Goal: Task Accomplishment & Management: Complete application form

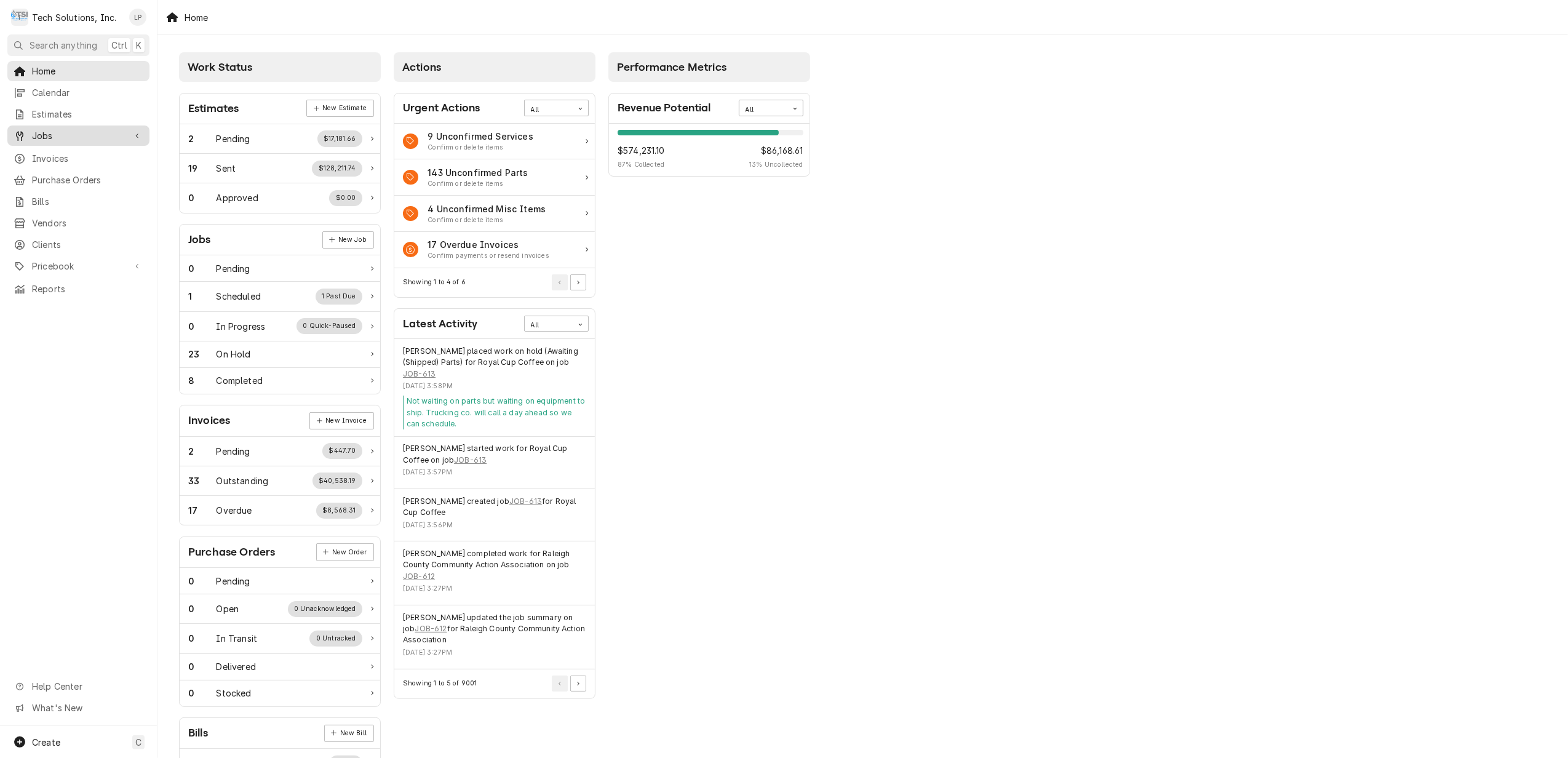
click at [43, 132] on span "Jobs" at bounding box center [78, 135] width 93 height 13
click at [45, 153] on span "Jobs" at bounding box center [87, 157] width 111 height 13
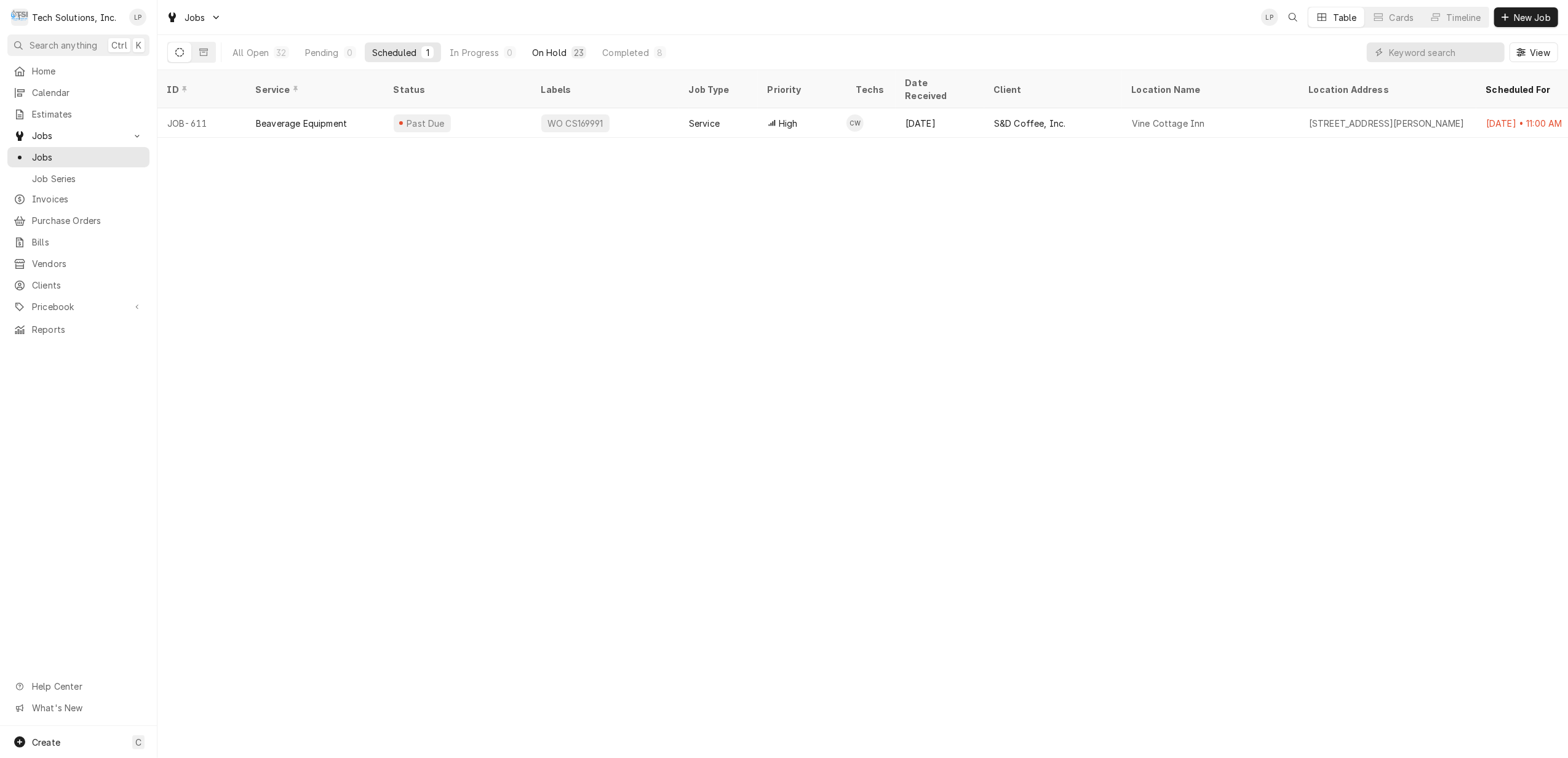
click at [556, 50] on div "On Hold" at bounding box center [549, 52] width 35 height 13
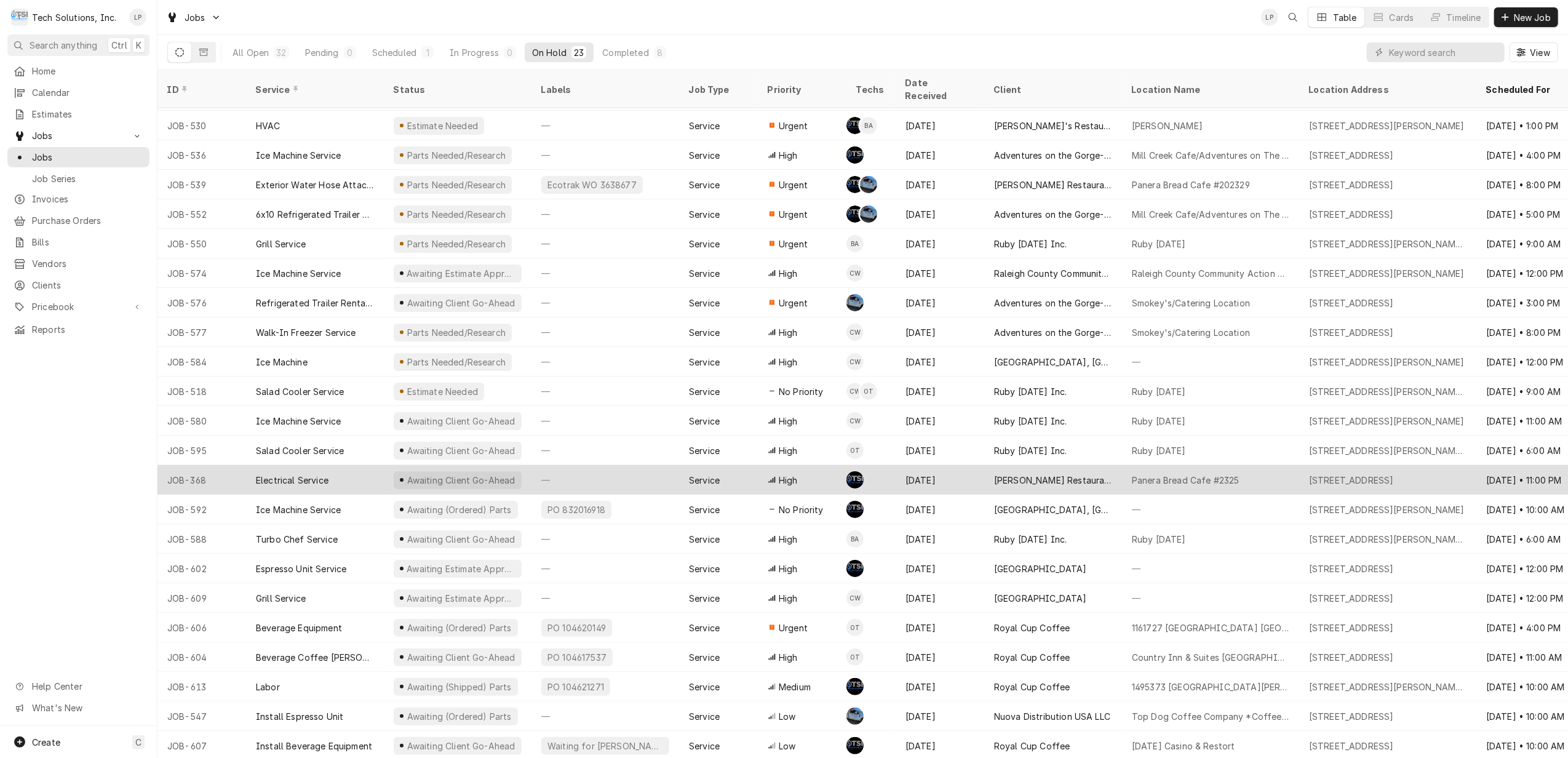
scroll to position [28, 0]
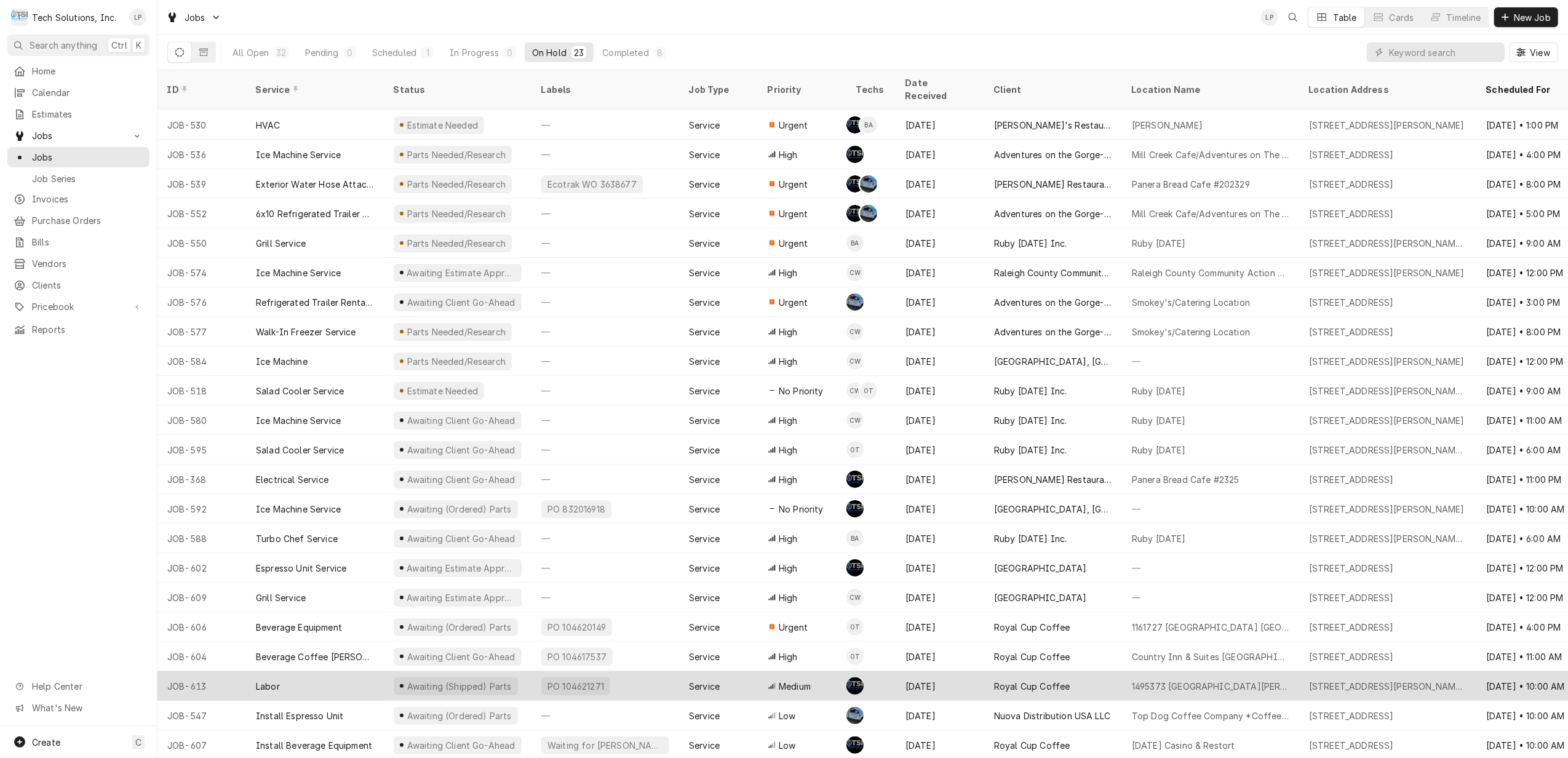
click at [958, 671] on div "Aug 15" at bounding box center [940, 686] width 89 height 30
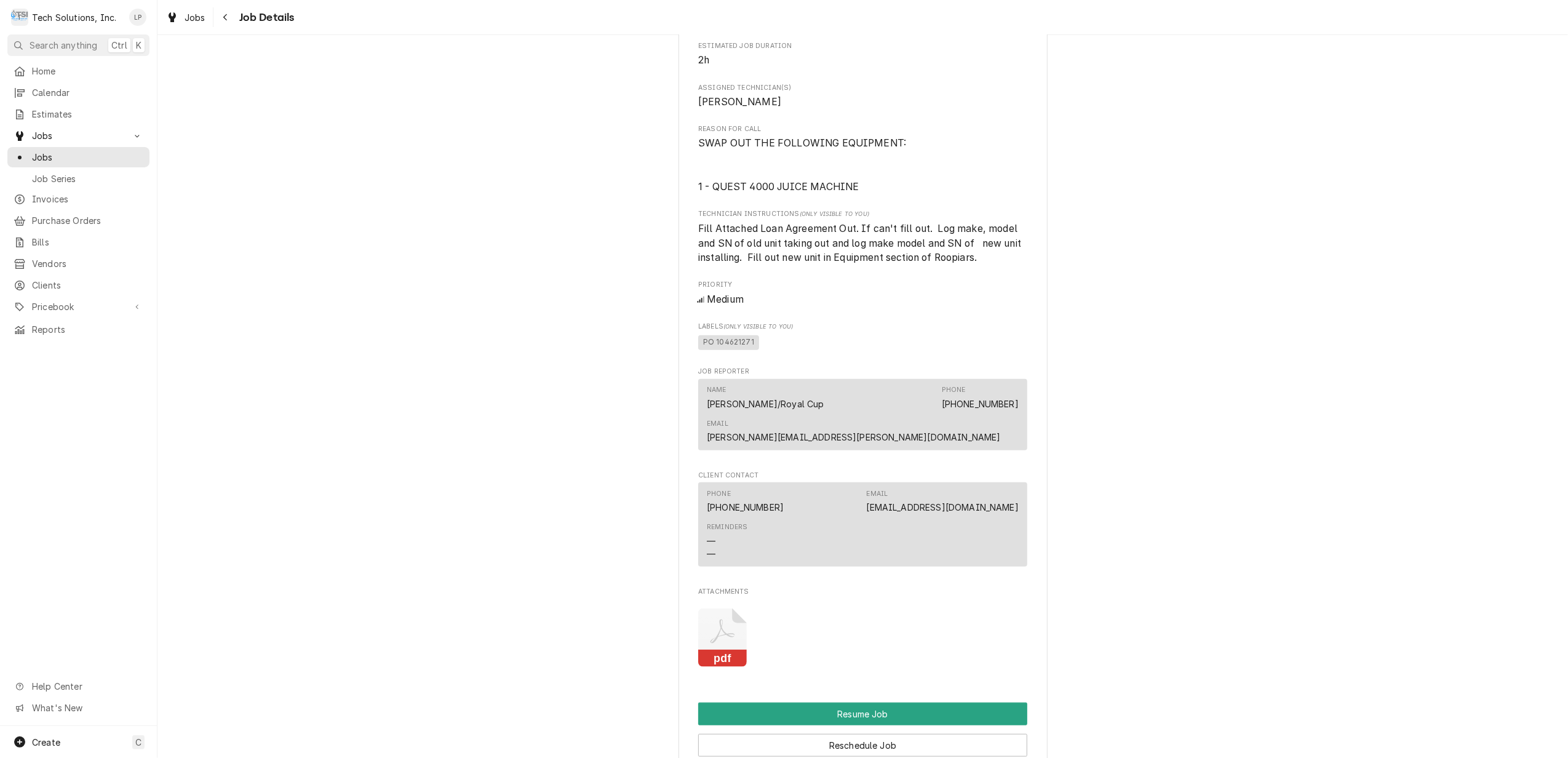
scroll to position [1288, 0]
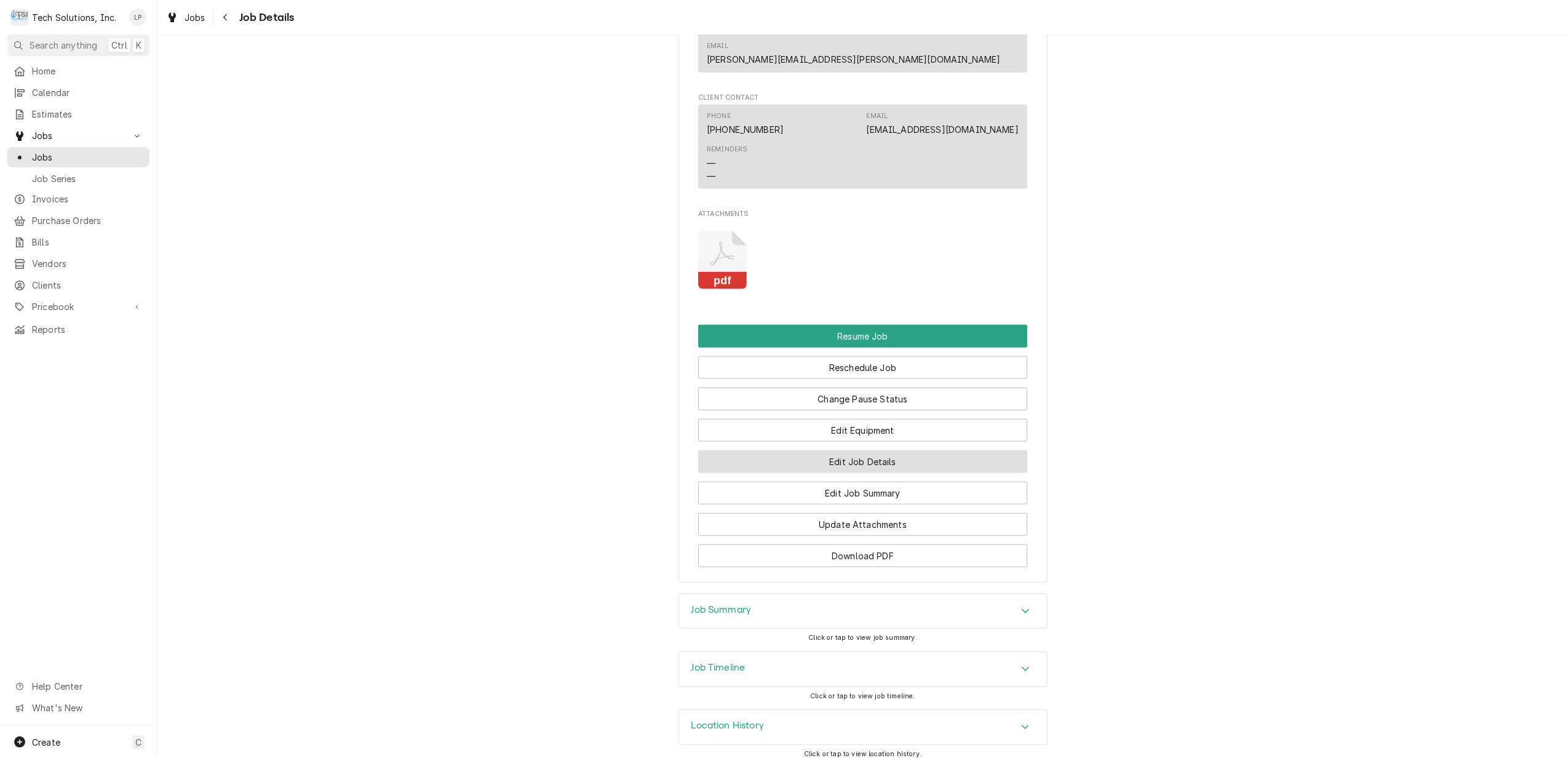
click at [874, 450] on button "Edit Job Details" at bounding box center [862, 461] width 329 height 23
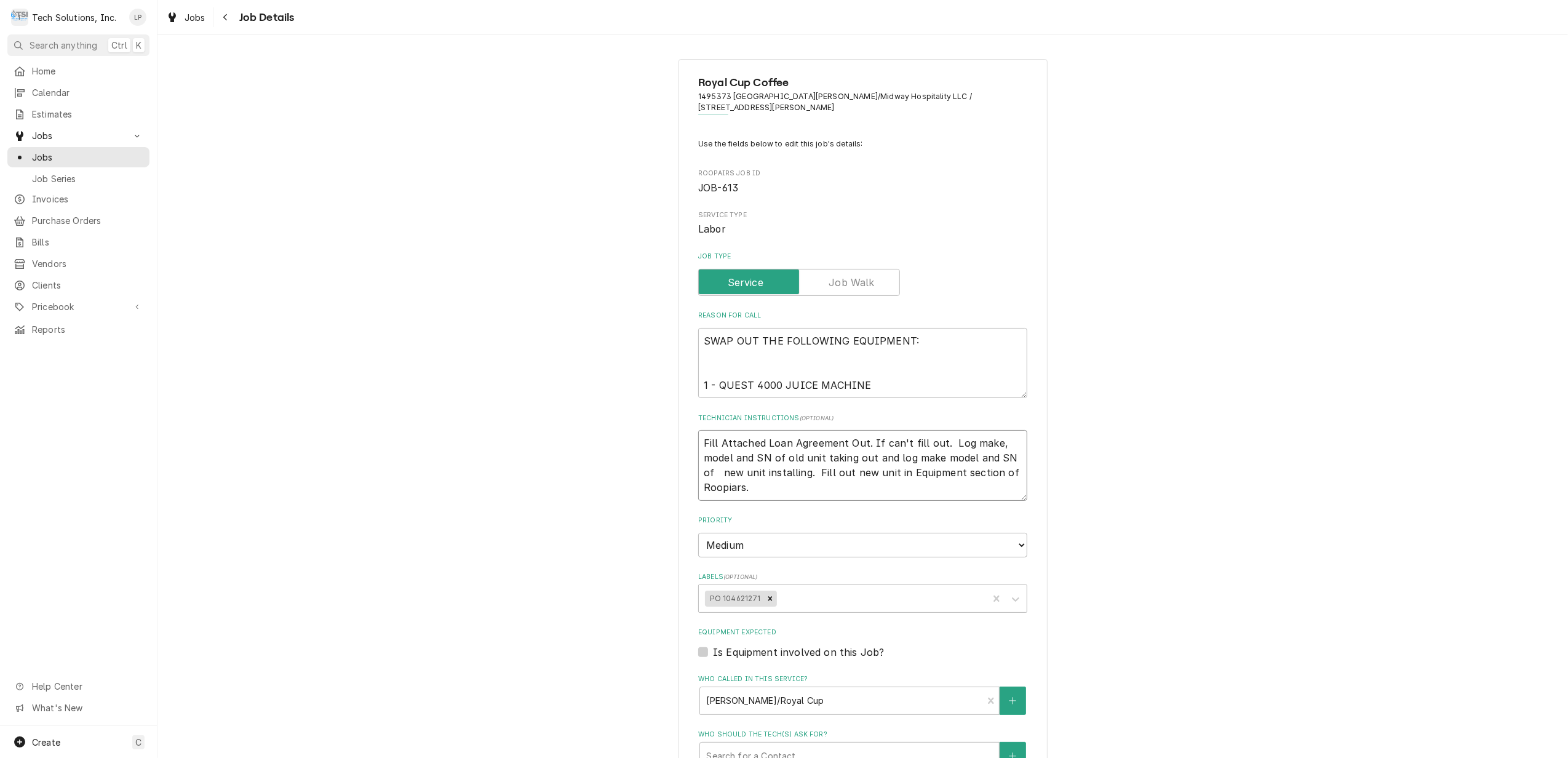
click at [698, 443] on textarea "Fill Attached Loan Agreement Out. If can't fill out. Log make, model and SN of …" at bounding box center [862, 465] width 329 height 71
paste textarea "304-487-0216"
type textarea "x"
type textarea "304-487-0216Fill Attached Loan Agreement Out. If can't fill out. Log make, mode…"
click at [698, 448] on textarea "304-487-0216Fill Attached Loan Agreement Out. If can't fill out. Log make, mode…" at bounding box center [862, 465] width 329 height 71
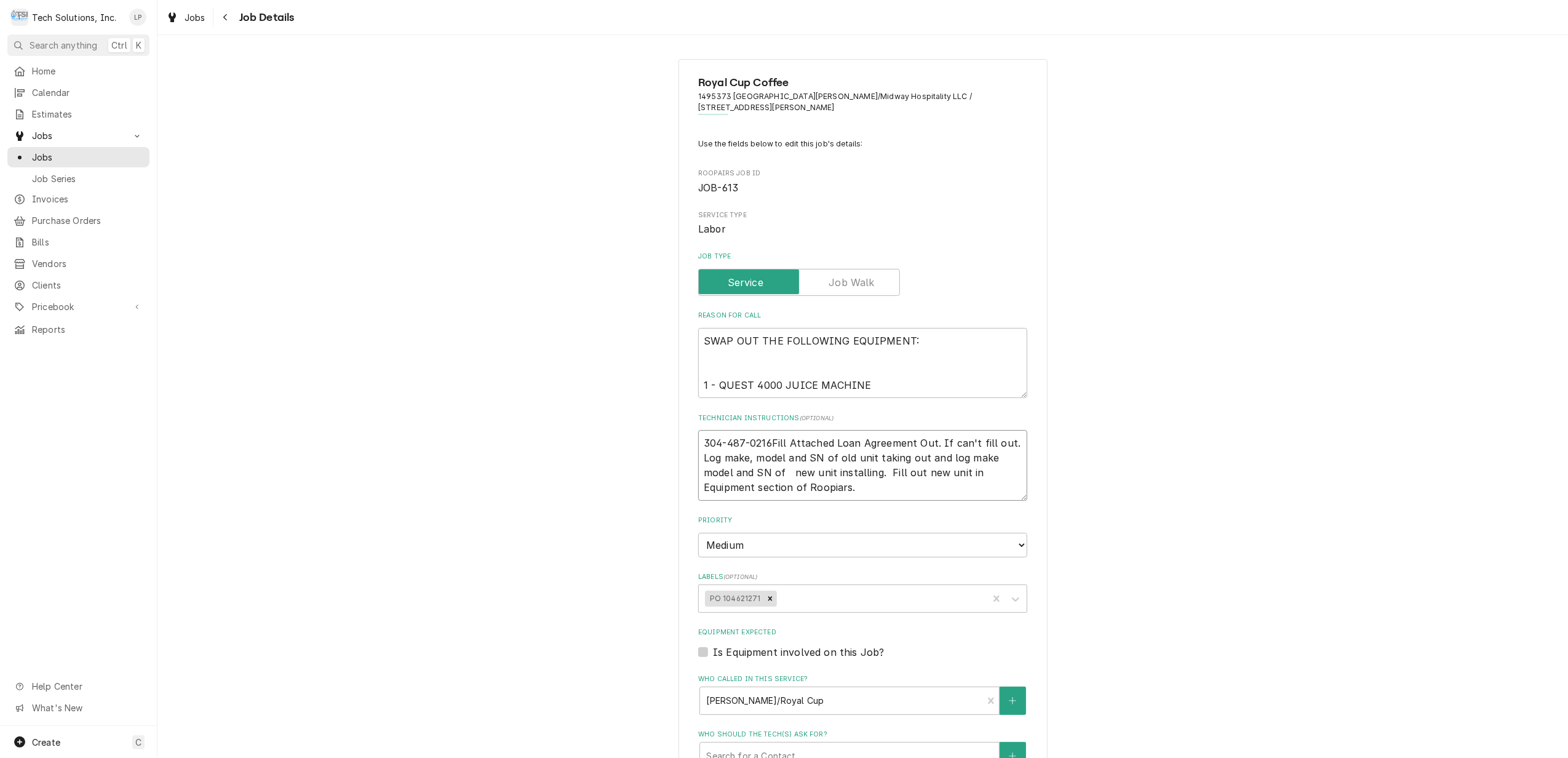
type textarea "x"
type textarea "C304-487-0216Fill Attached Loan Agreement Out. If can't fill out. Log make, mod…"
type textarea "x"
type textarea "Ca304-487-0216Fill Attached Loan Agreement Out. If can't fill out. Log make, mo…"
type textarea "x"
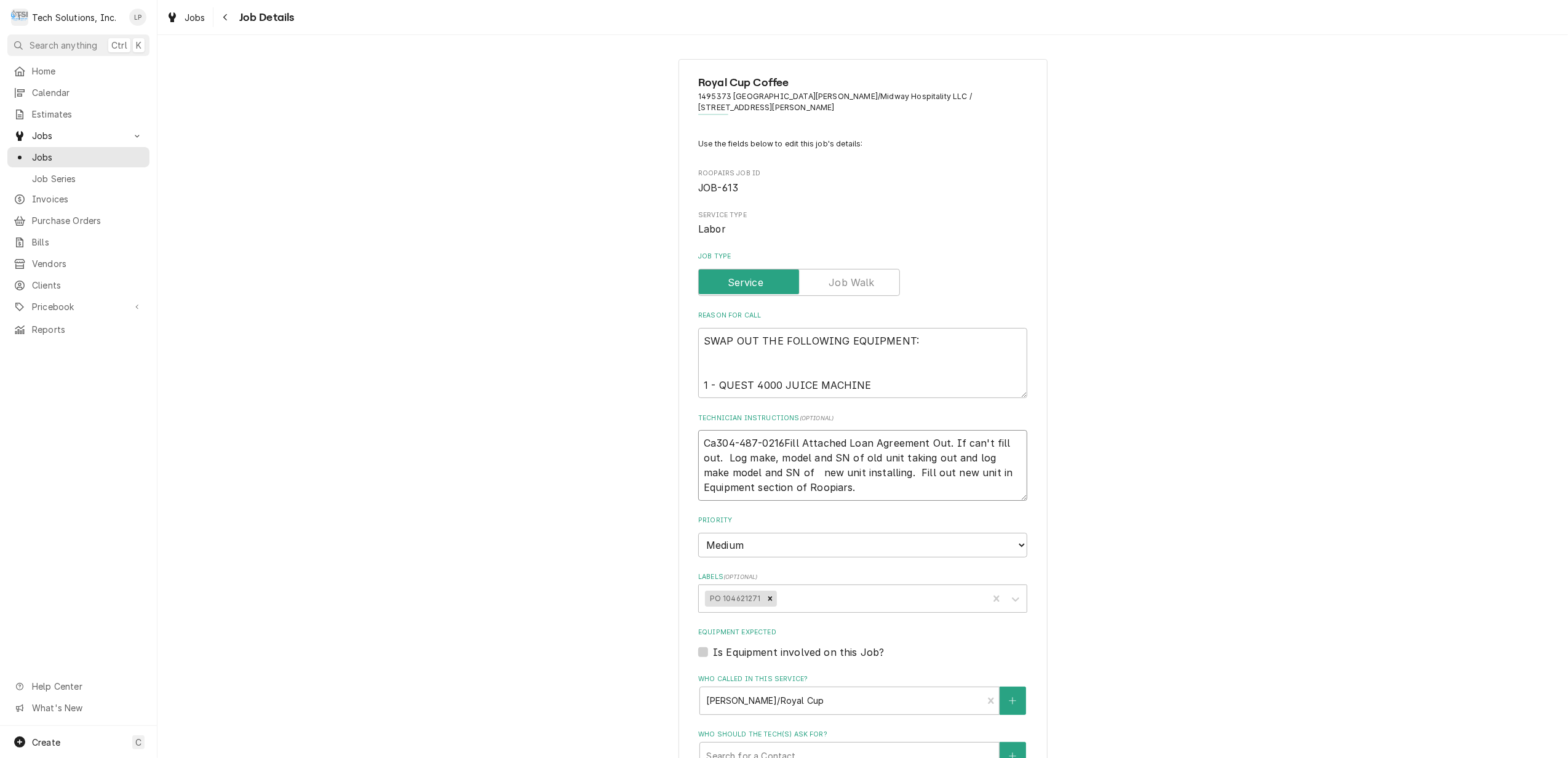
type textarea "Cal304-487-0216Fill Attached Loan Agreement Out. If can't fill out. Log make, m…"
type textarea "x"
type textarea "Call304-487-0216Fill Attached Loan Agreement Out. If can't fill out. Log make, …"
type textarea "x"
type textarea "Call 304-487-0216Fill Attached Loan Agreement Out. If can't fill out. Log make,…"
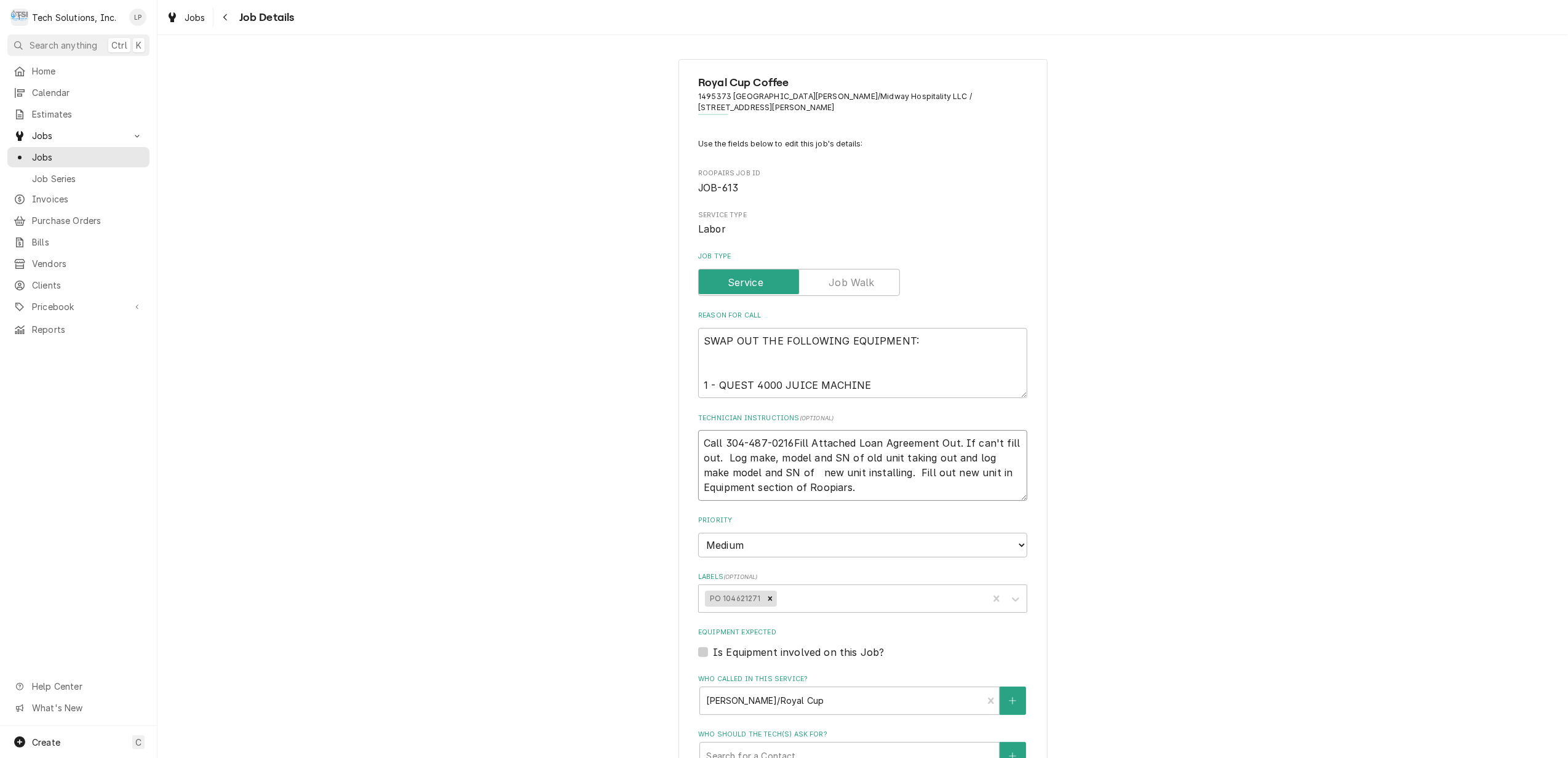
type textarea "x"
type textarea "Call c304-487-0216Fill Attached Loan Agreement Out. If can't fill out. Log make…"
type textarea "x"
type textarea "Call cu304-487-0216Fill Attached Loan Agreement Out. If can't fill out. Log mak…"
type textarea "x"
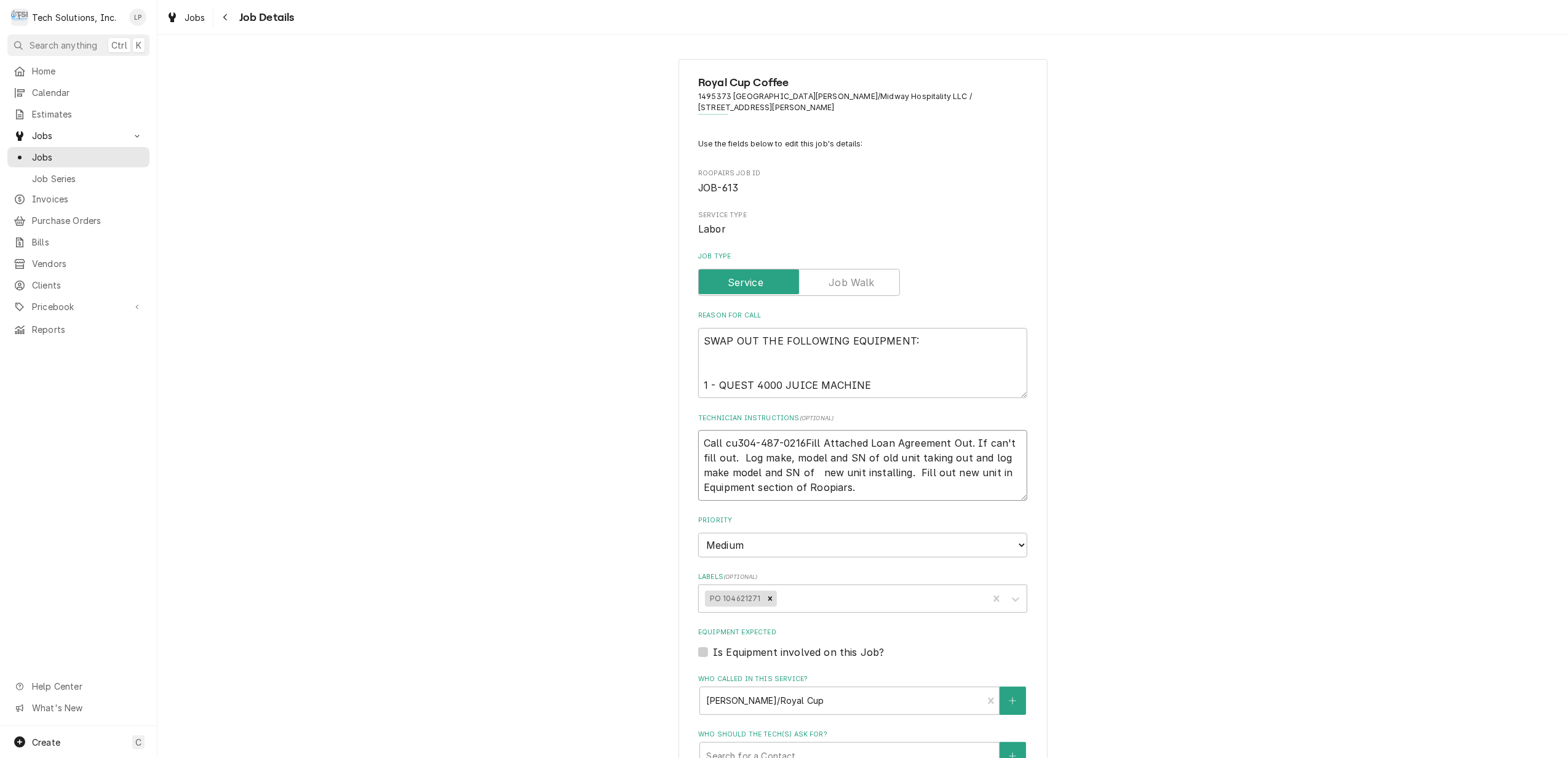
type textarea "Call cus304-487-0216Fill Attached Loan Agreement Out. If can't fill out. Log ma…"
type textarea "x"
type textarea "Call cust304-487-0216Fill Attached Loan Agreement Out. If can't fill out. Log m…"
type textarea "x"
type textarea "Call custo304-487-0216Fill Attached Loan Agreement Out. If can't fill out. Log …"
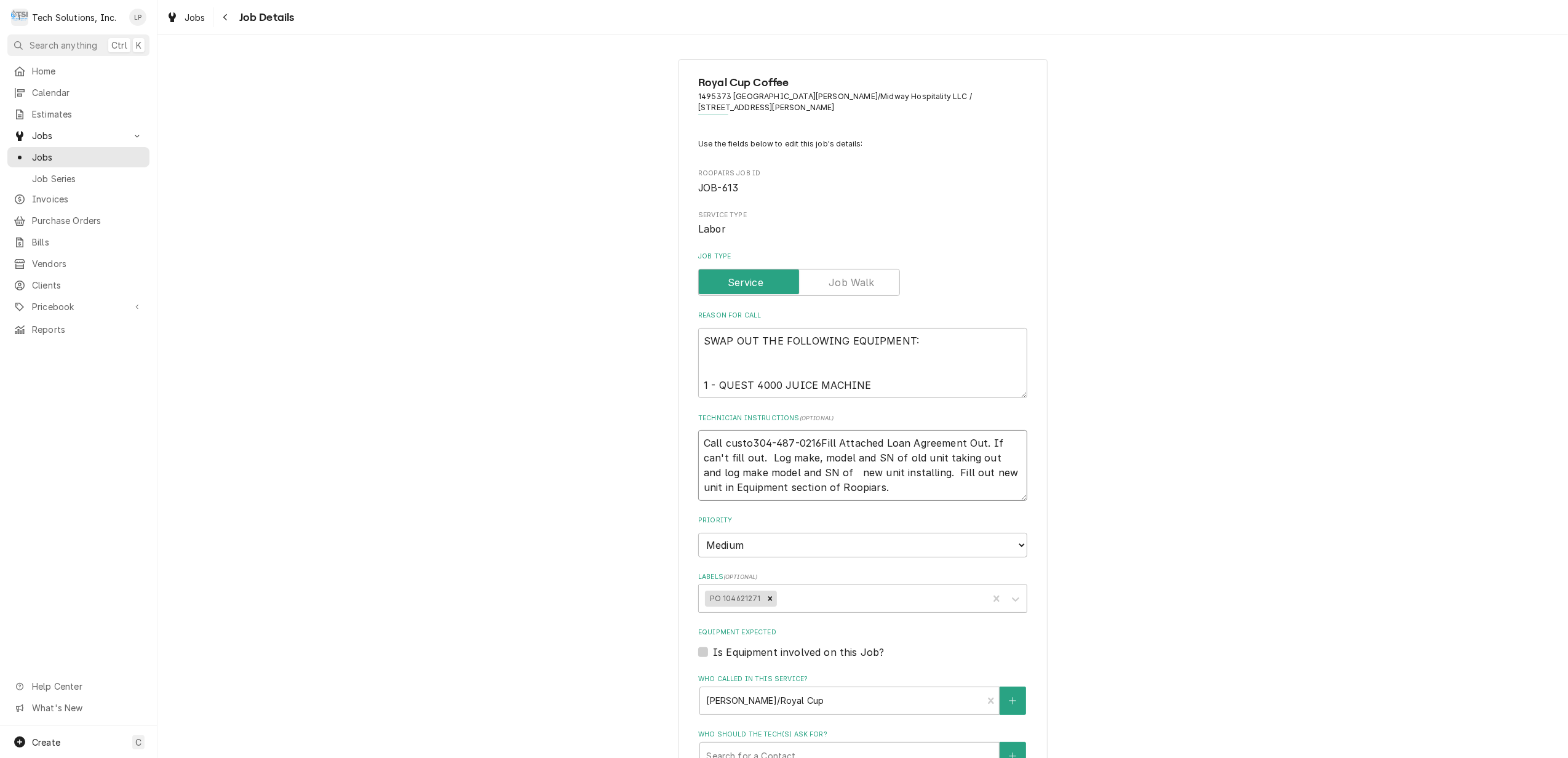
type textarea "x"
type textarea "Call custom304-487-0216Fill Attached Loan Agreement Out. If can't fill out. Log…"
type textarea "x"
type textarea "Call custome304-487-0216Fill Attached Loan Agreement Out. If can't fill out. Lo…"
type textarea "x"
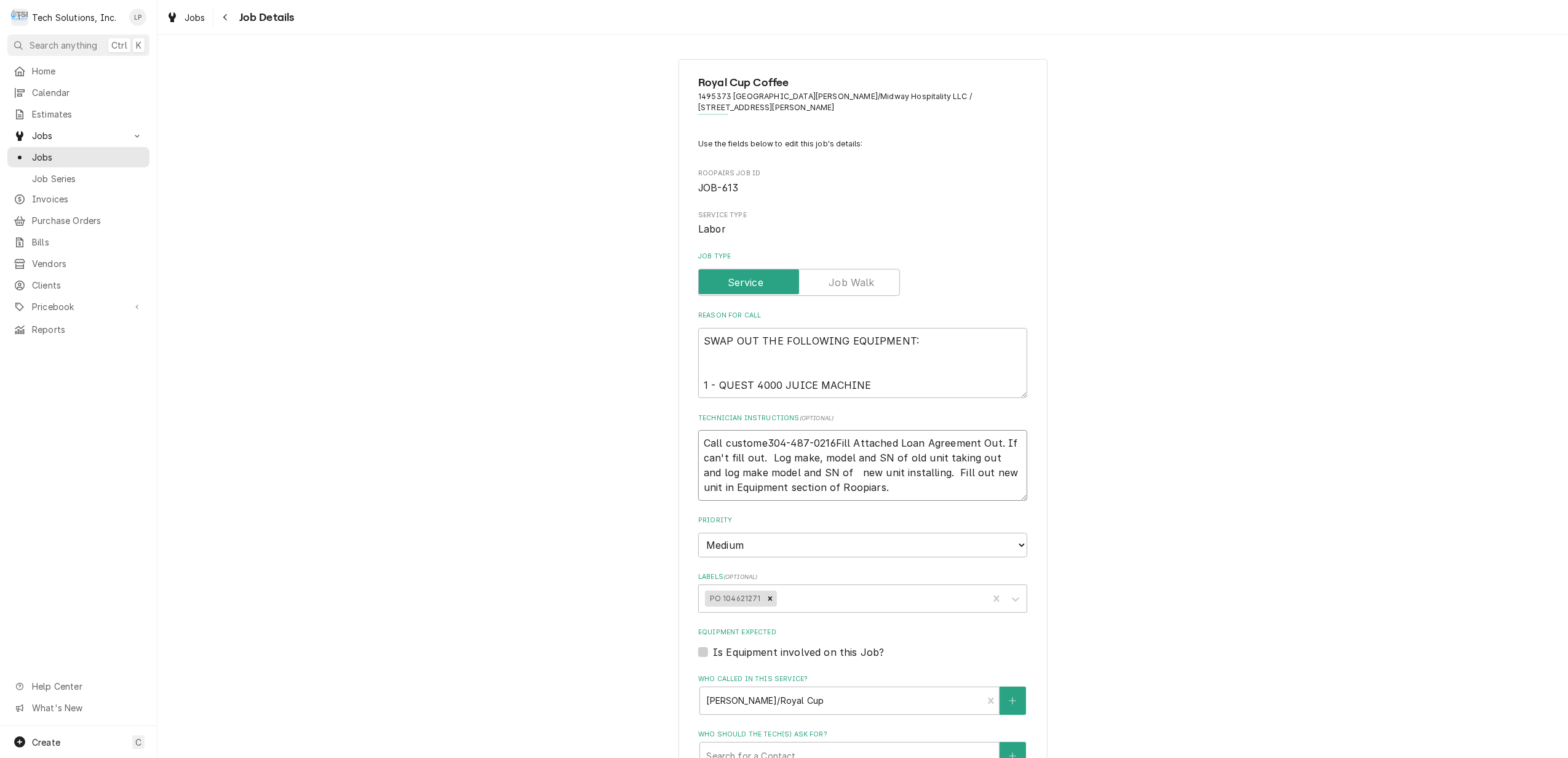
type textarea "Call customer304-487-0216Fill Attached Loan Agreement Out. If can't fill out. L…"
type textarea "x"
type textarea "Call customer 304-487-0216Fill Attached Loan Agreement Out. If can't fill out. …"
type textarea "x"
type textarea "Call customer b304-487-0216Fill Attached Loan Agreement Out. If can't fill out.…"
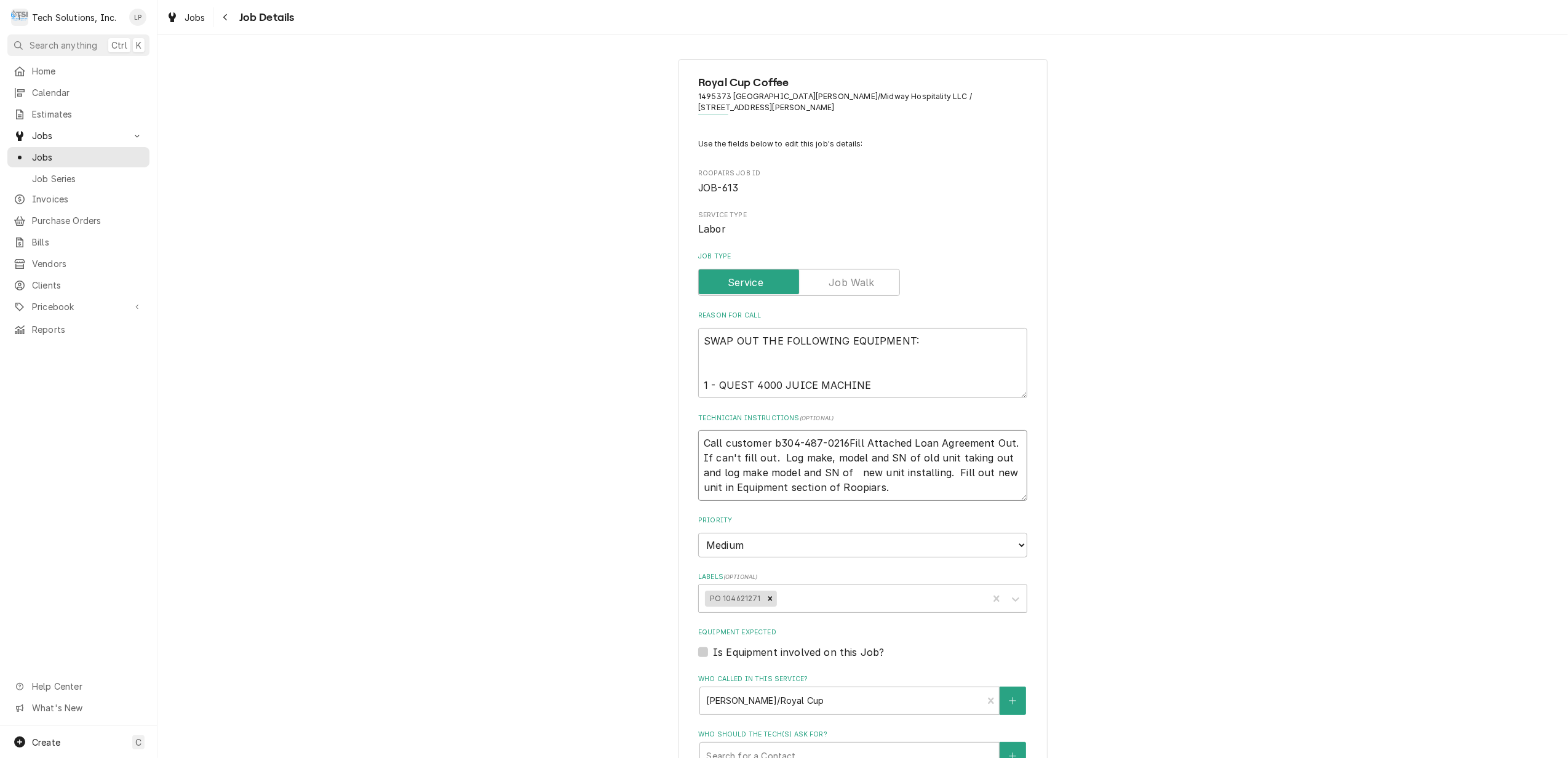
type textarea "x"
type textarea "Call customer be304-487-0216Fill Attached Loan Agreement Out. If can't fill out…"
type textarea "x"
type textarea "Call customer bef304-487-0216Fill Attached Loan Agreement Out. If can't fill ou…"
type textarea "x"
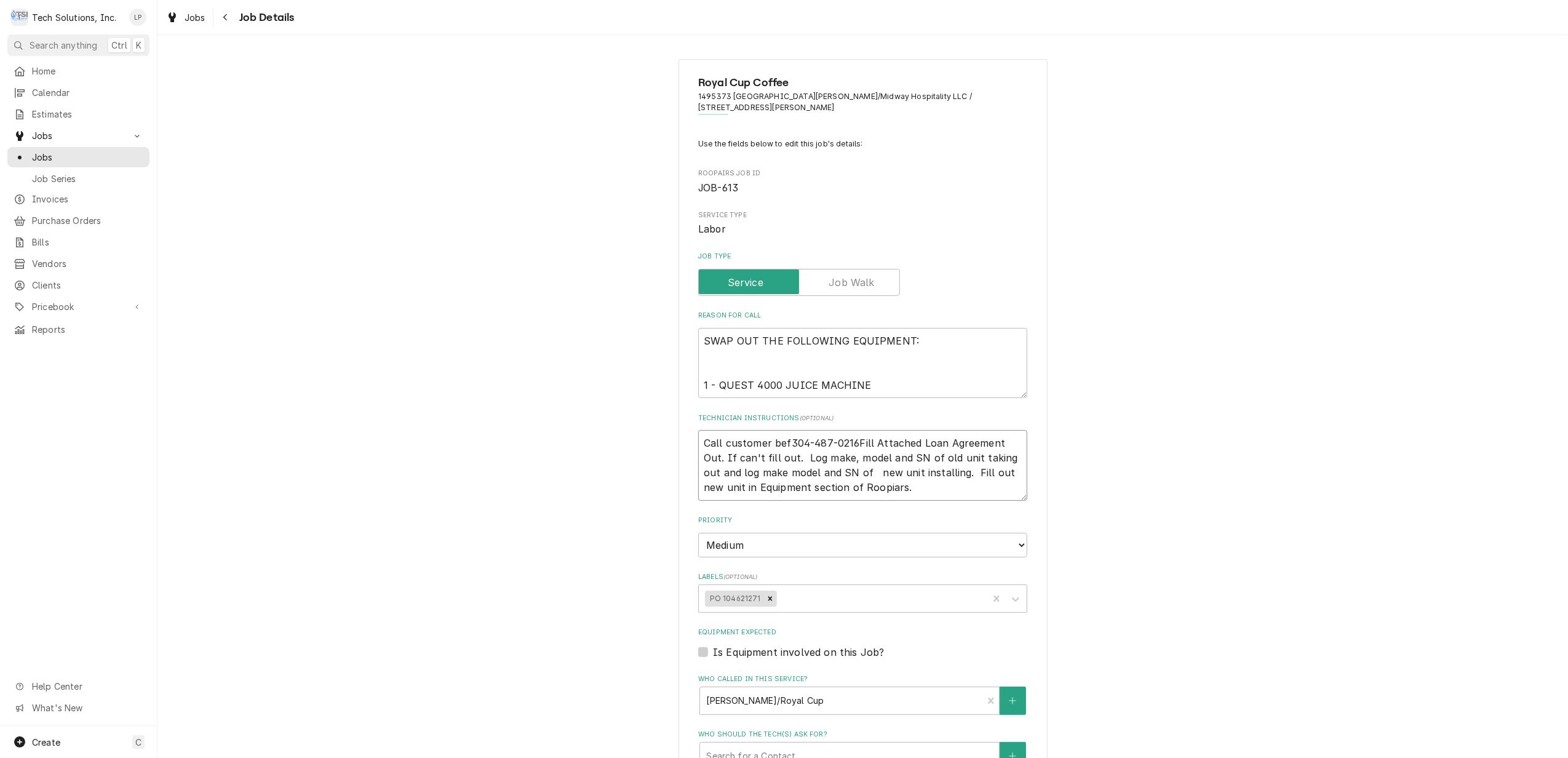
type textarea "Call customer befo304-487-0216Fill Attached Loan Agreement Out. If can't fill o…"
type textarea "x"
type textarea "Call customer befor304-487-0216Fill Attached Loan Agreement Out. If can't fill …"
type textarea "x"
type textarea "Call customer before304-487-0216Fill Attached Loan Agreement Out. If can't fill…"
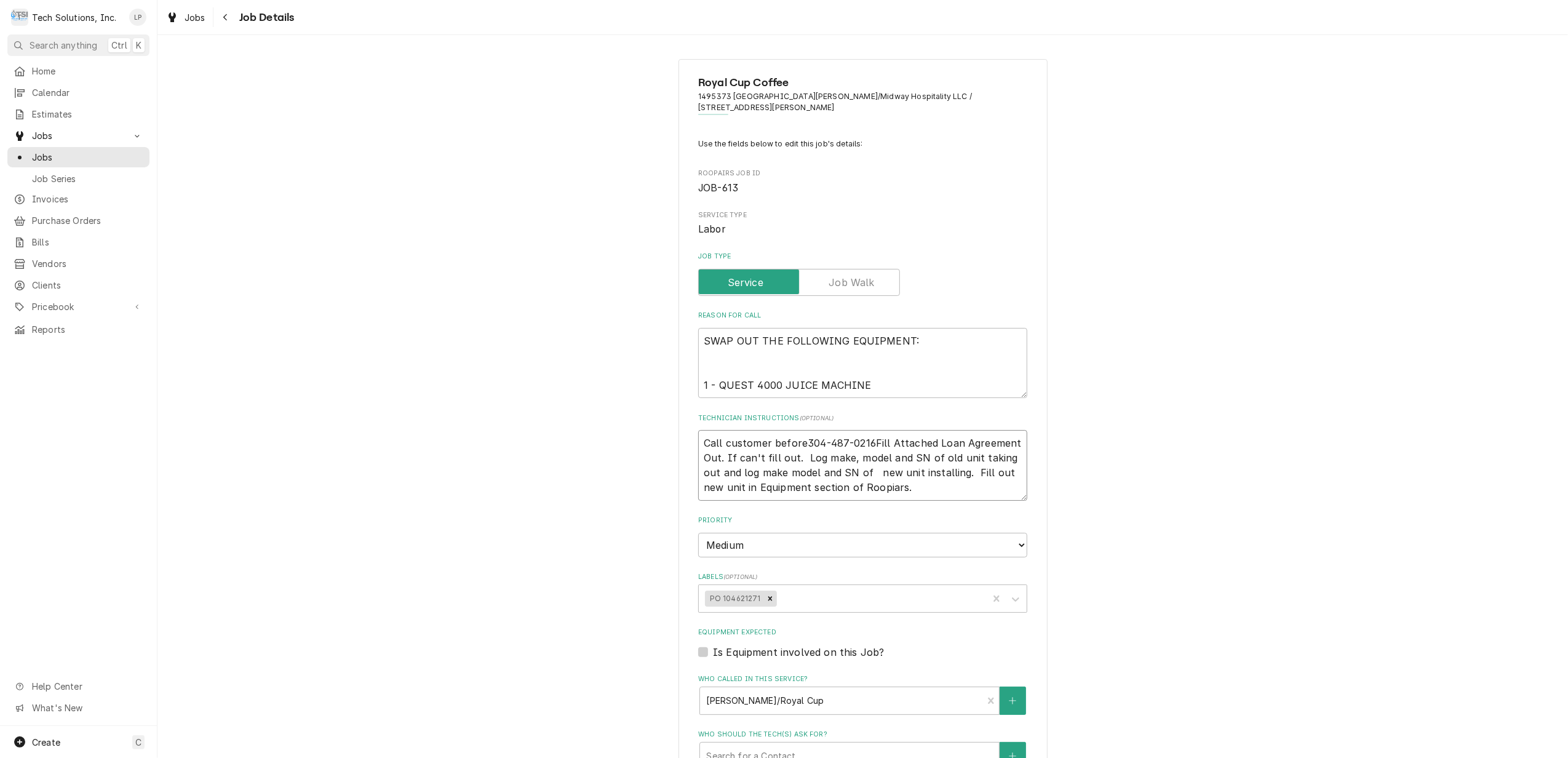
type textarea "x"
type textarea "Call customer before 304-487-0216Fill Attached Loan Agreement Out. If can't fil…"
type textarea "x"
type textarea "Call customer before g304-487-0216Fill Attached Loan Agreement Out. If can't fi…"
type textarea "x"
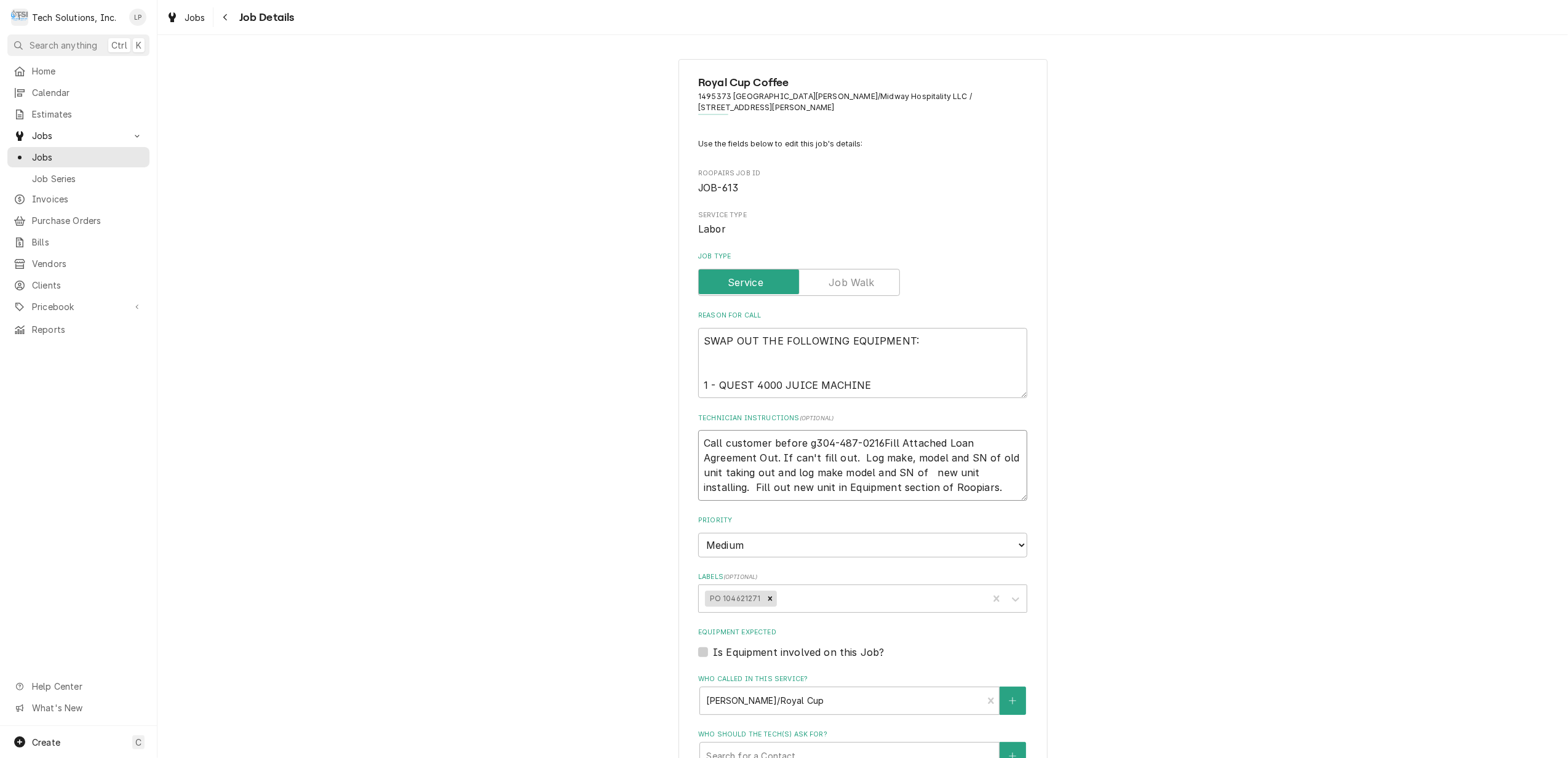
type textarea "Call customer before go304-487-0216Fill Attached Loan Agreement Out. If can't f…"
type textarea "x"
type textarea "Call customer before goi304-487-0216Fill Attached Loan Agreement Out. If can't …"
type textarea "x"
type textarea "Call customer before goin304-487-0216Fill Attached Loan Agreement Out. If can't…"
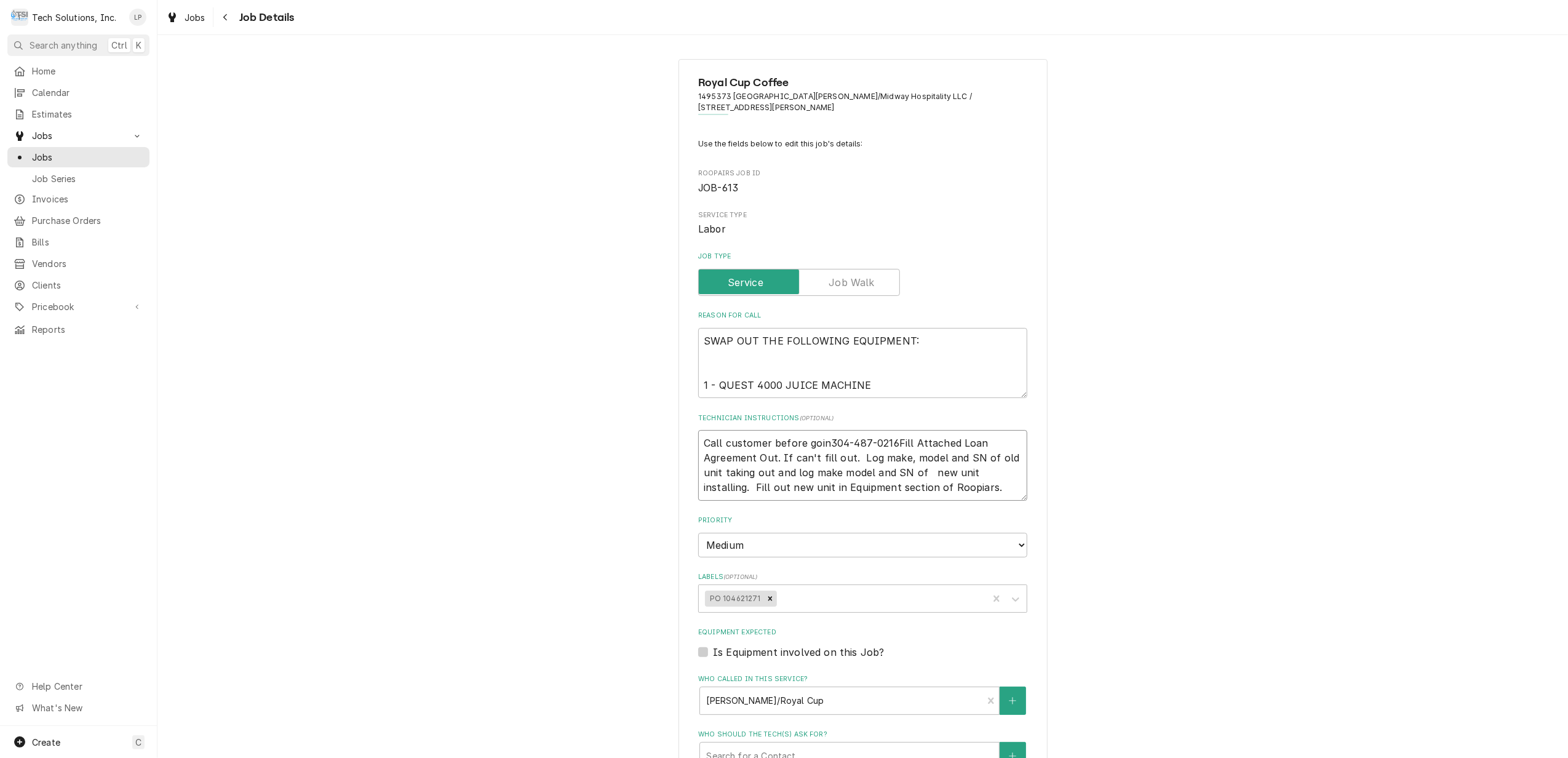
type textarea "x"
type textarea "Call customer before going304-487-0216Fill Attached Loan Agreement Out. If can'…"
type textarea "x"
type textarea "Call customer before going 304-487-0216Fill Attached Loan Agreement Out. If can…"
click at [898, 441] on textarea "Call customer before going 304-487-0216Fill Attached Loan Agreement Out. If can…" at bounding box center [862, 465] width 329 height 71
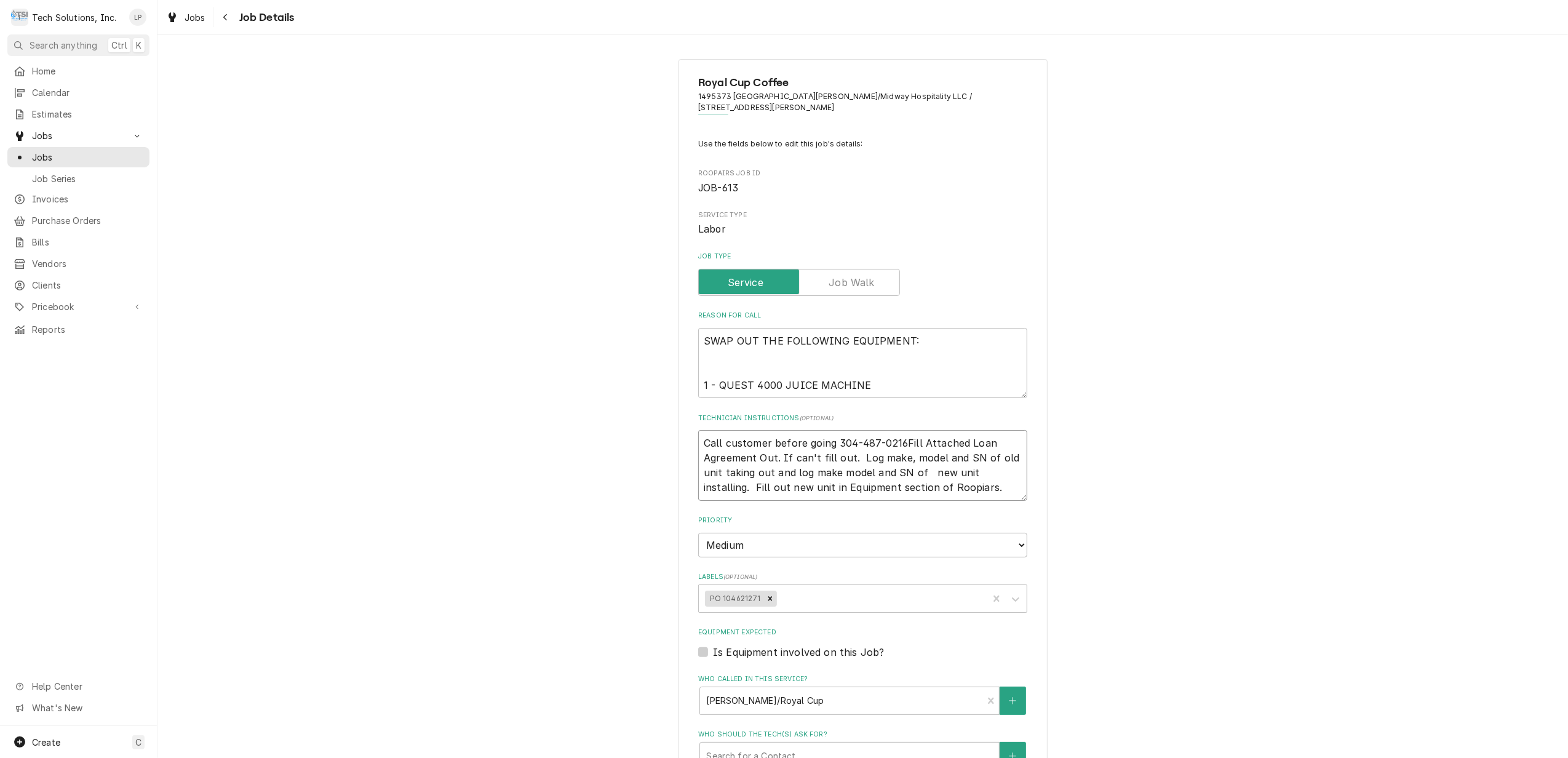
type textarea "x"
type textarea "Call customer before going 304-487-0216 Fill Attached Loan Agreement Out. If ca…"
type textarea "x"
type textarea "Call customer before going 304-487-0216 -Fill Attached Loan Agreement Out. If c…"
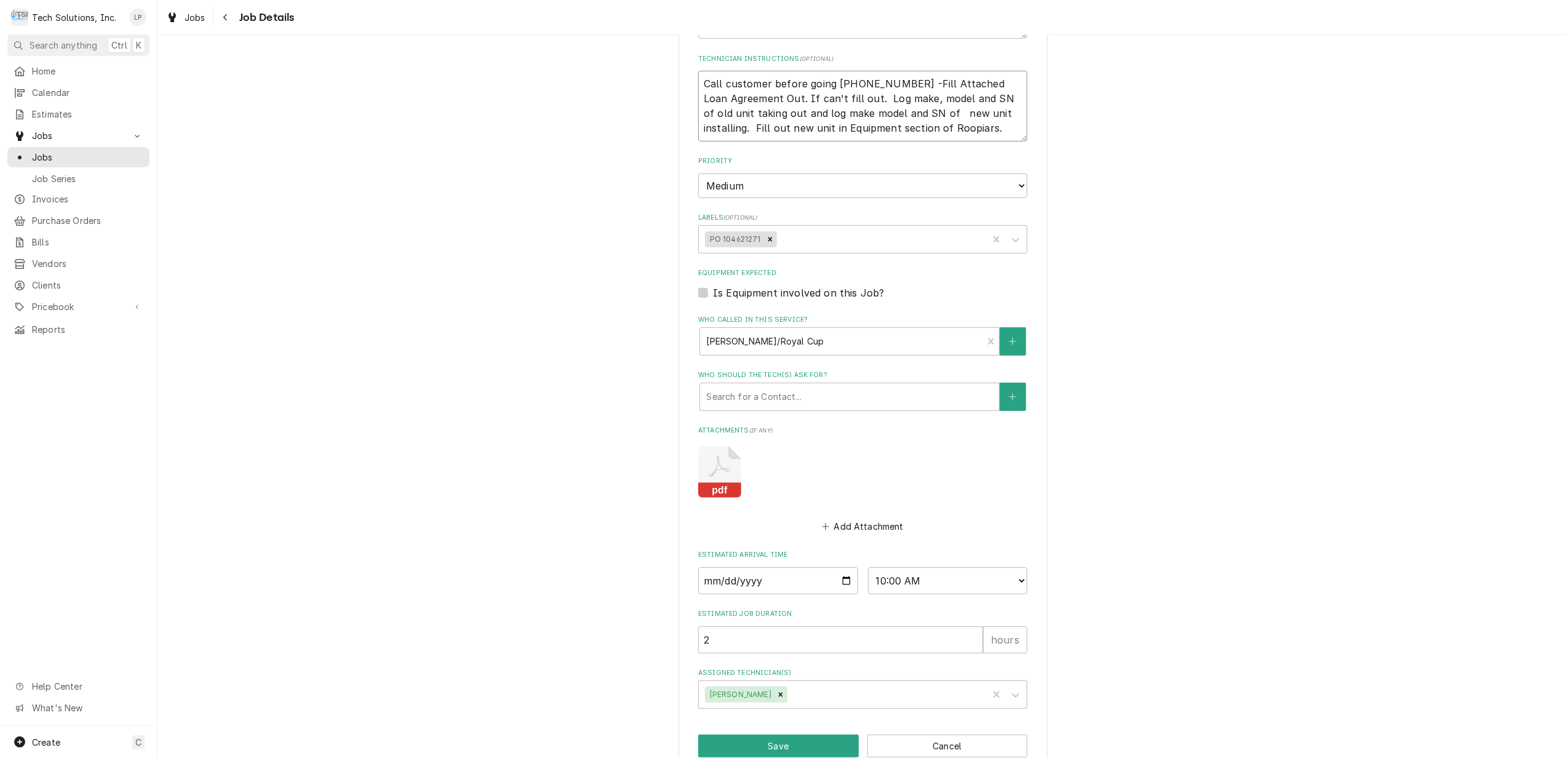
scroll to position [386, 0]
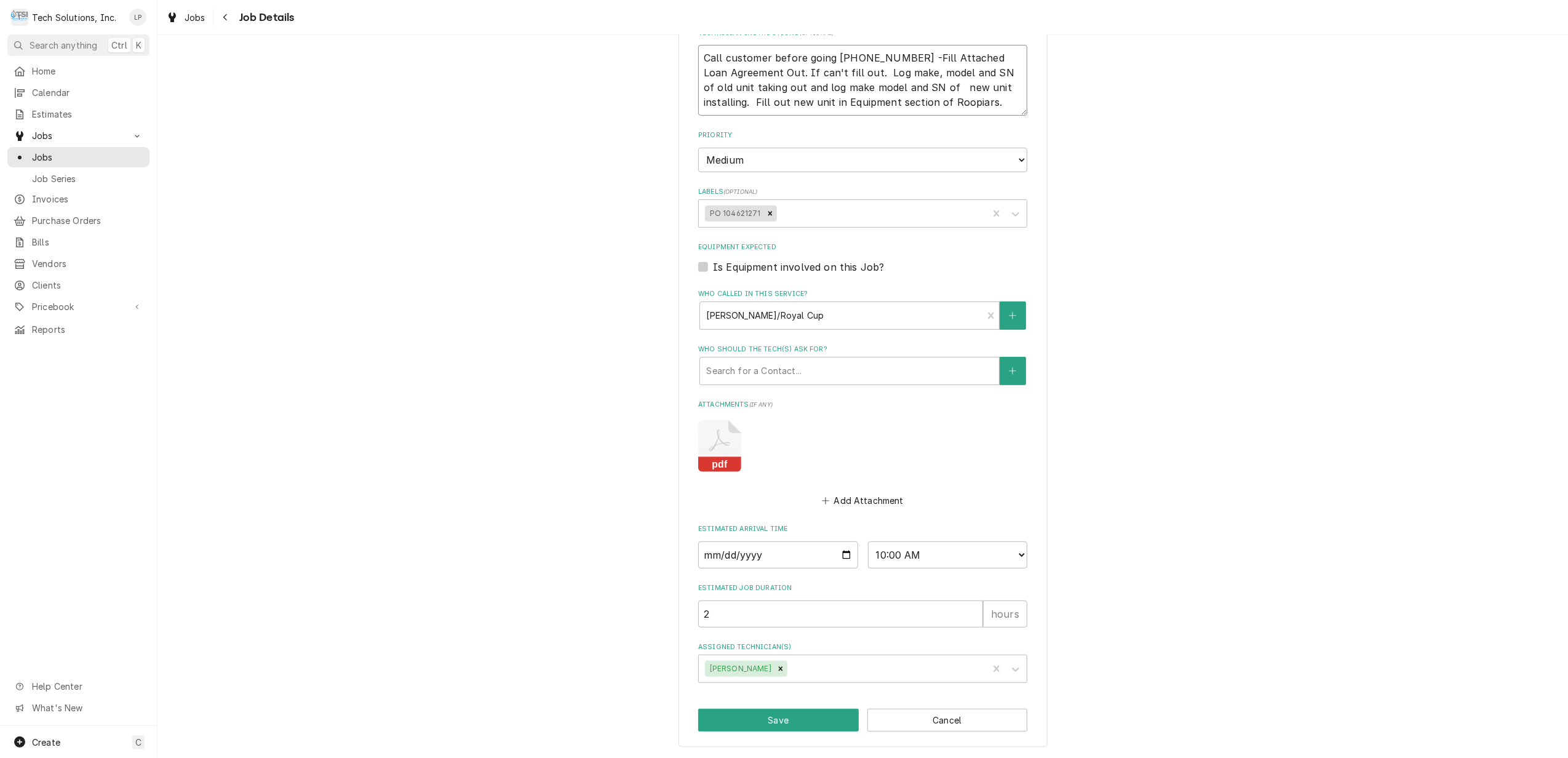
type textarea "x"
type textarea "Call customer before going 304-487-0216 -Fill Attached Loan Agreement Out. If c…"
type textarea "x"
type textarea "Call customer before going 304-487-0216 -Fill Attached Loan Agreement Out. If c…"
type textarea "x"
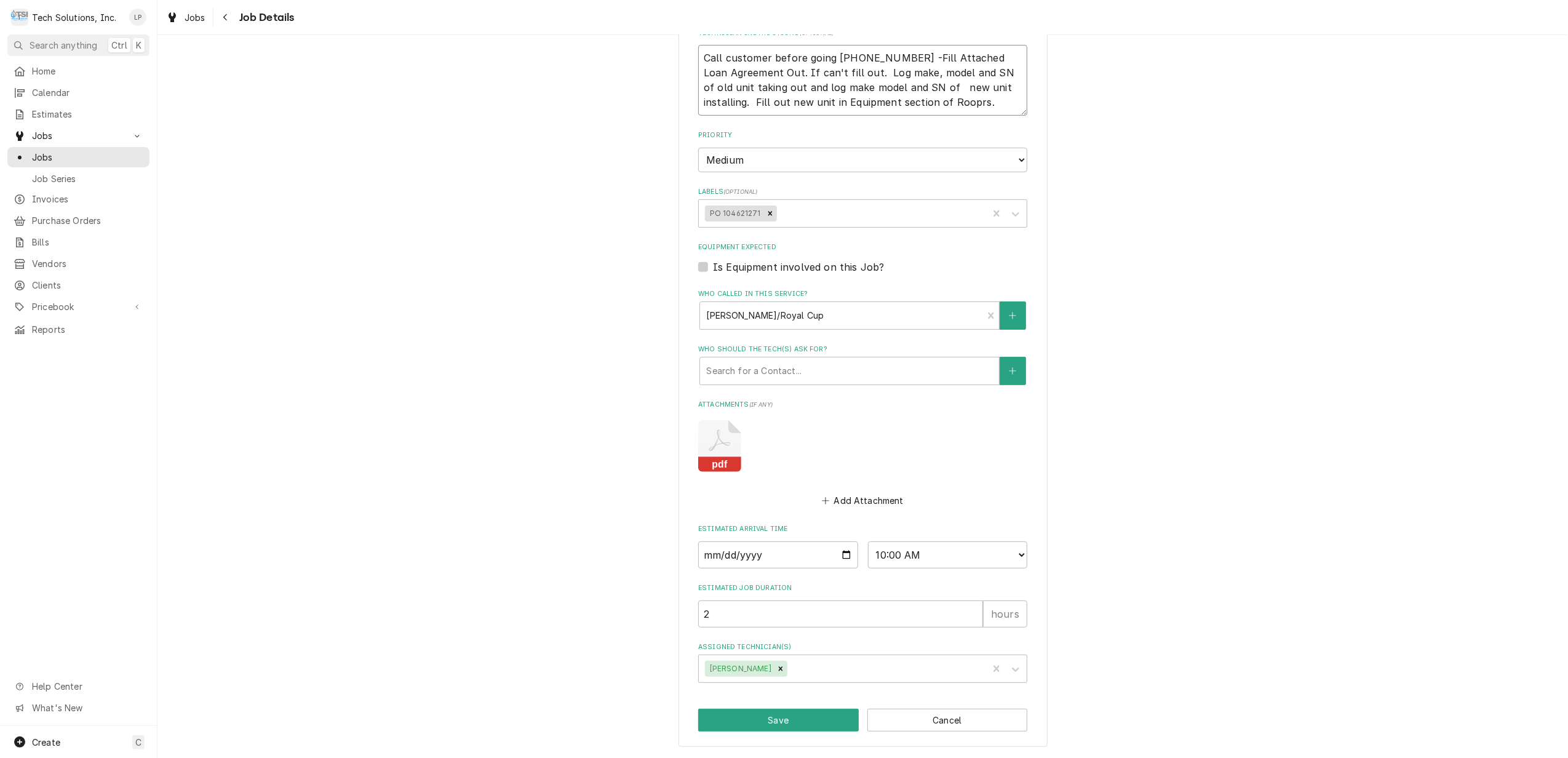
type textarea "Call customer before going 304-487-0216 -Fill Attached Loan Agreement Out. If c…"
type textarea "x"
type textarea "Call customer before going 304-487-0216 -Fill Attached Loan Agreement Out. If c…"
type textarea "x"
type textarea "Call customer before going 304-487-0216 -Fill Attached Loan Agreement Out. If c…"
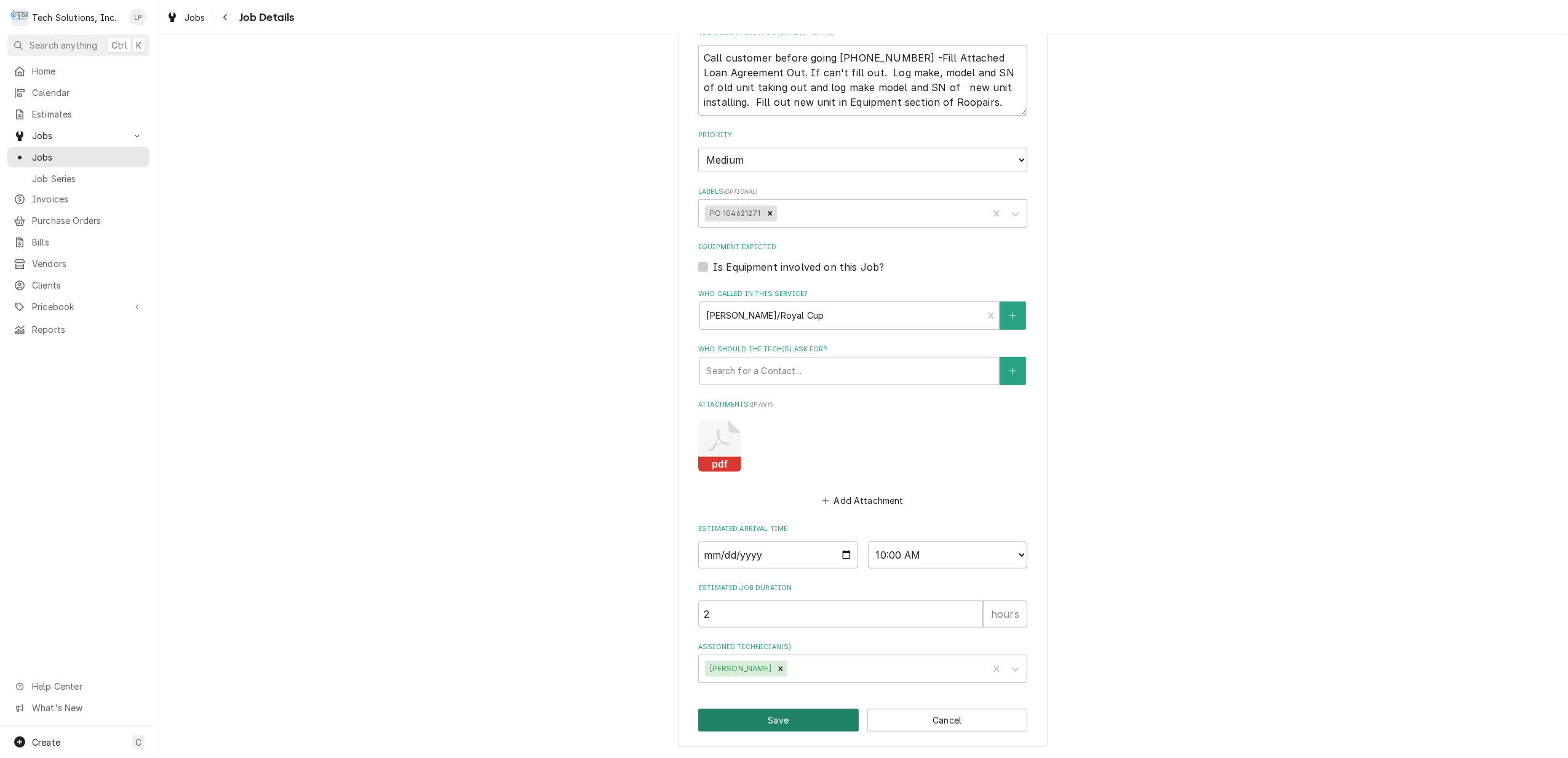
click at [778, 719] on button "Save" at bounding box center [778, 720] width 161 height 23
type textarea "x"
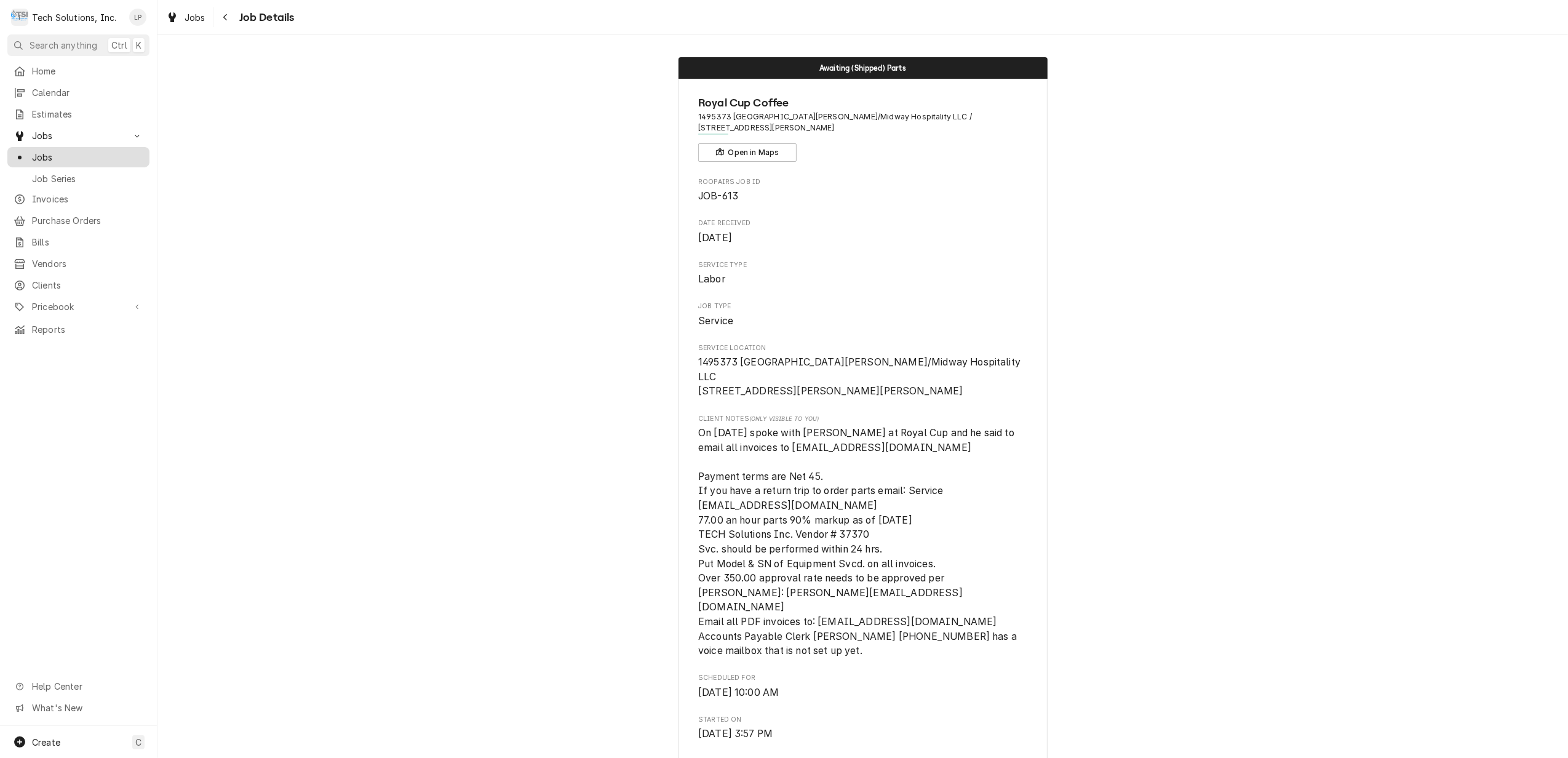
click at [48, 151] on span "Jobs" at bounding box center [87, 157] width 111 height 13
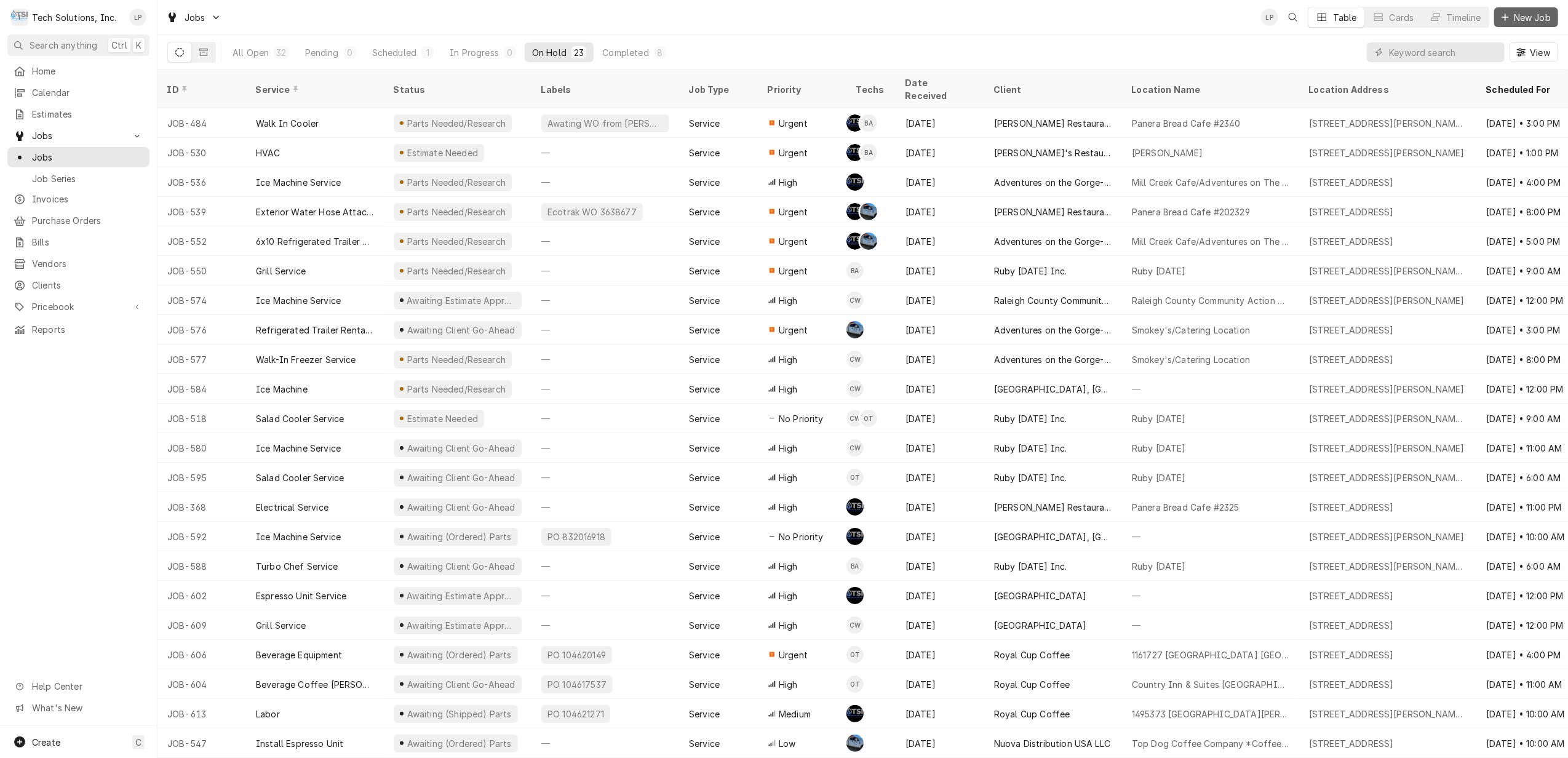
click at [1524, 13] on span "New Job" at bounding box center [1532, 18] width 42 height 13
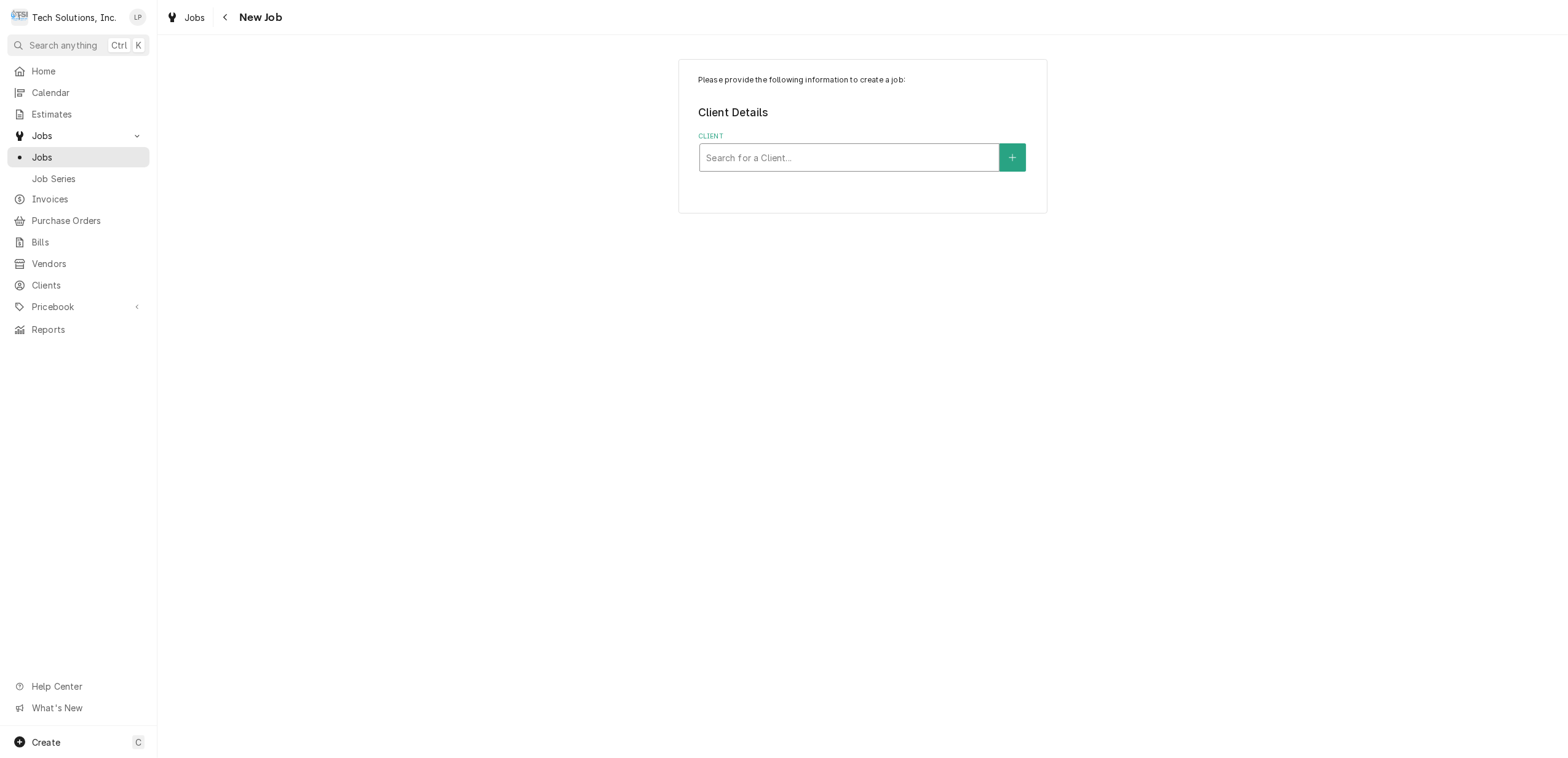
click at [906, 160] on div "Client" at bounding box center [850, 157] width 287 height 22
type input "roya"
click at [903, 184] on div "Royal Cup Coffee" at bounding box center [850, 184] width 299 height 19
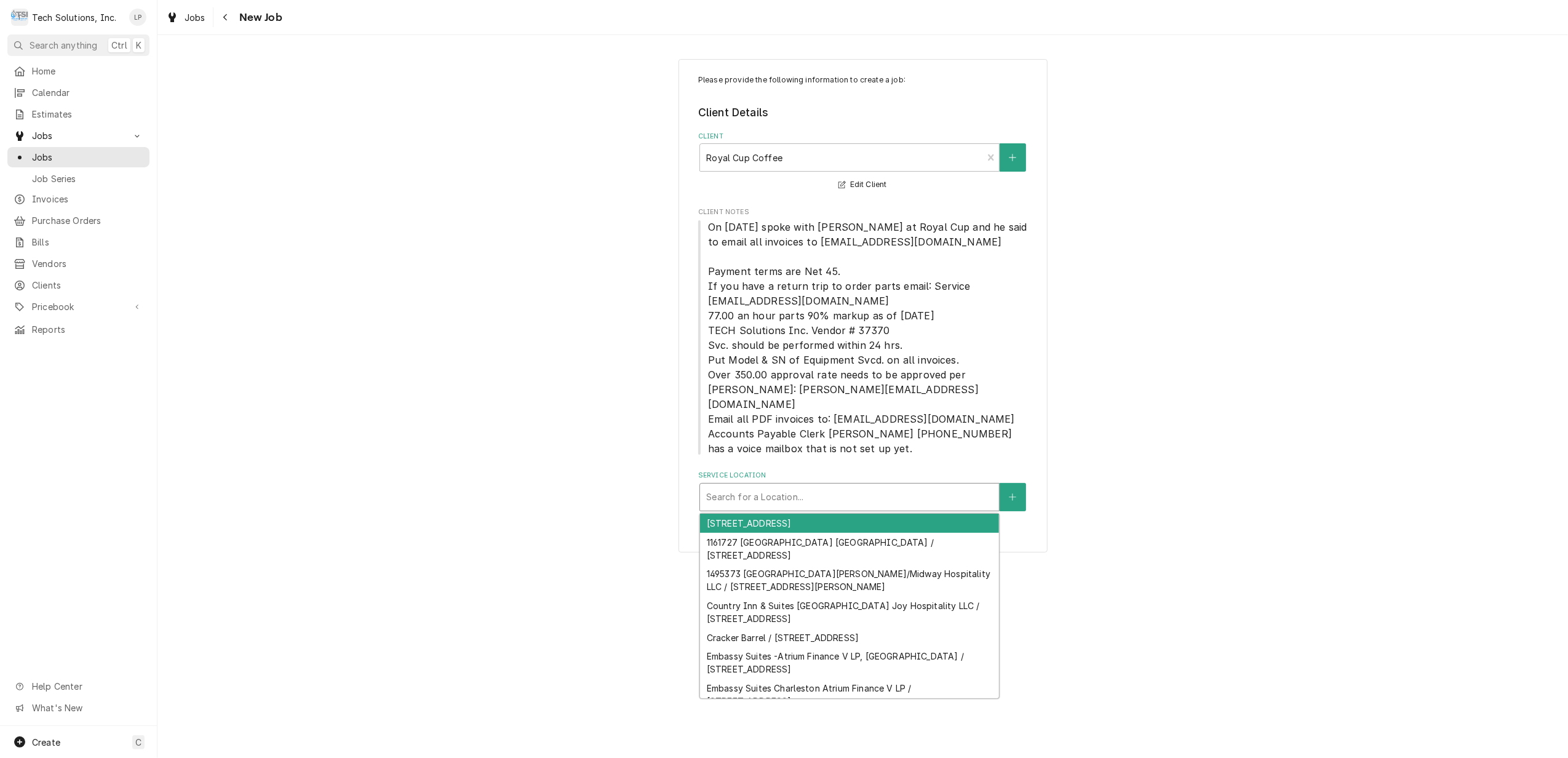
click at [839, 486] on div "Service Location" at bounding box center [850, 497] width 287 height 22
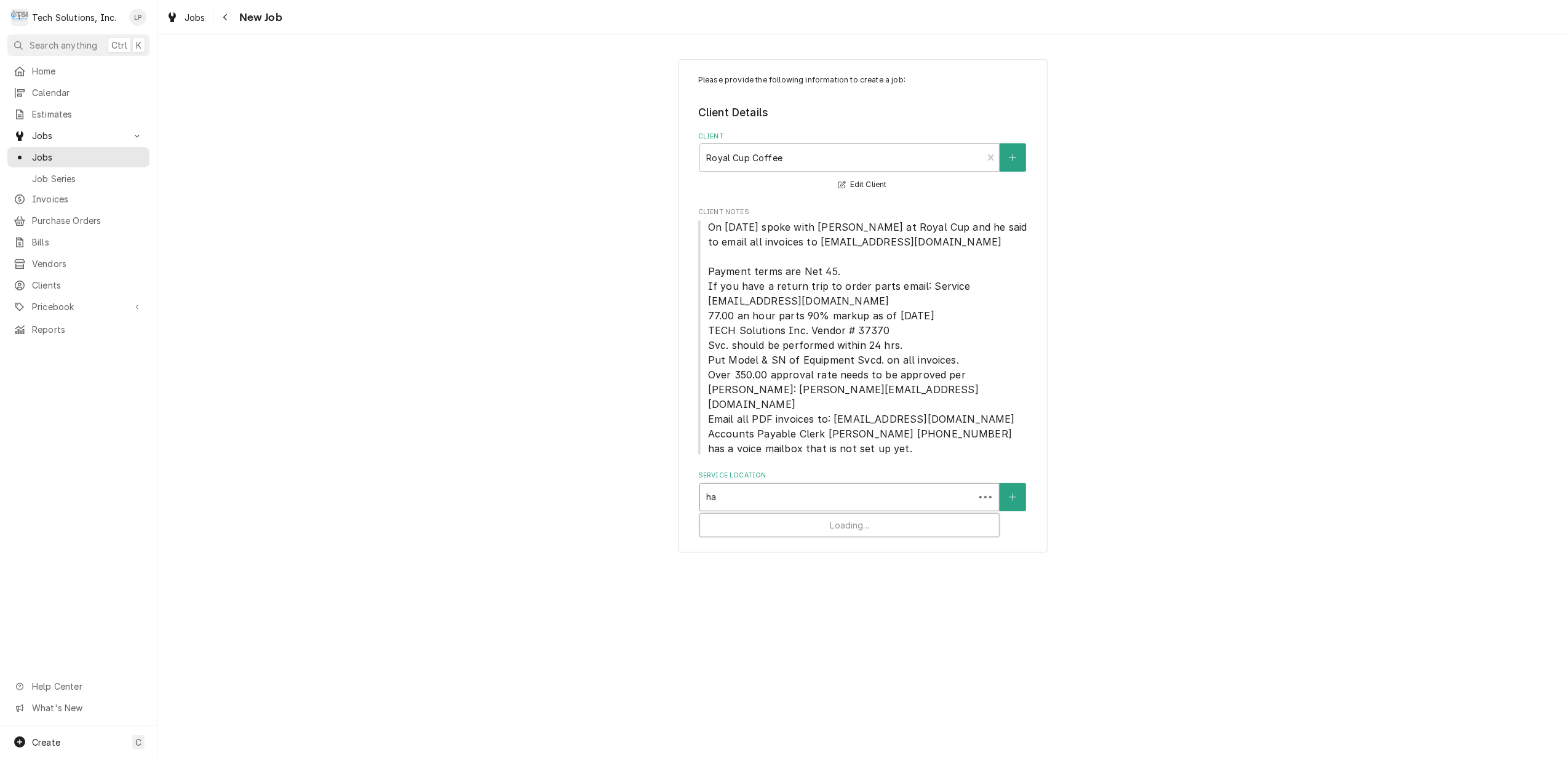
type input "h"
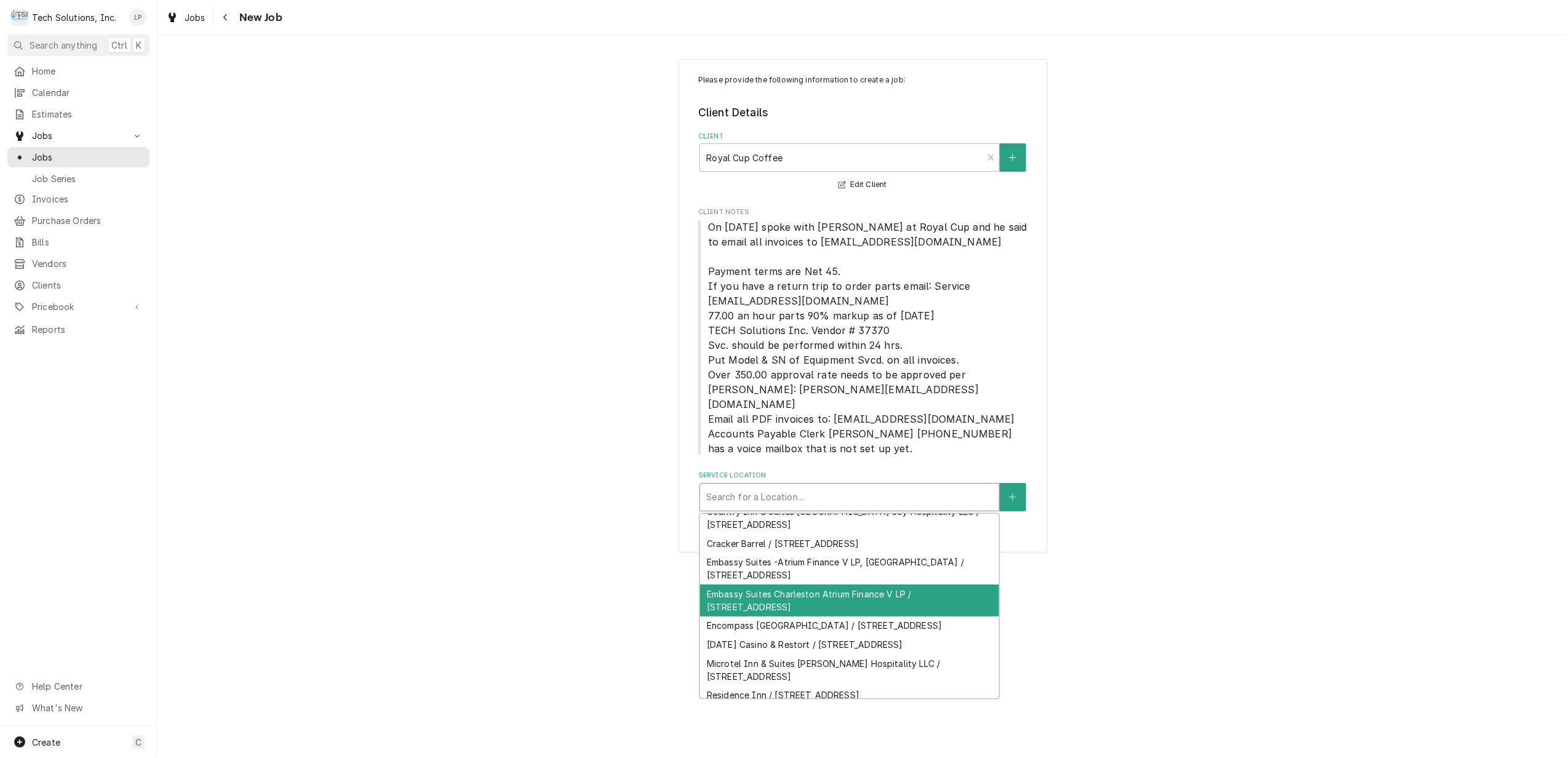
scroll to position [113, 0]
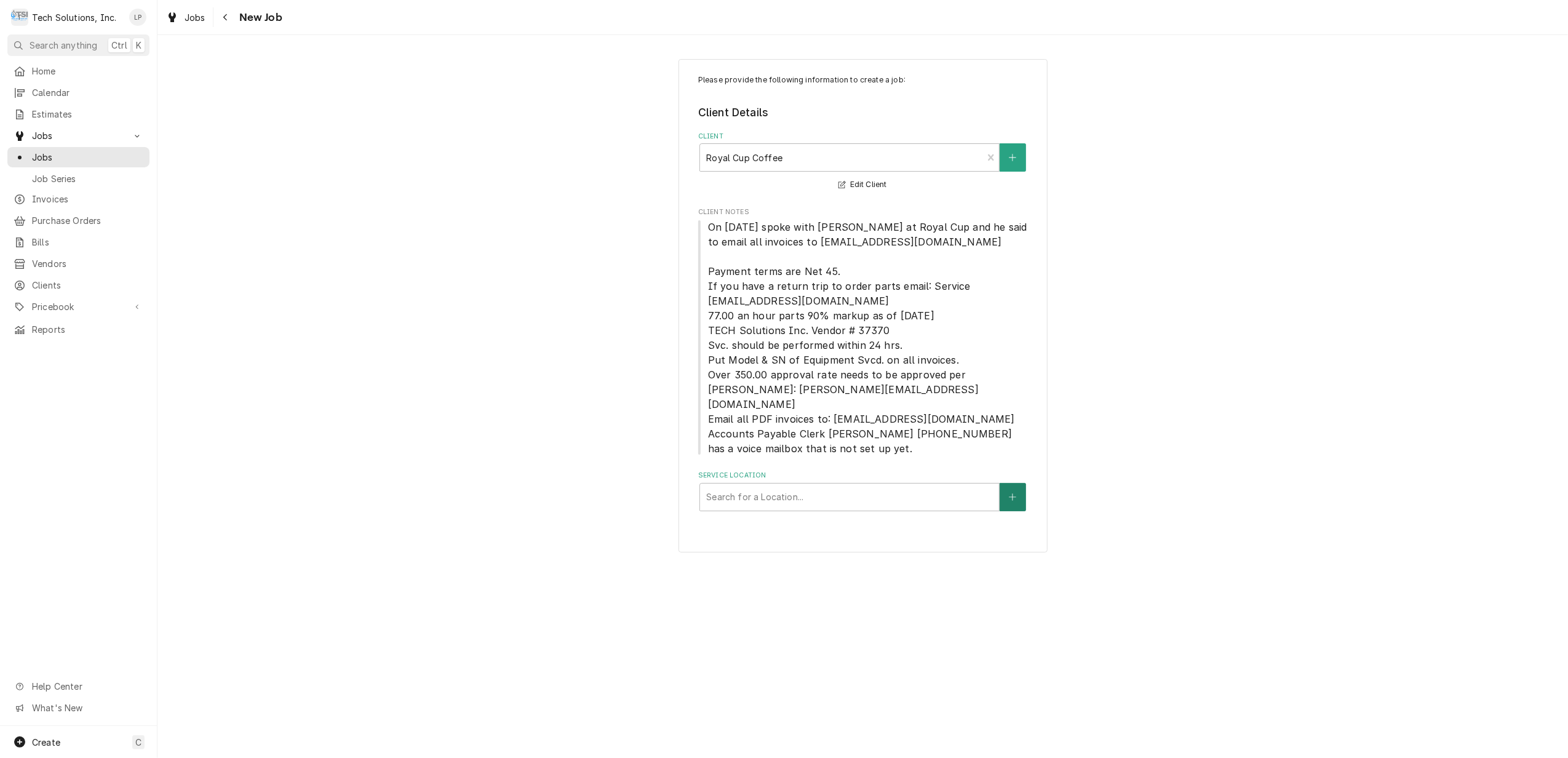
click at [1019, 482] on button "Service Location" at bounding box center [1013, 497] width 26 height 28
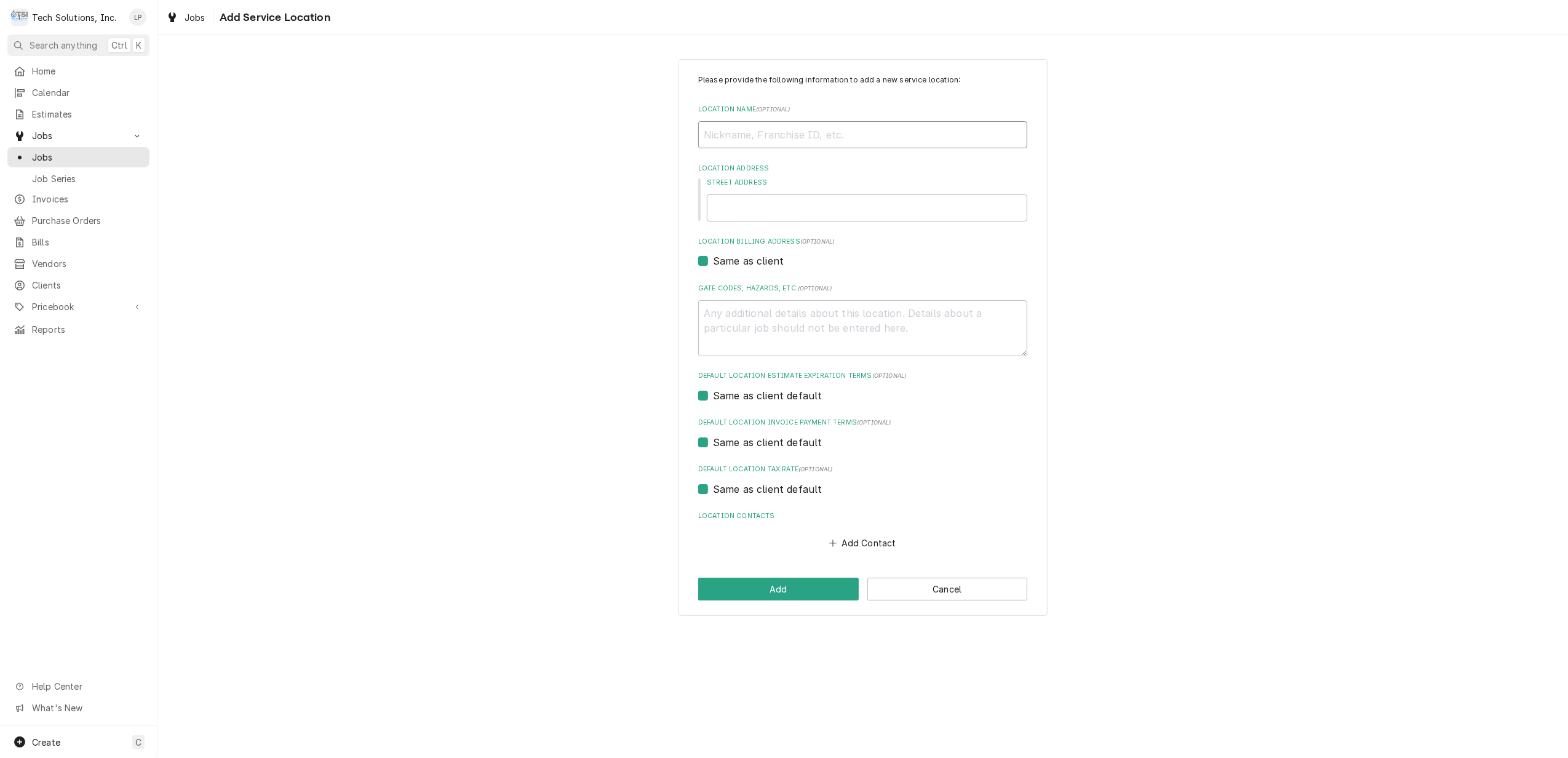
click at [747, 142] on input "Location Name ( optional )" at bounding box center [862, 135] width 329 height 27
type textarea "x"
type input "H"
type textarea "x"
type input "Ha"
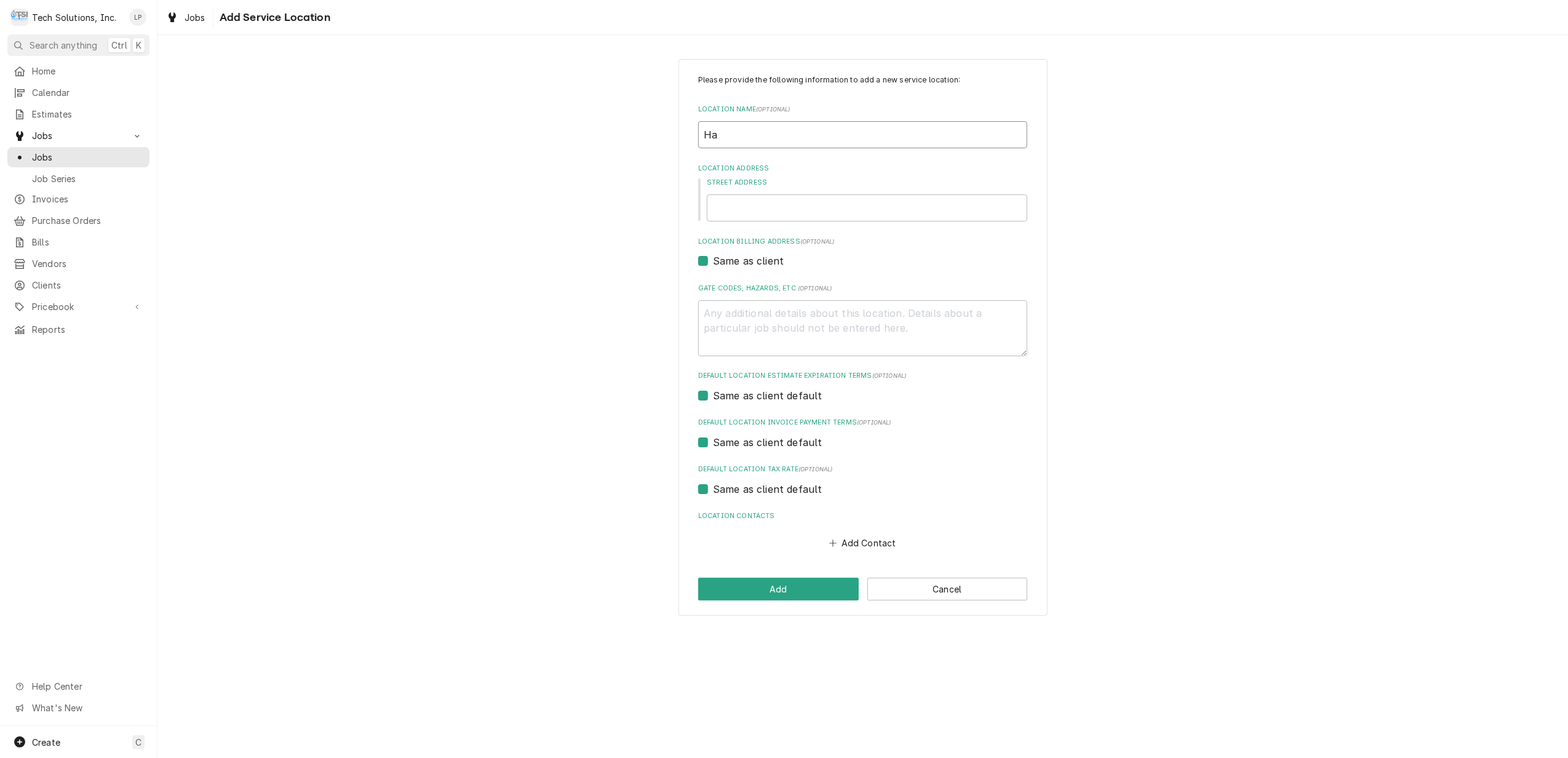
type textarea "x"
type input "Han"
type textarea "x"
type input "Ha"
type textarea "x"
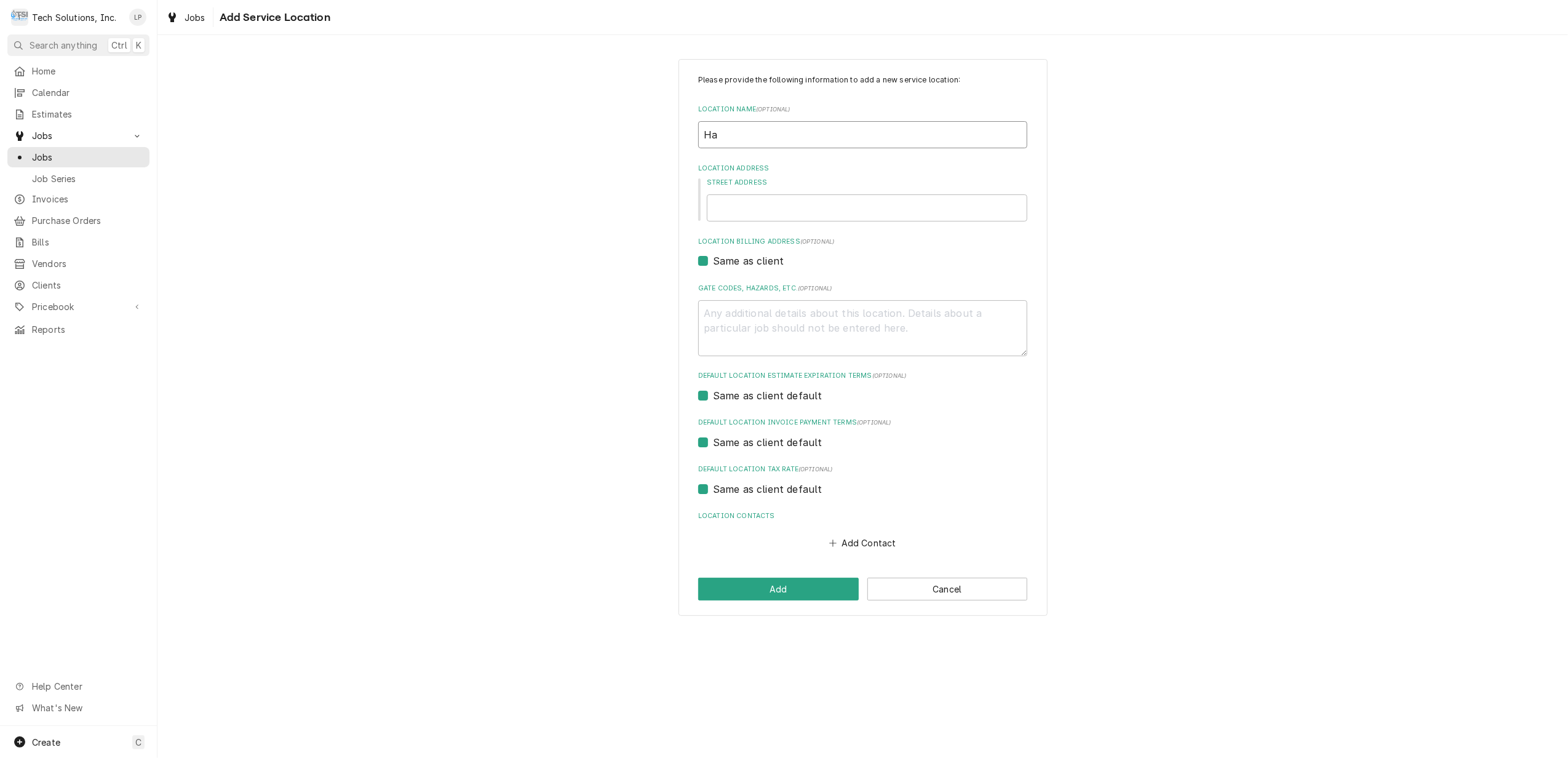
type input "Ham"
type textarea "x"
type input "Hamp"
type textarea "x"
type input "Hampt"
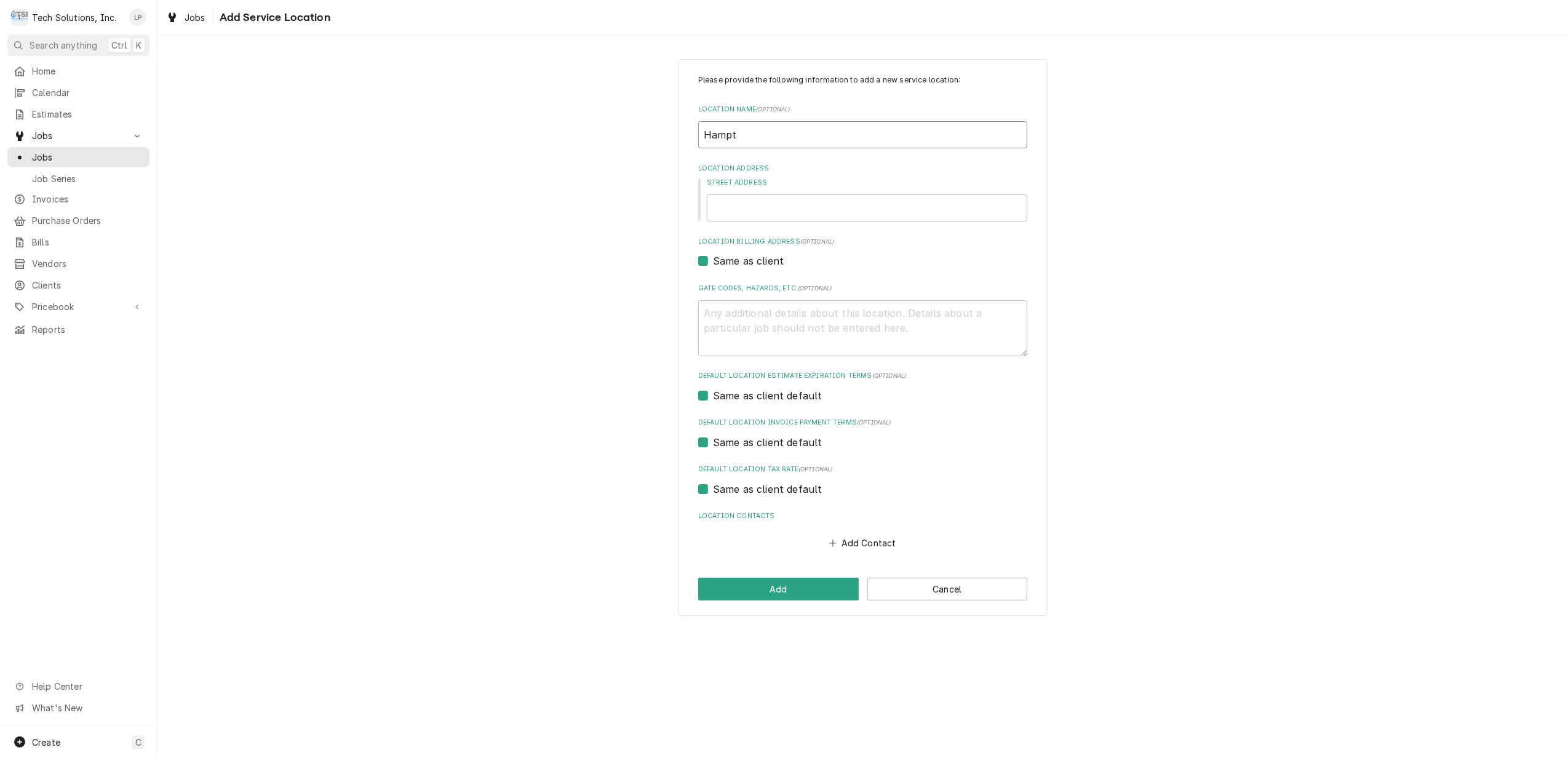
type textarea "x"
type input "Hampto"
type textarea "x"
type input "Hampton"
type textarea "x"
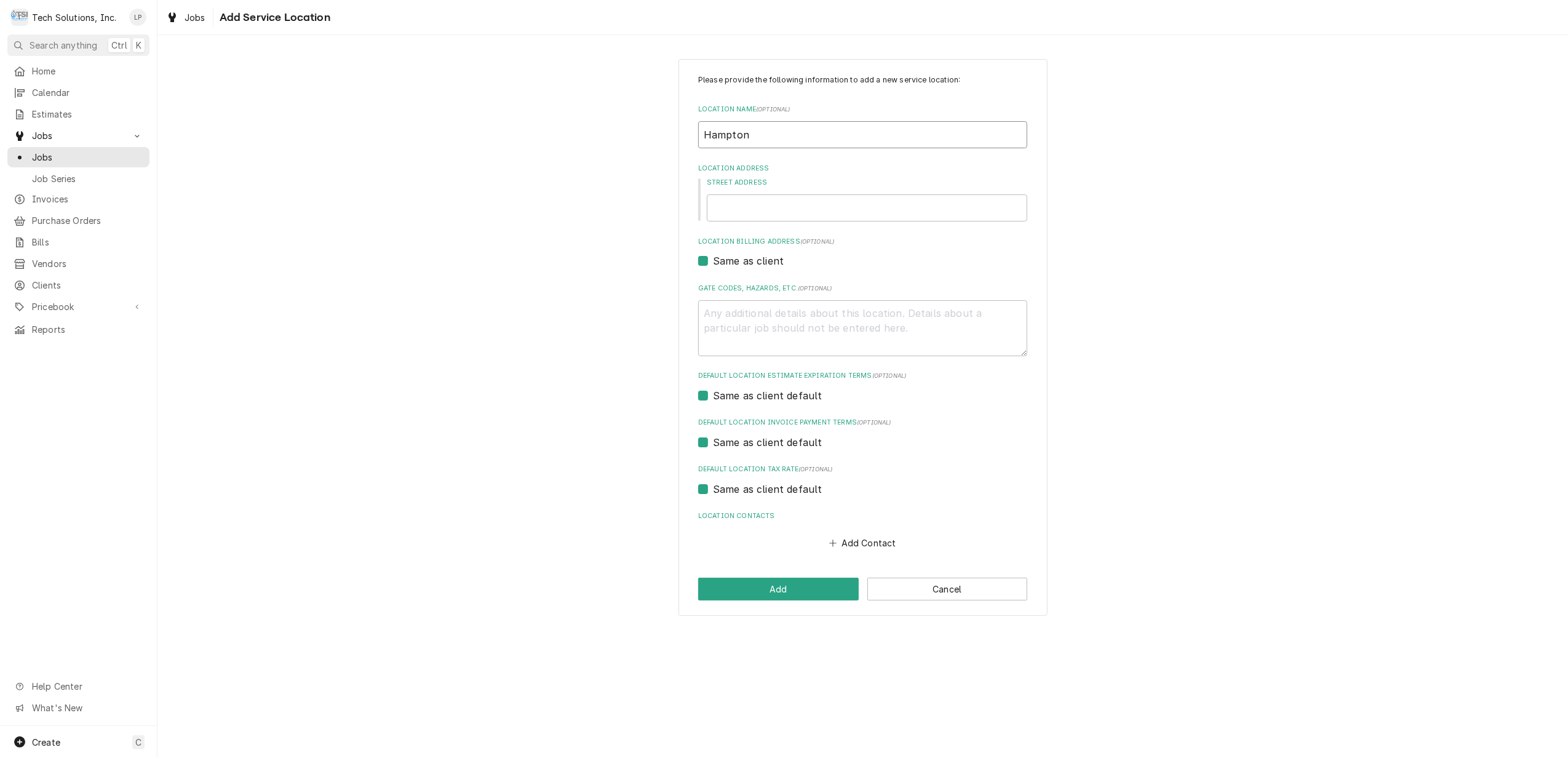
type input "Hampton"
type textarea "x"
type input "Hampton I"
type textarea "x"
type input "Hampton In"
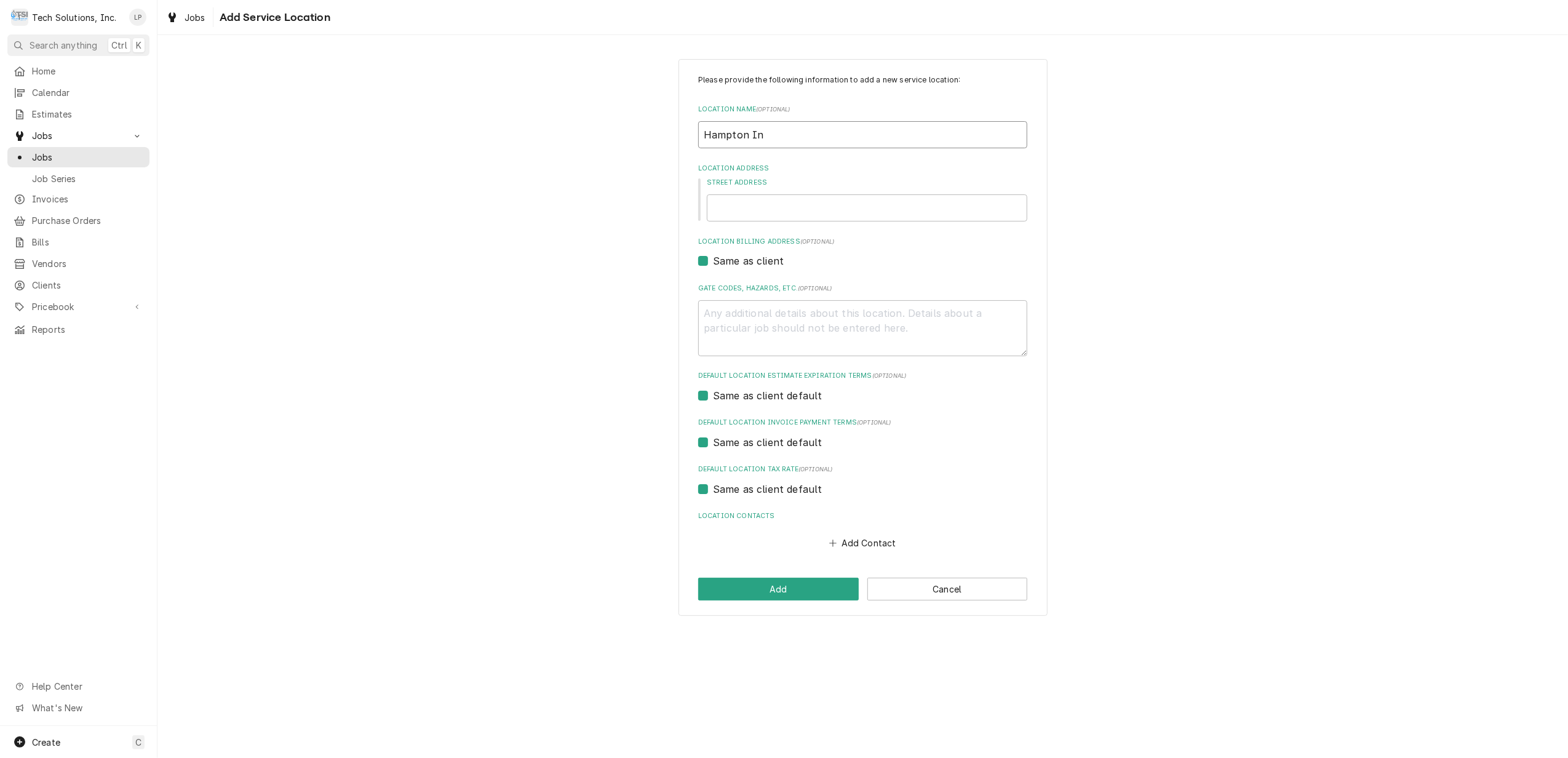
type textarea "x"
type input "Hampton Inn"
type textarea "x"
type input "Hampton Inn"
type textarea "x"
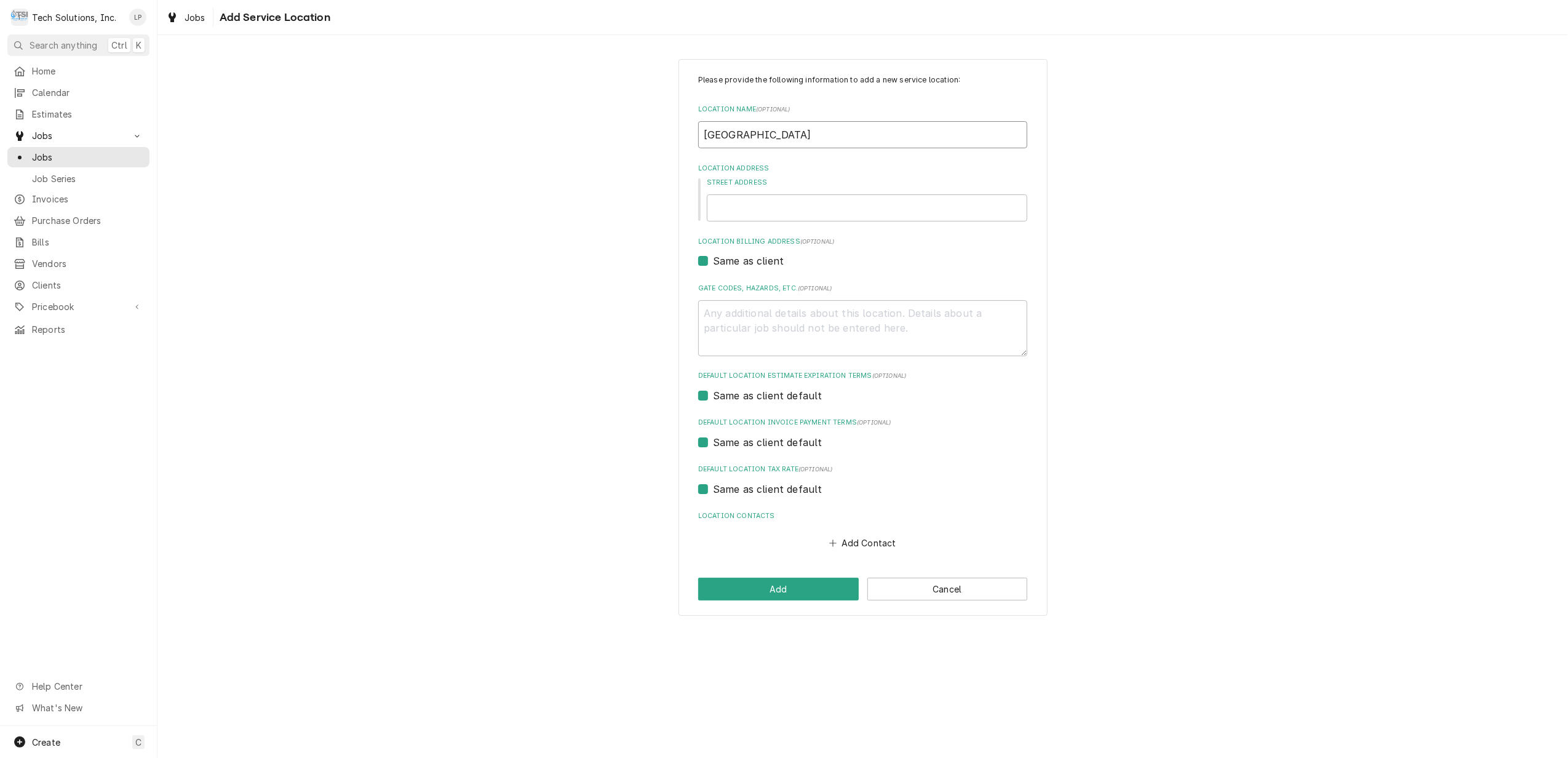
type input "Hampton Inn B"
type textarea "x"
type input "Hampton Inn Be"
type textarea "x"
type input "Hampton Inn Bec"
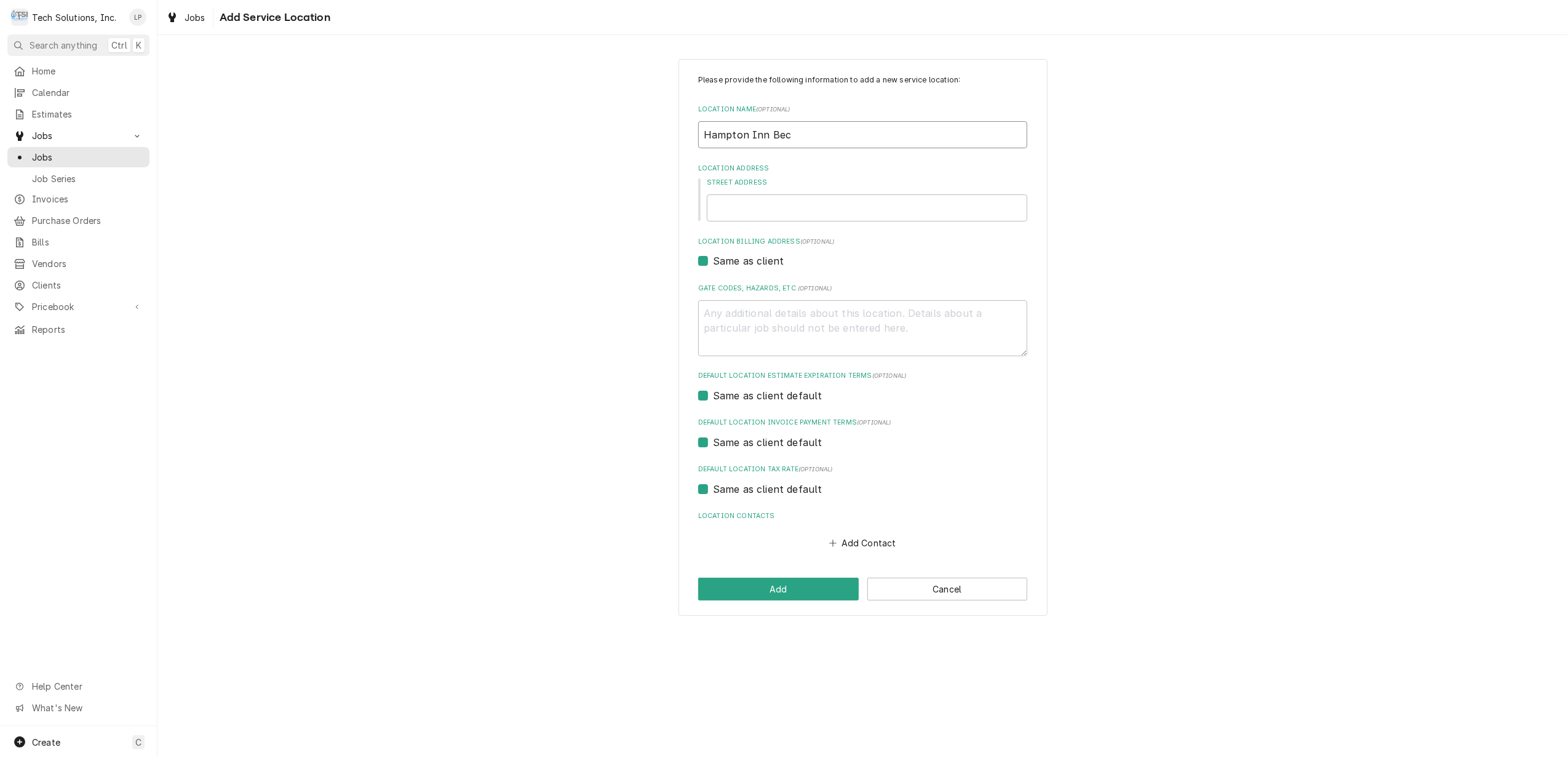
type textarea "x"
type input "Hampton Inn Beck"
type textarea "x"
type input "Hampton Inn Beckl"
type textarea "x"
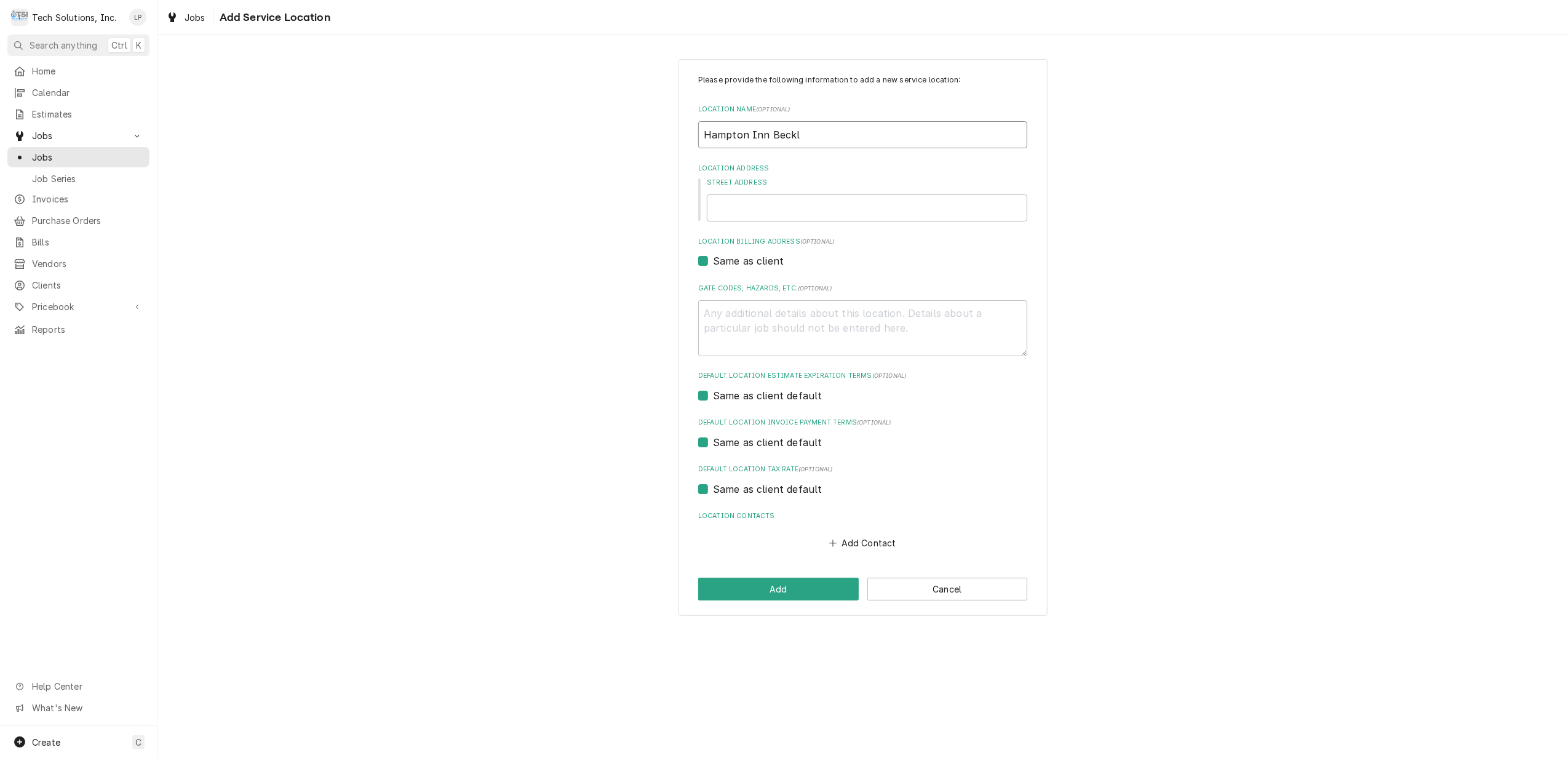
type input "Hampton Inn Beckle"
type textarea "x"
type input "Hampton Inn [PERSON_NAME]"
type textarea "x"
type input "Hampton Inn [PERSON_NAME]"
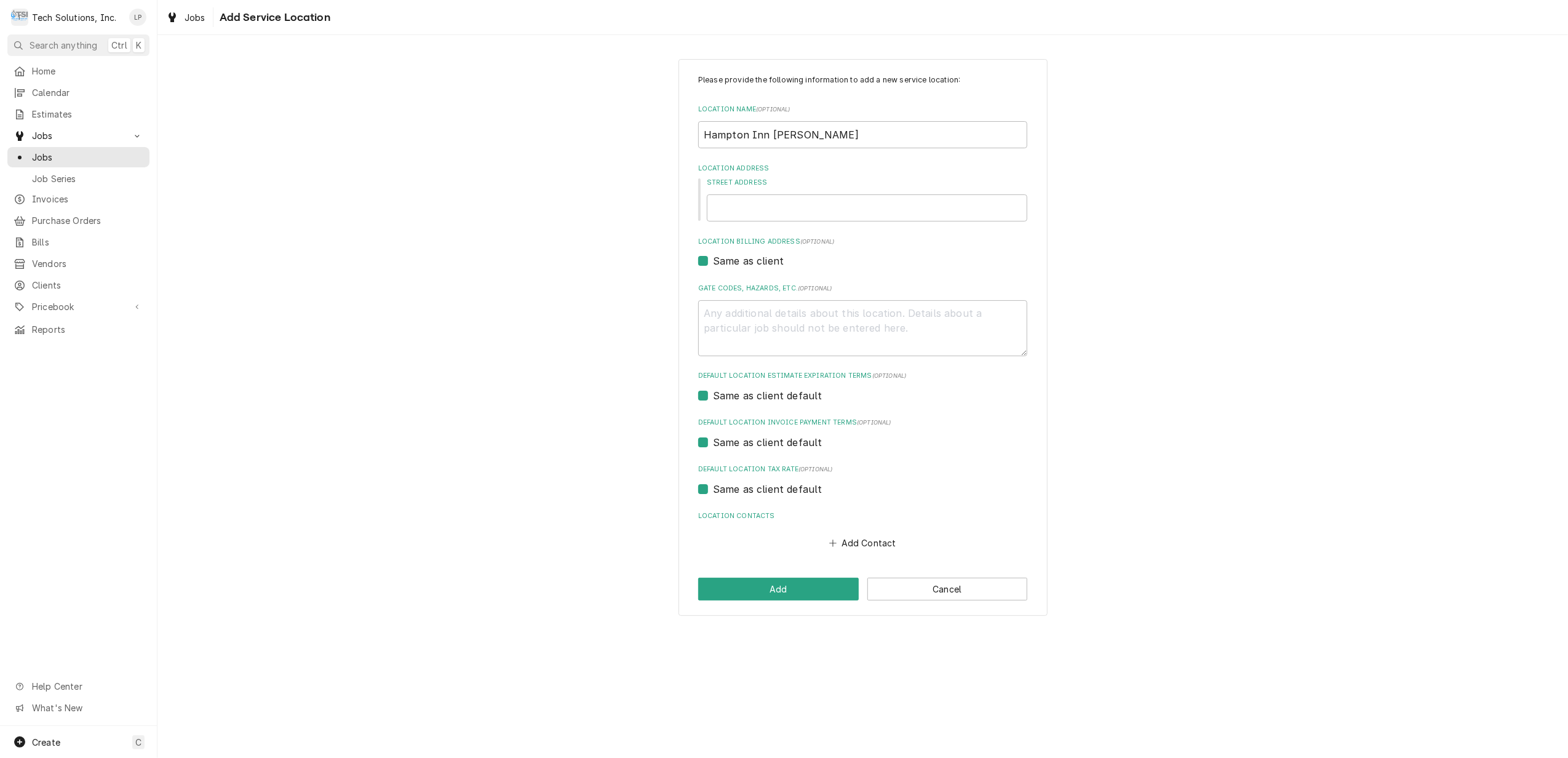
click at [576, 94] on div "Please provide the following information to add a new service location: Locatio…" at bounding box center [862, 337] width 1411 height 579
paste input "110 Harper Park Dr 25801 Beckley"
type textarea "x"
type input "110 Harper Park Dr 25801 Beckley"
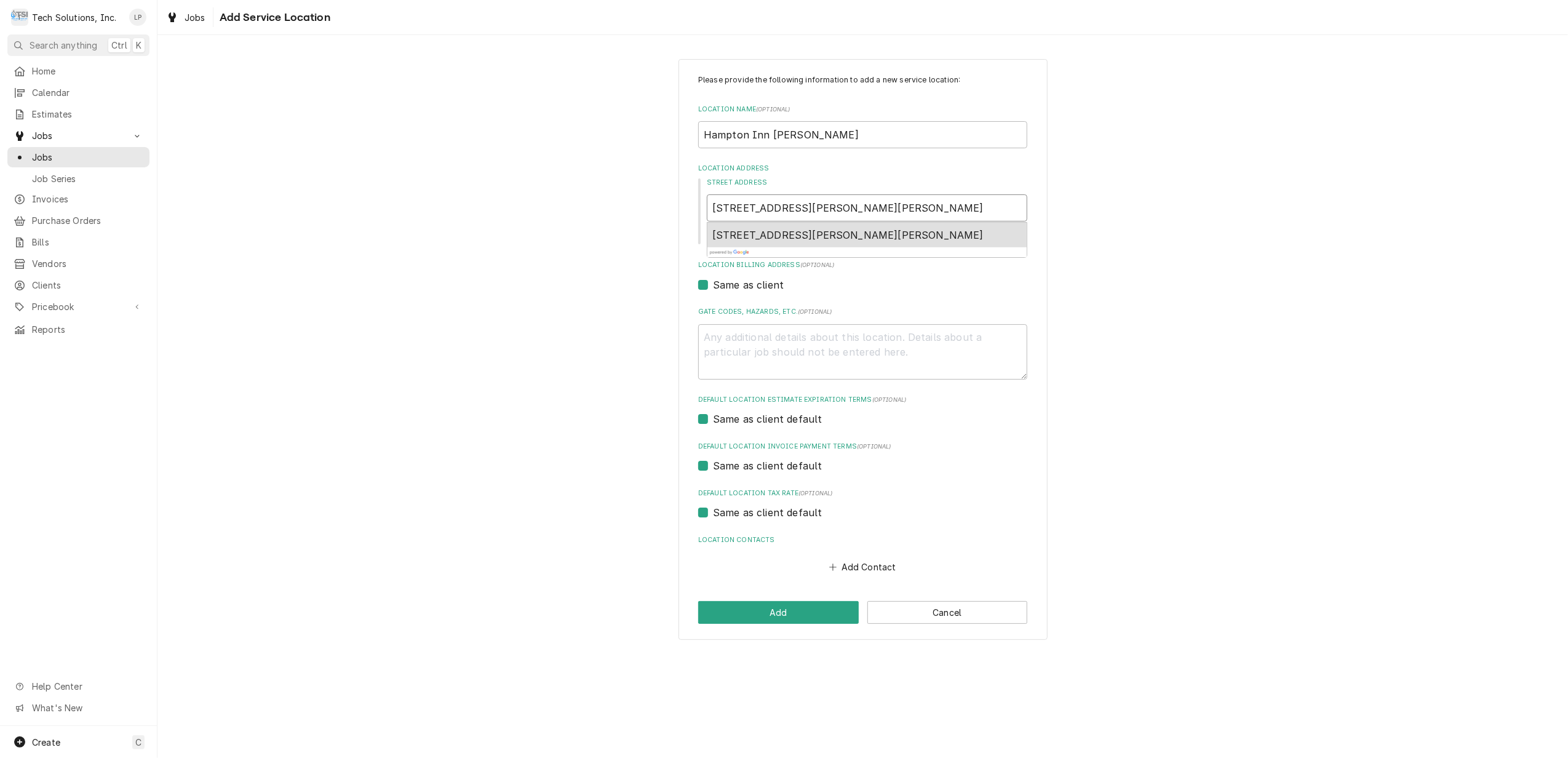
click at [739, 232] on span "110 Harper Park Dr, Beckley, WV 25801, USA" at bounding box center [847, 234] width 271 height 12
type textarea "x"
type input "110 Harper Park Dr"
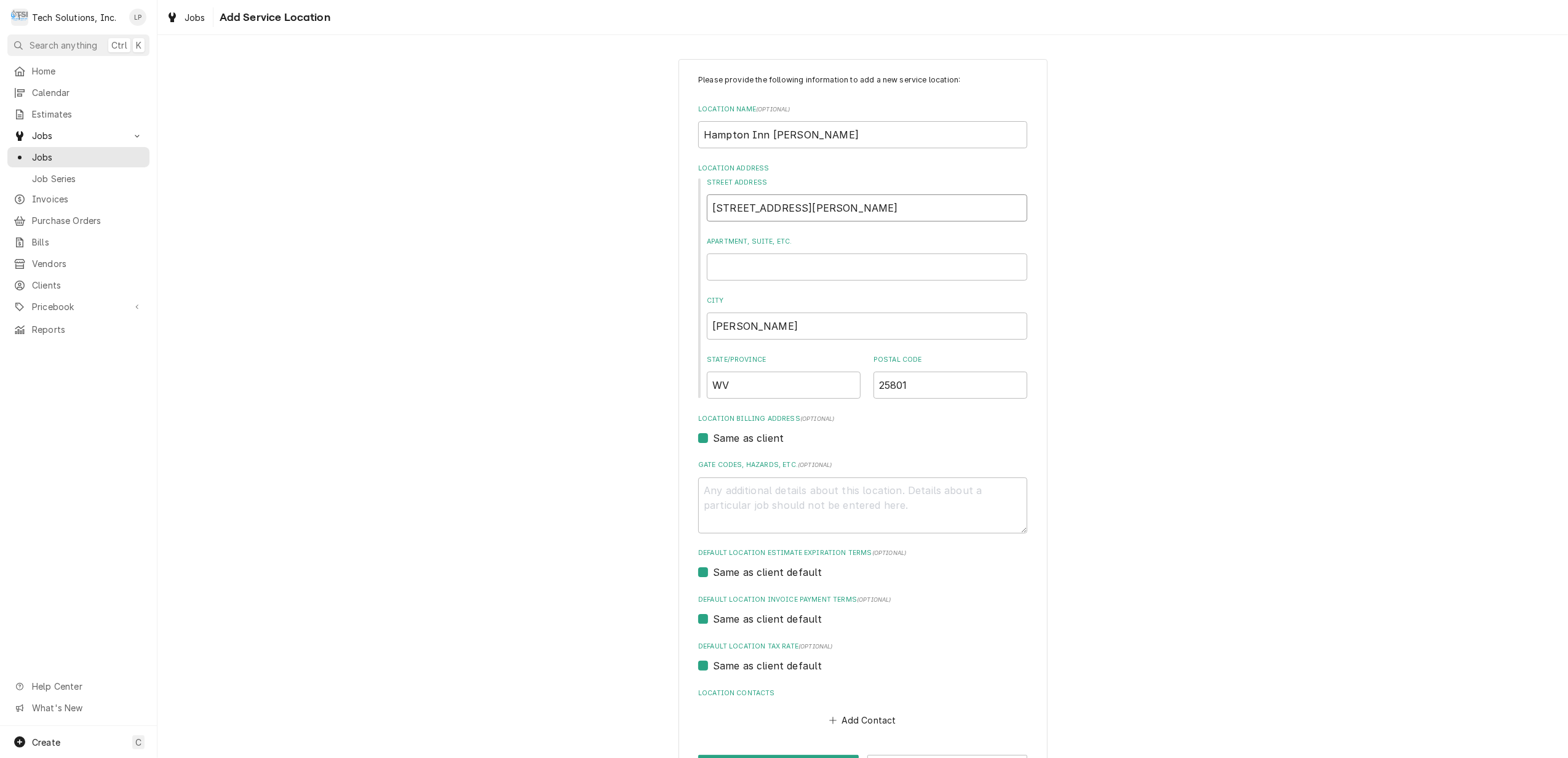
type textarea "x"
type input "110 Harper Park Dr"
click at [1154, 464] on div "Please provide the following information to add a new service location: Locatio…" at bounding box center [862, 426] width 1411 height 756
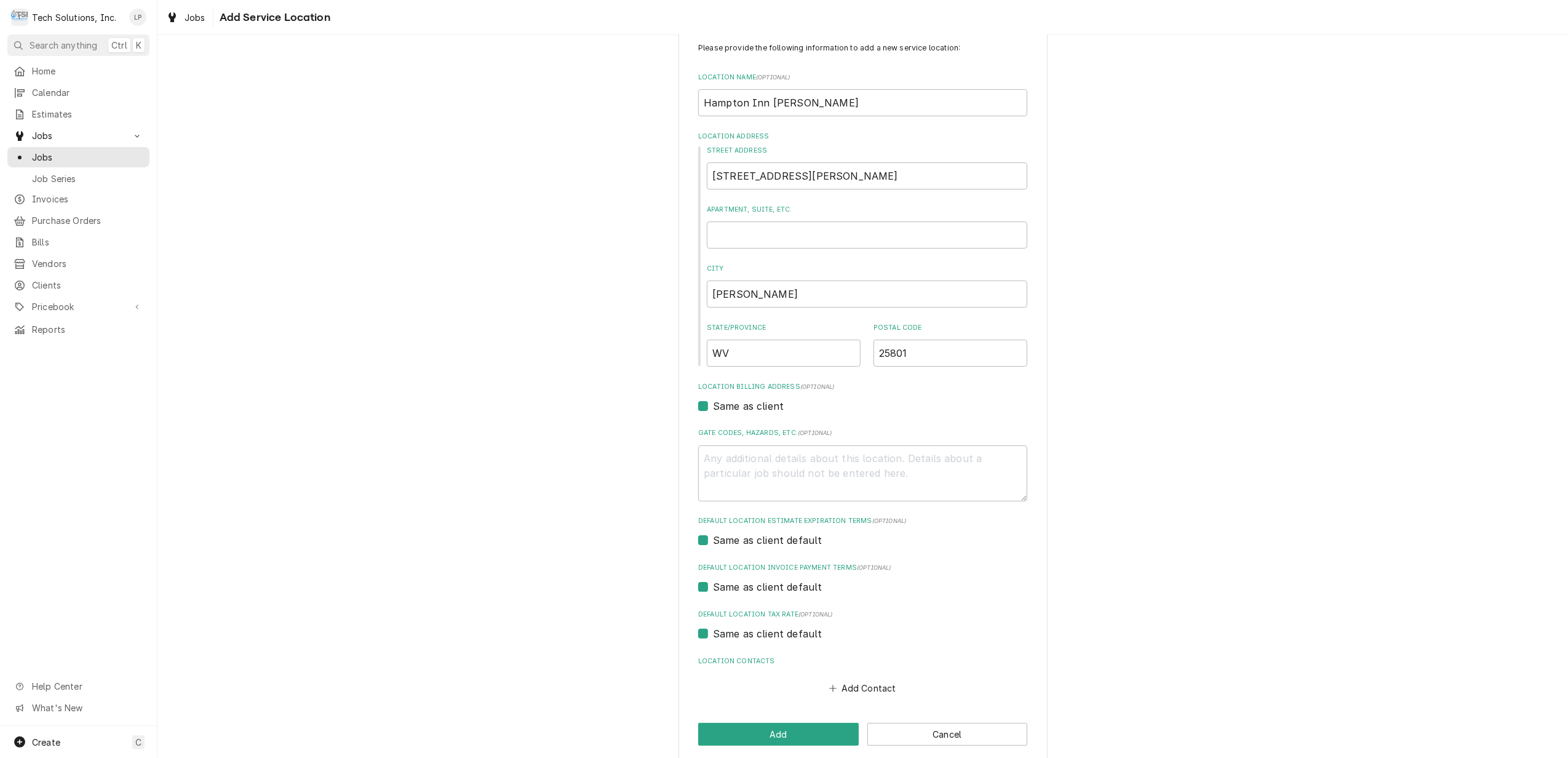
scroll to position [47, 0]
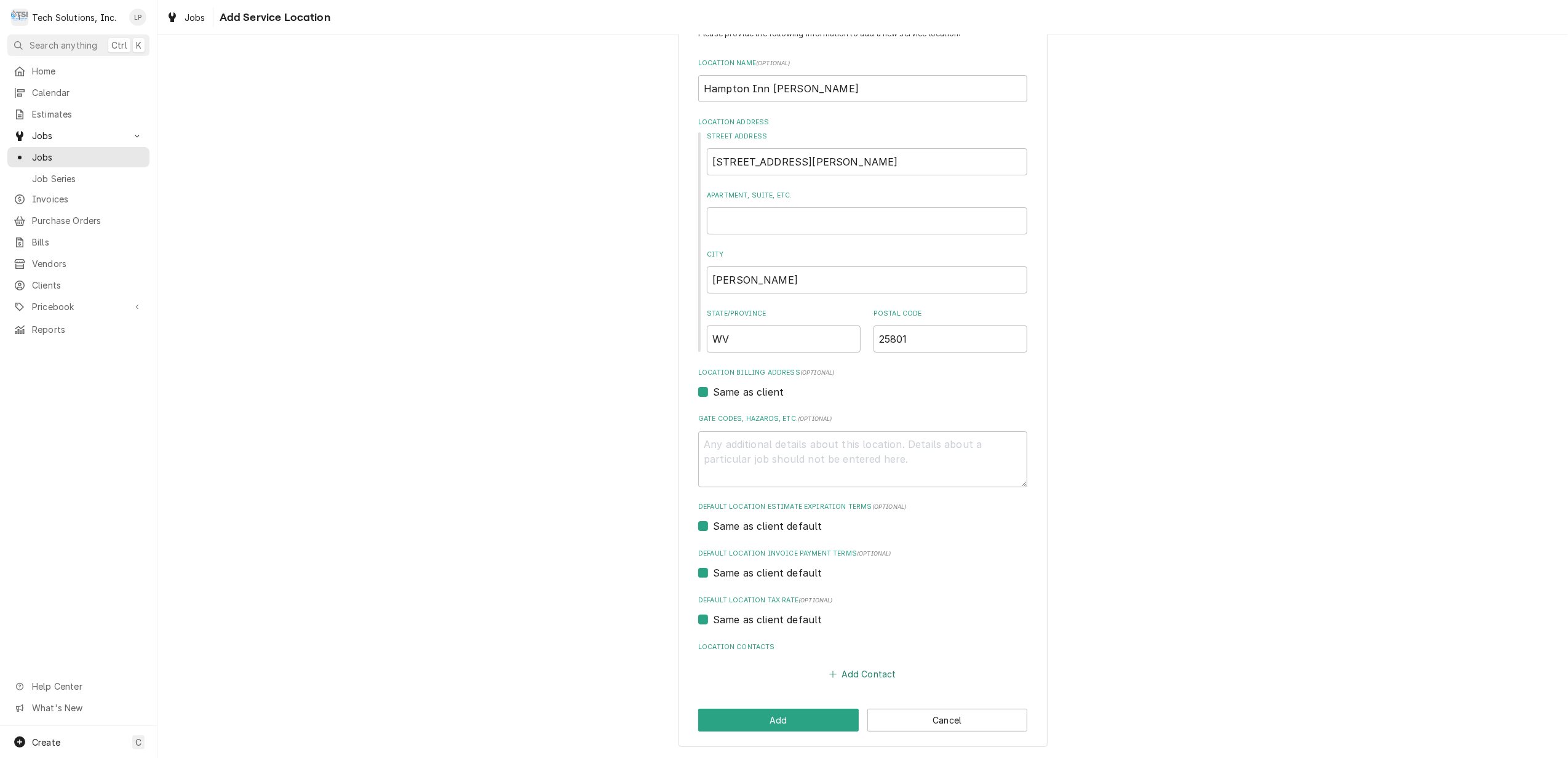
click at [859, 674] on button "Add Contact" at bounding box center [863, 674] width 71 height 17
type textarea "x"
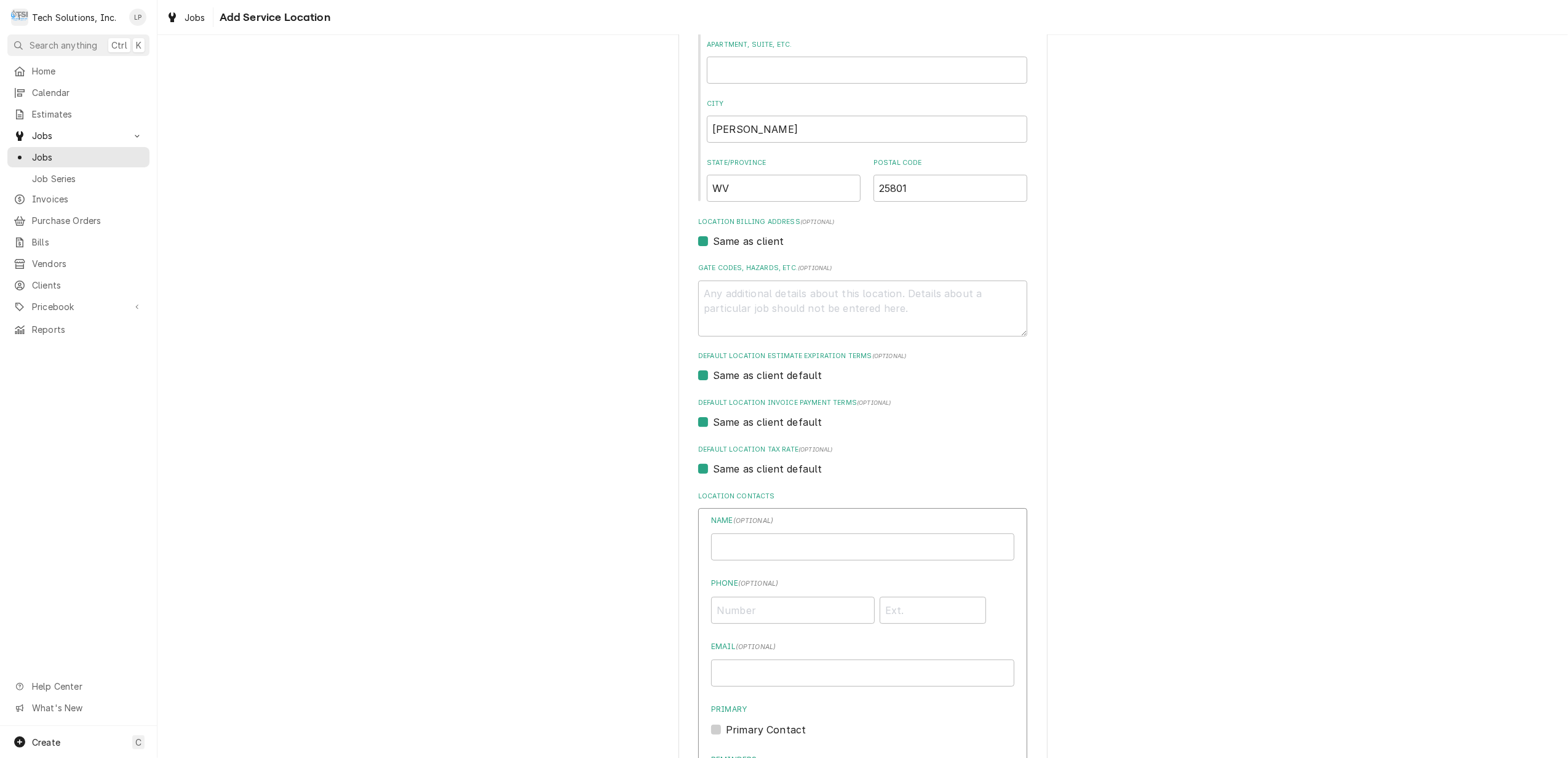
scroll to position [210, 0]
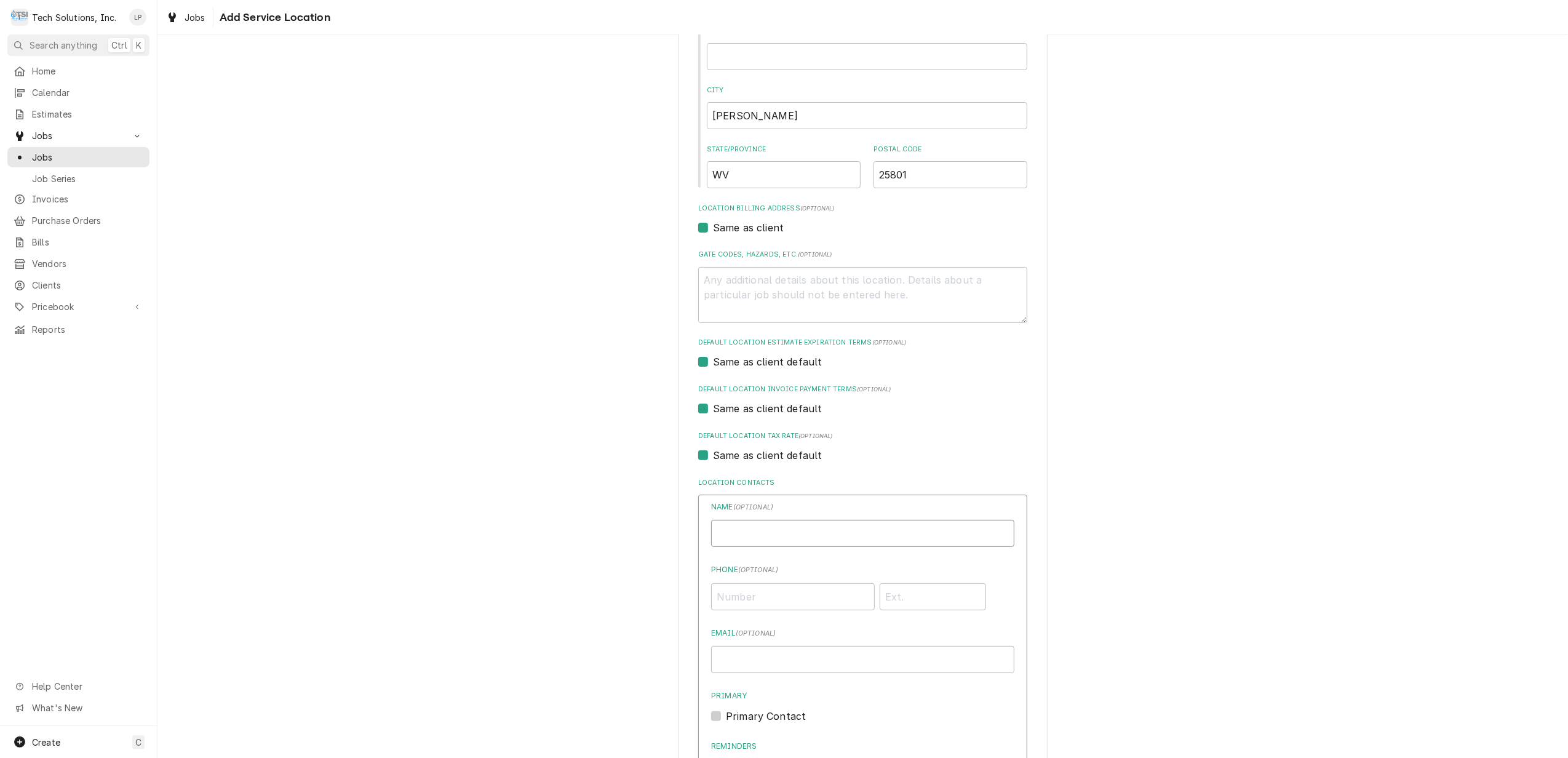
click at [777, 534] on input "Location Name ( optional )" at bounding box center [863, 533] width 303 height 27
type input "[PERSON_NAME]"
click at [792, 565] on label "Phone ( optional )" at bounding box center [863, 570] width 303 height 11
click at [792, 583] on input "Phone ( optional )" at bounding box center [793, 596] width 164 height 27
paste input "[PHONE_NUMBER]"
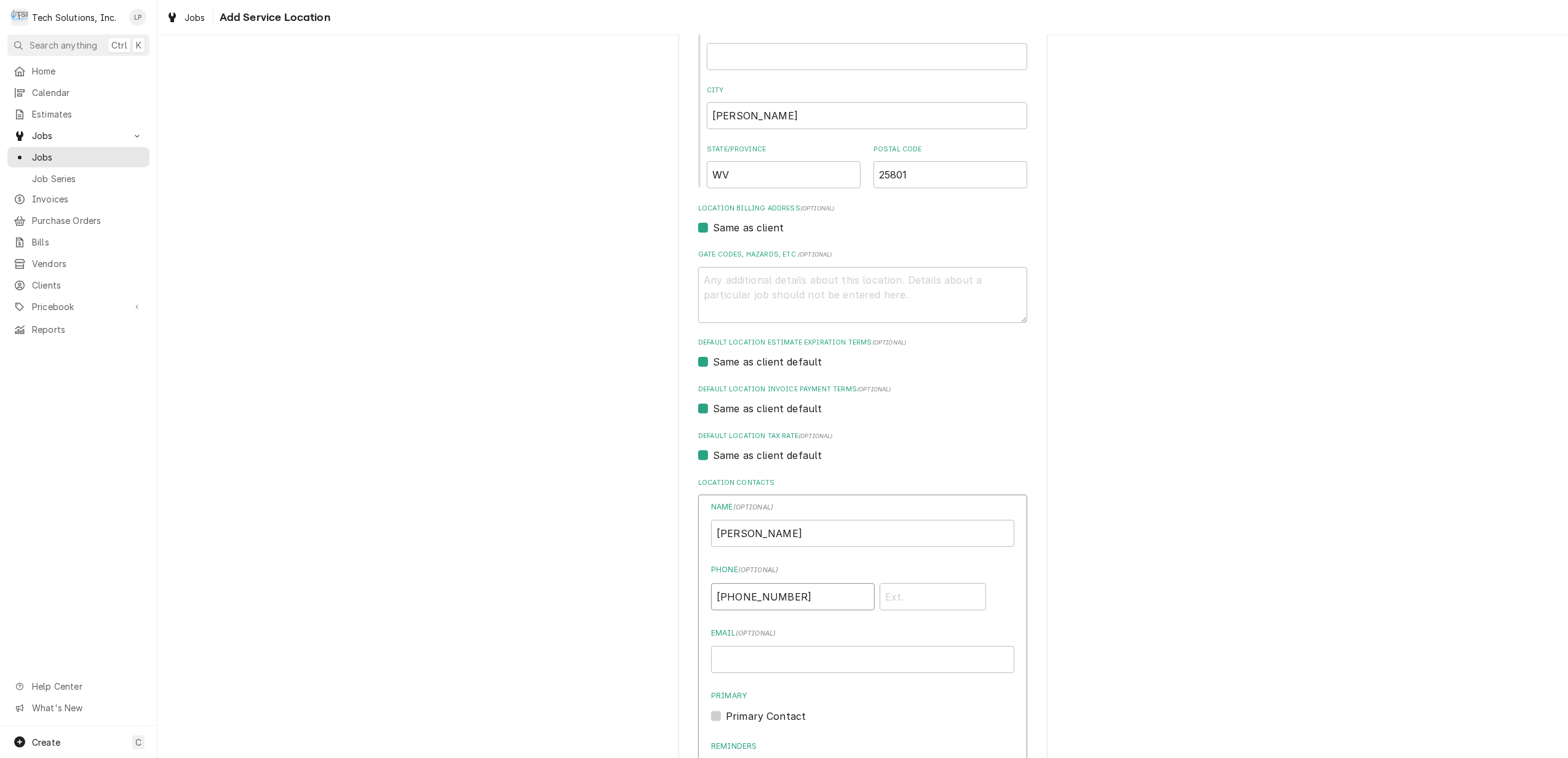
type input "[PHONE_NUMBER]"
click at [1115, 544] on div "Please provide the following information to add a new service location: Locatio…" at bounding box center [862, 422] width 1411 height 1167
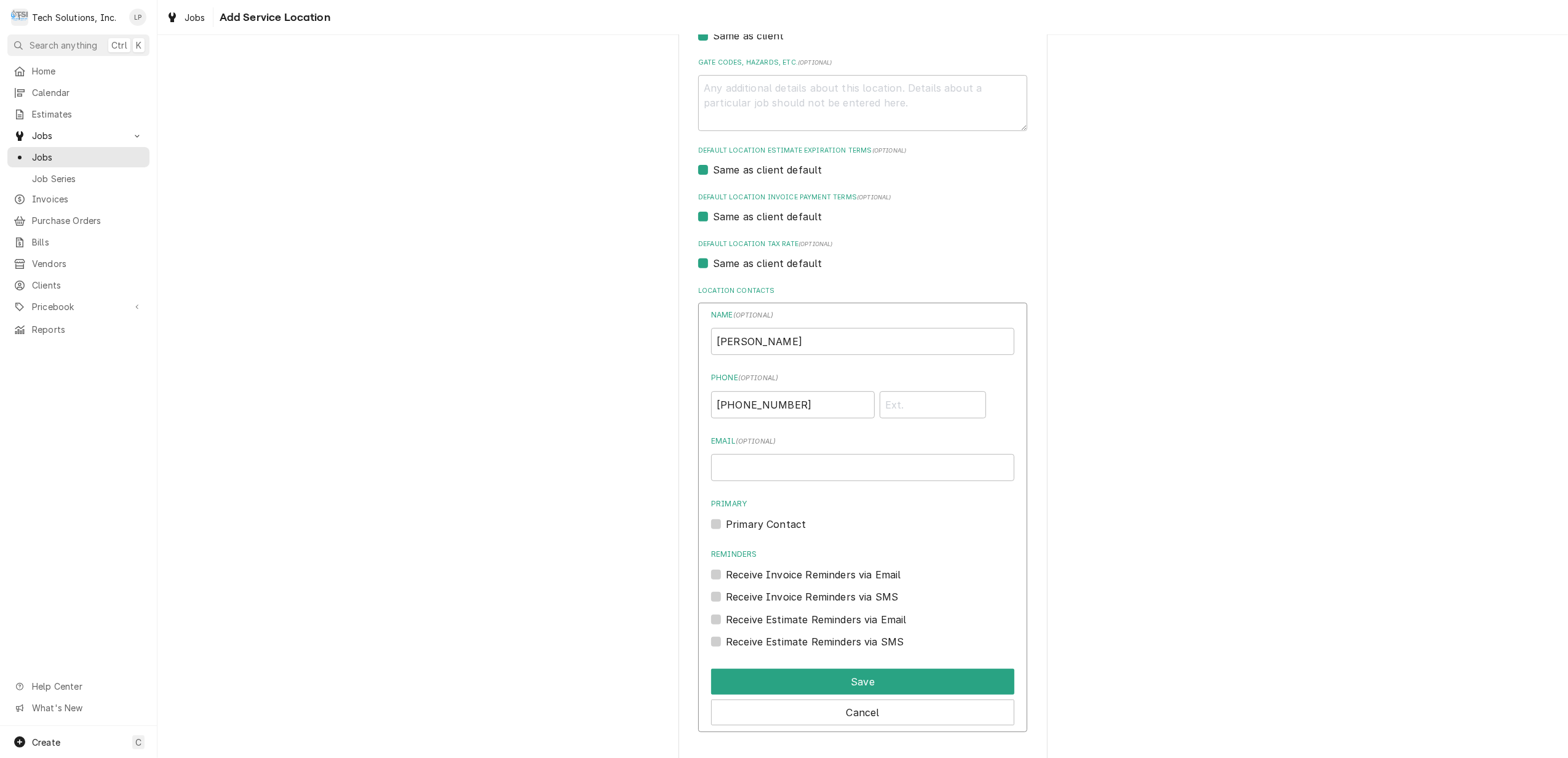
scroll to position [460, 0]
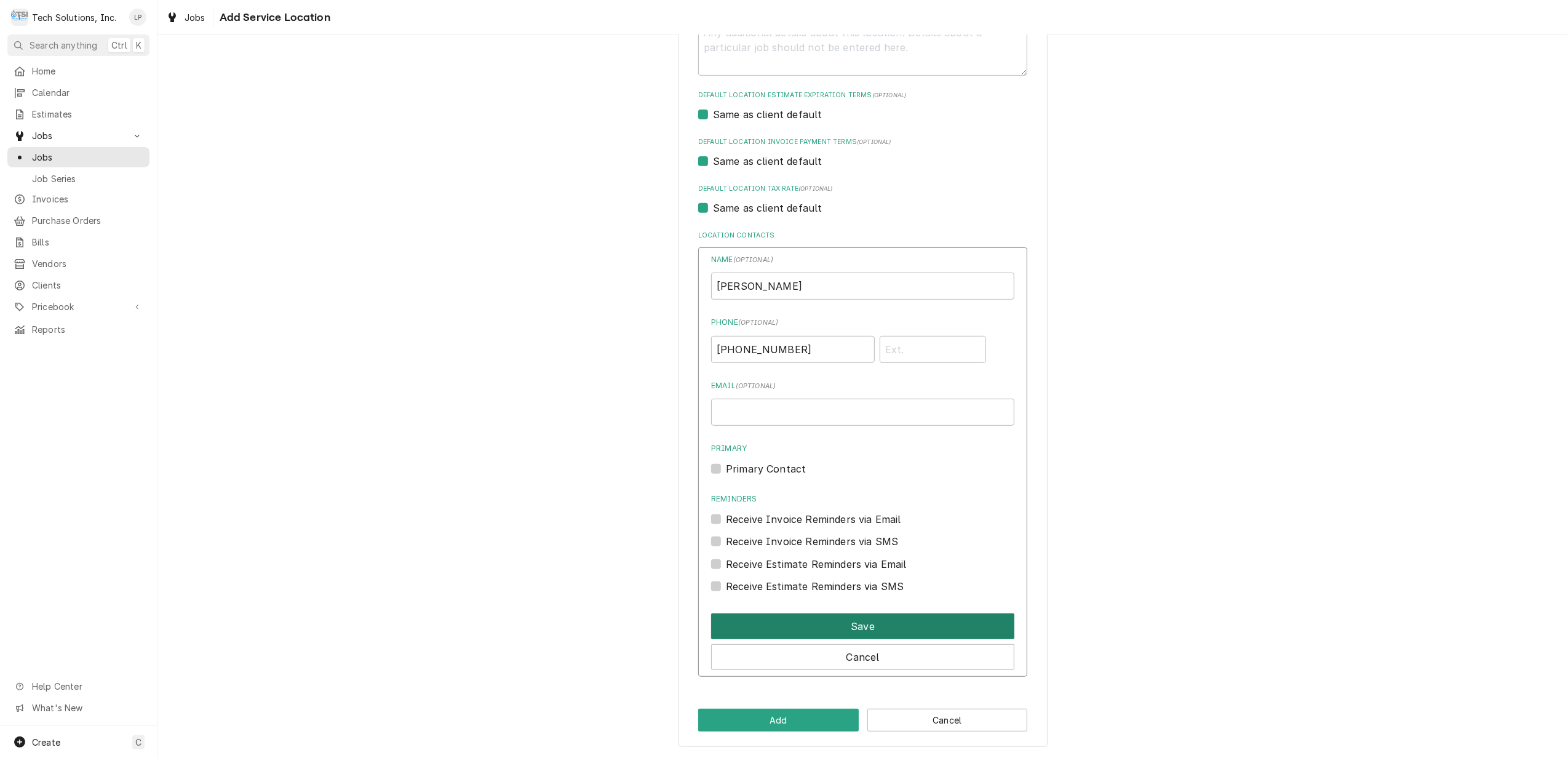
click at [876, 626] on button "Save" at bounding box center [863, 626] width 303 height 26
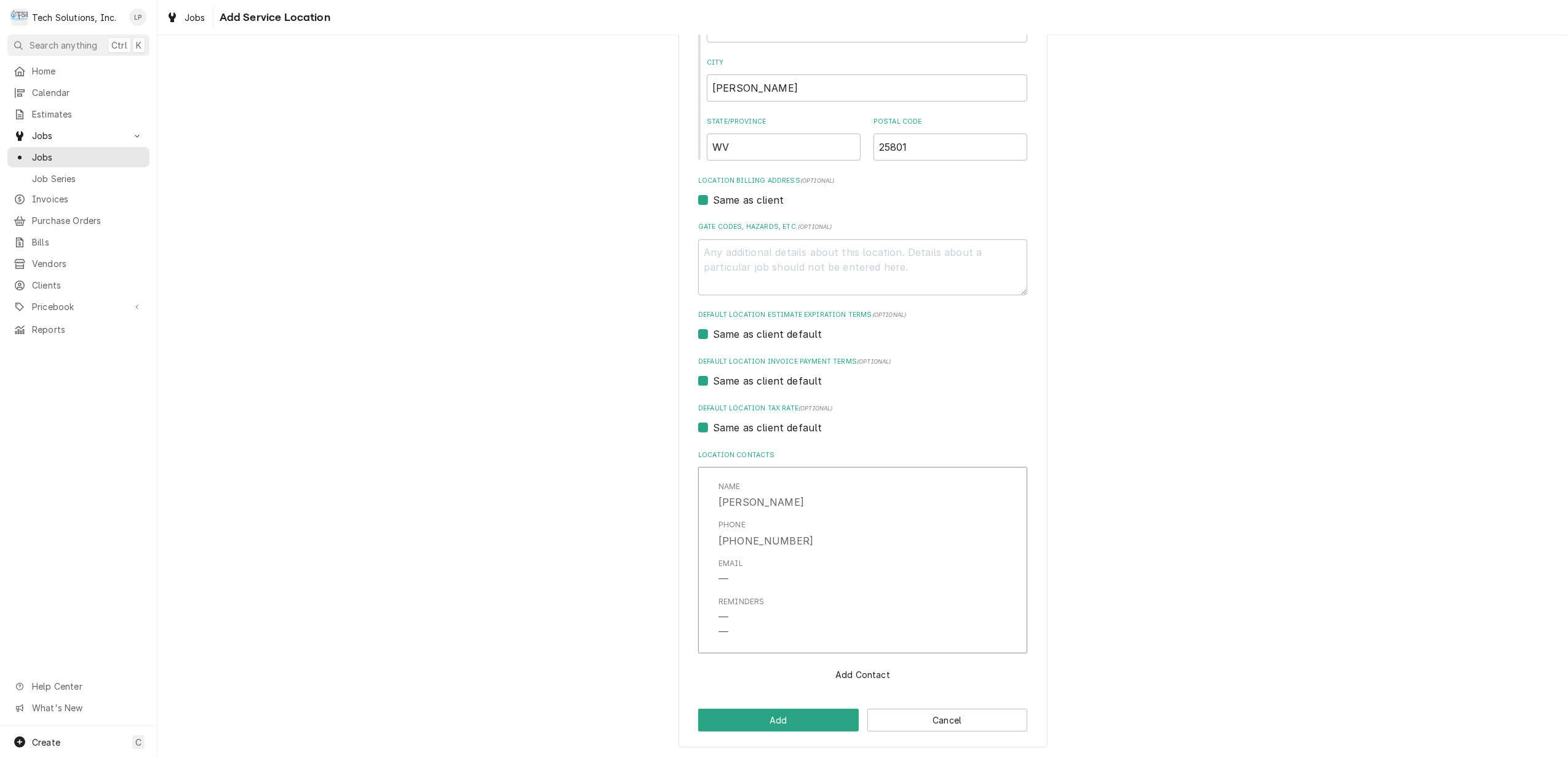
scroll to position [239, 0]
click at [805, 720] on button "Add" at bounding box center [778, 720] width 161 height 23
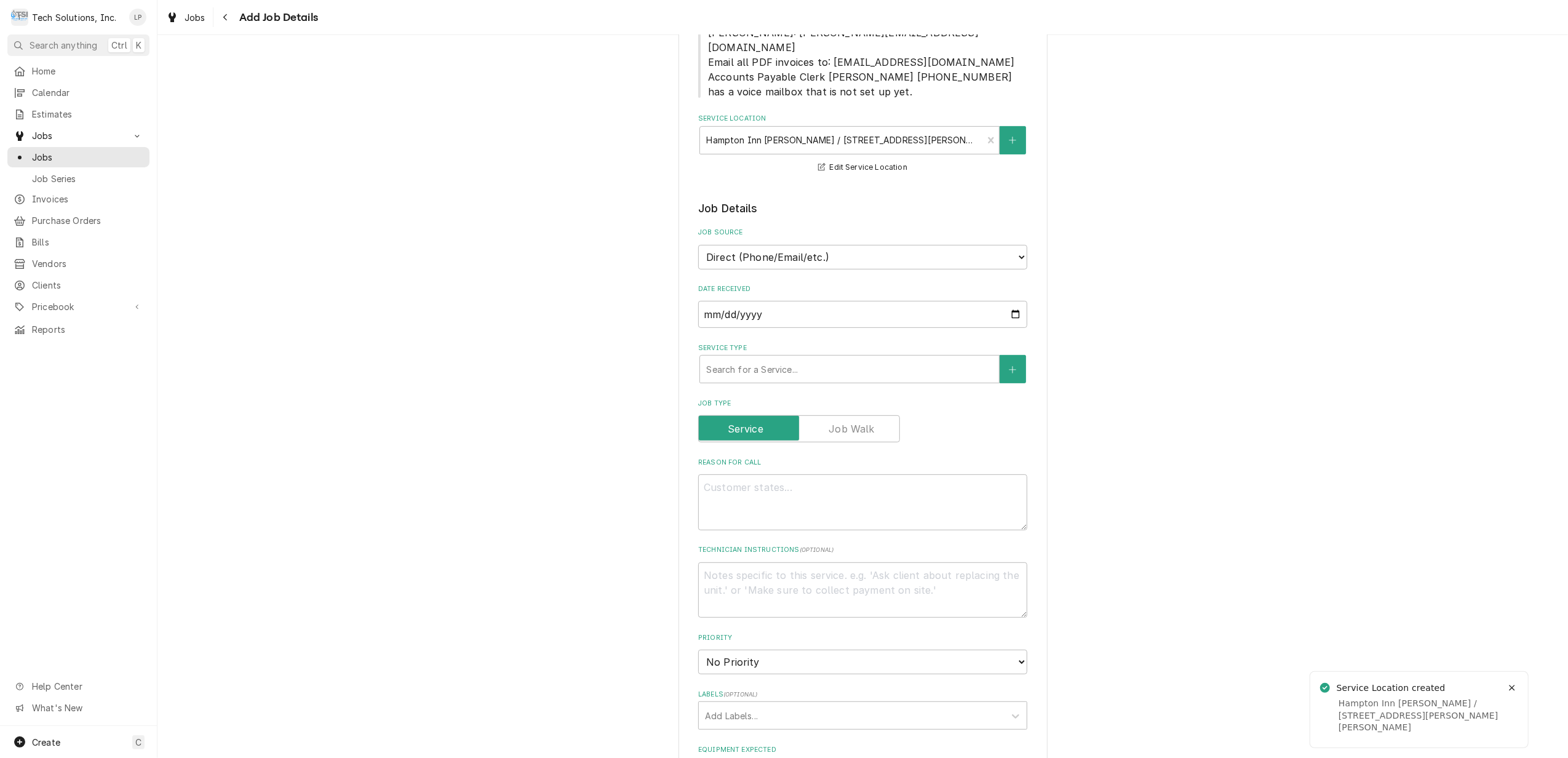
scroll to position [409, 0]
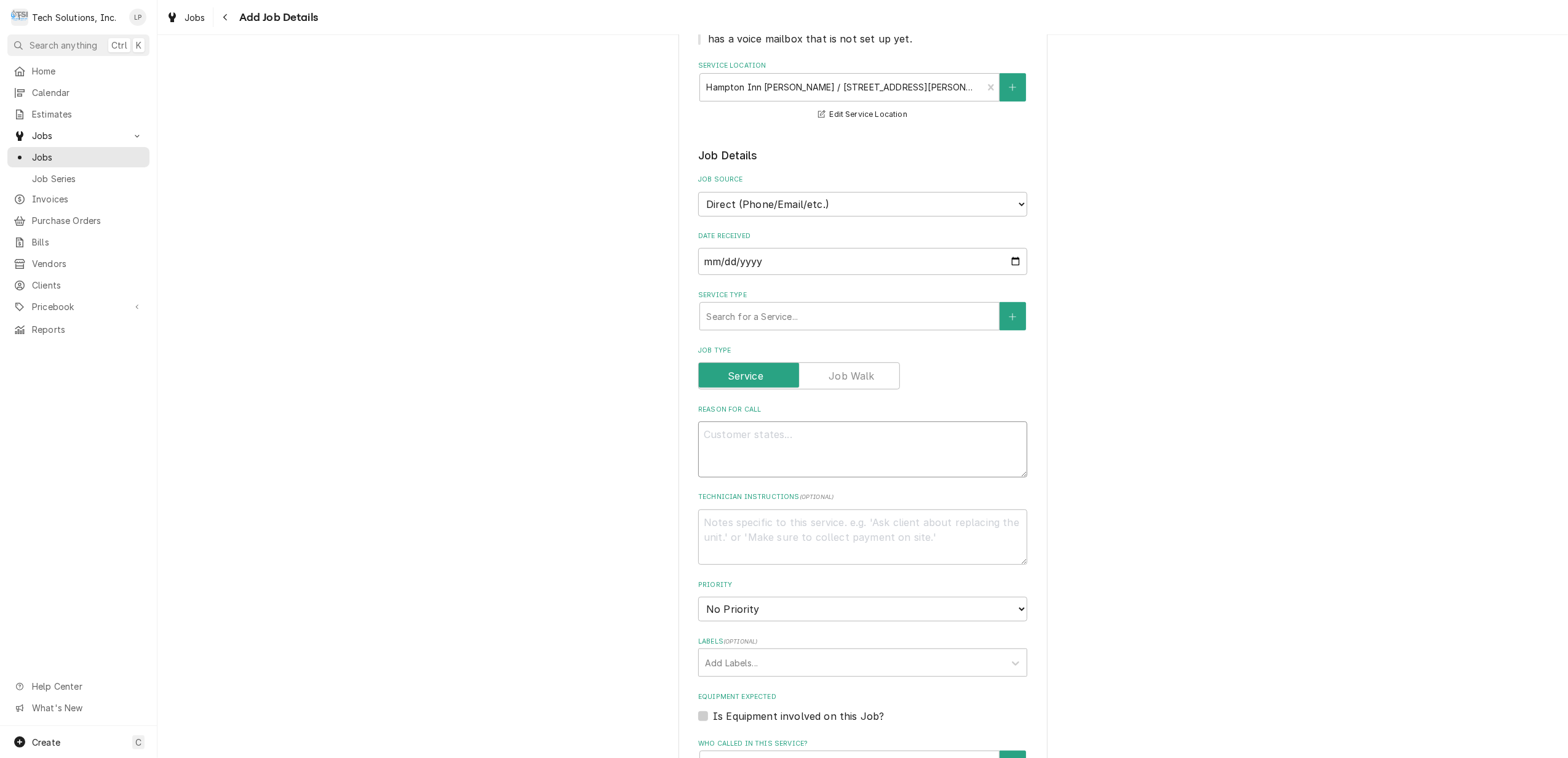
paste textarea "MACHINE IS DOWN. PLEASE SEND A TECH OUT. CM KEEPS FLASHING ERRORS"
type textarea "x"
type textarea "MACHINE IS DOWN. PLEASE SEND A TECH OUT. CM KEEPS FLASHING ERRORS"
click at [698, 422] on textarea "MACHINE IS DOWN. PLEASE SEND A TECH OUT. CM KEEPS FLASHING ERRORS" at bounding box center [862, 449] width 329 height 56
type textarea "x"
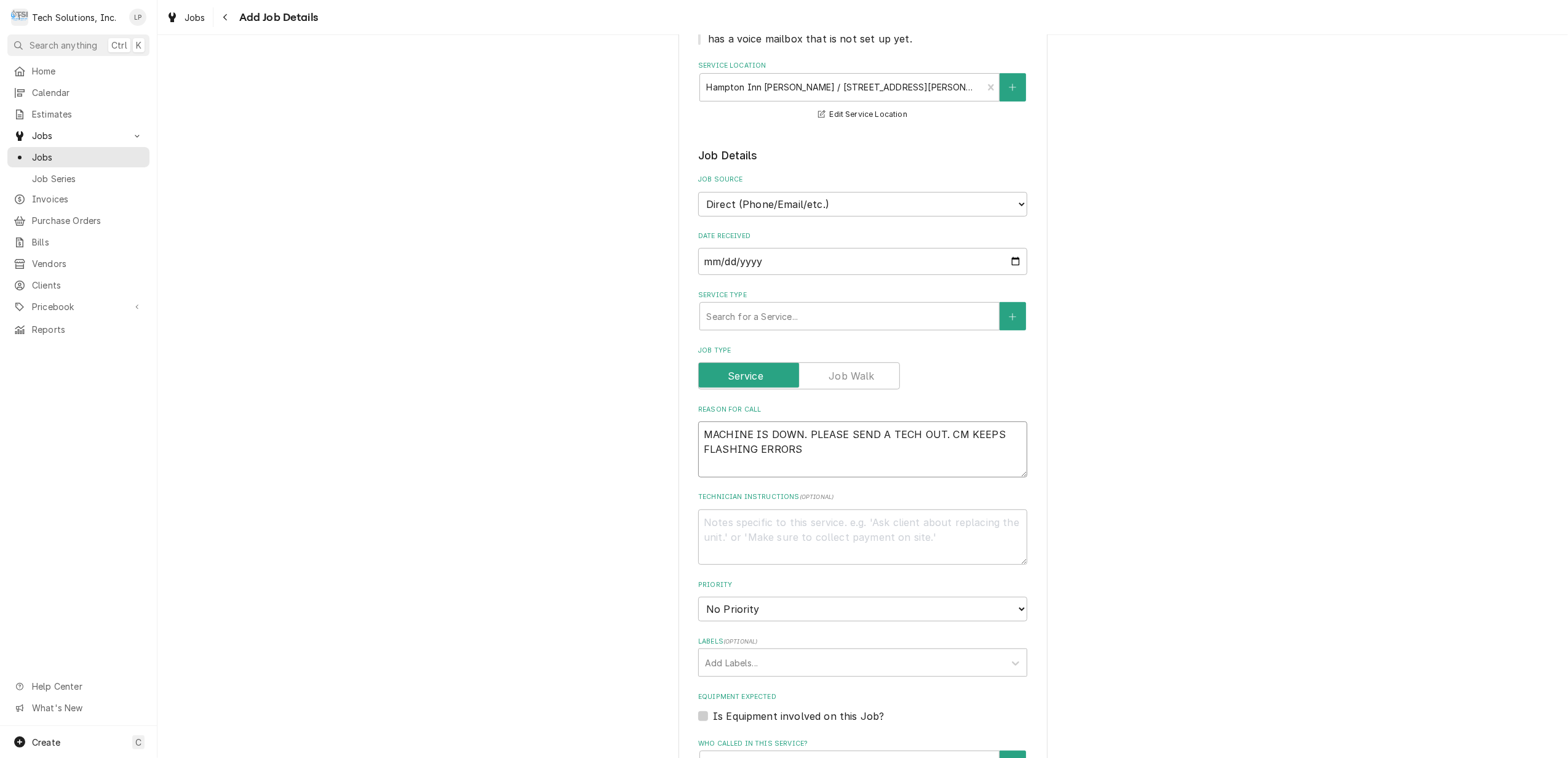
type textarea "CMACHINE IS DOWN. PLEASE SEND A TECH OUT. CM KEEPS FLASHING ERRORS"
type textarea "x"
type textarea "CoMACHINE IS DOWN. PLEASE SEND A TECH OUT. CM KEEPS FLASHING ERRORS"
type textarea "x"
type textarea "CofMACHINE IS DOWN. PLEASE SEND A TECH OUT. CM KEEPS FLASHING ERRORS"
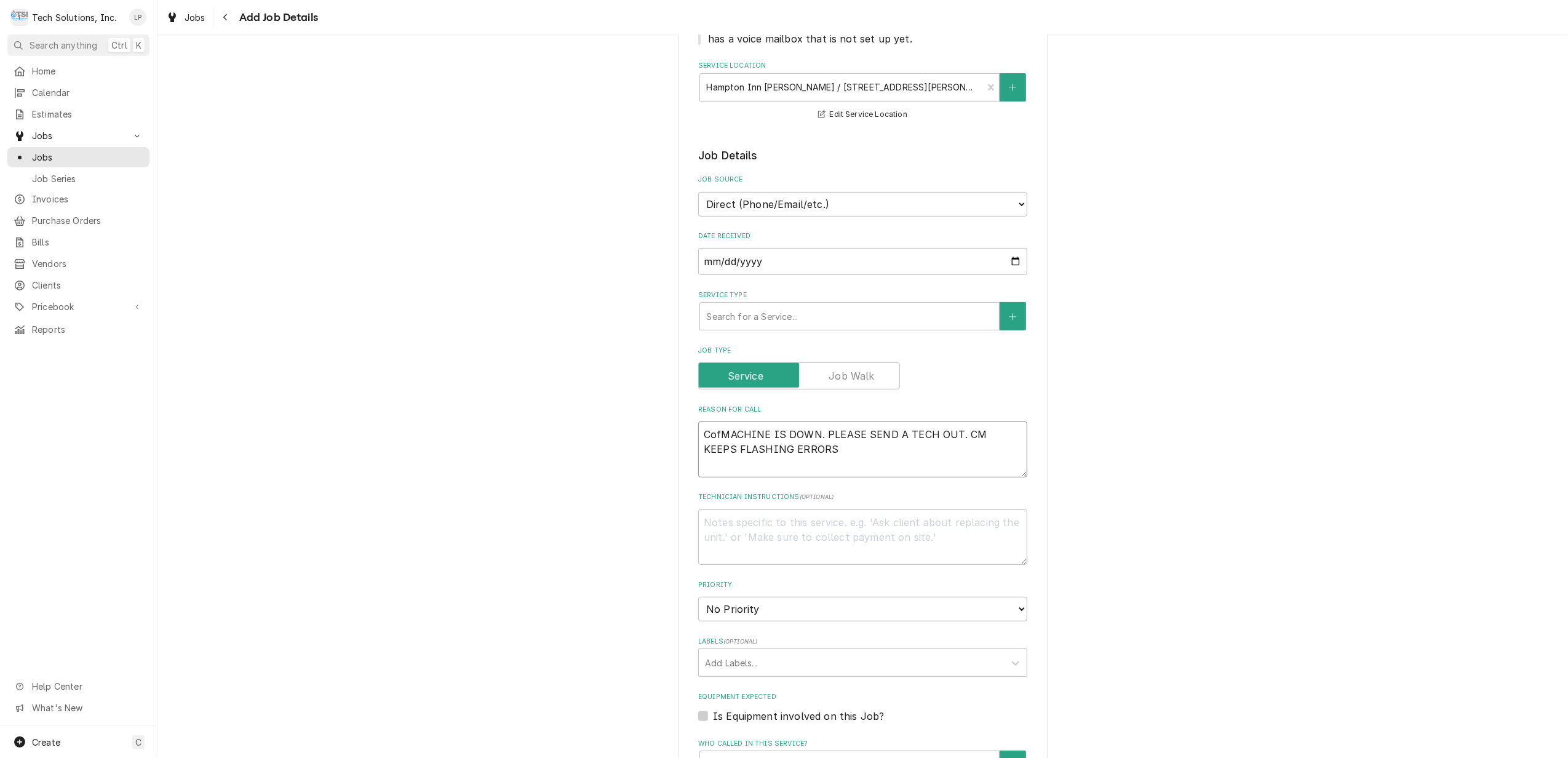
type textarea "x"
type textarea "CoffMACHINE IS DOWN. PLEASE SEND A TECH OUT. CM KEEPS FLASHING ERRORS"
type textarea "x"
type textarea "CoffeMACHINE IS DOWN. PLEASE SEND A TECH OUT. CM KEEPS FLASHING ERRORS"
type textarea "x"
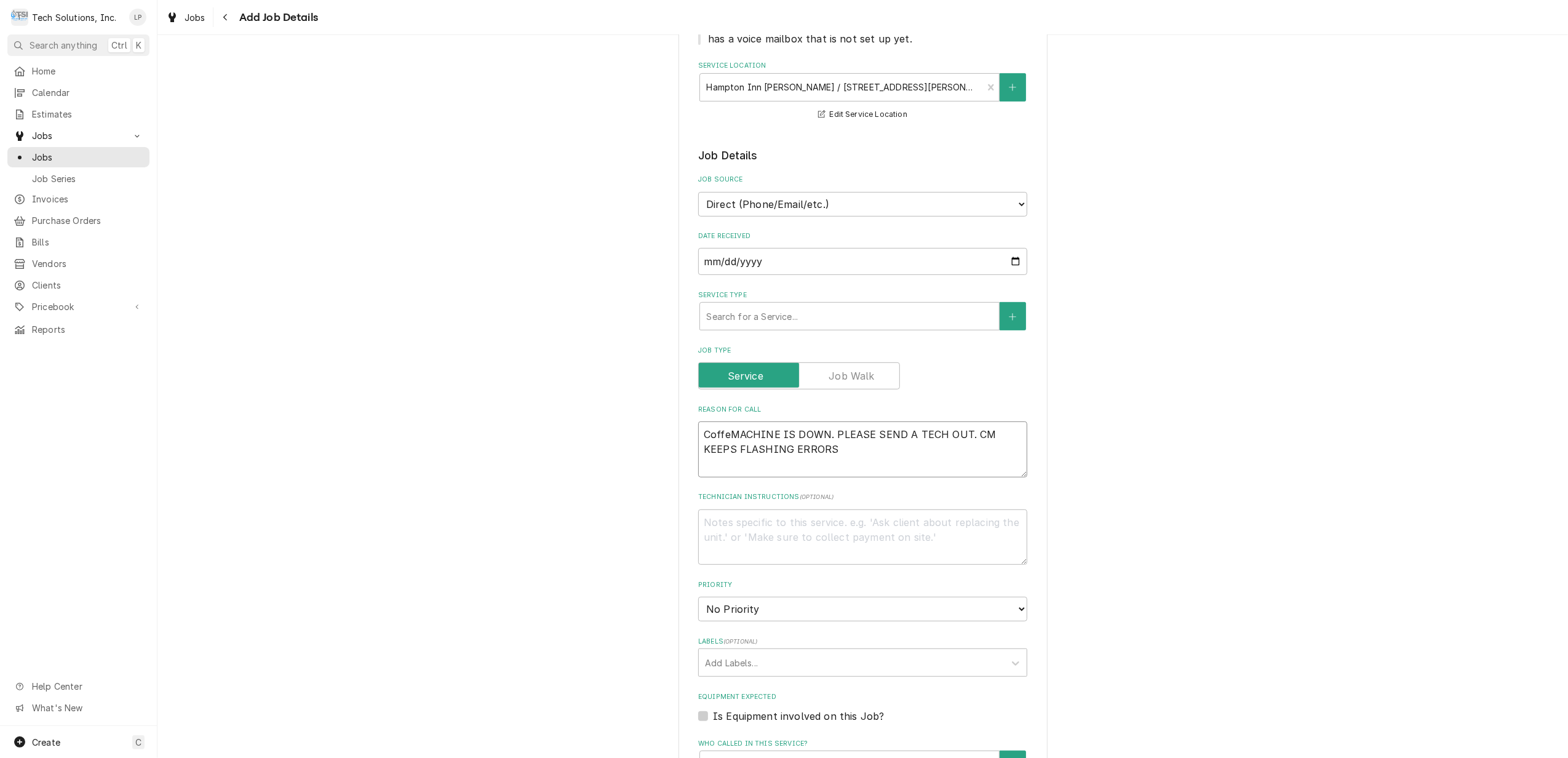
type textarea "CoffeeMACHINE IS DOWN. PLEASE SEND A TECH OUT. CM KEEPS FLASHING ERRORS"
type textarea "x"
type textarea "Coffee MACHINE IS DOWN. PLEASE SEND A TECH OUT. CM KEEPS FLASHING ERRORS"
click at [889, 436] on textarea "Coffee MACHINE IS DOWN. PLEASE SEND A TECH OUT. CM KEEPS FLASHING ERRORS" at bounding box center [862, 449] width 329 height 56
type textarea "x"
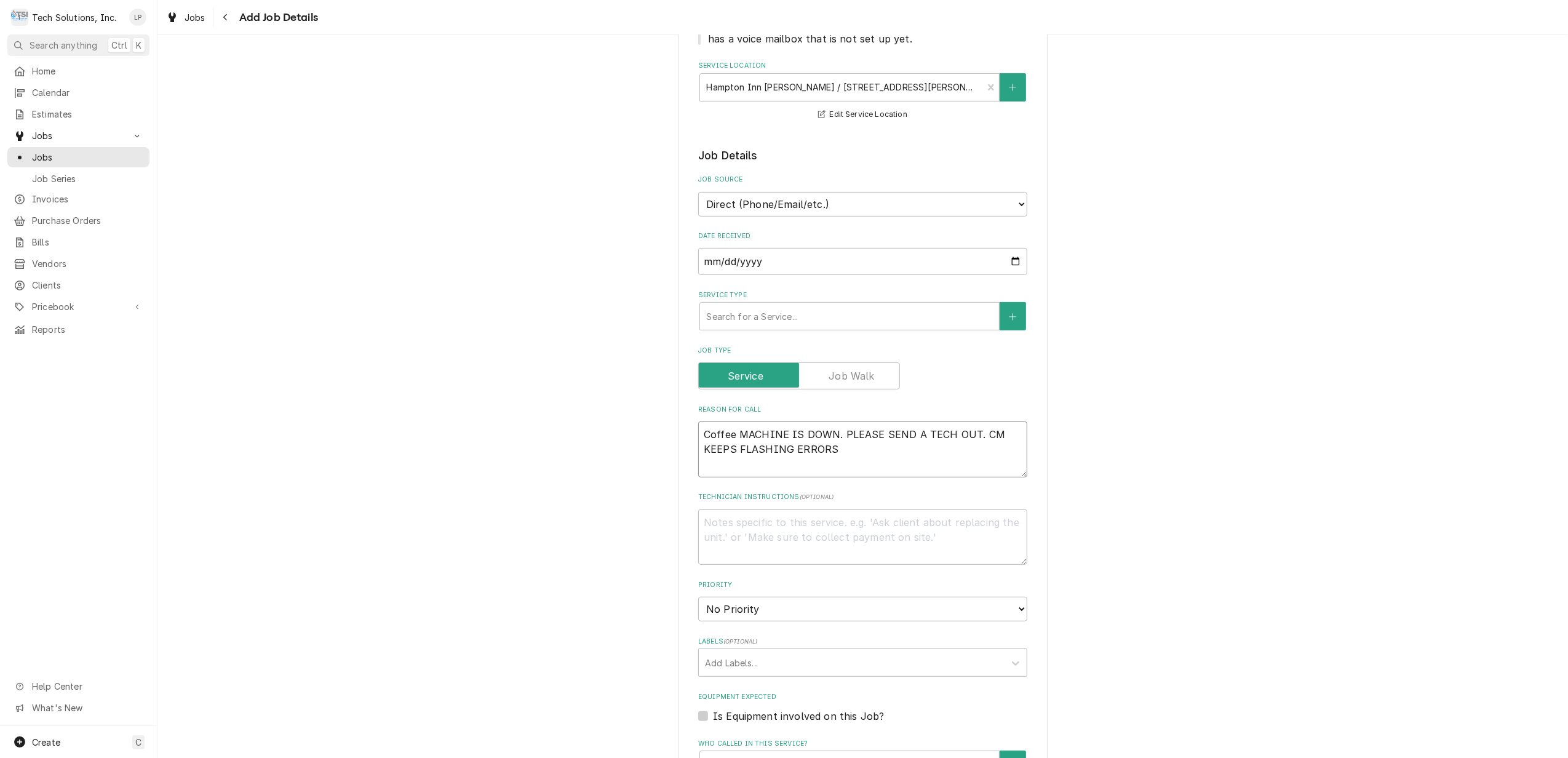
type textarea "Coffee MACHINE IS DOWN. PLEASE SEND A TECH OUT. CM KEEPS FLASHING ERROR"
type textarea "x"
type textarea "Coffee MACHINE IS DOWN. PLEASE SEND A TECH OUT. CM KEEPS FLASHING ERRORs"
type textarea "x"
type textarea "Coffee MACHINE IS DOWN. PLEASE SEND A TECH OUT. CM KEEPS FLASHING ERROR"
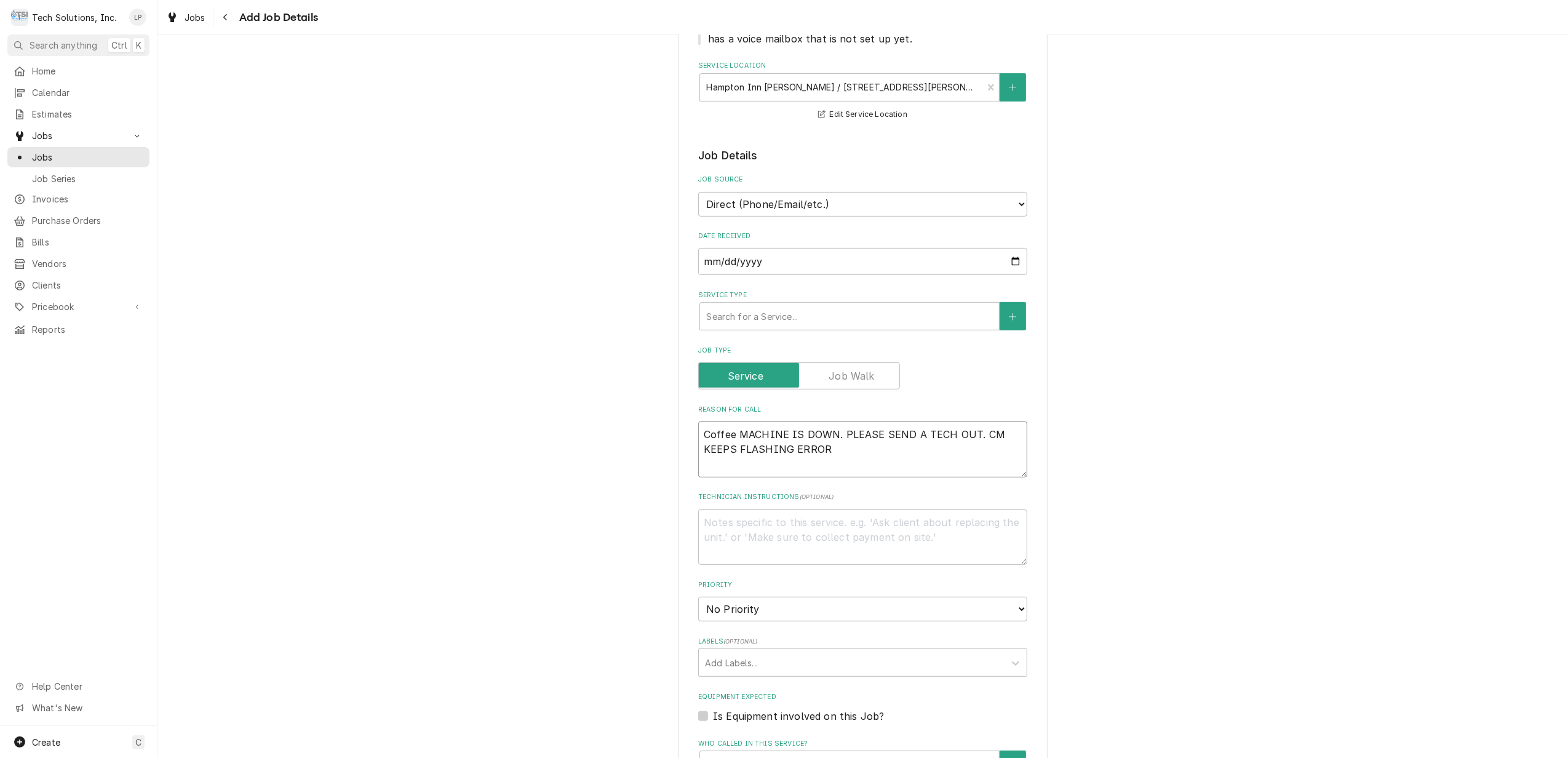
type textarea "x"
type textarea "Coffee MACHINE IS DOWN. PLEASE SEND A TECH OUT. CM KEEPS FLASHING ERRORS"
type textarea "x"
type textarea "Coffee MACHINE IS DOWN. PLEASE SEND A TECH OUT. CM KEEPS FLASHING ERRORS"
click at [1017, 473] on fieldset "Job Details Job Source Direct (Phone/Email/etc.) Service Channel Other Date Rec…" at bounding box center [862, 605] width 329 height 915
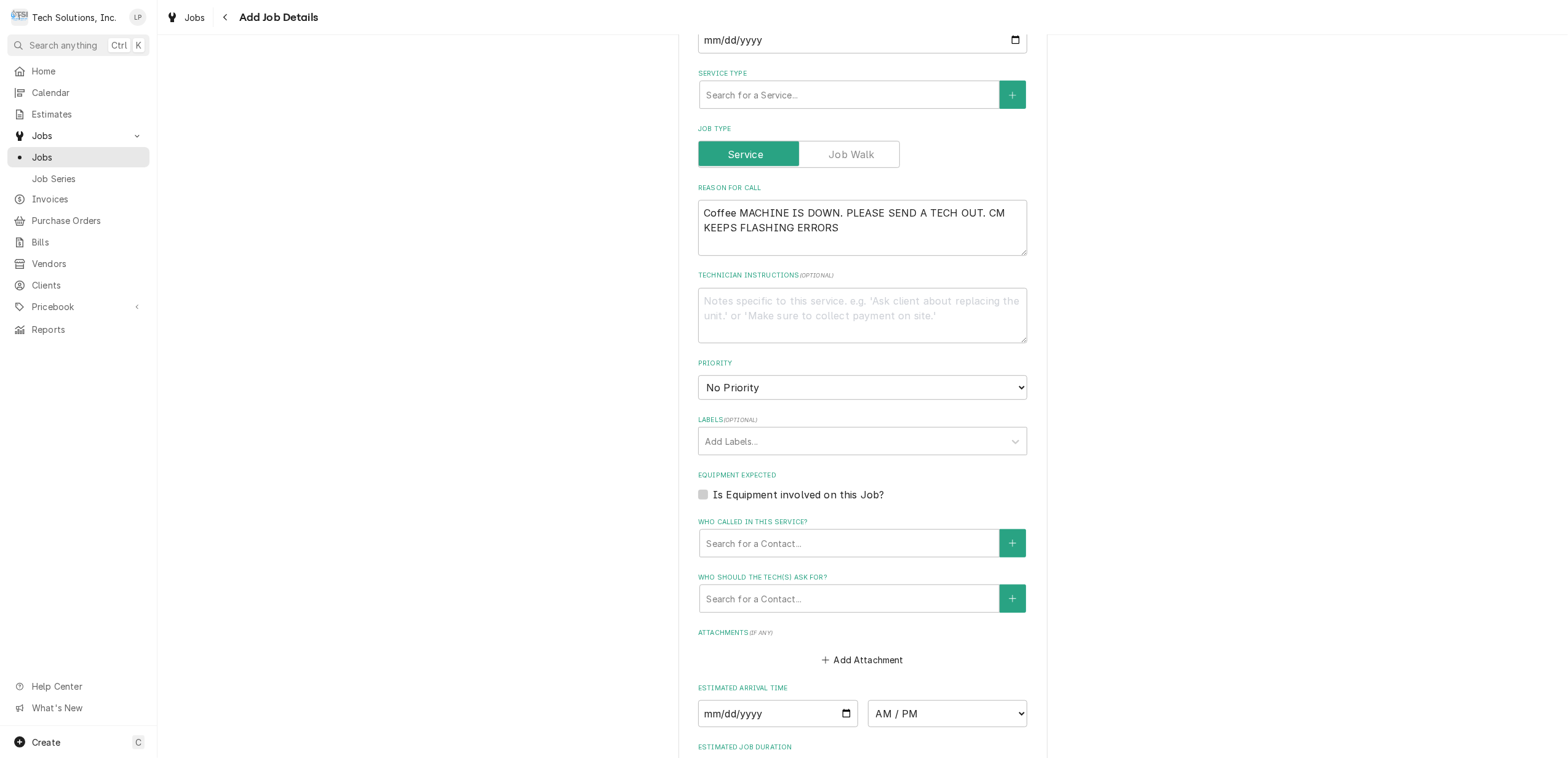
scroll to position [655, 0]
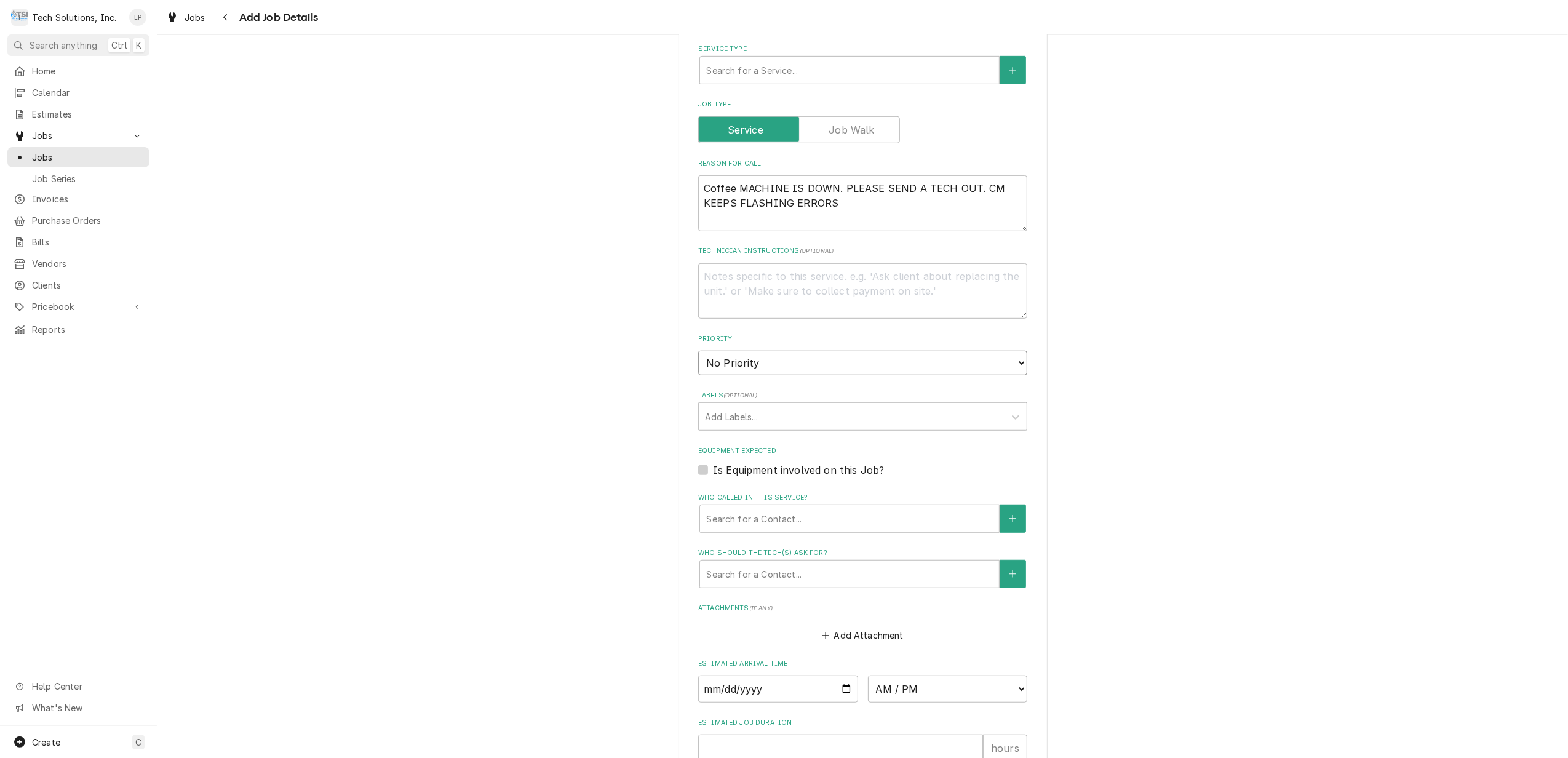
click at [1012, 351] on select "No Priority Urgent High Medium Low" at bounding box center [862, 363] width 329 height 25
select select "1"
click at [698, 351] on select "No Priority Urgent High Medium Low" at bounding box center [862, 363] width 329 height 25
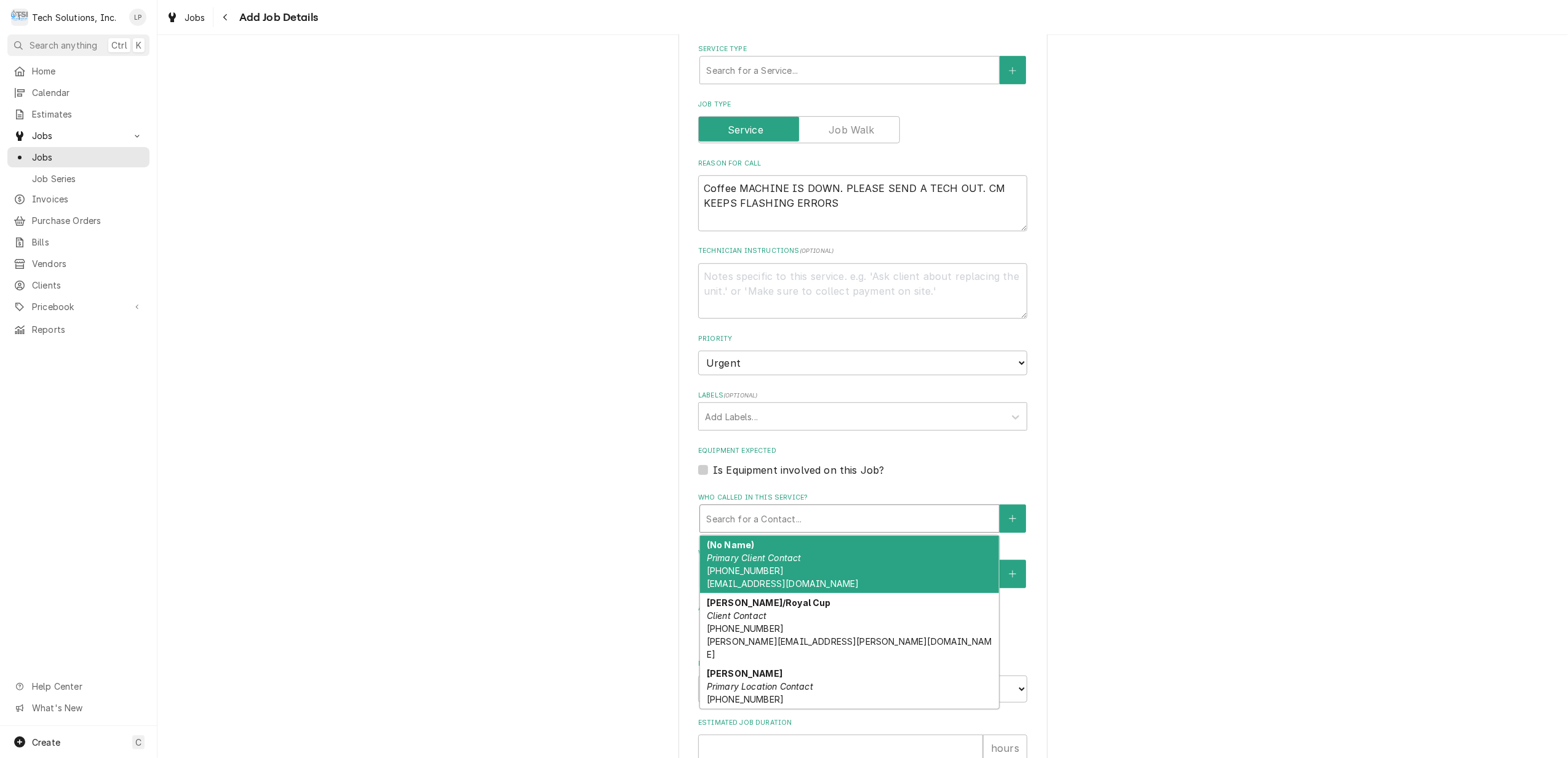
click at [952, 507] on div "Who called in this service?" at bounding box center [850, 518] width 287 height 22
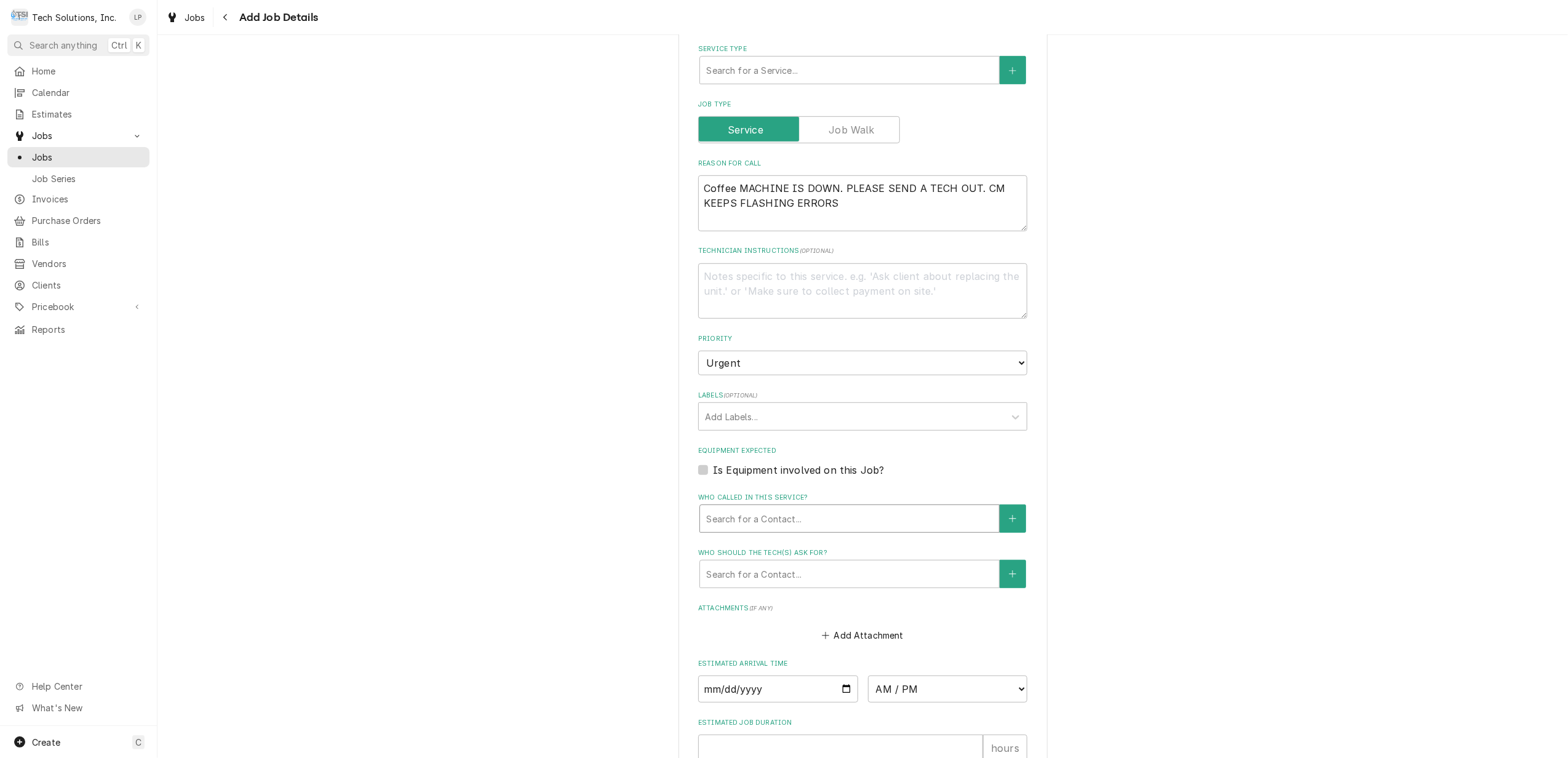
click at [753, 507] on div "Who called in this service?" at bounding box center [850, 518] width 287 height 22
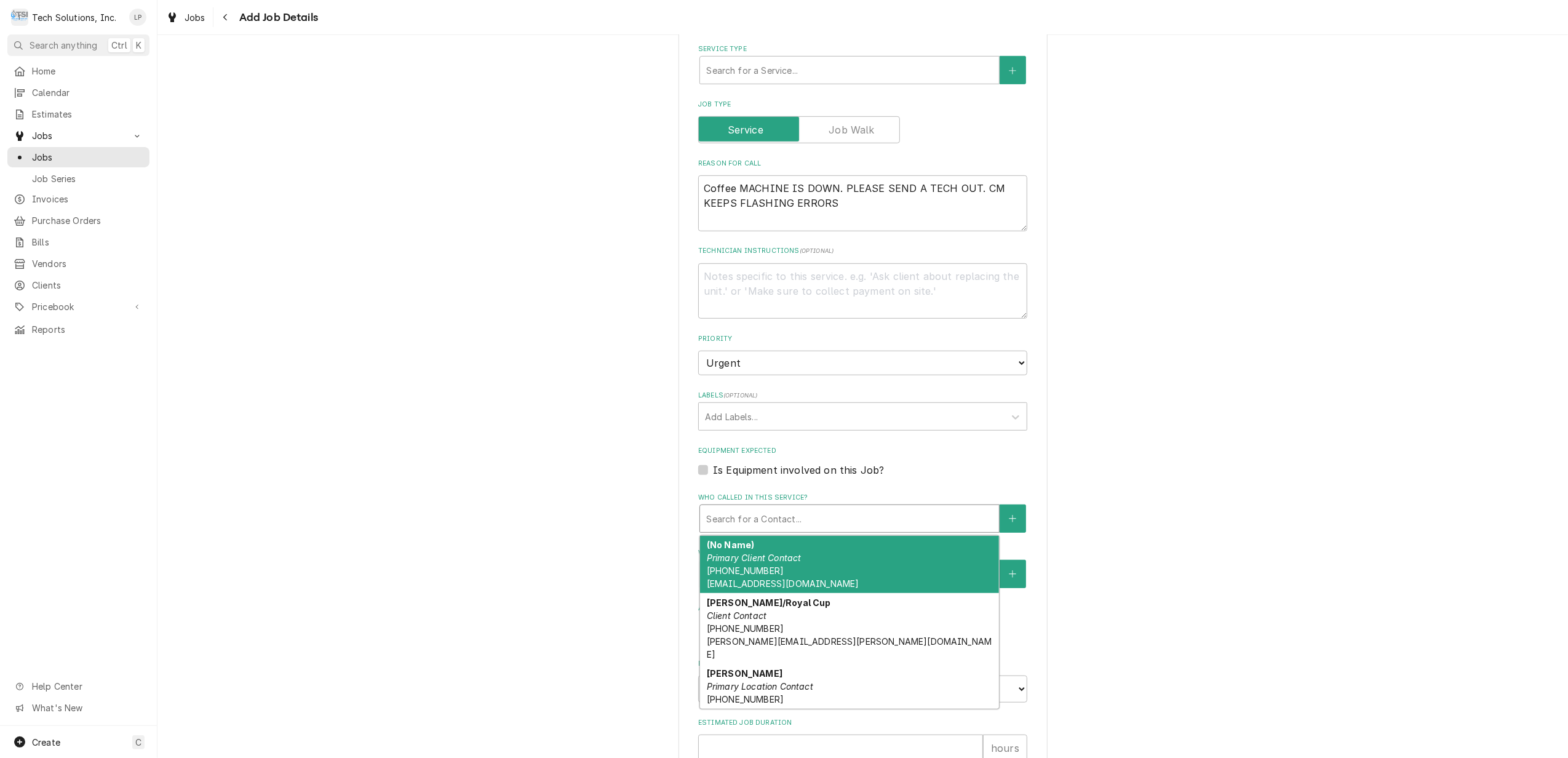
type textarea "x"
type input "d"
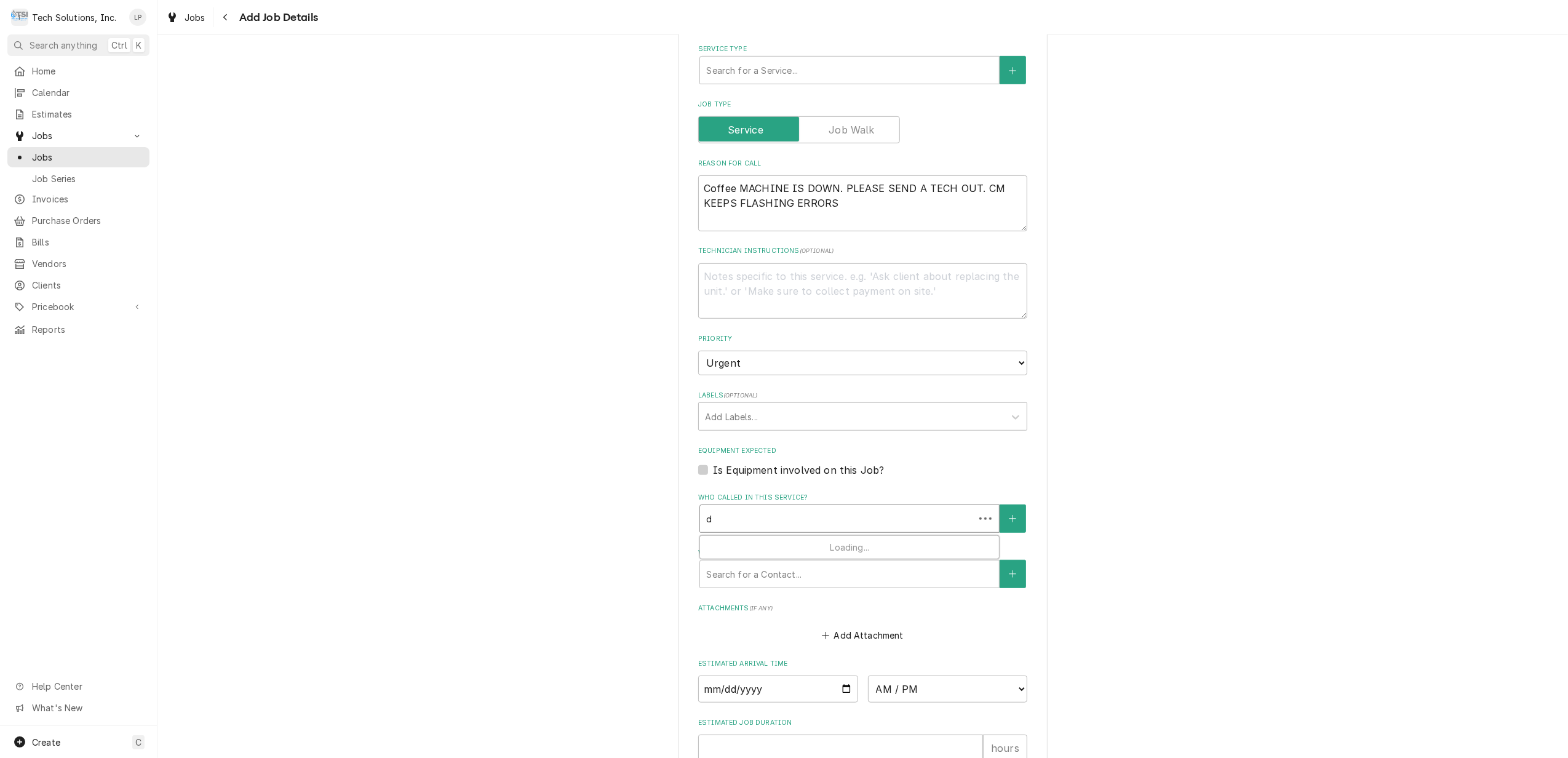
type textarea "x"
type input "de"
type textarea "x"
type input "d"
type textarea "x"
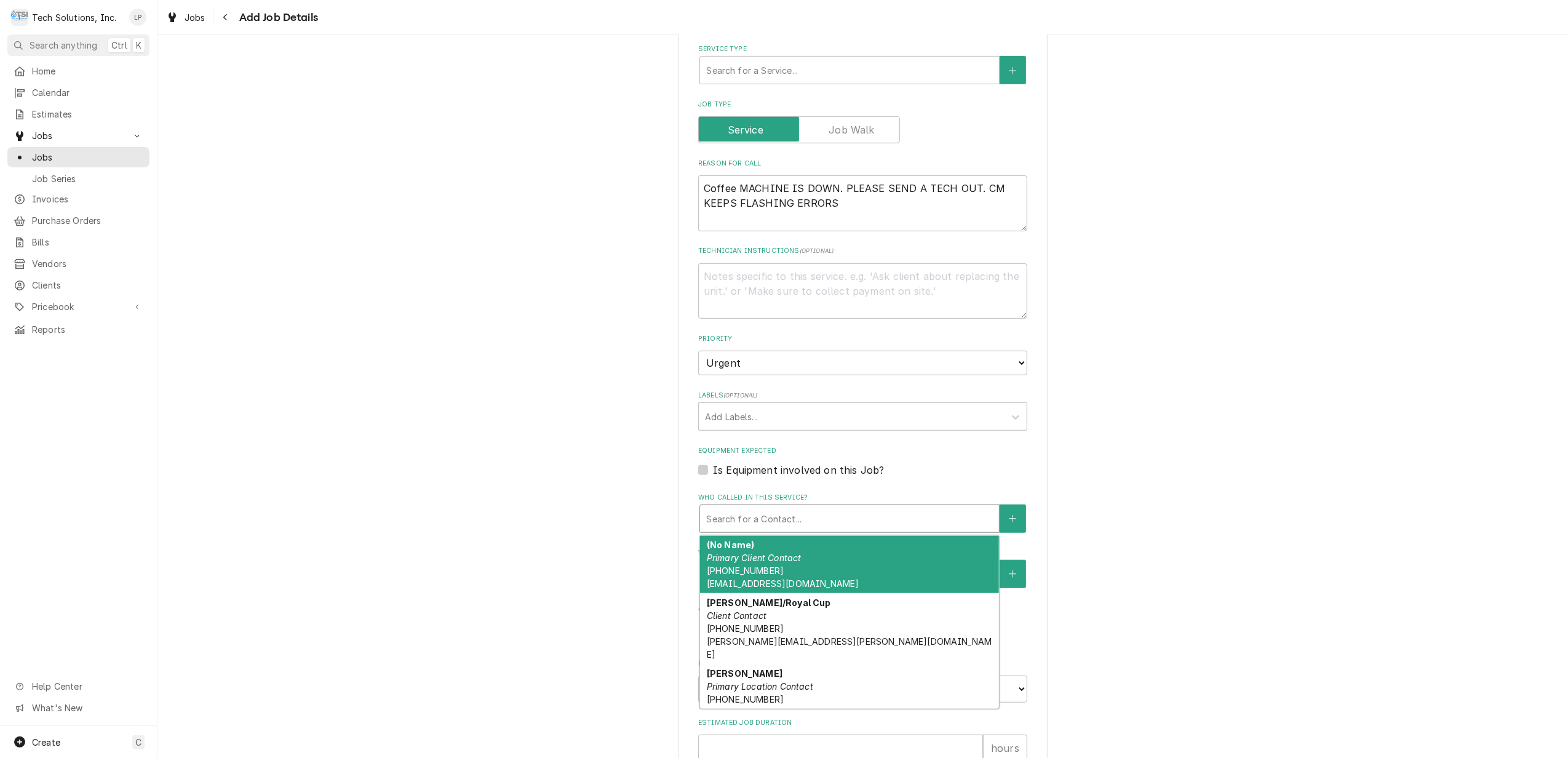
type textarea "x"
type input "D"
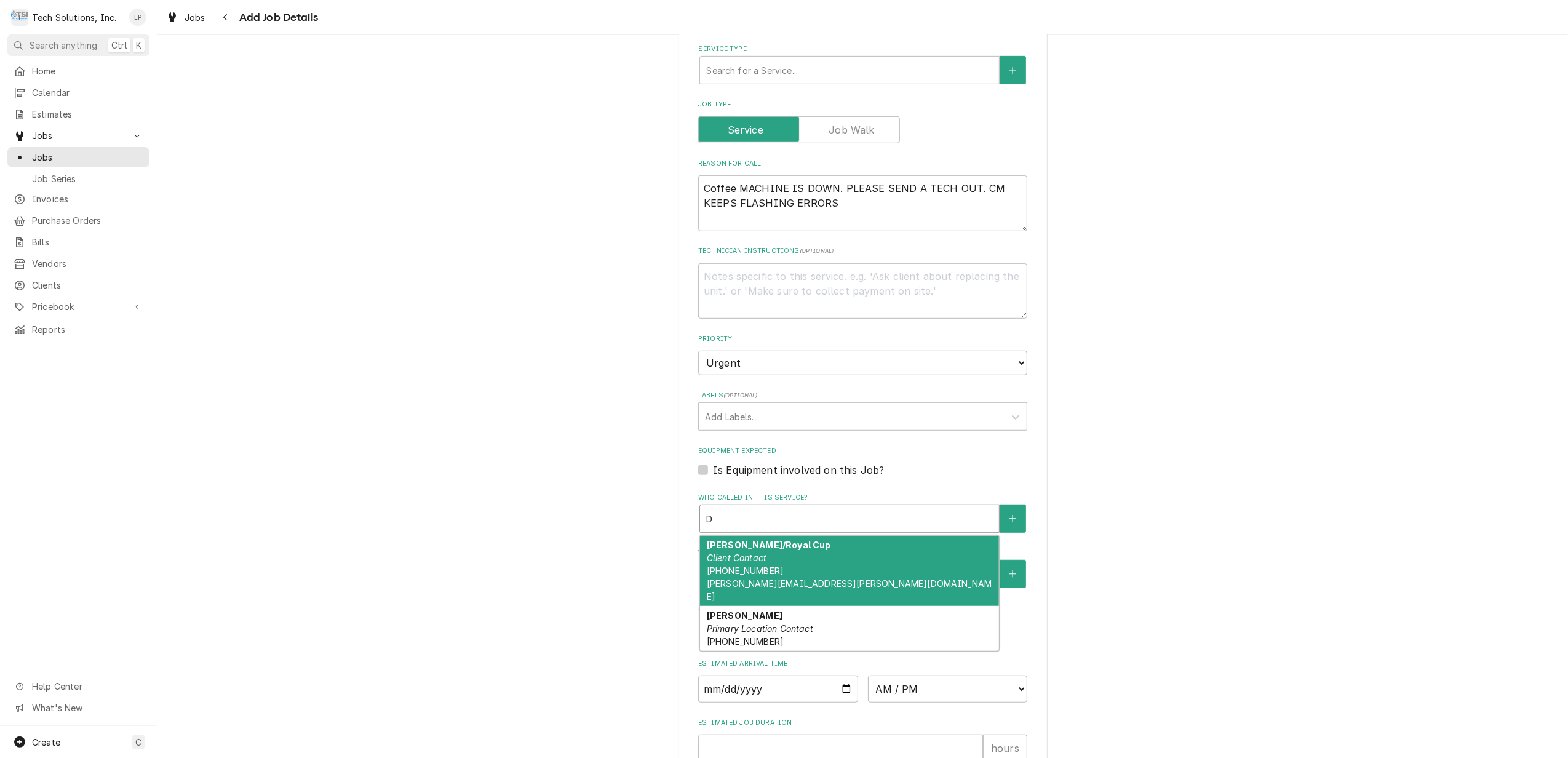
type textarea "x"
type input "De"
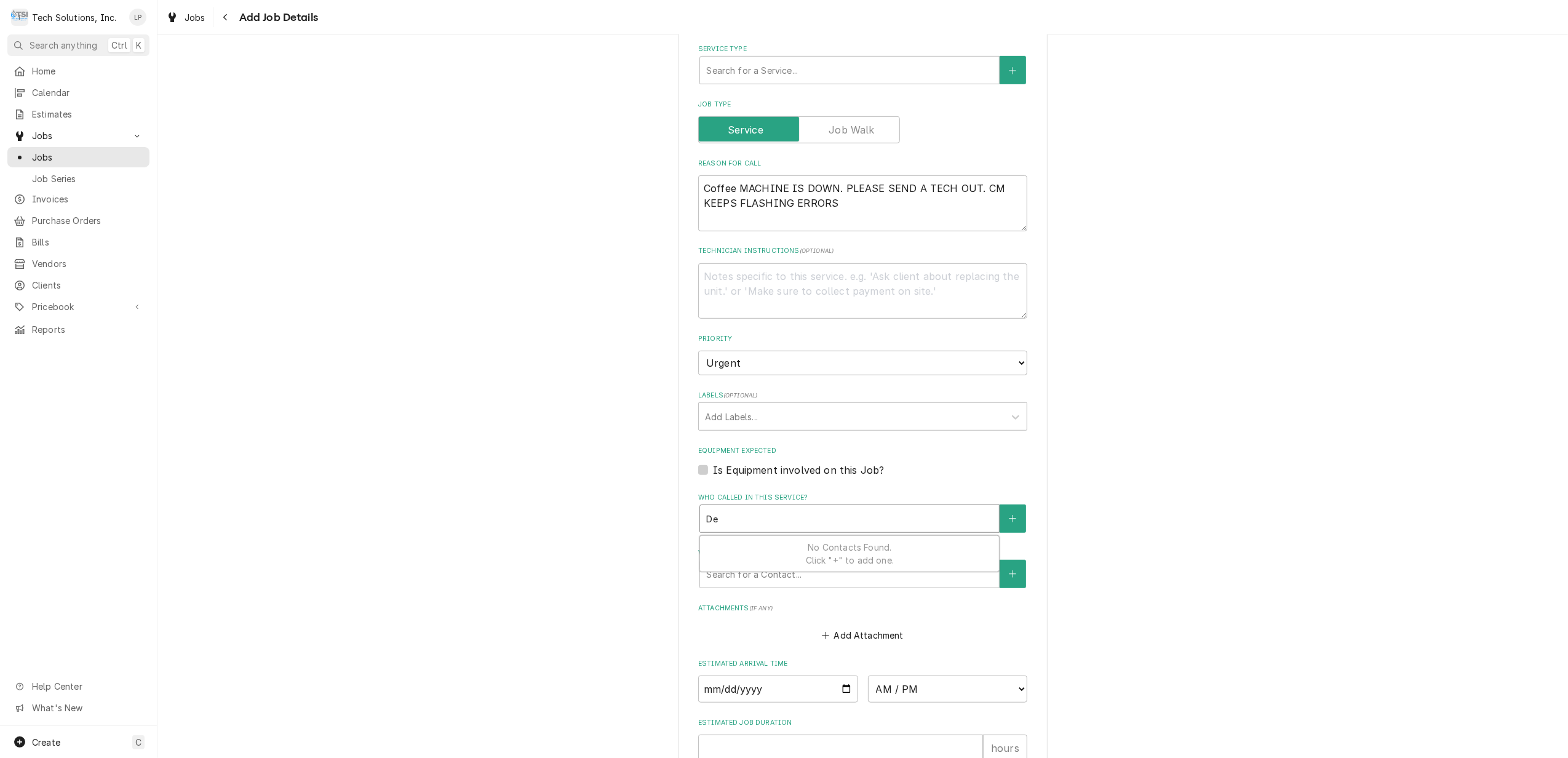
type textarea "x"
type input "D"
type textarea "x"
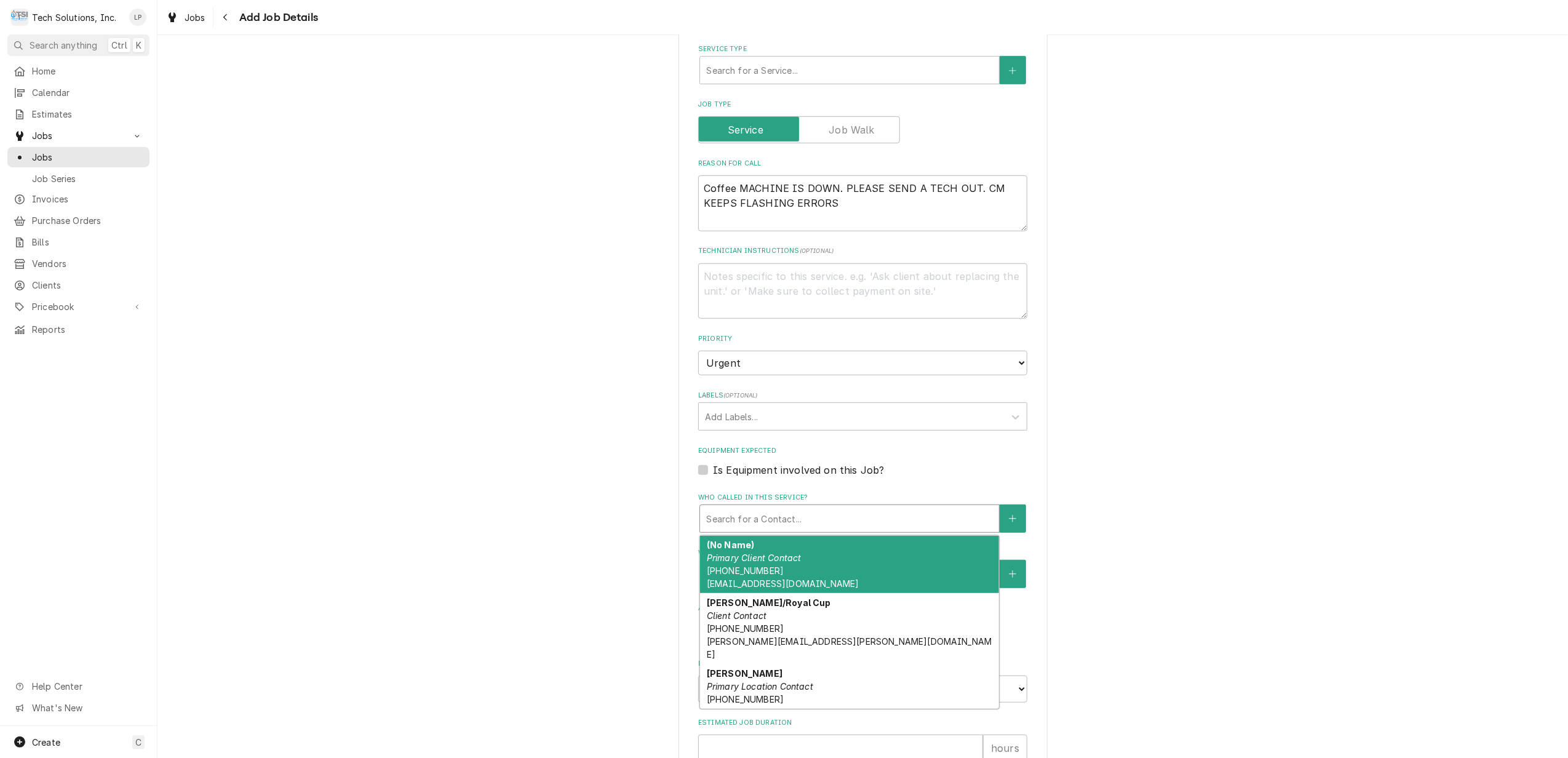
click at [770, 681] on em "Primary Location Contact" at bounding box center [760, 686] width 106 height 11
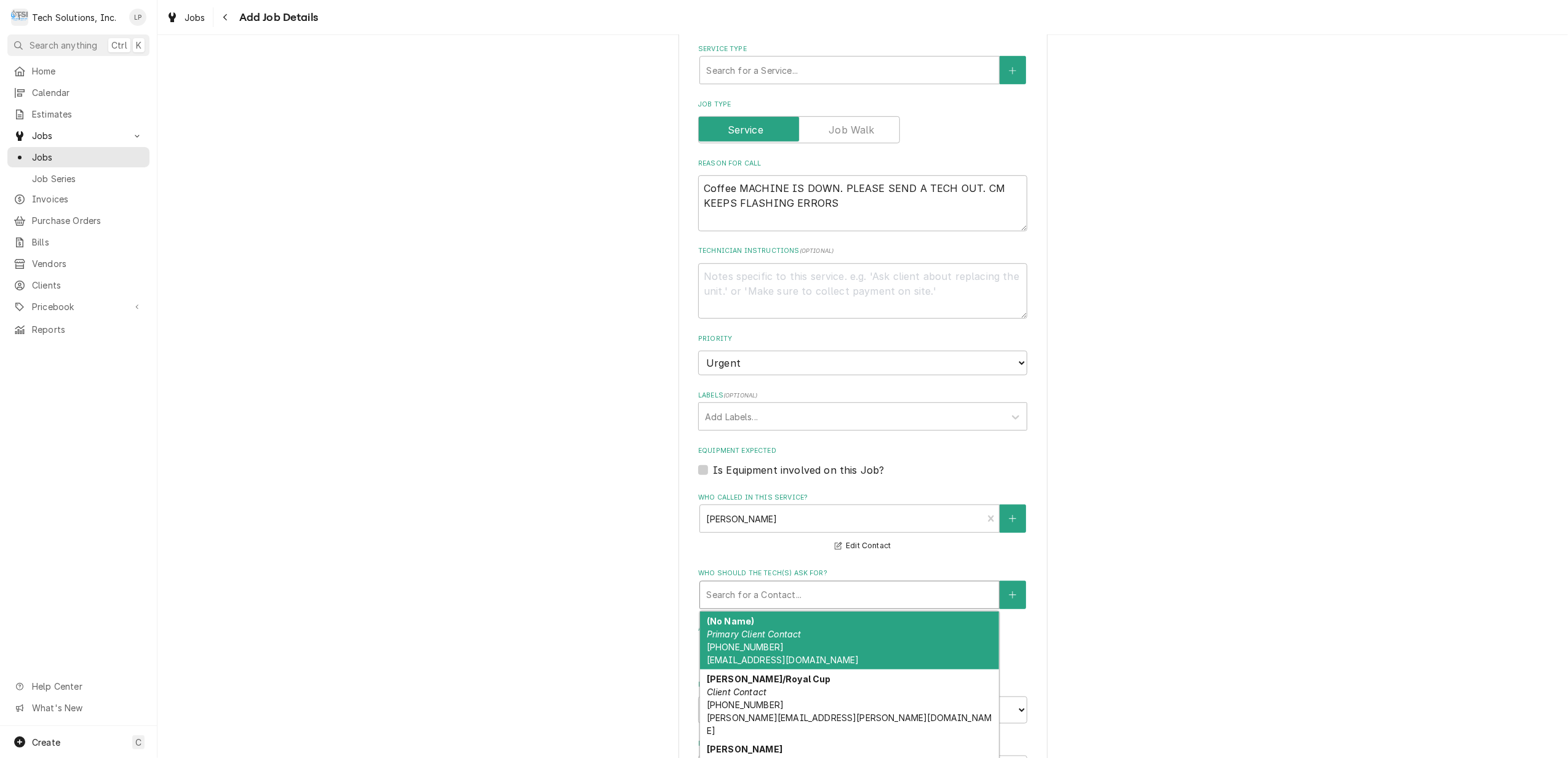
click at [930, 584] on div "Who should the tech(s) ask for?" at bounding box center [850, 594] width 287 height 22
click at [1161, 599] on div "Please provide the following information to create a job: Client Details Client…" at bounding box center [862, 168] width 1411 height 1551
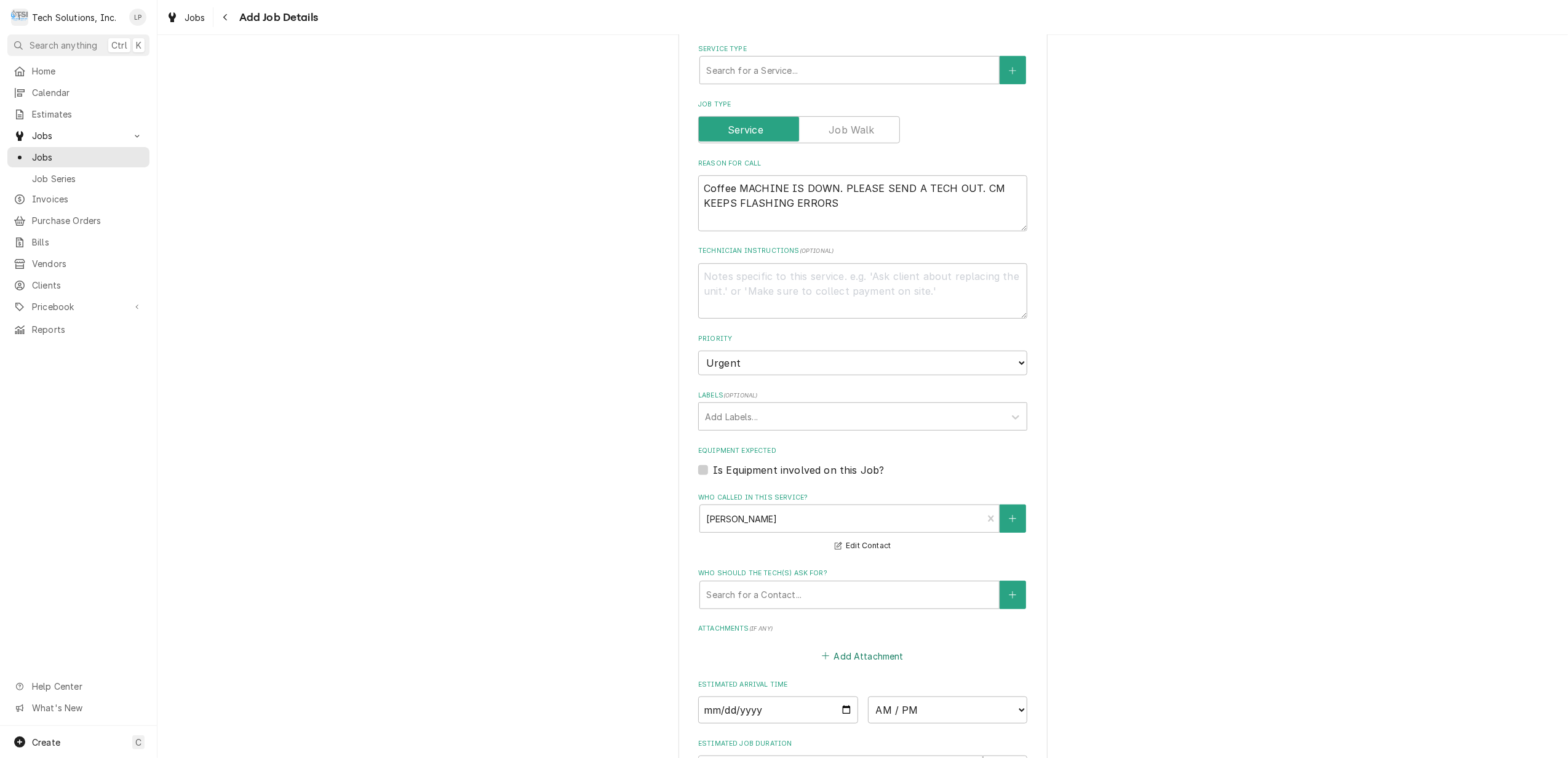
click at [854, 647] on button "Add Attachment" at bounding box center [863, 655] width 86 height 17
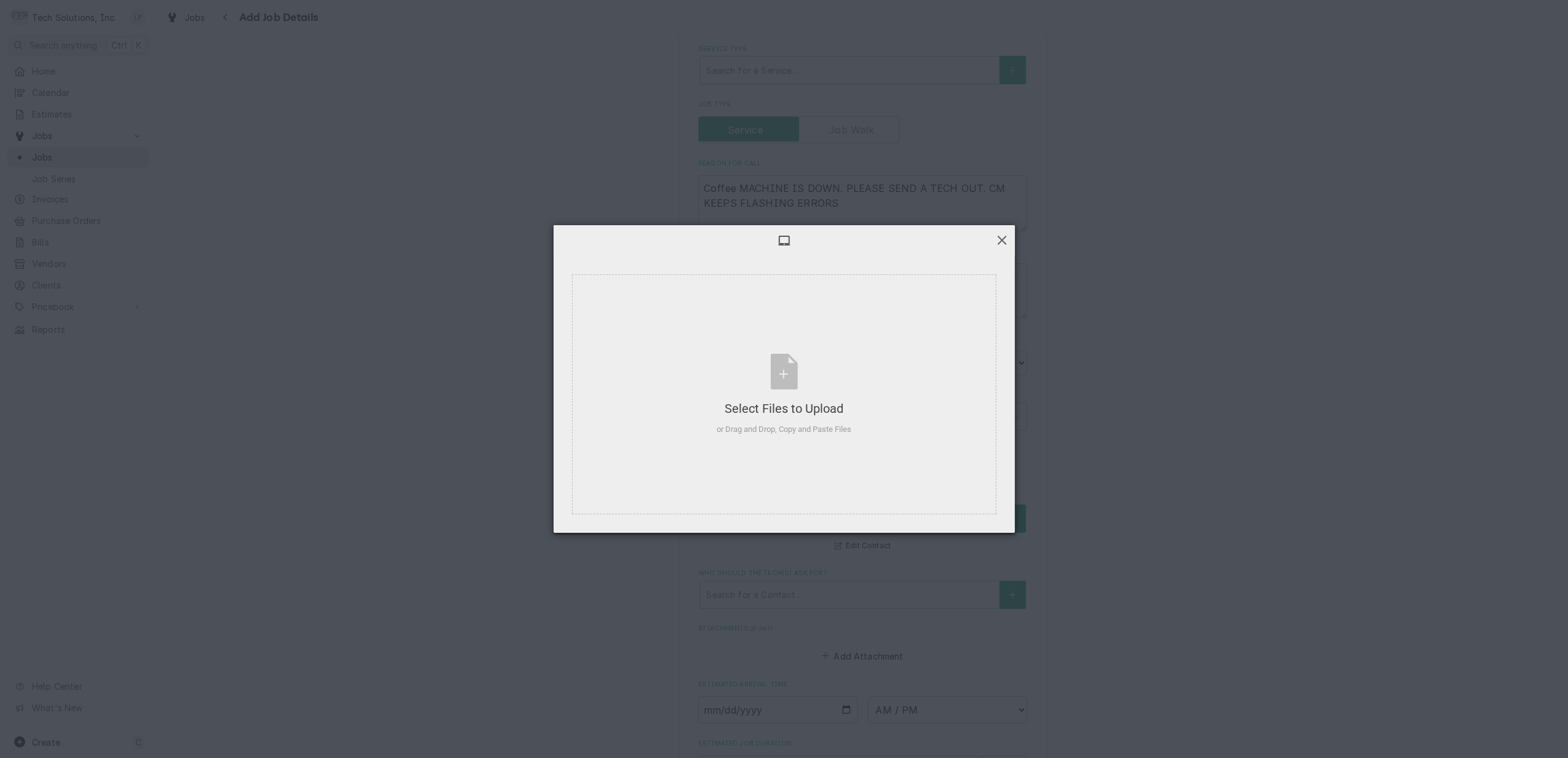
click at [1007, 241] on span at bounding box center [1002, 239] width 13 height 13
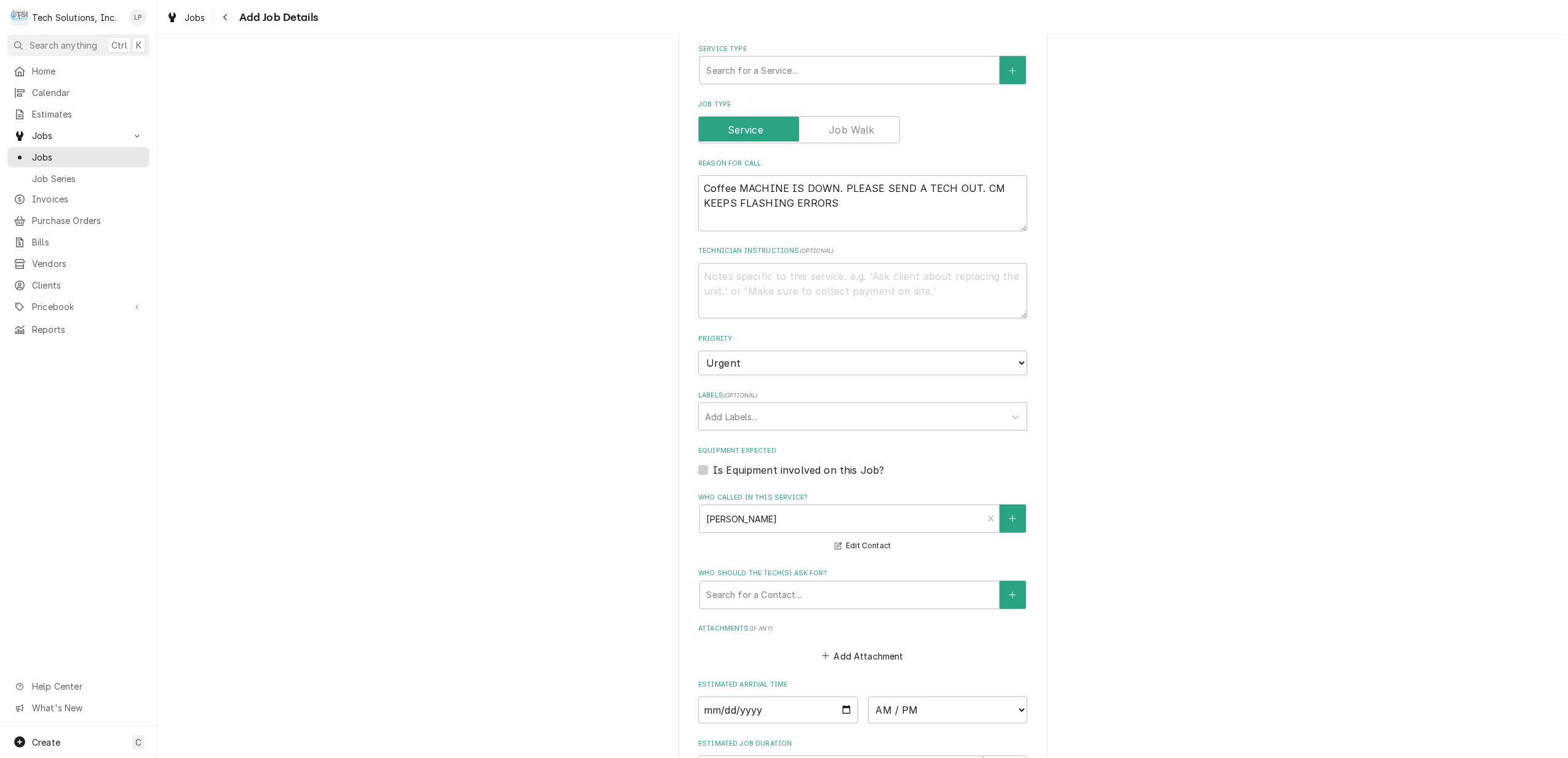
drag, startPoint x: 938, startPoint y: 400, endPoint x: 1081, endPoint y: 436, distance: 147.5
click at [1081, 436] on div "Please provide the following information to create a job: Client Details Client…" at bounding box center [862, 168] width 1411 height 1551
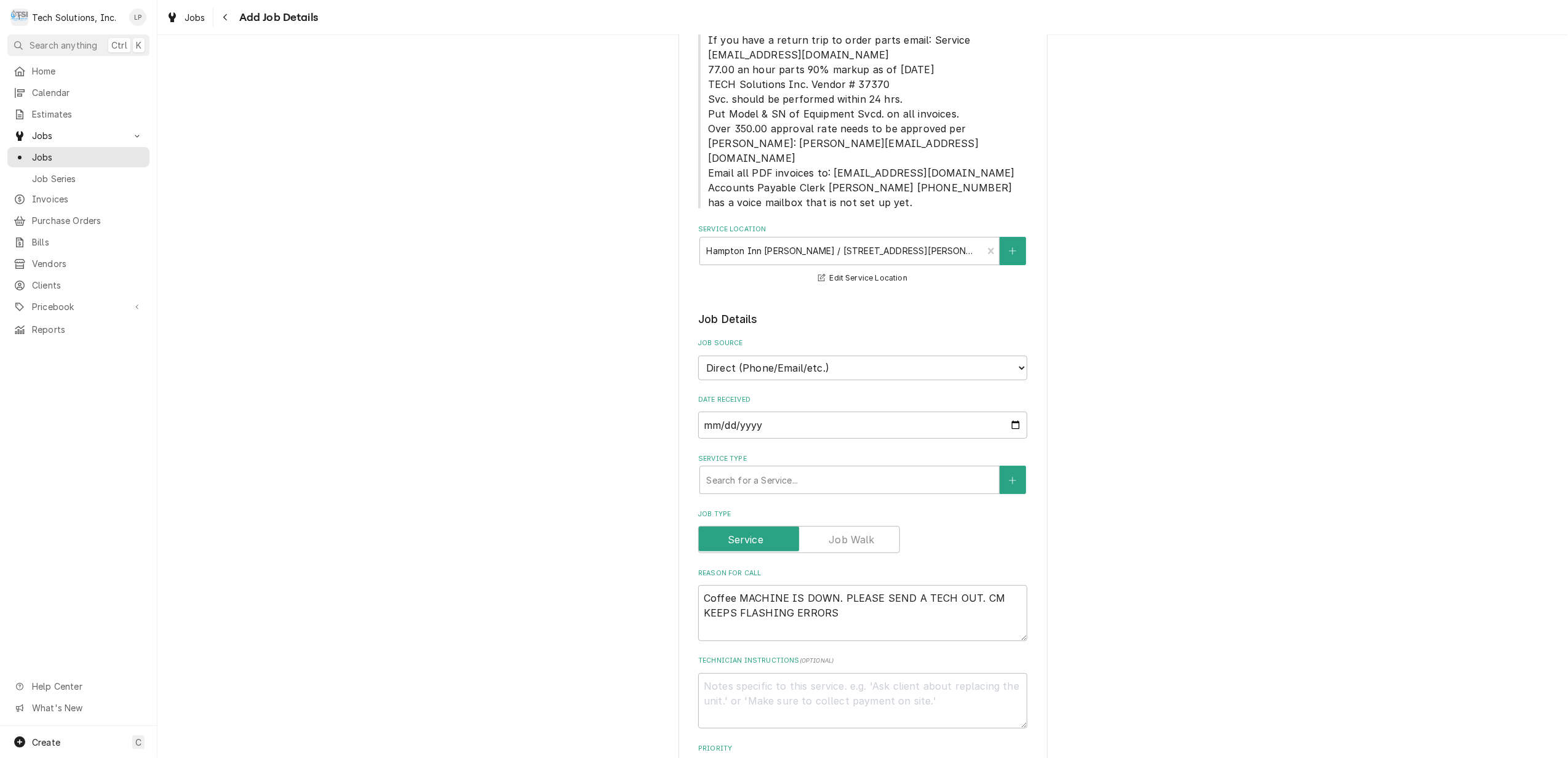
scroll to position [328, 0]
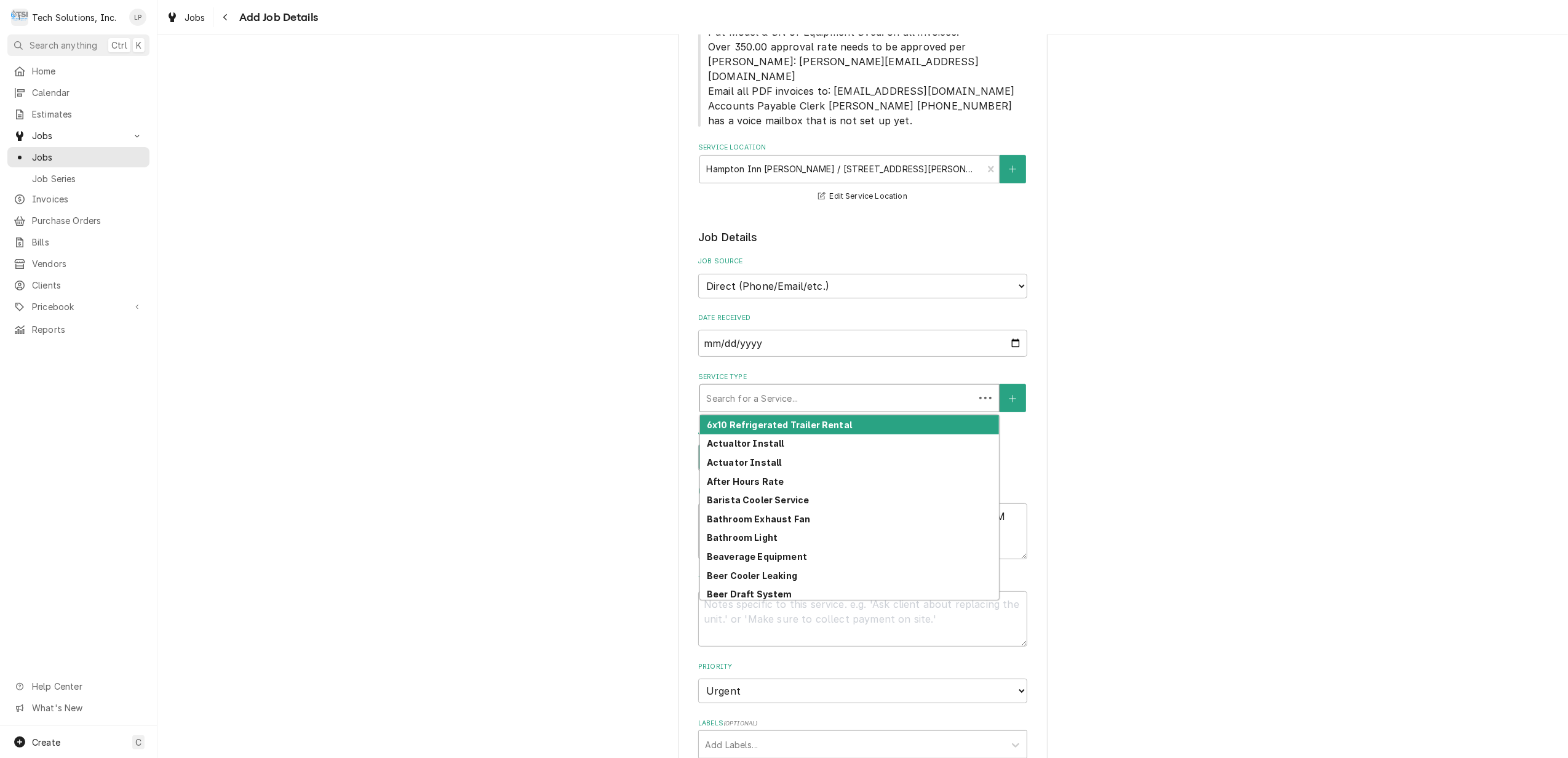
click at [930, 387] on div "Service Type" at bounding box center [837, 397] width 262 height 22
type textarea "x"
type input "b"
type textarea "x"
type input "be"
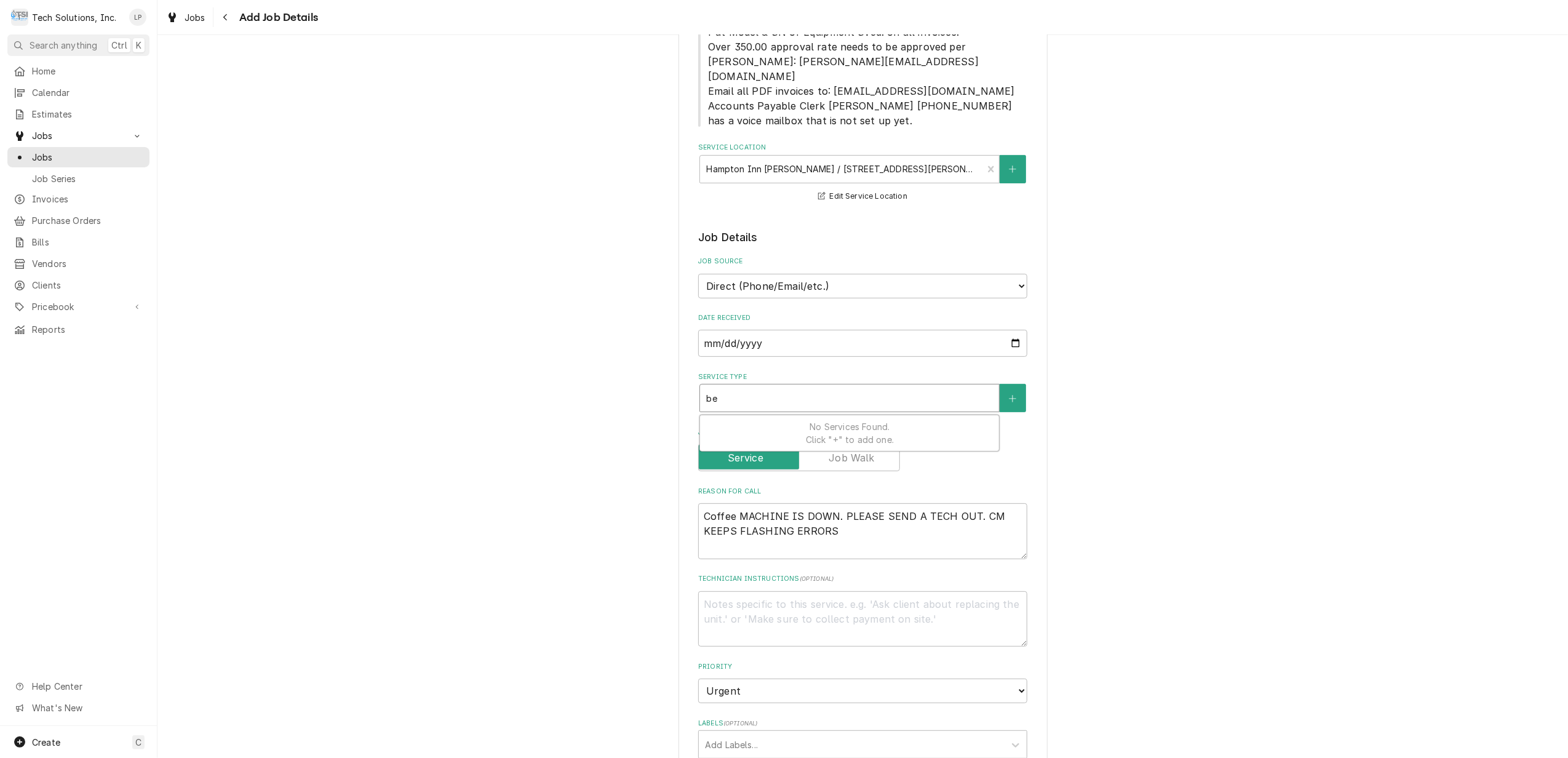
type textarea "x"
type input "bev"
type textarea "x"
type input "beve"
type textarea "x"
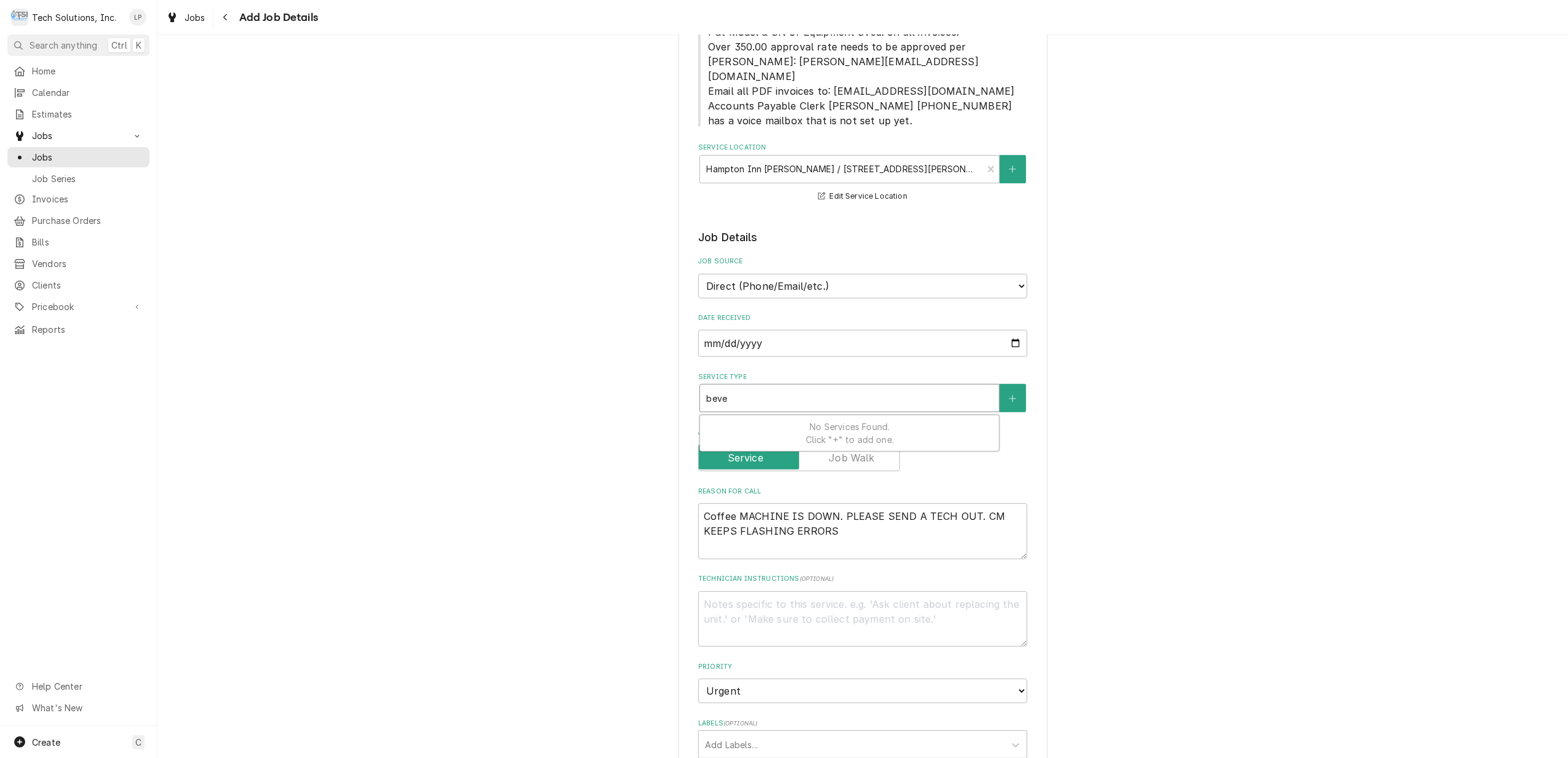
type input "bever"
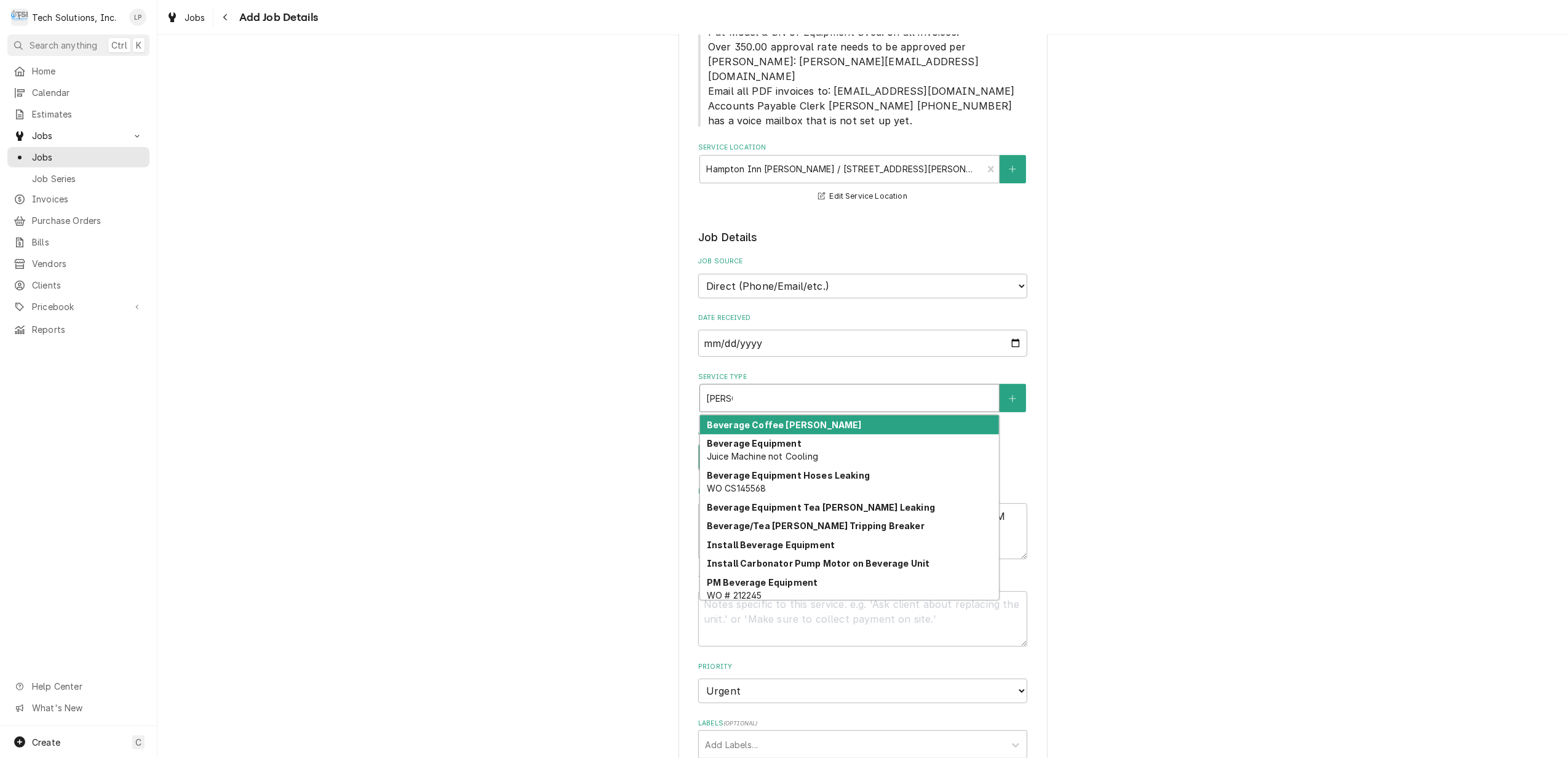
click at [862, 415] on div "Beverage Coffee Brewer" at bounding box center [850, 424] width 299 height 19
type textarea "x"
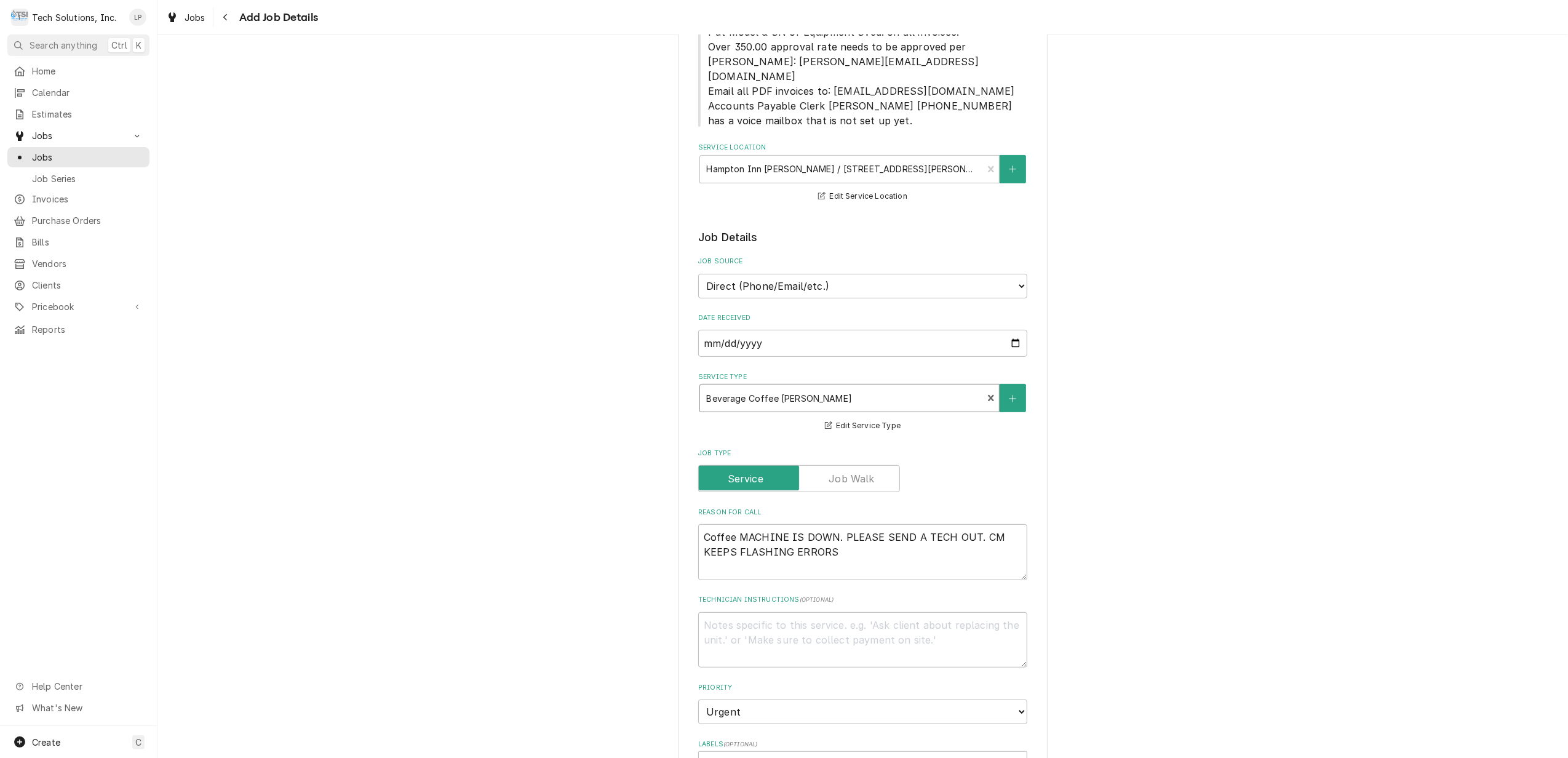
click at [1047, 463] on div "Please provide the following information to create a job: Client Details Client…" at bounding box center [862, 507] width 1411 height 1573
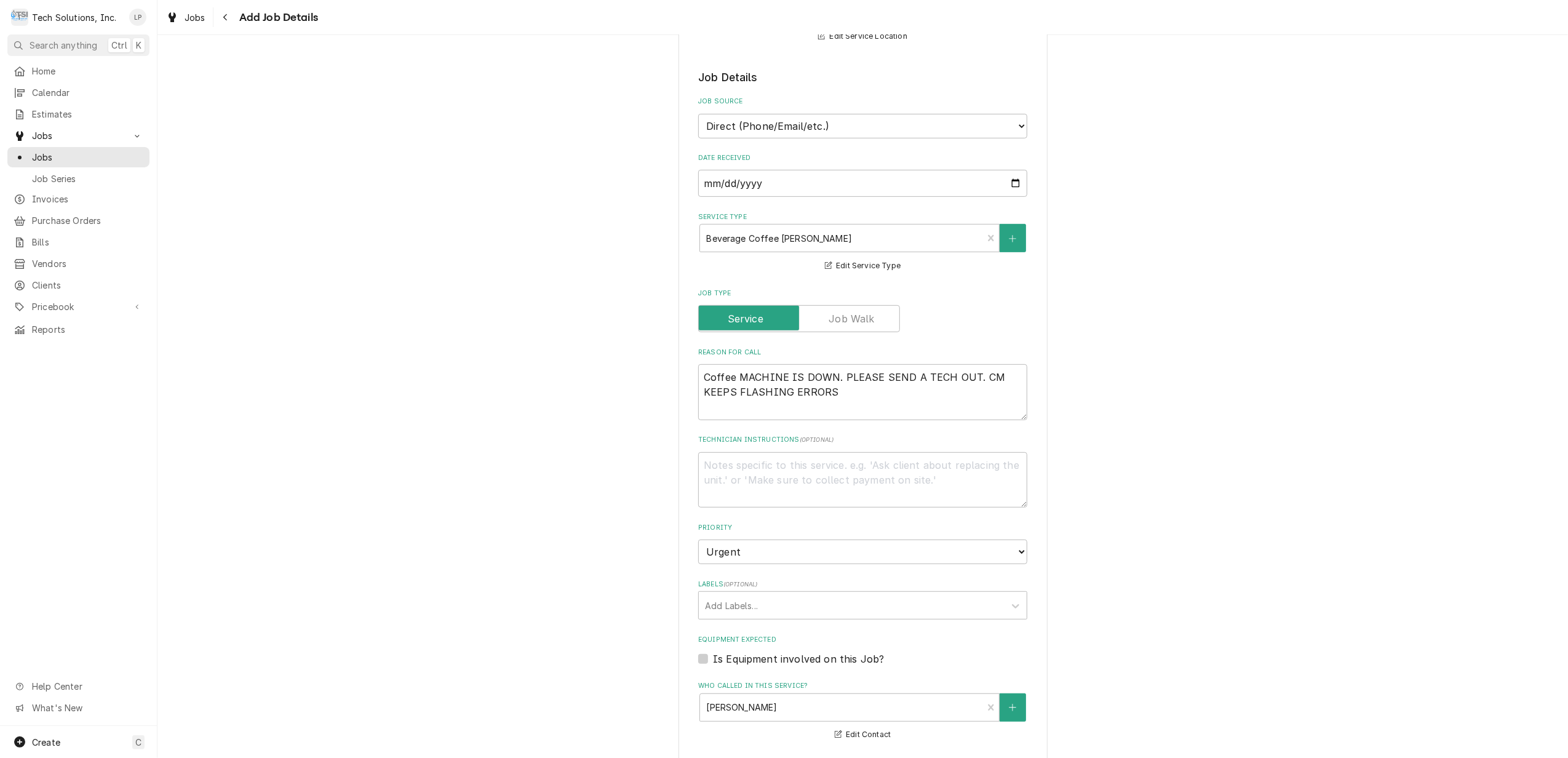
scroll to position [492, 0]
click at [825, 450] on textarea "Technician Instructions ( optional )" at bounding box center [862, 475] width 329 height 56
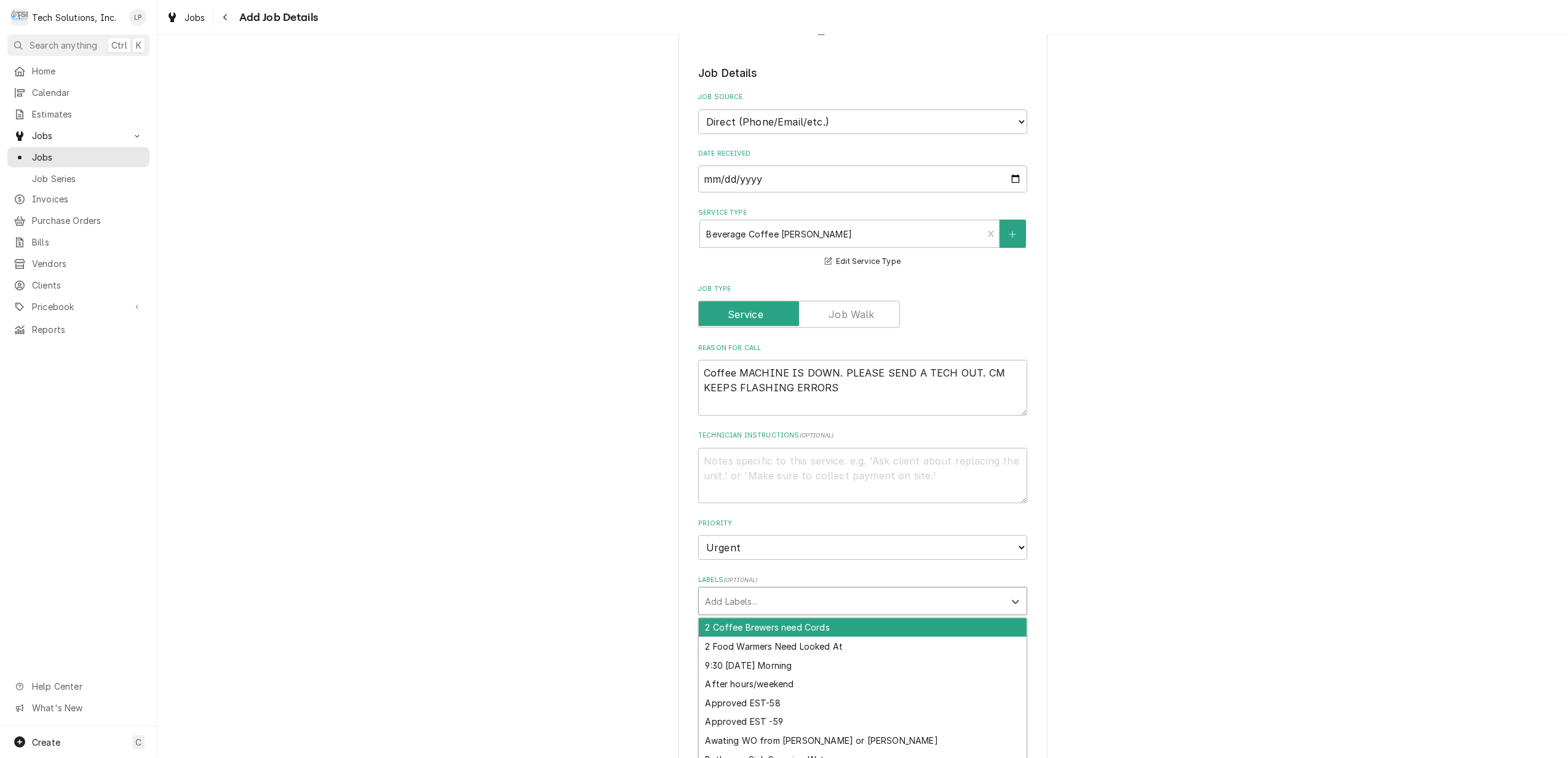
click at [854, 590] on div "Labels" at bounding box center [852, 601] width 293 height 22
type input "PO 104621376"
click at [874, 618] on div "Create "PO 104621376"" at bounding box center [862, 627] width 328 height 19
type textarea "x"
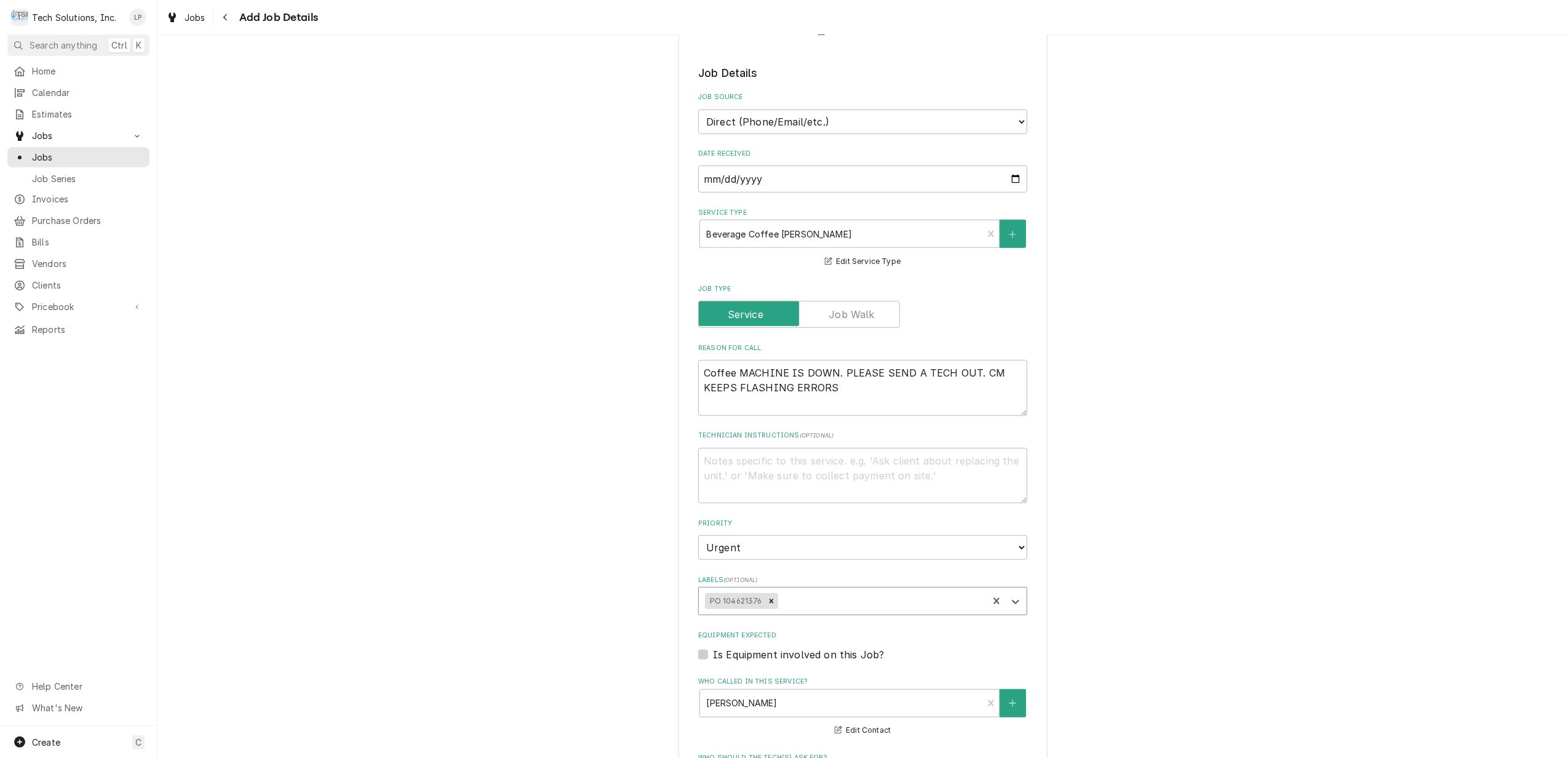
type textarea "x"
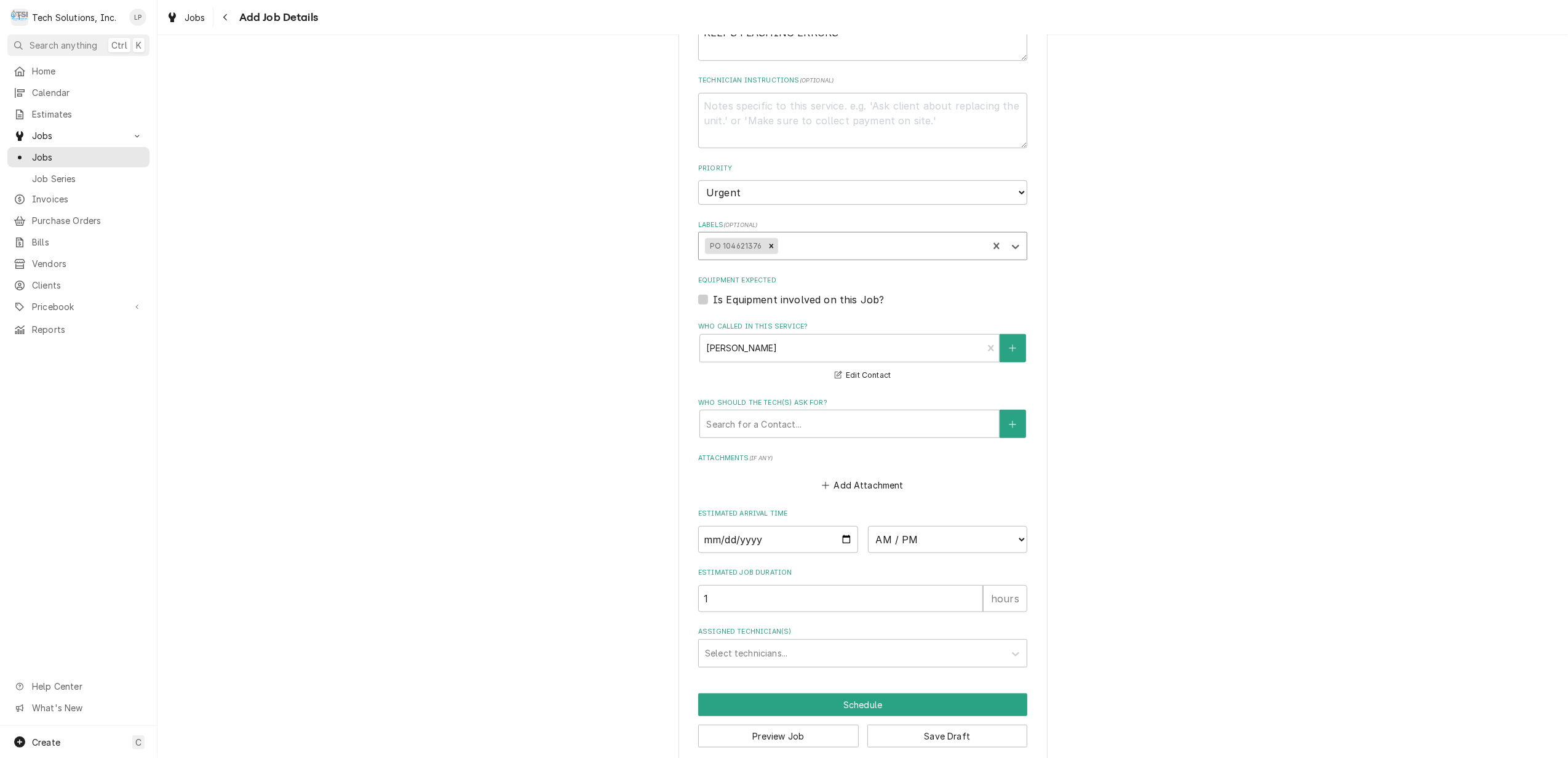
scroll to position [850, 0]
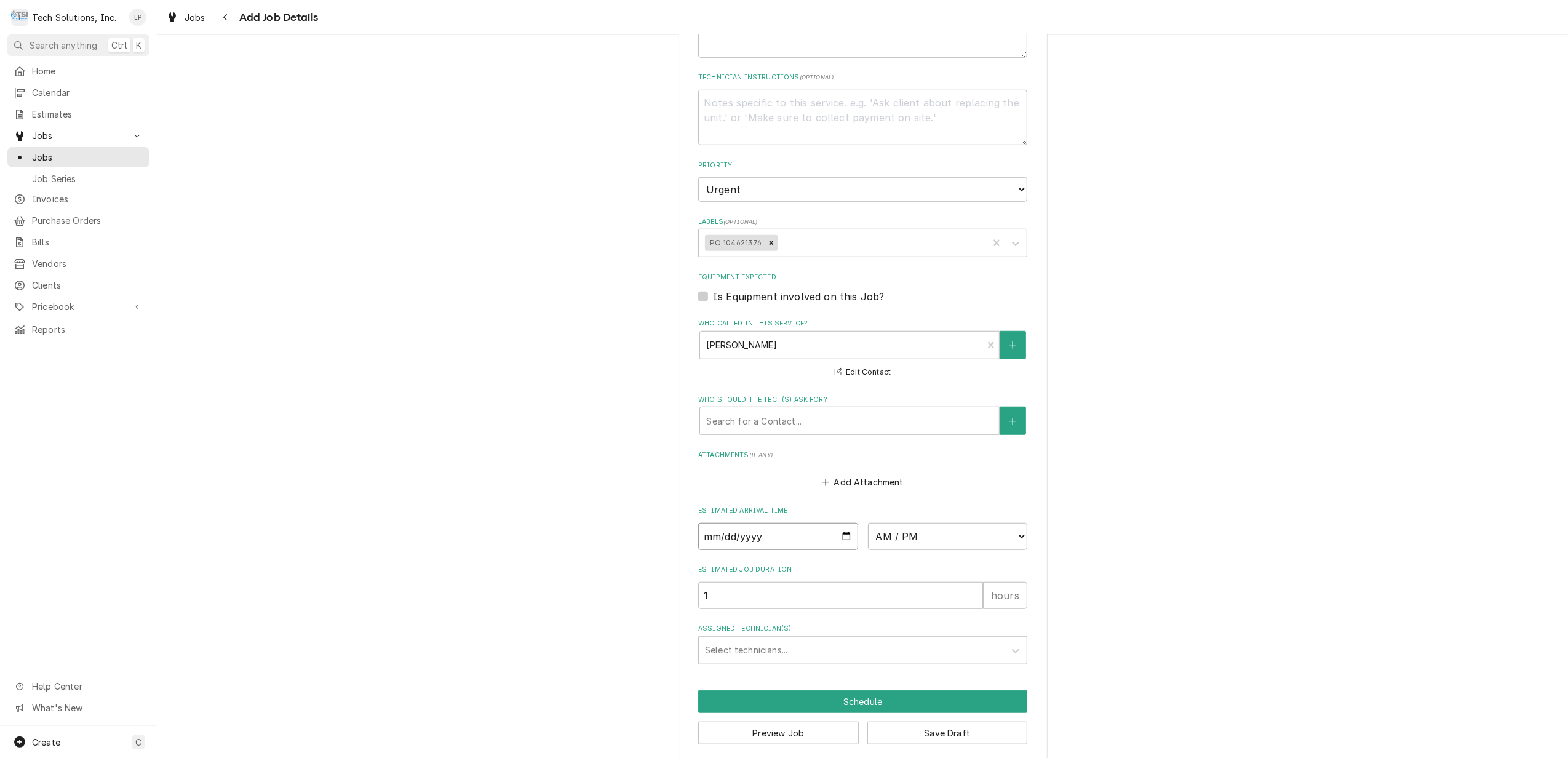
click at [837, 523] on input "Date" at bounding box center [778, 536] width 160 height 27
type input "2025-08-15"
type textarea "x"
click at [1014, 523] on select "AM / PM 6:00 AM 6:15 AM 6:30 AM 6:45 AM 7:00 AM 7:15 AM 7:30 AM 7:45 AM 8:00 AM…" at bounding box center [948, 536] width 160 height 27
select select "17:00:00"
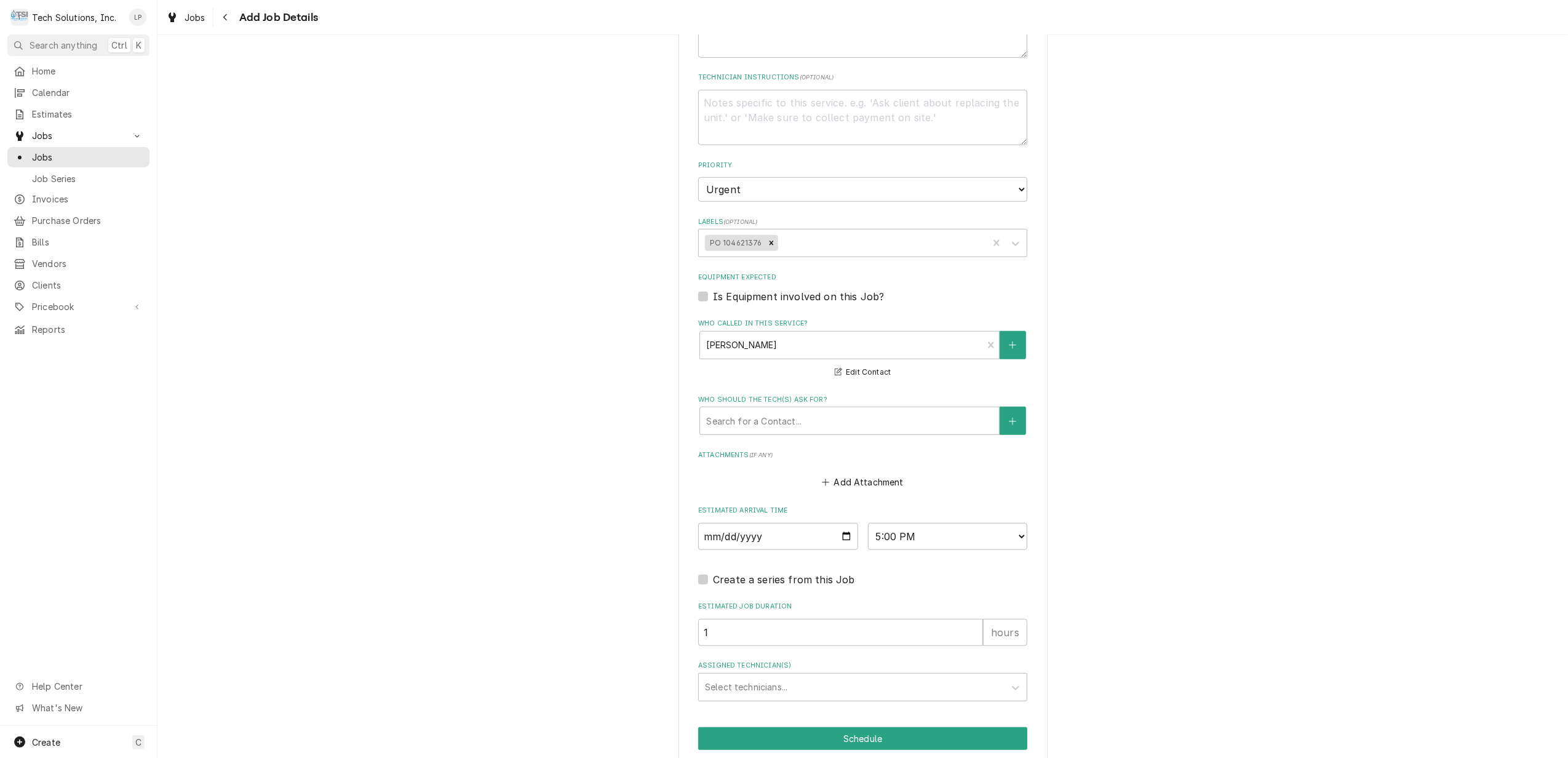
click at [1144, 460] on div "Please provide the following information to create a job: Client Details Client…" at bounding box center [862, 3] width 1411 height 1610
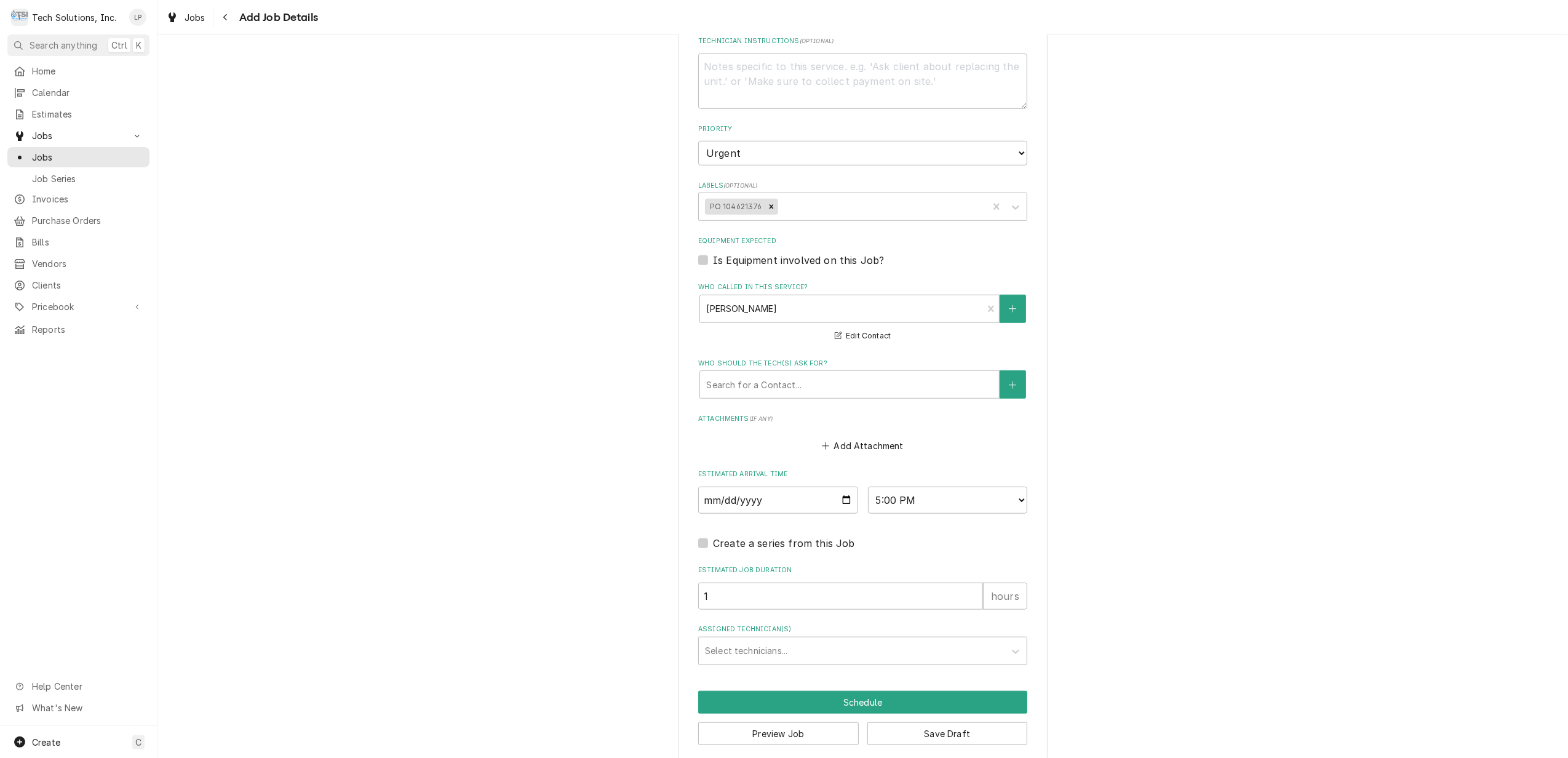
scroll to position [887, 0]
click at [964, 639] on div "Assigned Technician(s)" at bounding box center [852, 650] width 293 height 22
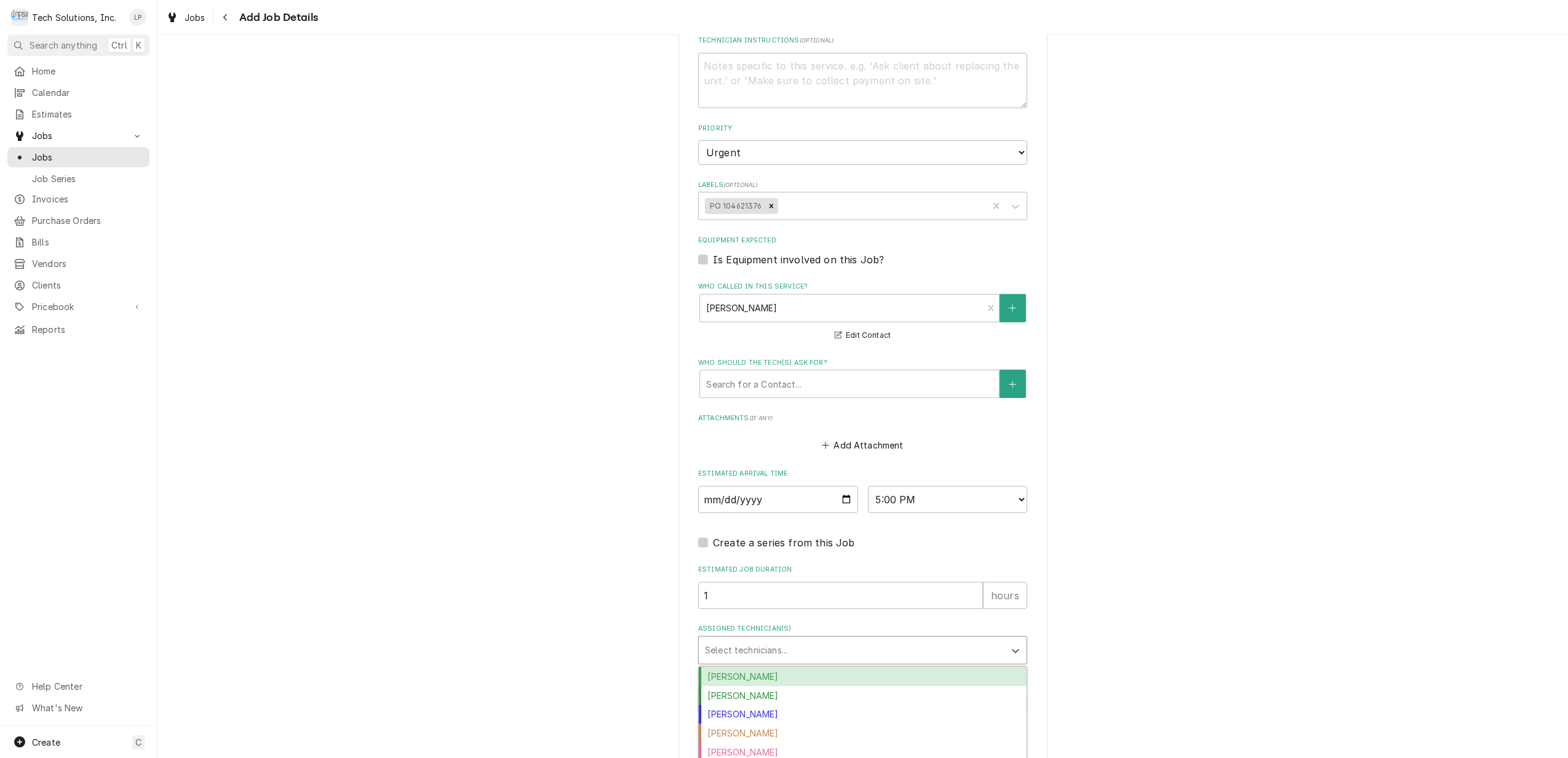
scroll to position [47, 0]
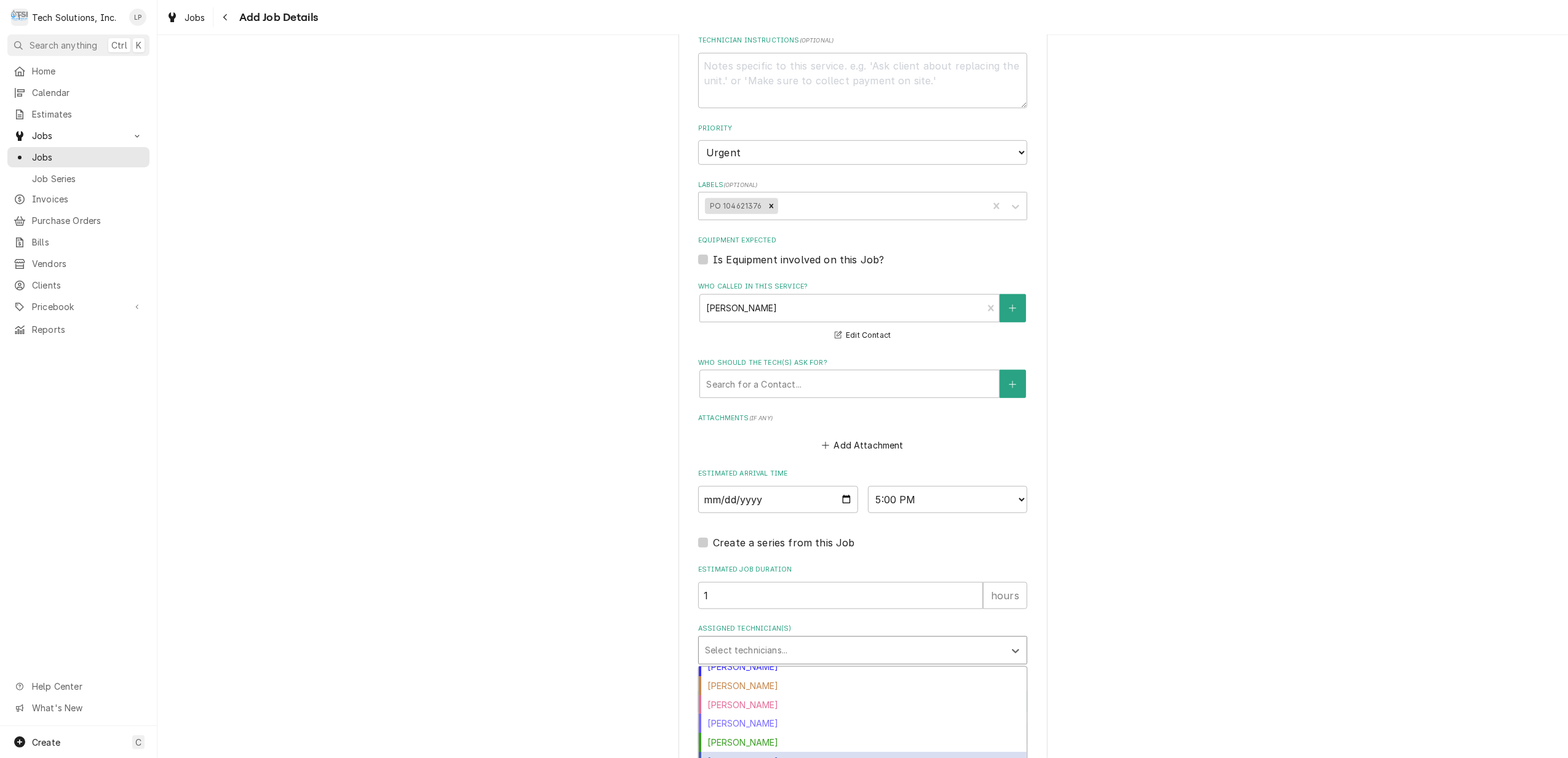
click at [967, 752] on div "Shaun Booth" at bounding box center [862, 761] width 328 height 19
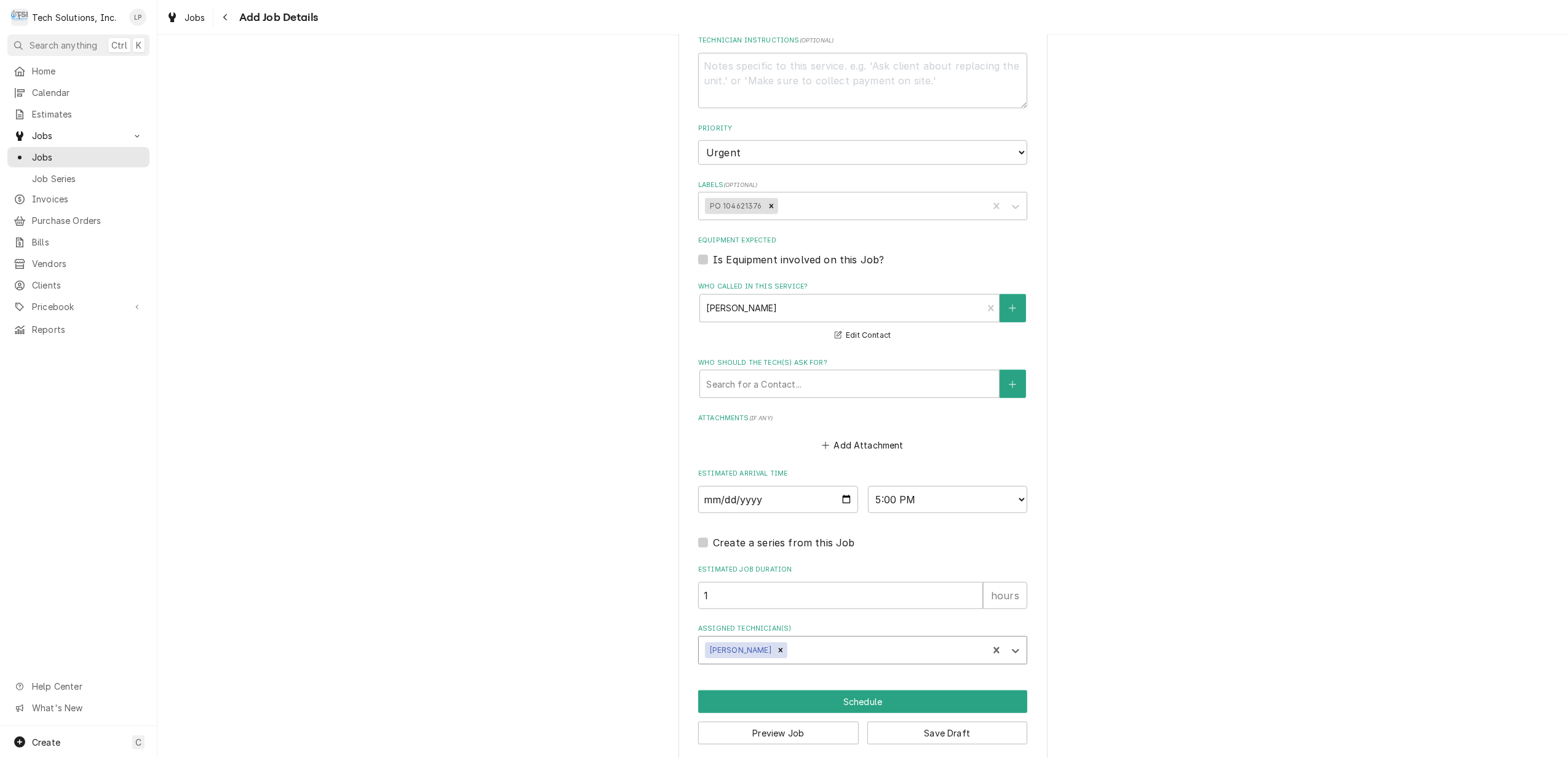
type textarea "x"
click at [854, 436] on button "Add Attachment" at bounding box center [863, 445] width 86 height 17
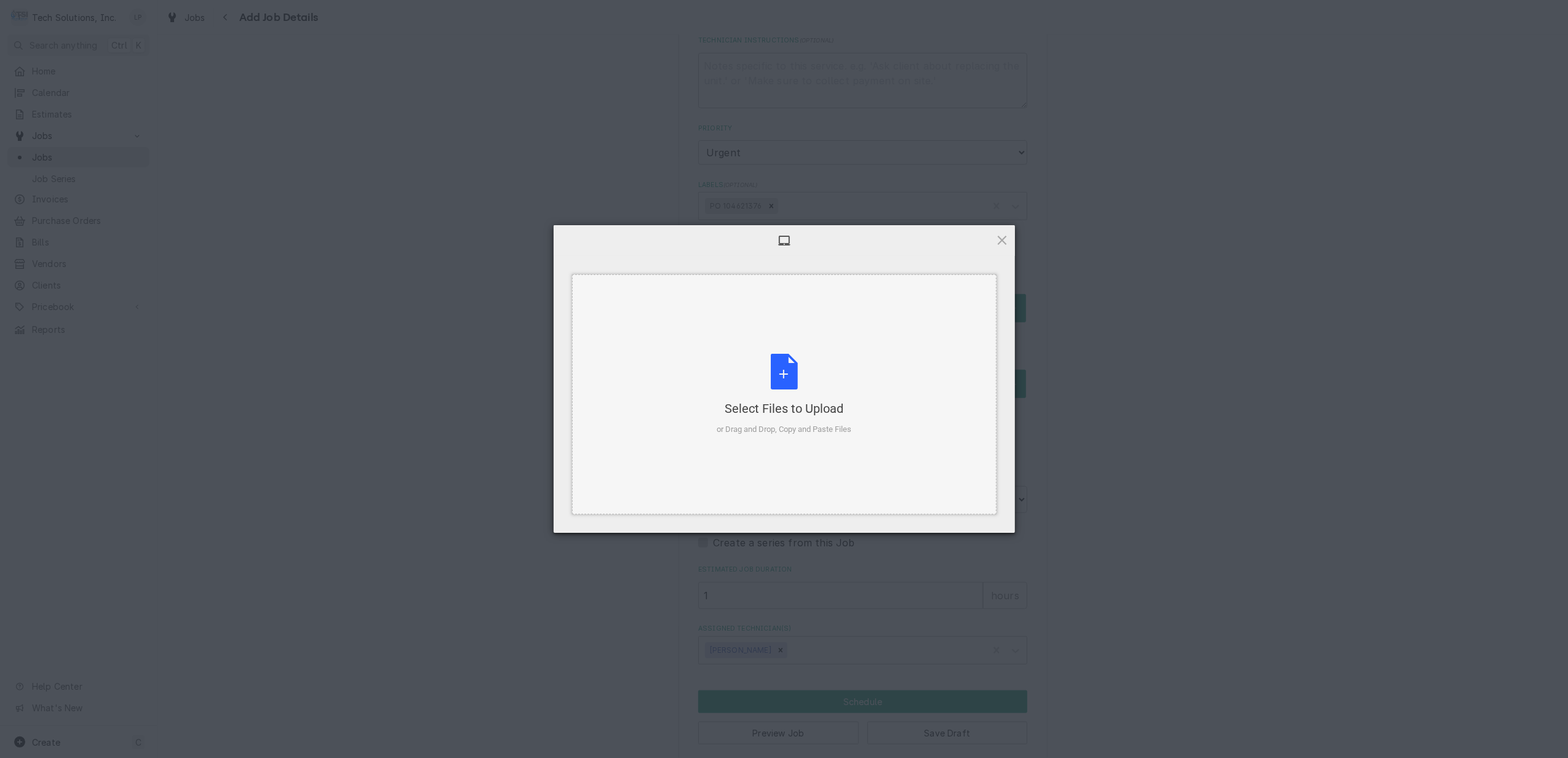
click at [781, 356] on div "Select Files to Upload or Drag and Drop, Copy and Paste Files" at bounding box center [784, 394] width 135 height 81
click at [966, 516] on span "Upload 1" at bounding box center [978, 516] width 24 height 9
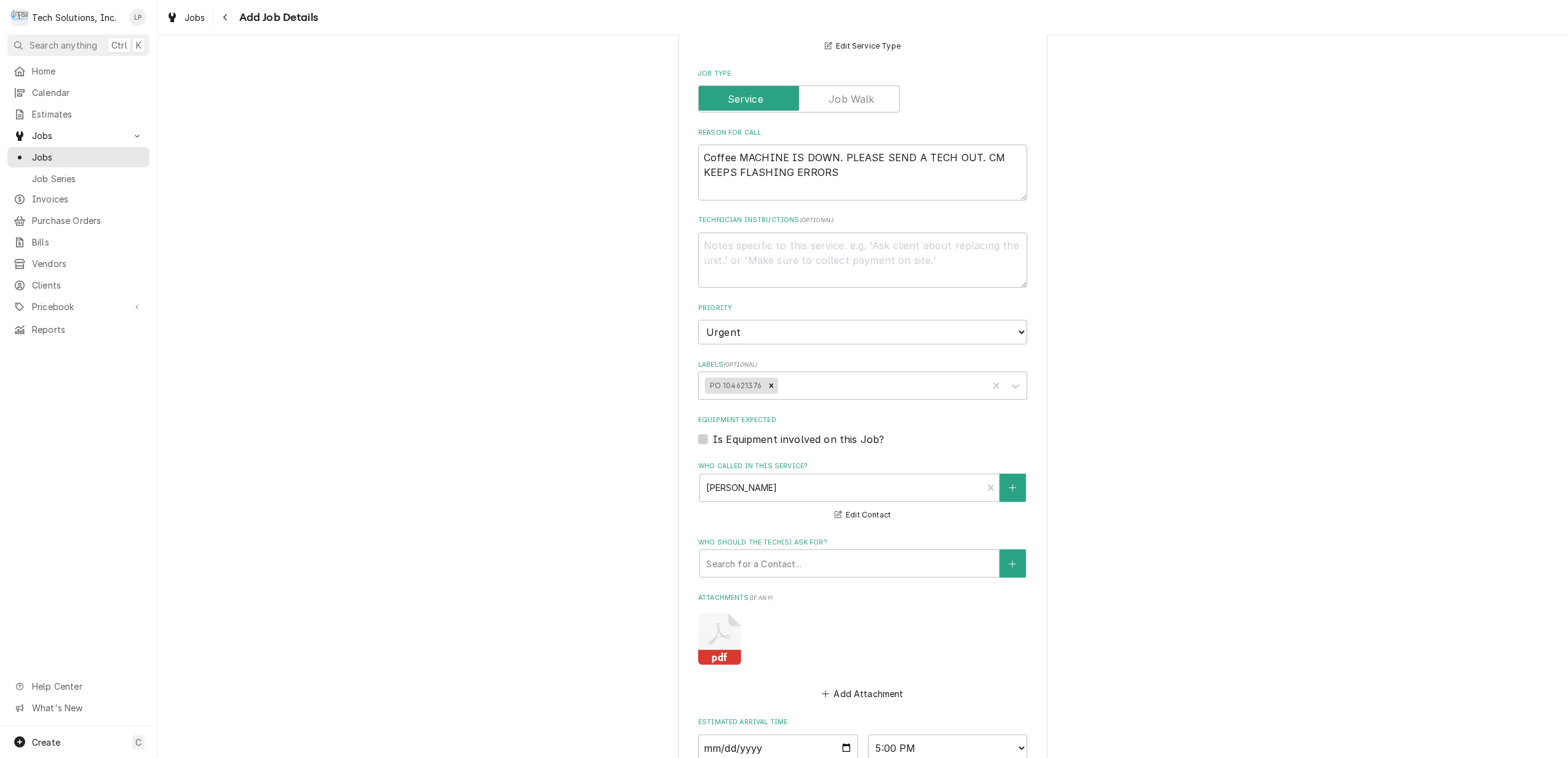
scroll to position [641, 0]
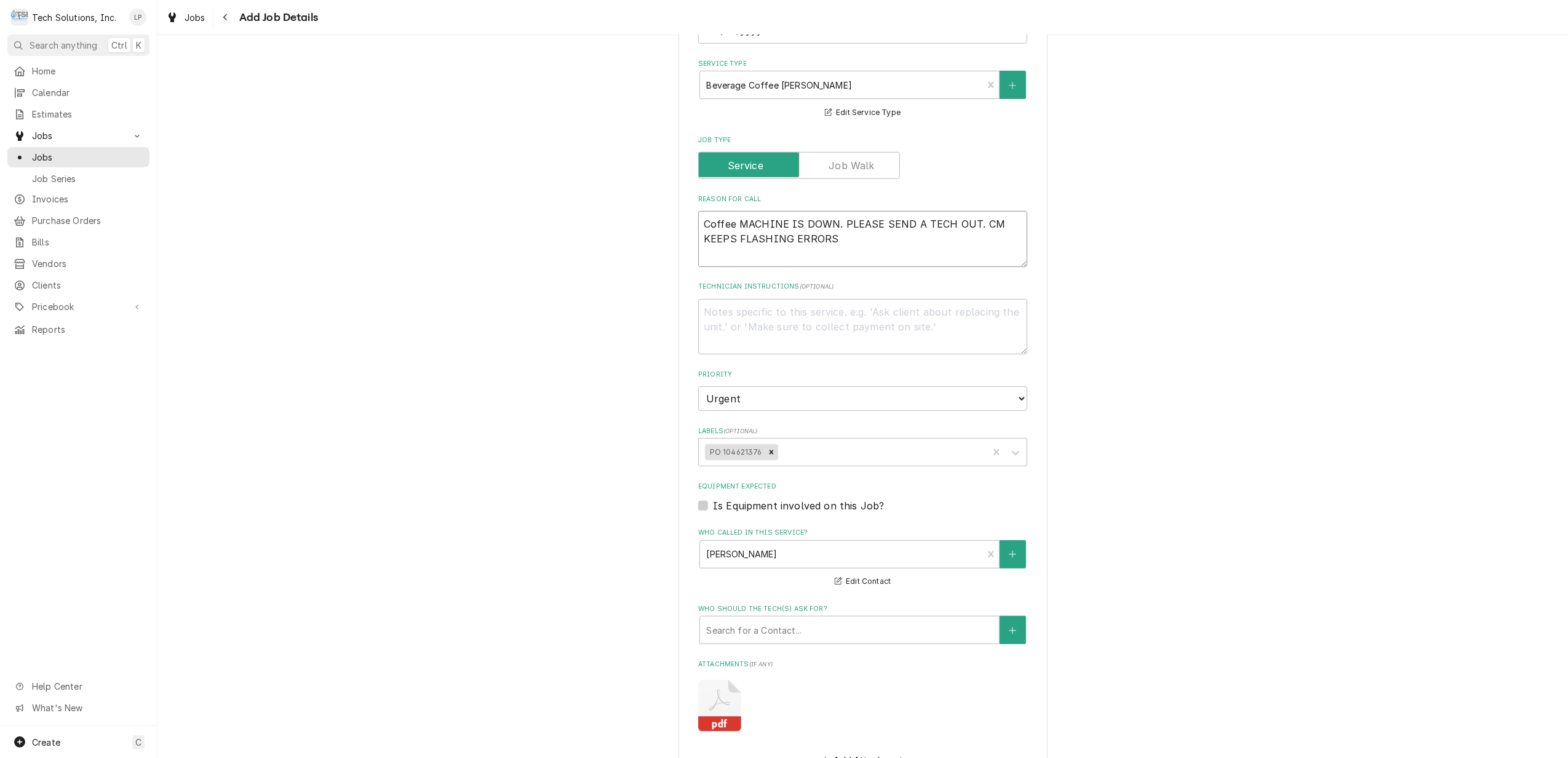
click at [698, 214] on textarea "Coffee MACHINE IS DOWN. PLEASE SEND A TECH OUT. CM KEEPS FLASHING ERRORS" at bounding box center [862, 239] width 329 height 56
type textarea "x"
type textarea "OCoffee MACHINE IS DOWN. PLEASE SEND A TECH OUT. CM KEEPS FLASHING ERRORS"
type textarea "x"
type textarea "OTCoffee MACHINE IS DOWN. PLEASE SEND A TECH OUT. CM KEEPS FLASHING ERRORS"
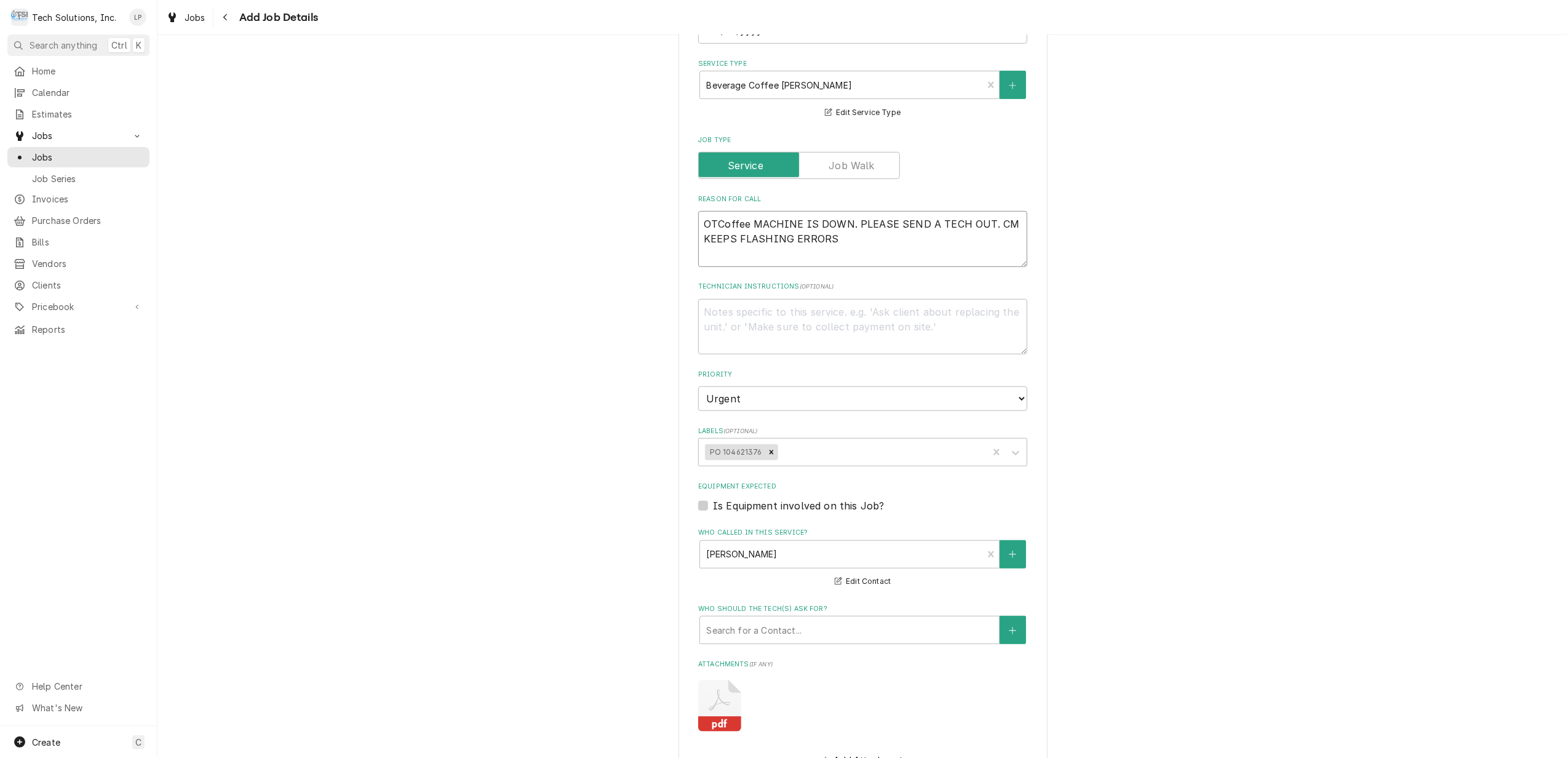
type textarea "x"
type textarea "OT Coffee MACHINE IS DOWN. PLEASE SEND A TECH OUT. CM KEEPS FLASHING ERRORS"
type textarea "x"
type textarea "OT ACoffee MACHINE IS DOWN. PLEASE SEND A TECH OUT. CM KEEPS FLASHING ERRORS"
type textarea "x"
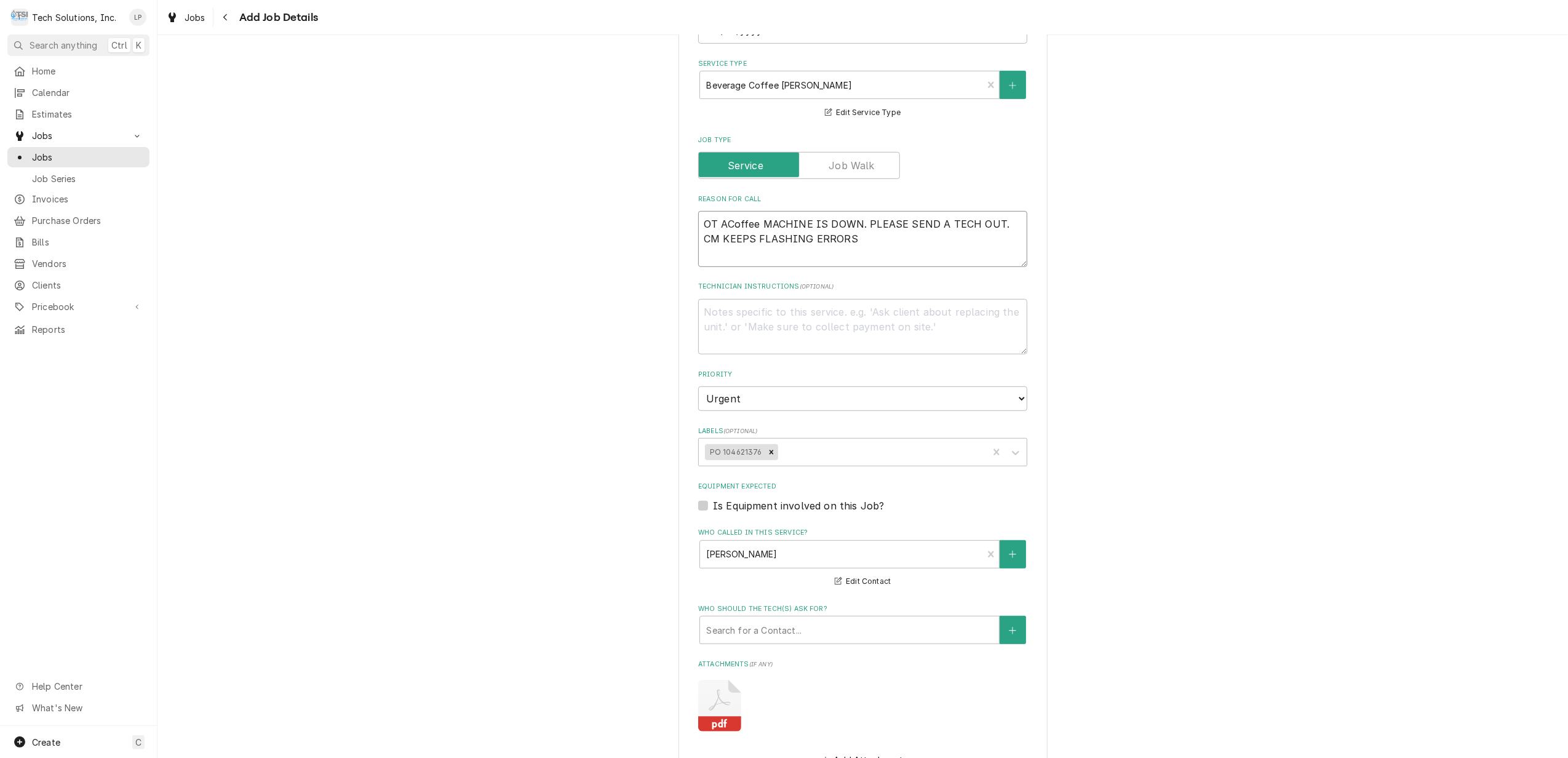
type textarea "OT ApCoffee MACHINE IS DOWN. PLEASE SEND A TECH OUT. CM KEEPS FLASHING ERRORS"
type textarea "x"
type textarea "OT AppCoffee MACHINE IS DOWN. PLEASE SEND A TECH OUT. CM KEEPS FLASHING ERRORS"
type textarea "x"
type textarea "OT ApprCoffee MACHINE IS DOWN. PLEASE SEND A TECH OUT. CM KEEPS FLASHING ERRORS"
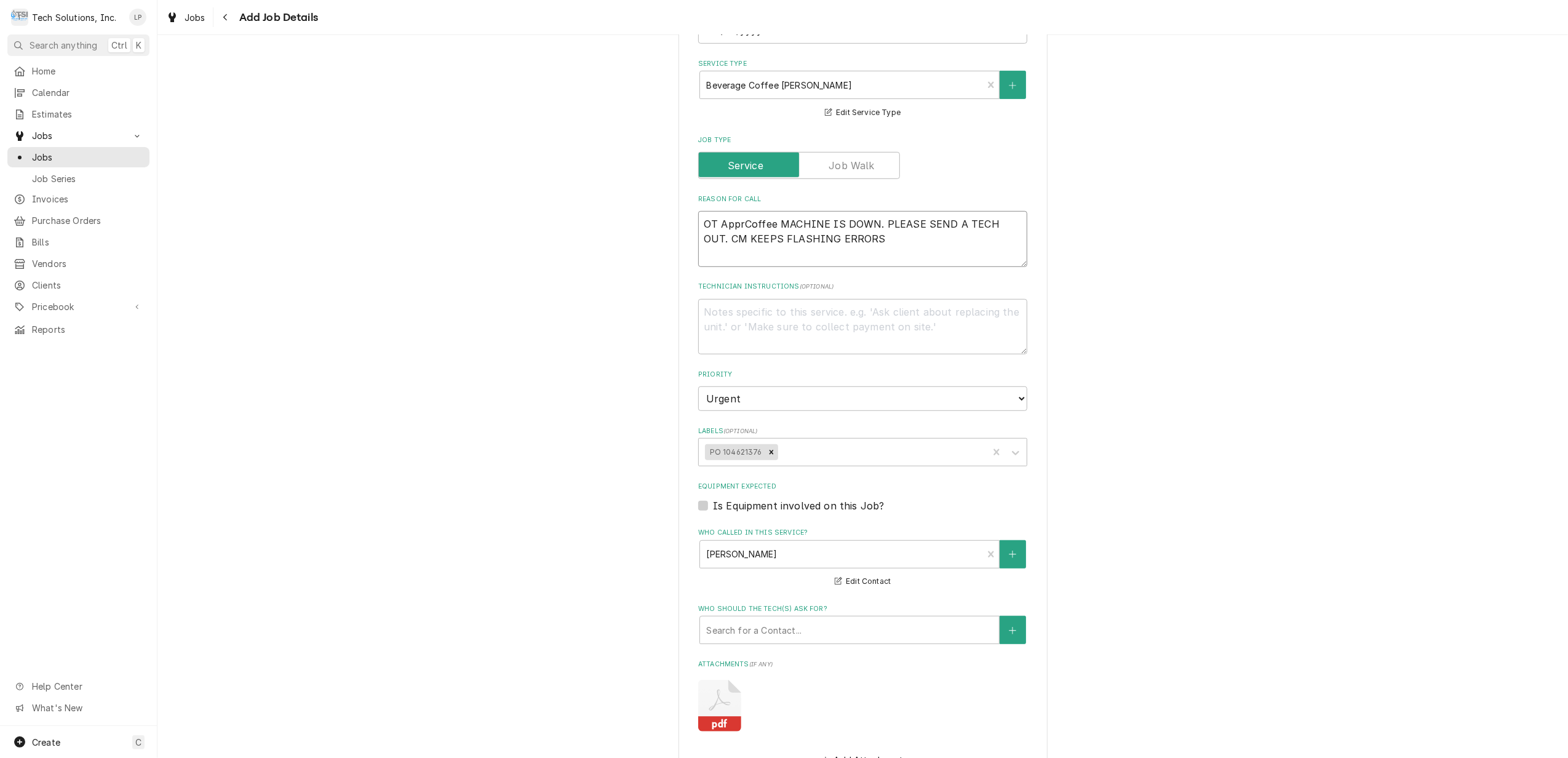
type textarea "x"
type textarea "OT ApproCoffee MACHINE IS DOWN. PLEASE SEND A TECH OUT. CM KEEPS FLASHING ERRORS"
type textarea "x"
type textarea "OT ApprovCoffee MACHINE IS DOWN. PLEASE SEND A TECH OUT. CM KEEPS FLASHING ERRO…"
type textarea "x"
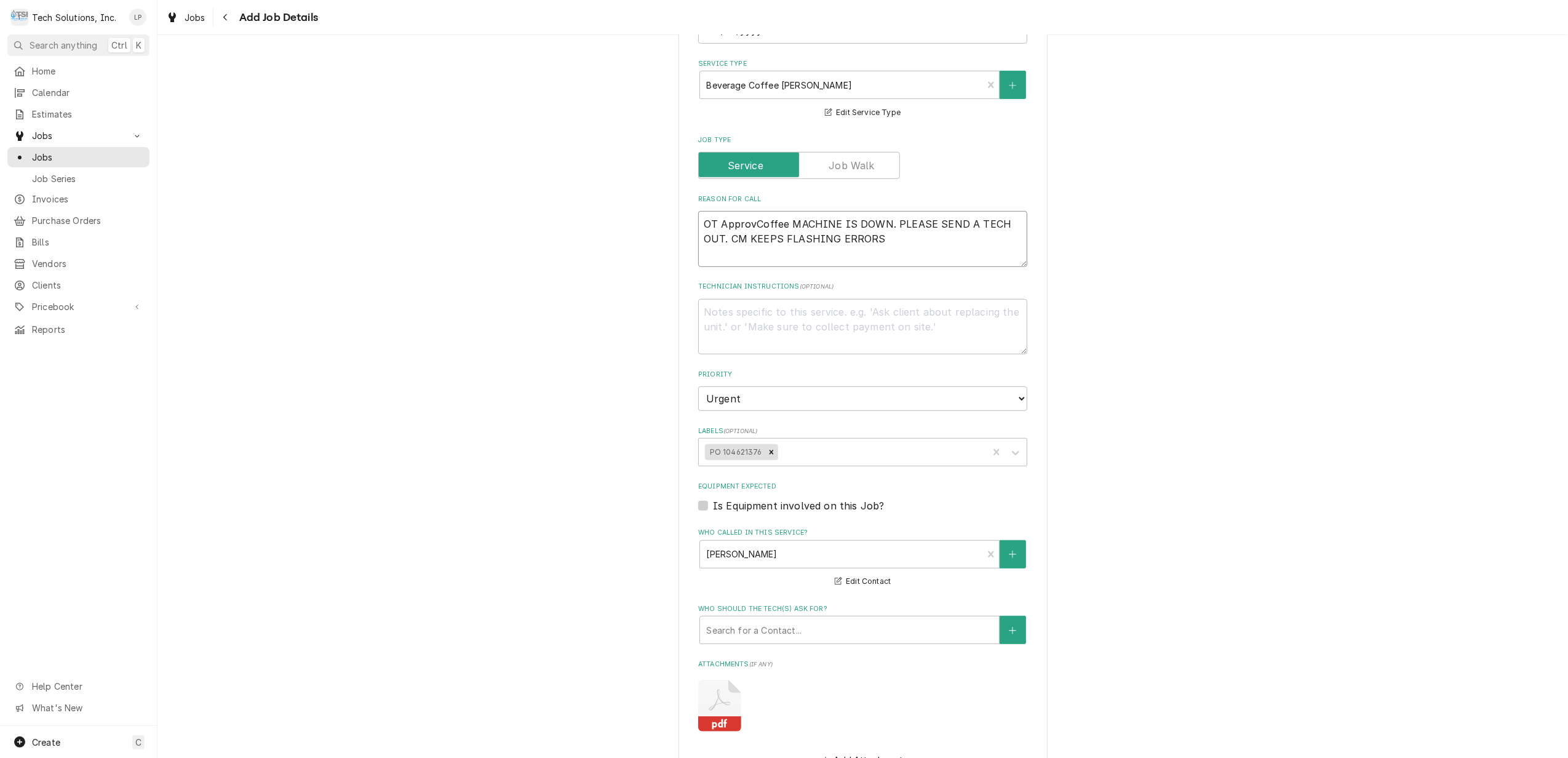
type textarea "OT ApproveCoffee MACHINE IS DOWN. PLEASE SEND A TECH OUT. CM KEEPS FLASHING ERR…"
type textarea "x"
type textarea "OT ApprovedCoffee MACHINE IS DOWN. PLEASE SEND A TECH OUT. CM KEEPS FLASHING ER…"
type textarea "x"
type textarea "OT Approved Coffee MACHINE IS DOWN. PLEASE SEND A TECH OUT. CM KEEPS FLASHING E…"
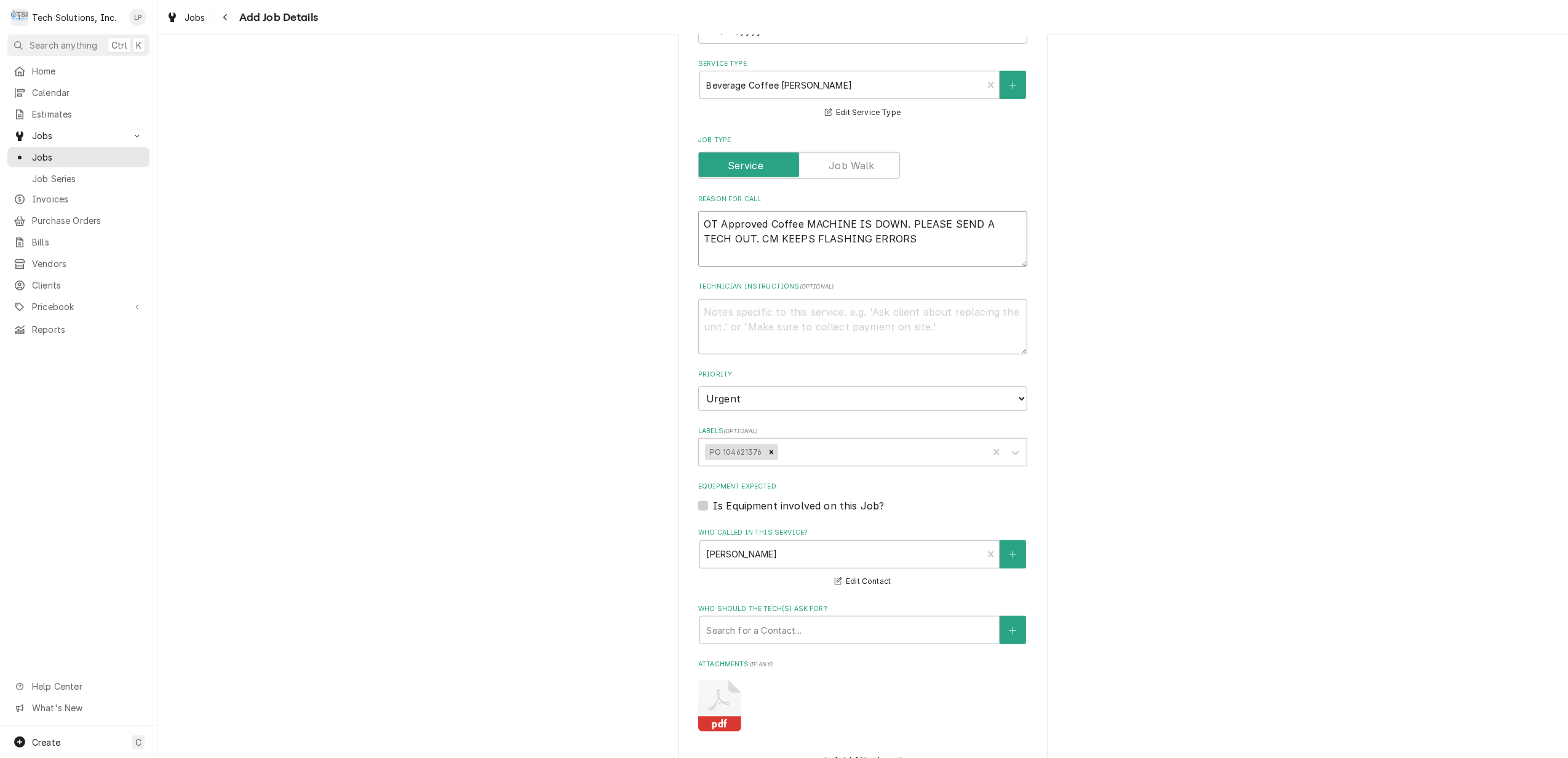
type textarea "x"
type textarea "OT Approved .Coffee MACHINE IS DOWN. PLEASE SEND A TECH OUT. CM KEEPS FLASHING …"
type textarea "x"
type textarea "OT Approved Coffee MACHINE IS DOWN. PLEASE SEND A TECH OUT. CM KEEPS FLASHING E…"
type textarea "x"
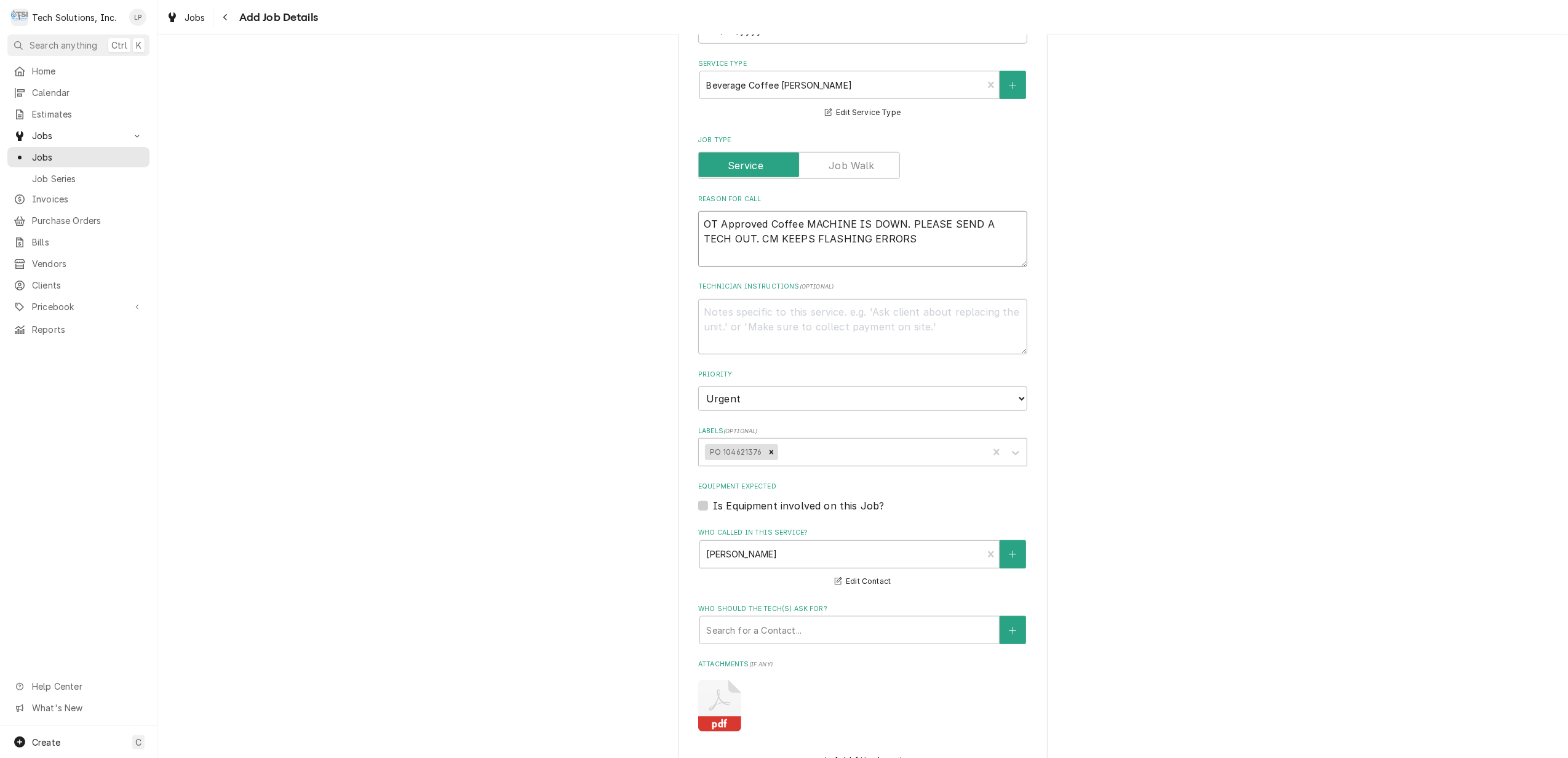
type textarea "OT Approved .Coffee MACHINE IS DOWN. PLEASE SEND A TECH OUT. CM KEEPS FLASHING …"
type textarea "x"
type textarea "OT Approved . Coffee MACHINE IS DOWN. PLEASE SEND A TECH OUT. CM KEEPS FLASHING…"
type textarea "x"
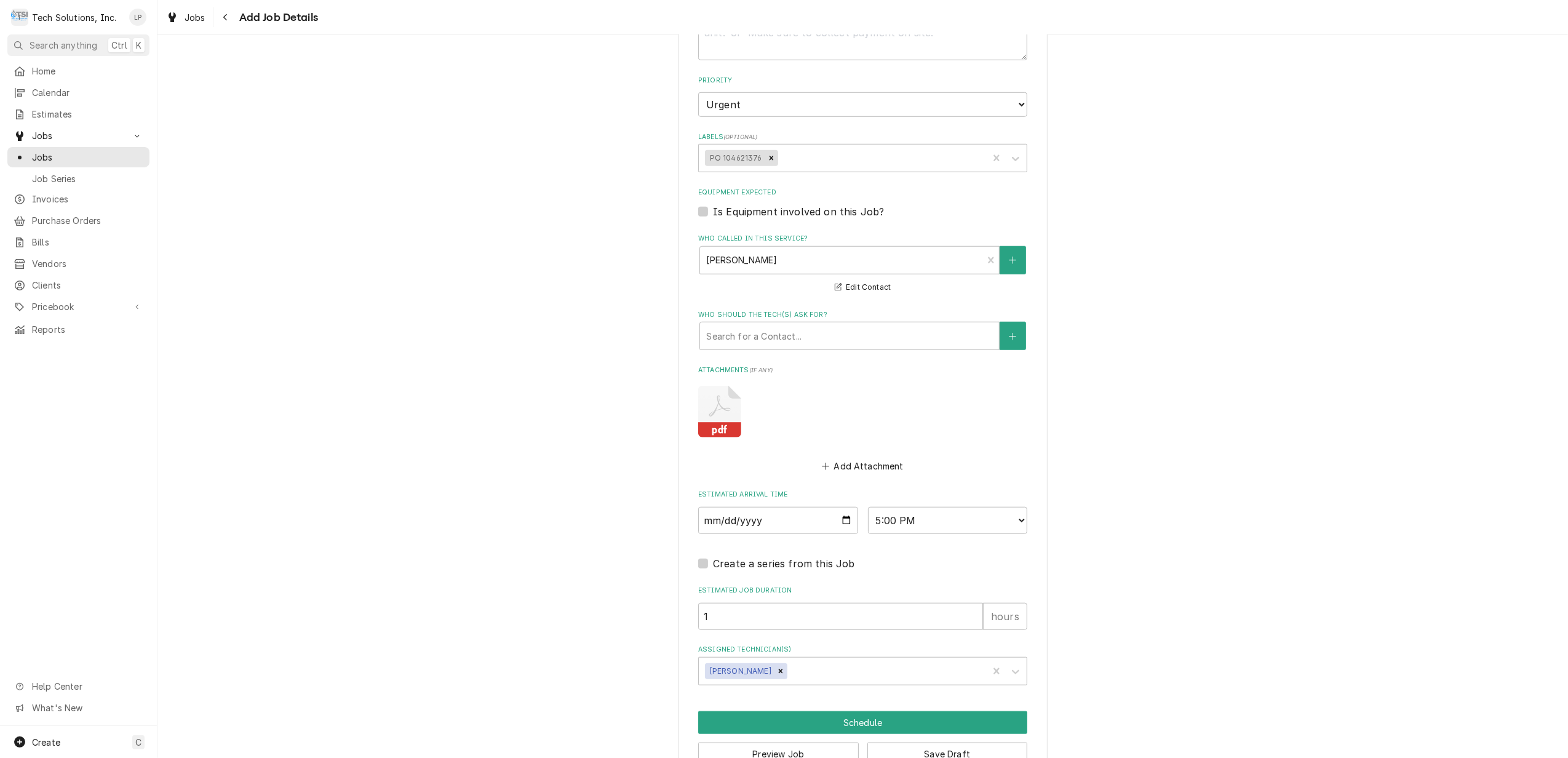
scroll to position [956, 0]
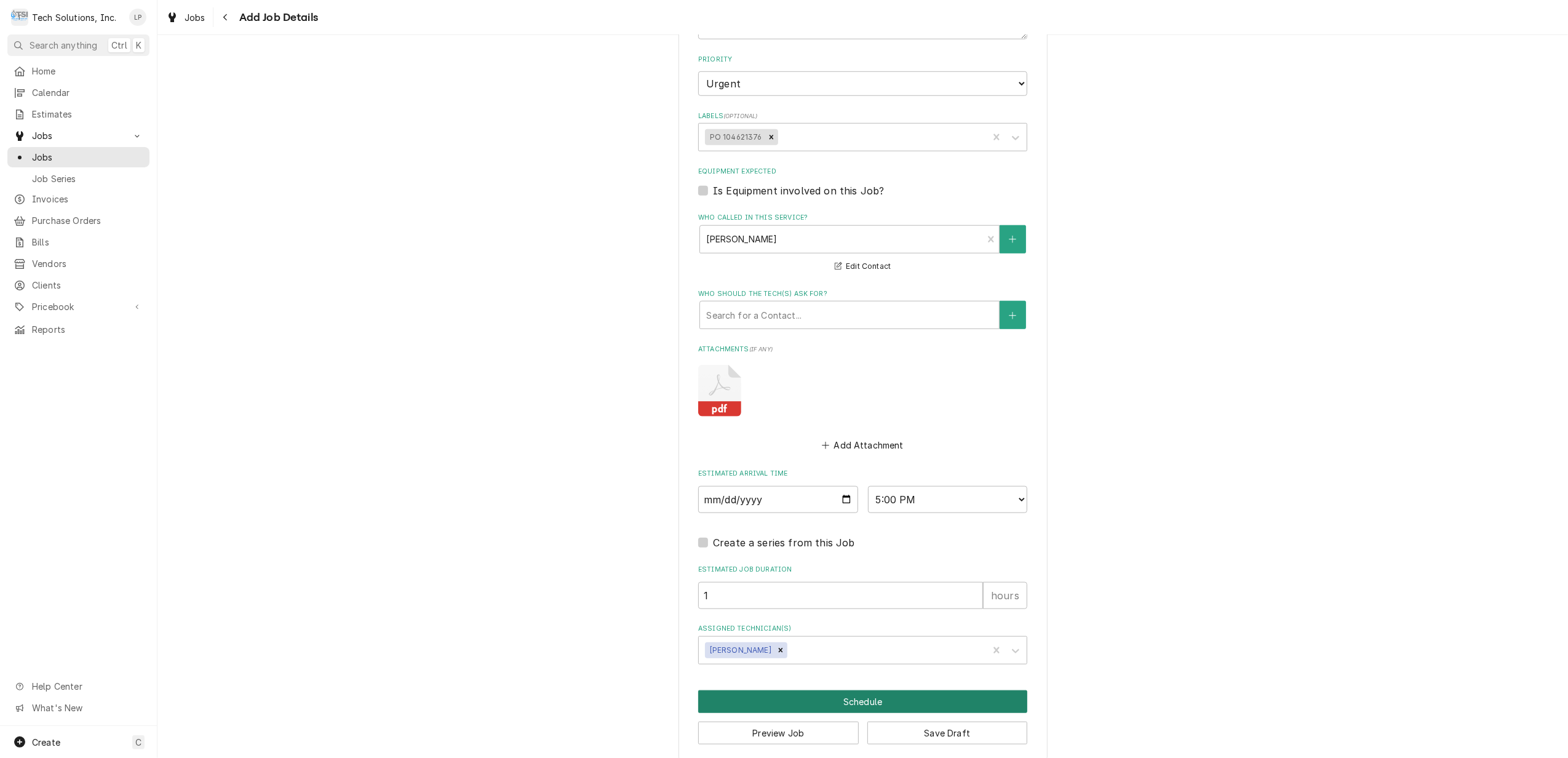
type textarea "OT Approved . Coffee MACHINE IS DOWN. PLEASE SEND A TECH OUT. CM KEEPS FLASHING…"
click at [851, 690] on button "Schedule" at bounding box center [862, 701] width 329 height 23
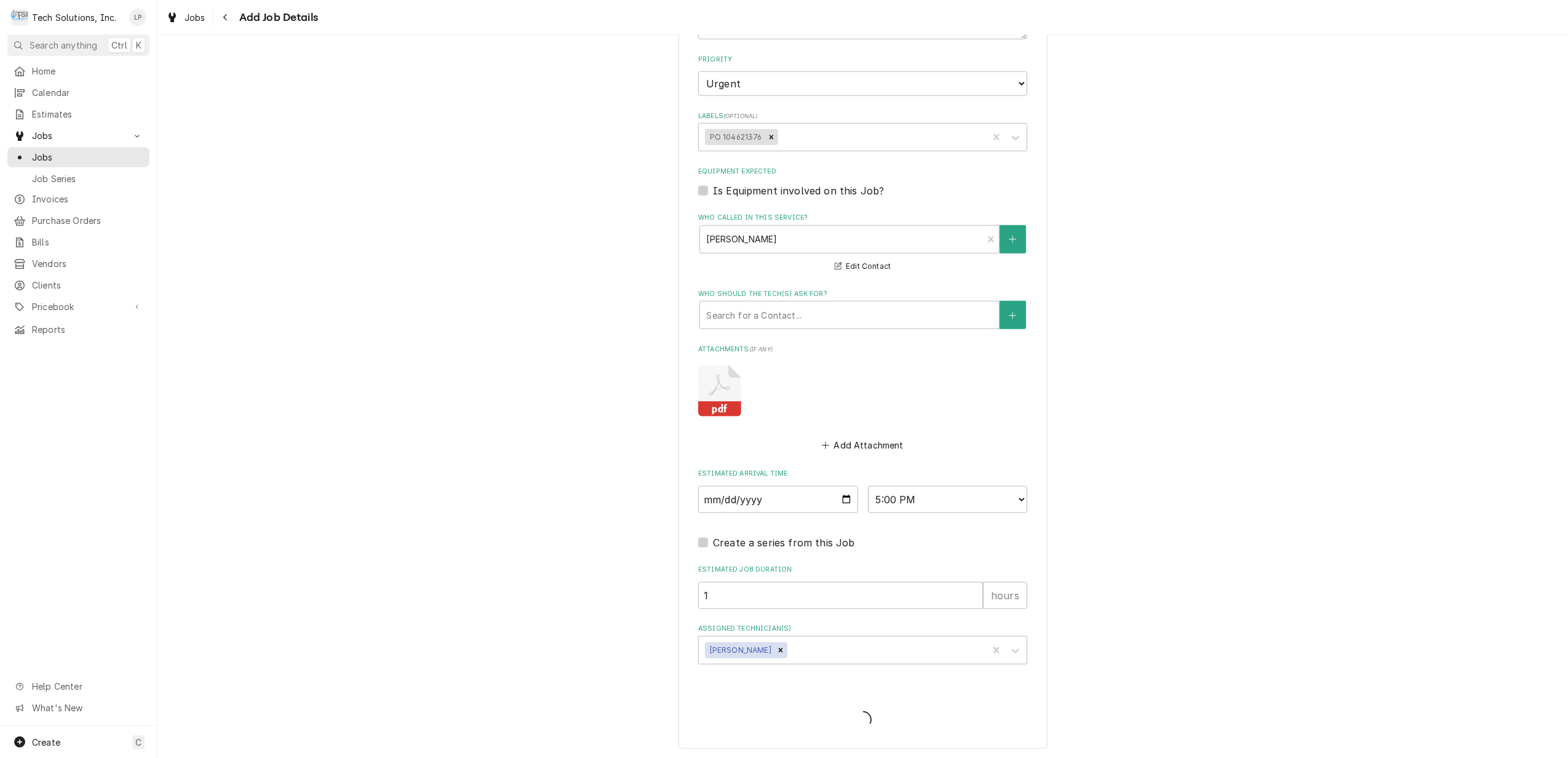
scroll to position [944, 0]
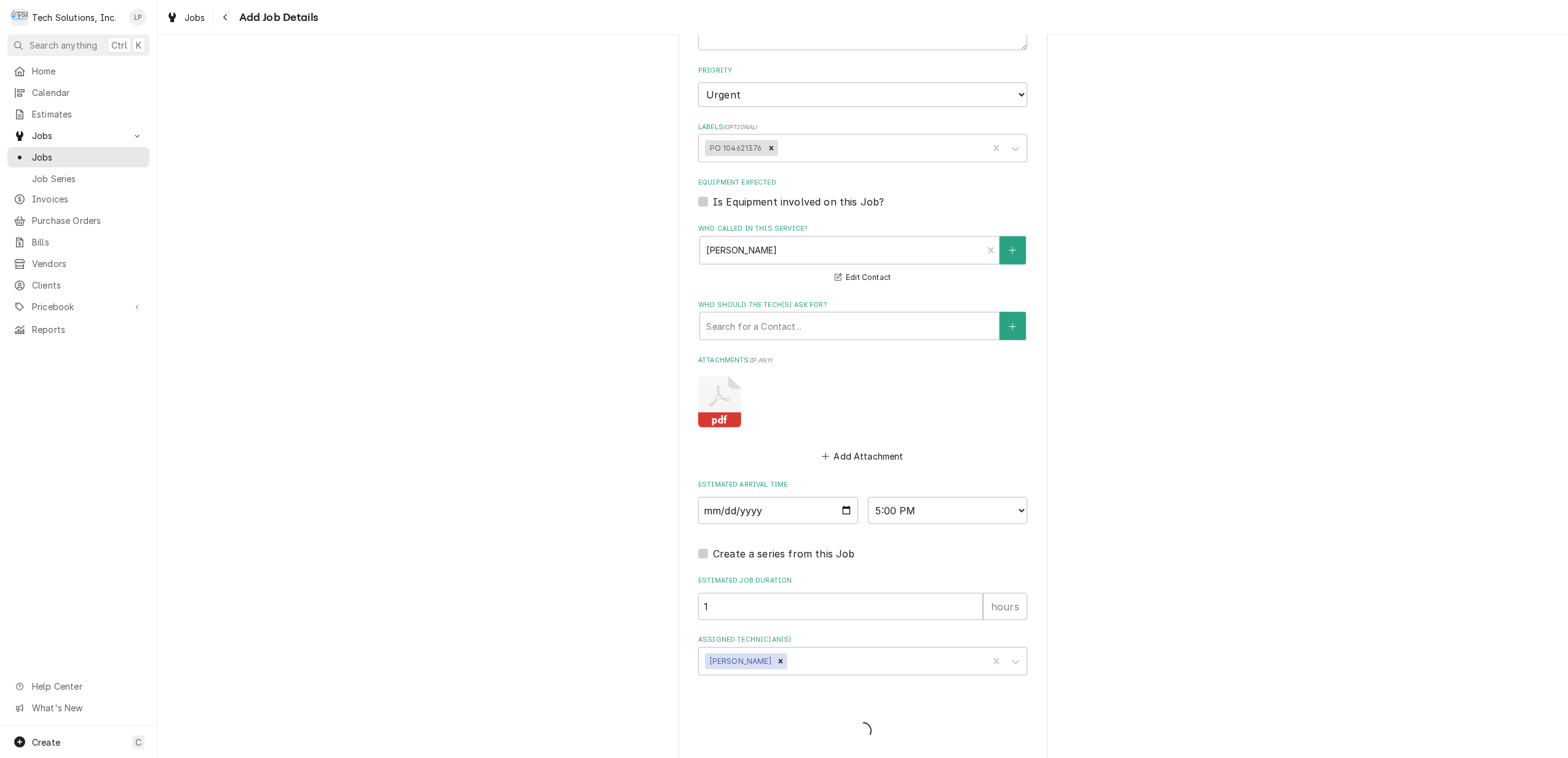
type textarea "x"
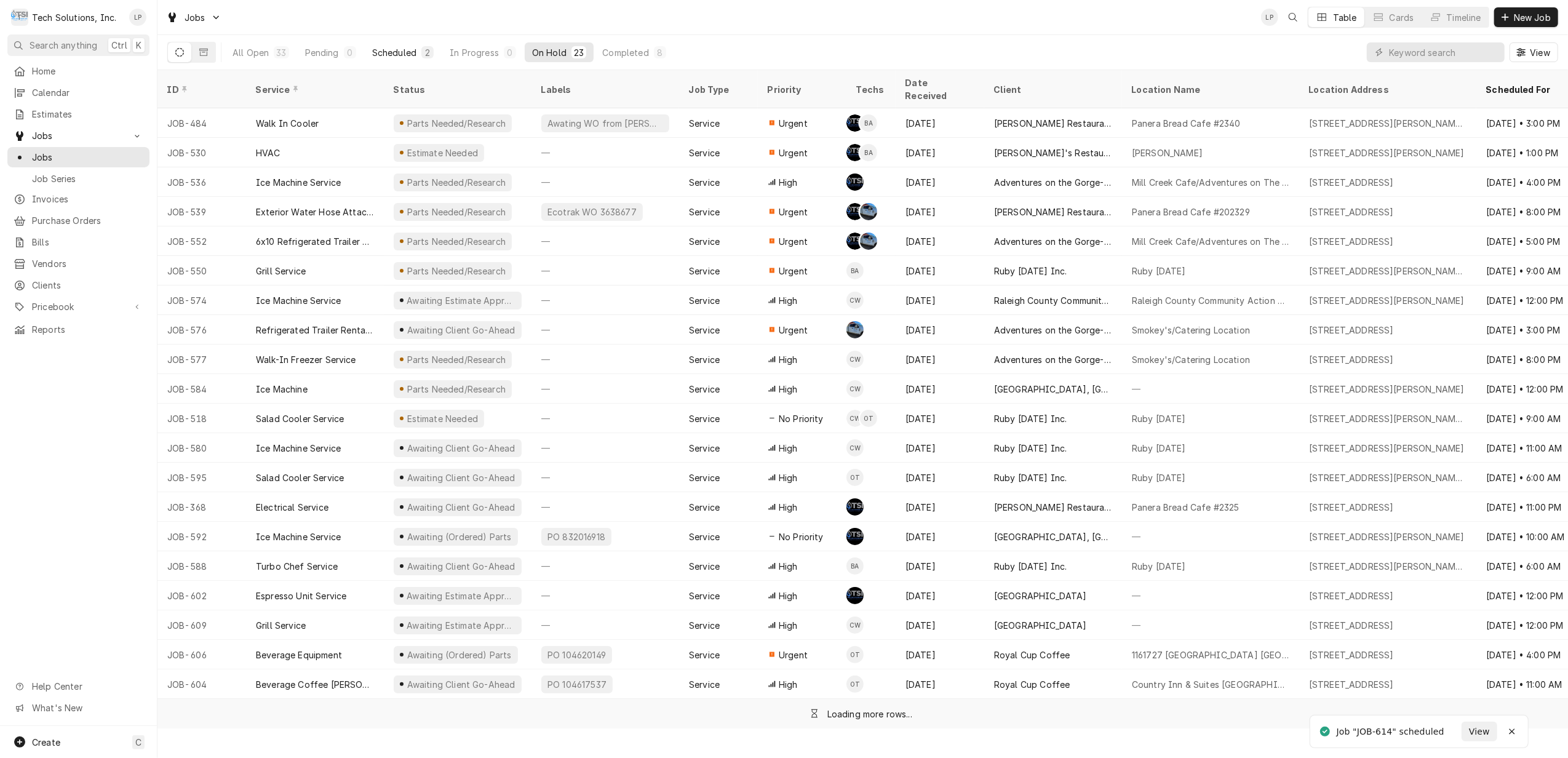
click at [399, 49] on div "Scheduled" at bounding box center [394, 52] width 45 height 13
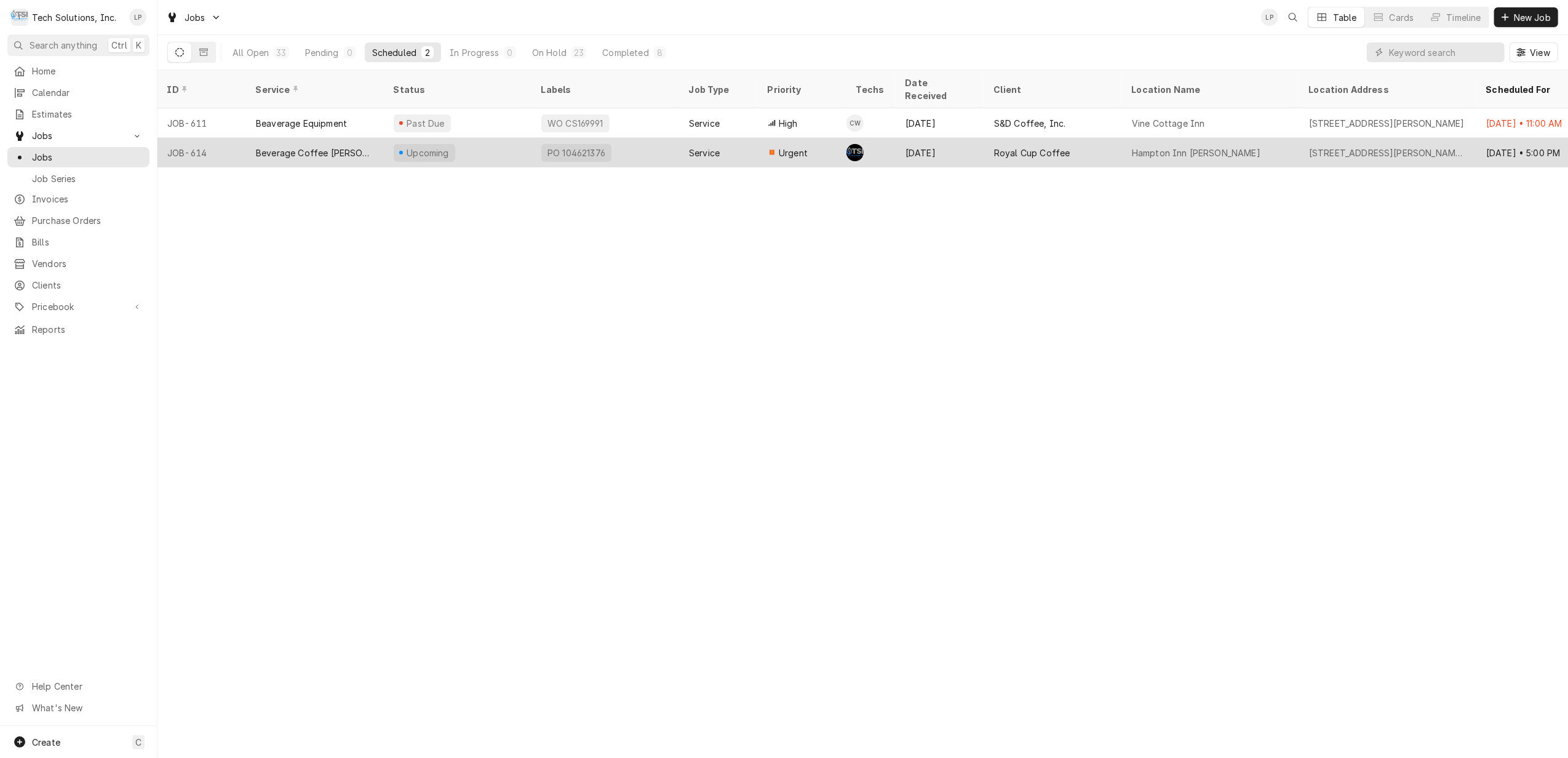
click at [650, 141] on div "PO 104621376" at bounding box center [605, 152] width 147 height 30
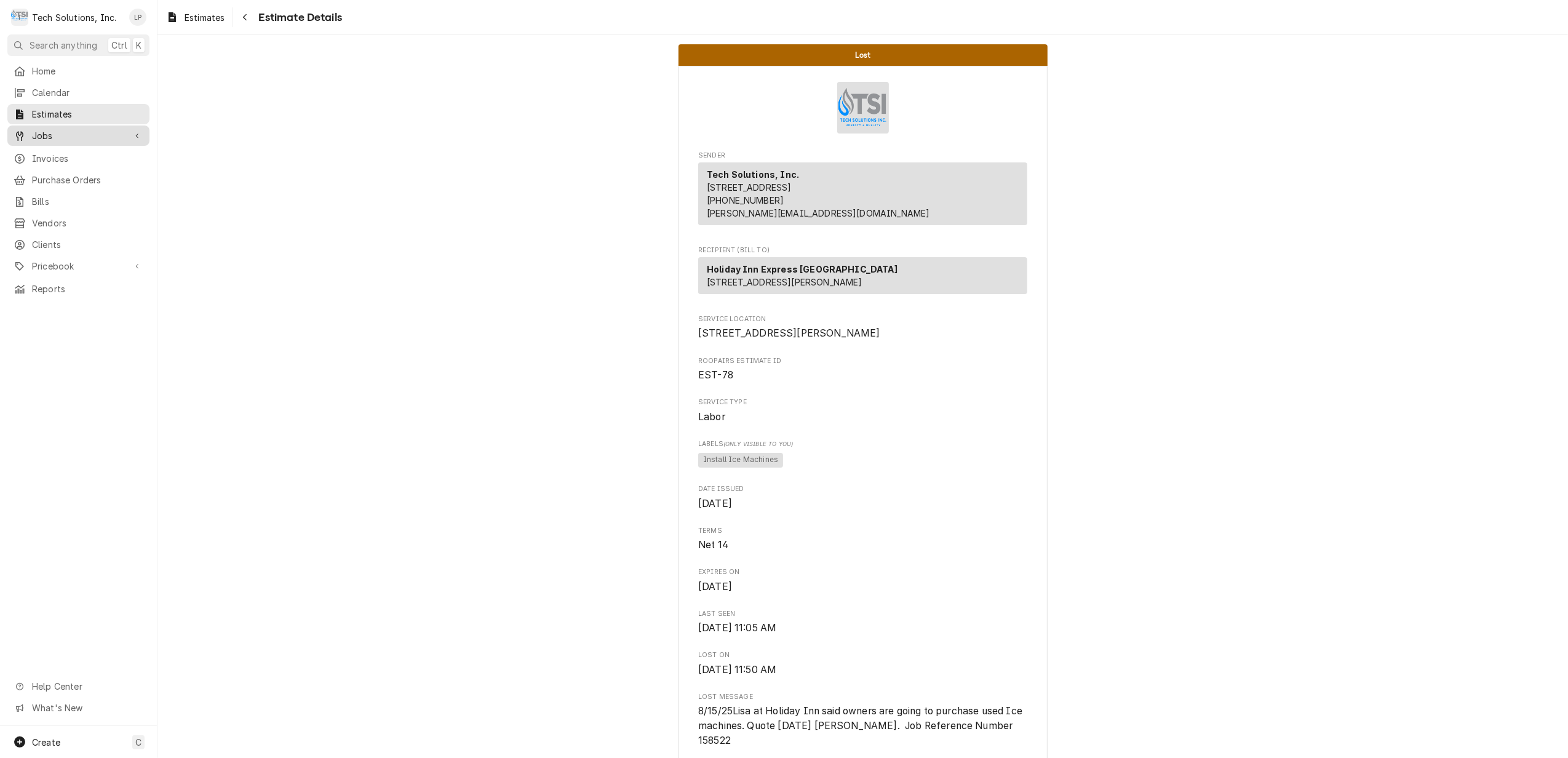
click at [52, 129] on span "Jobs" at bounding box center [78, 135] width 93 height 13
click at [45, 152] on span "Jobs" at bounding box center [87, 157] width 111 height 13
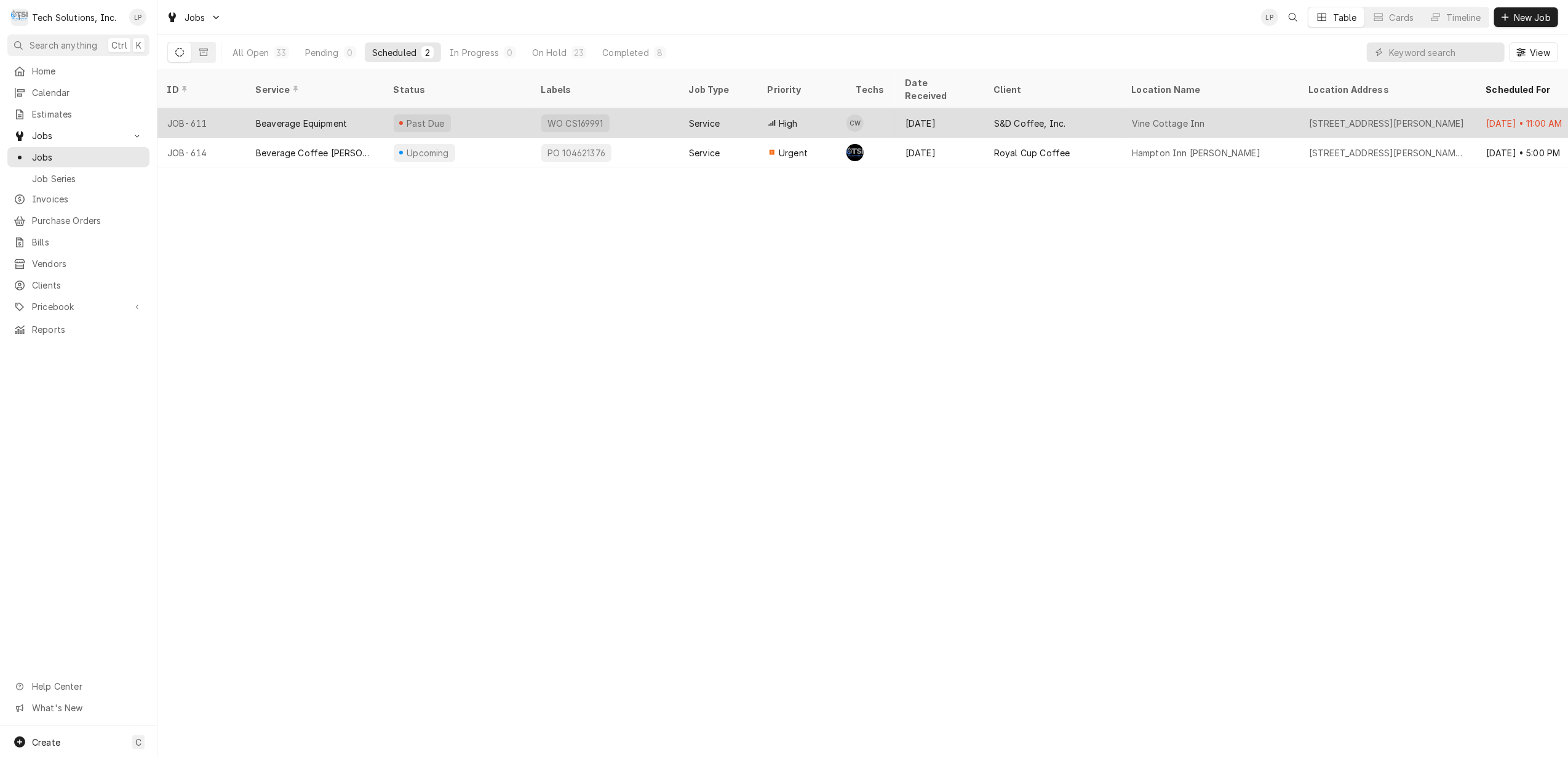
click at [483, 108] on div "Past Due" at bounding box center [458, 123] width 147 height 30
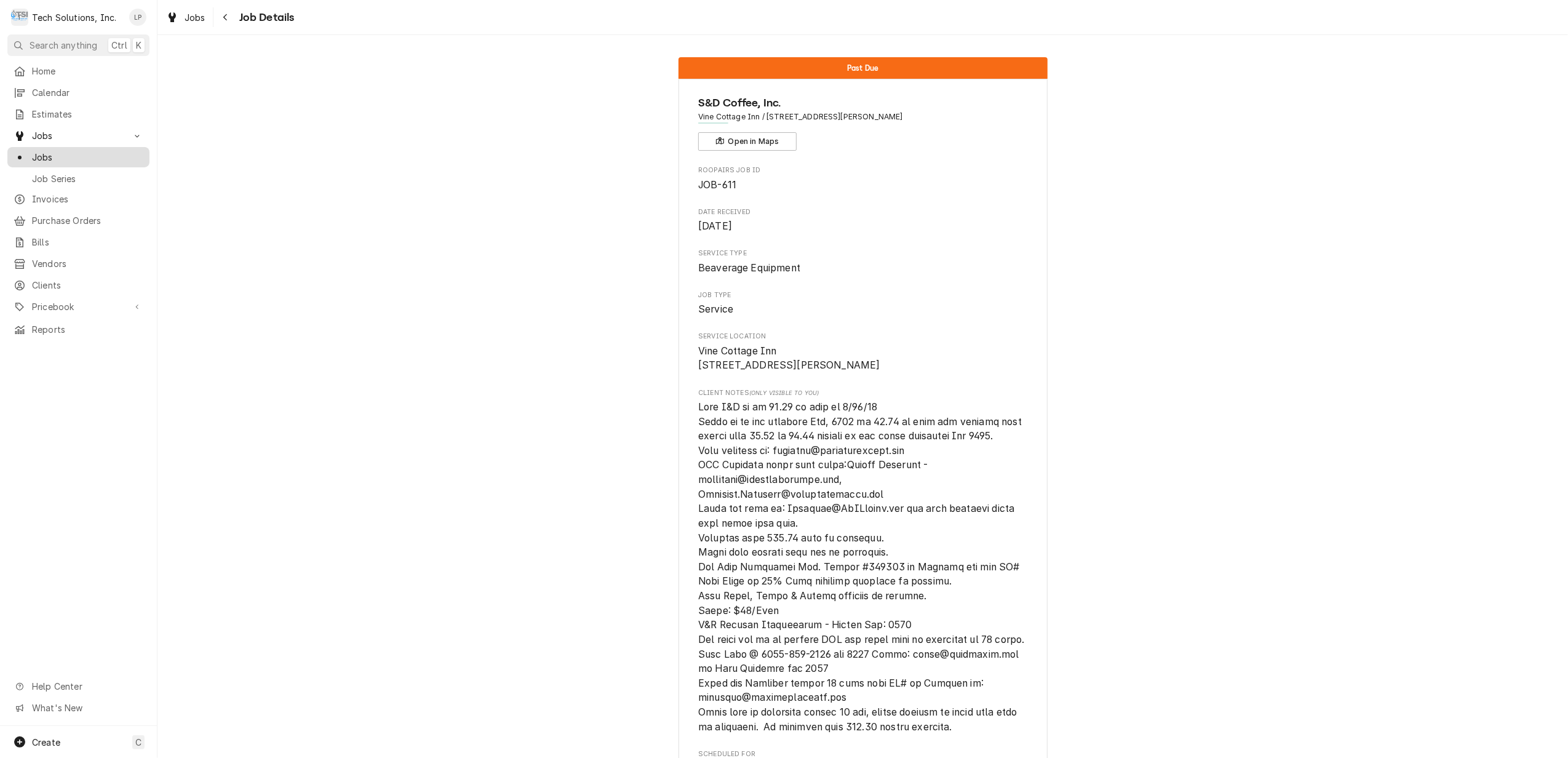
click at [45, 151] on span "Jobs" at bounding box center [87, 157] width 111 height 13
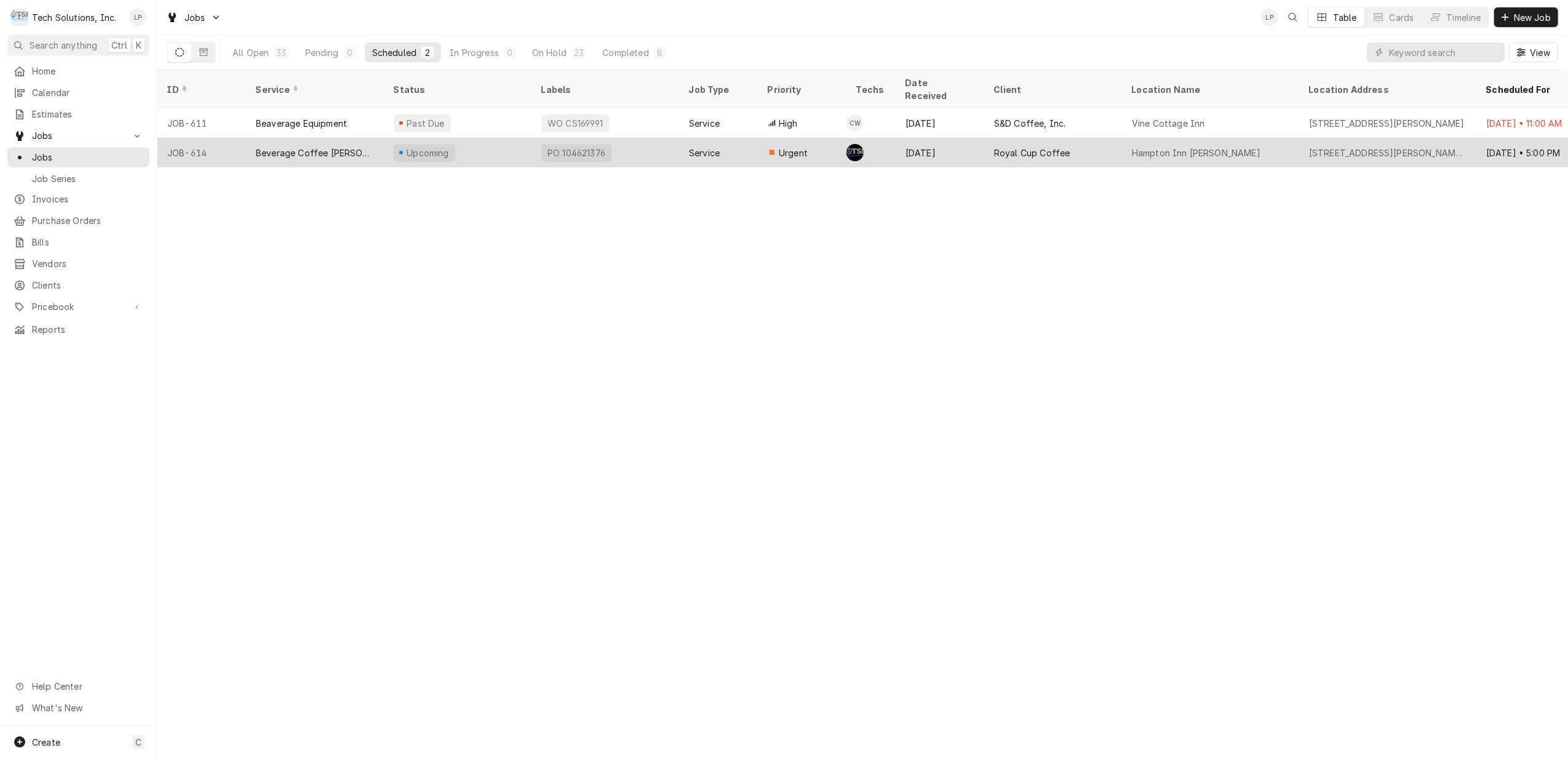
click at [647, 137] on div "PO 104621376" at bounding box center [605, 152] width 147 height 30
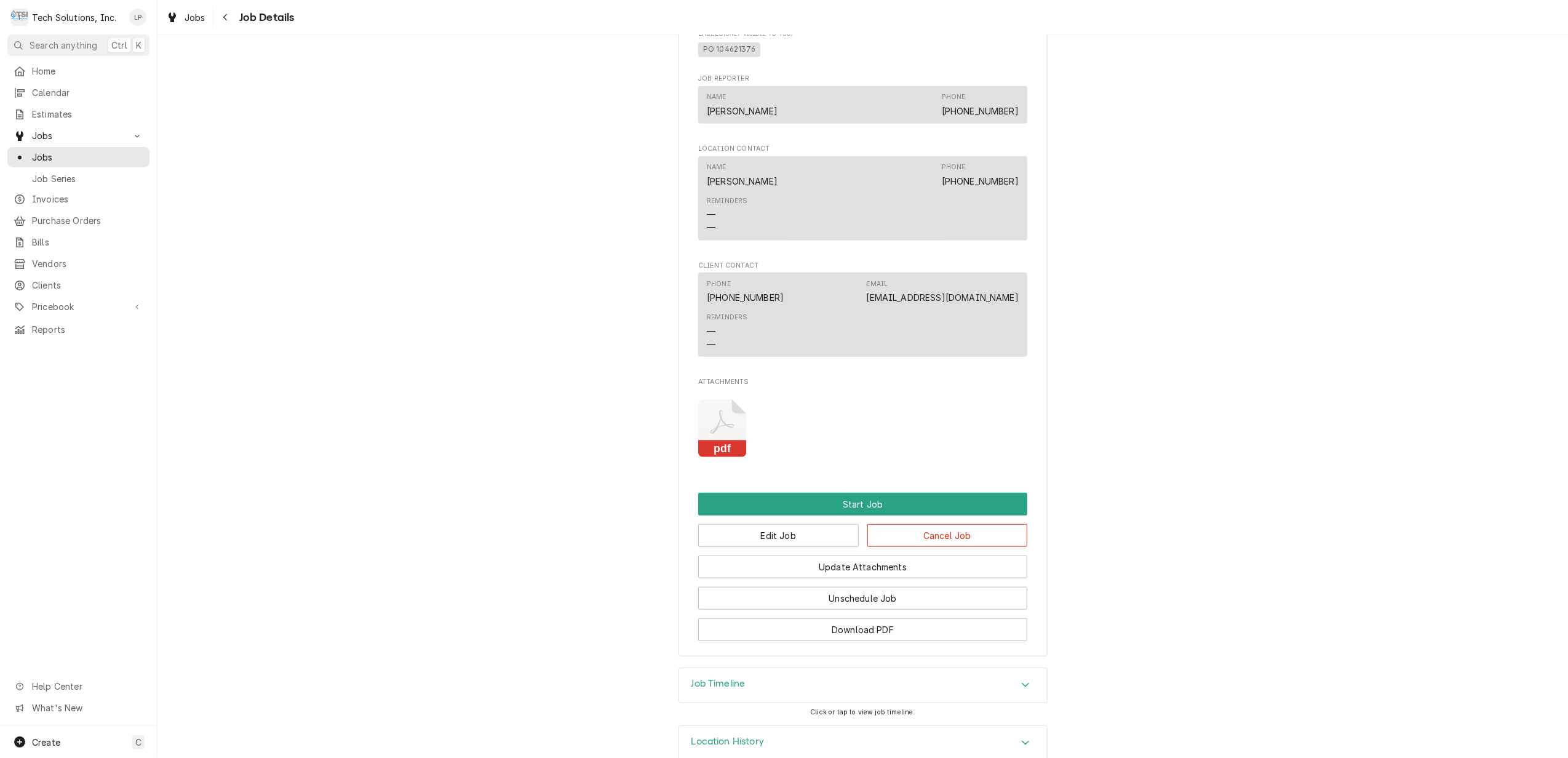
scroll to position [953, 0]
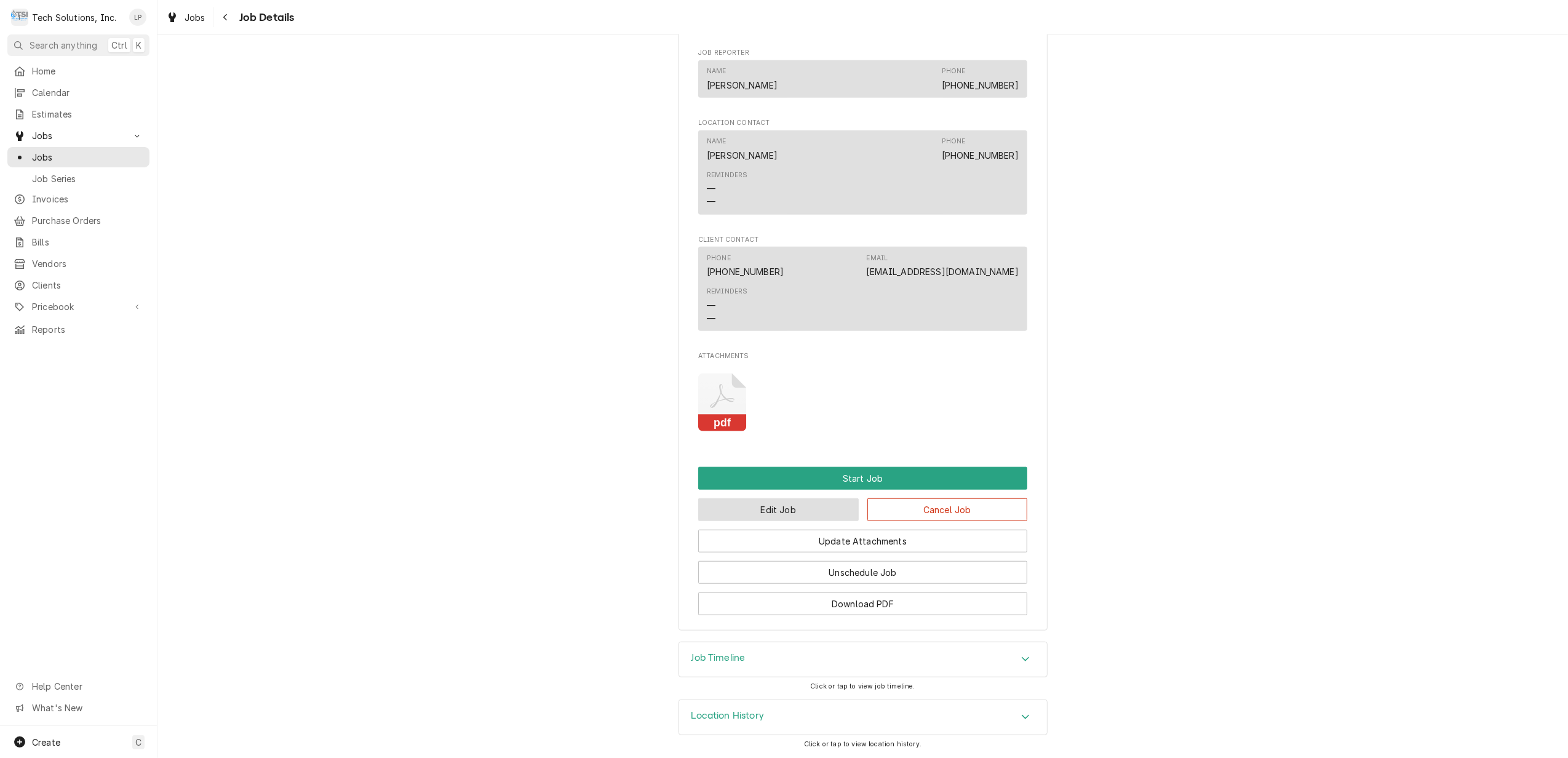
click at [800, 509] on button "Edit Job" at bounding box center [778, 509] width 161 height 23
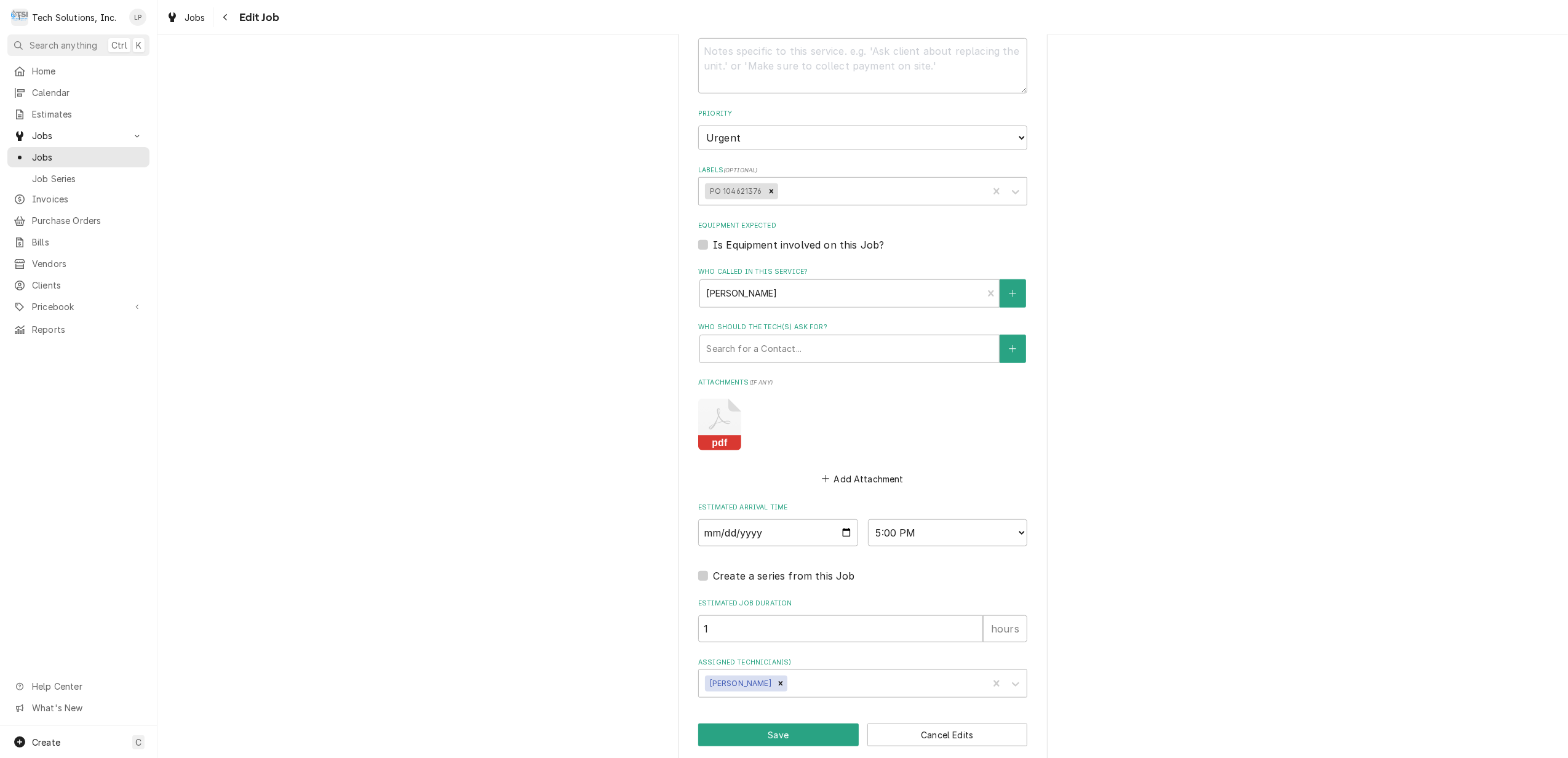
scroll to position [903, 0]
click at [975, 670] on div "Assigned Technician(s)" at bounding box center [852, 681] width 293 height 22
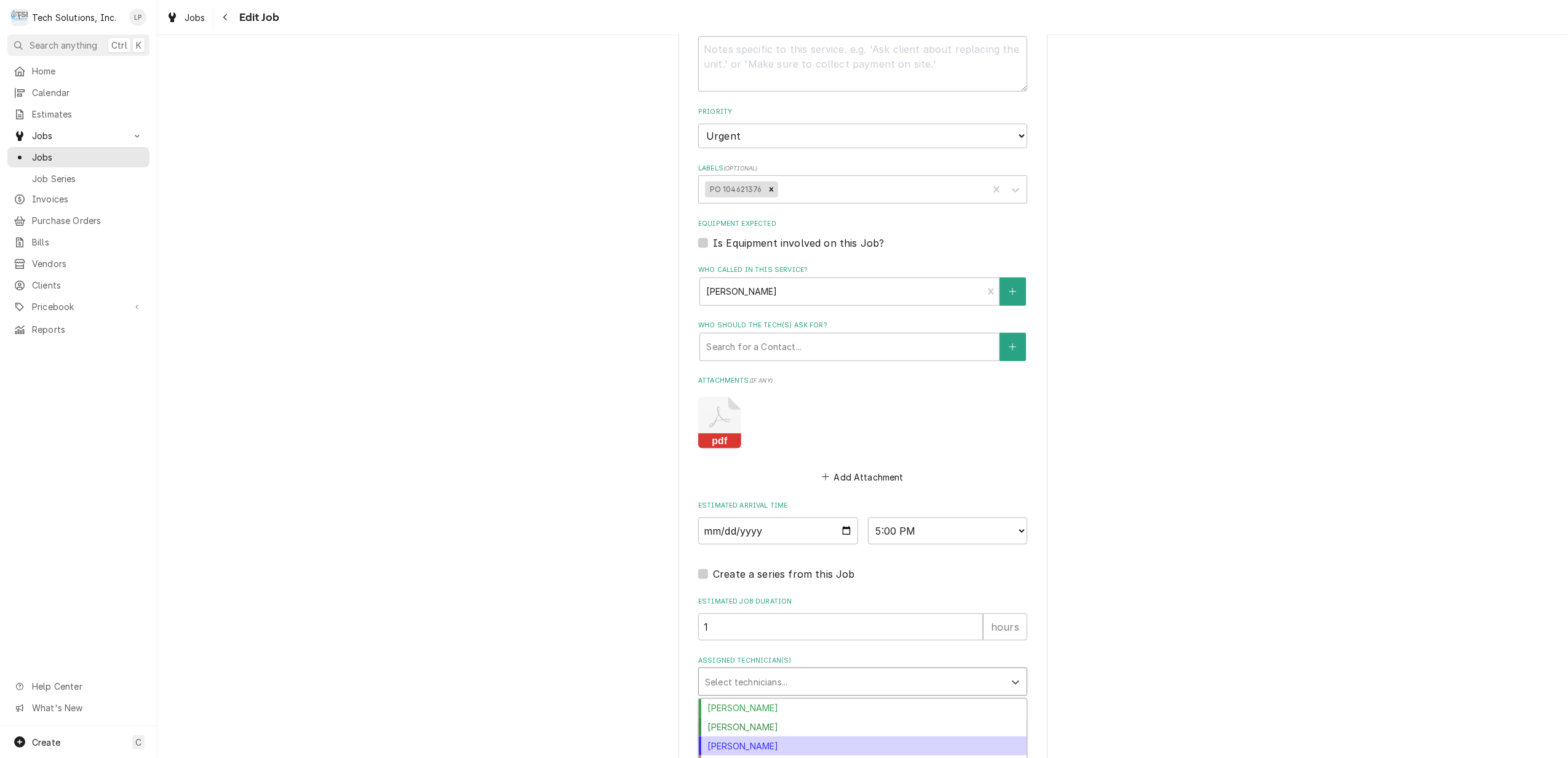
click at [958, 736] on div "Coleton Wallace" at bounding box center [862, 745] width 328 height 19
click at [813, 721] on button "Save" at bounding box center [778, 732] width 161 height 23
type textarea "x"
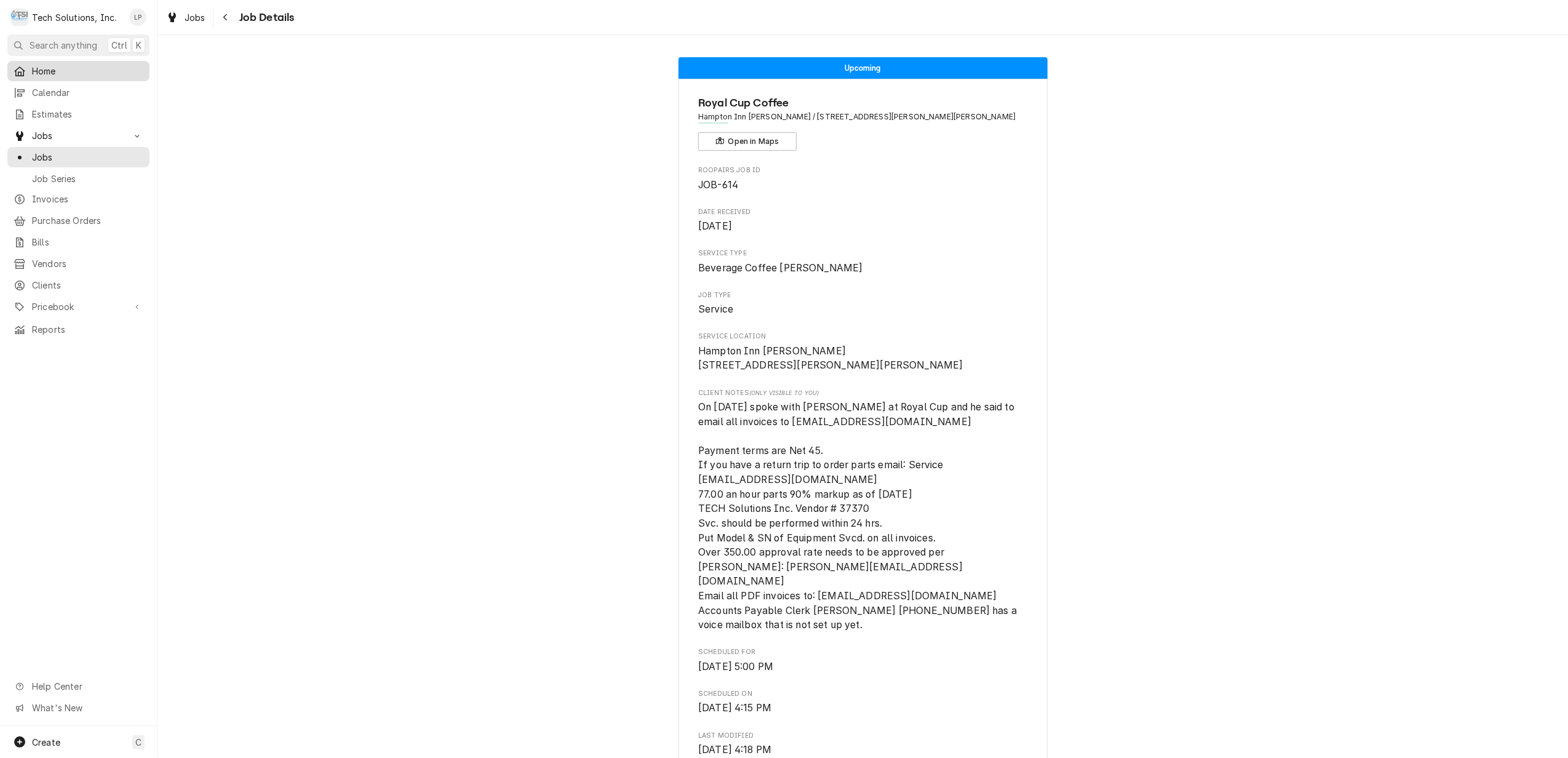
click at [35, 69] on span "Home" at bounding box center [87, 71] width 111 height 13
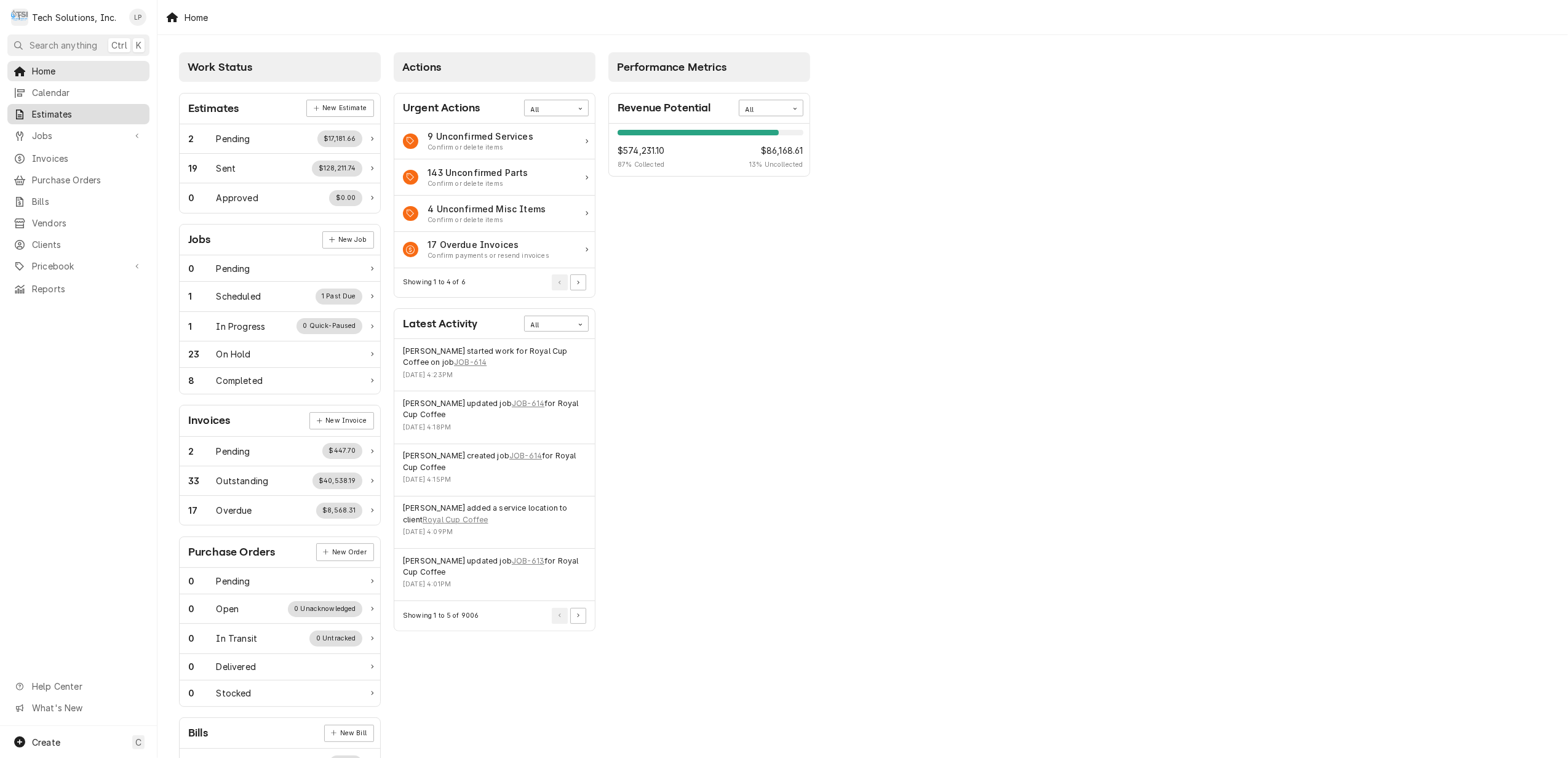
click at [52, 108] on span "Estimates" at bounding box center [87, 114] width 111 height 13
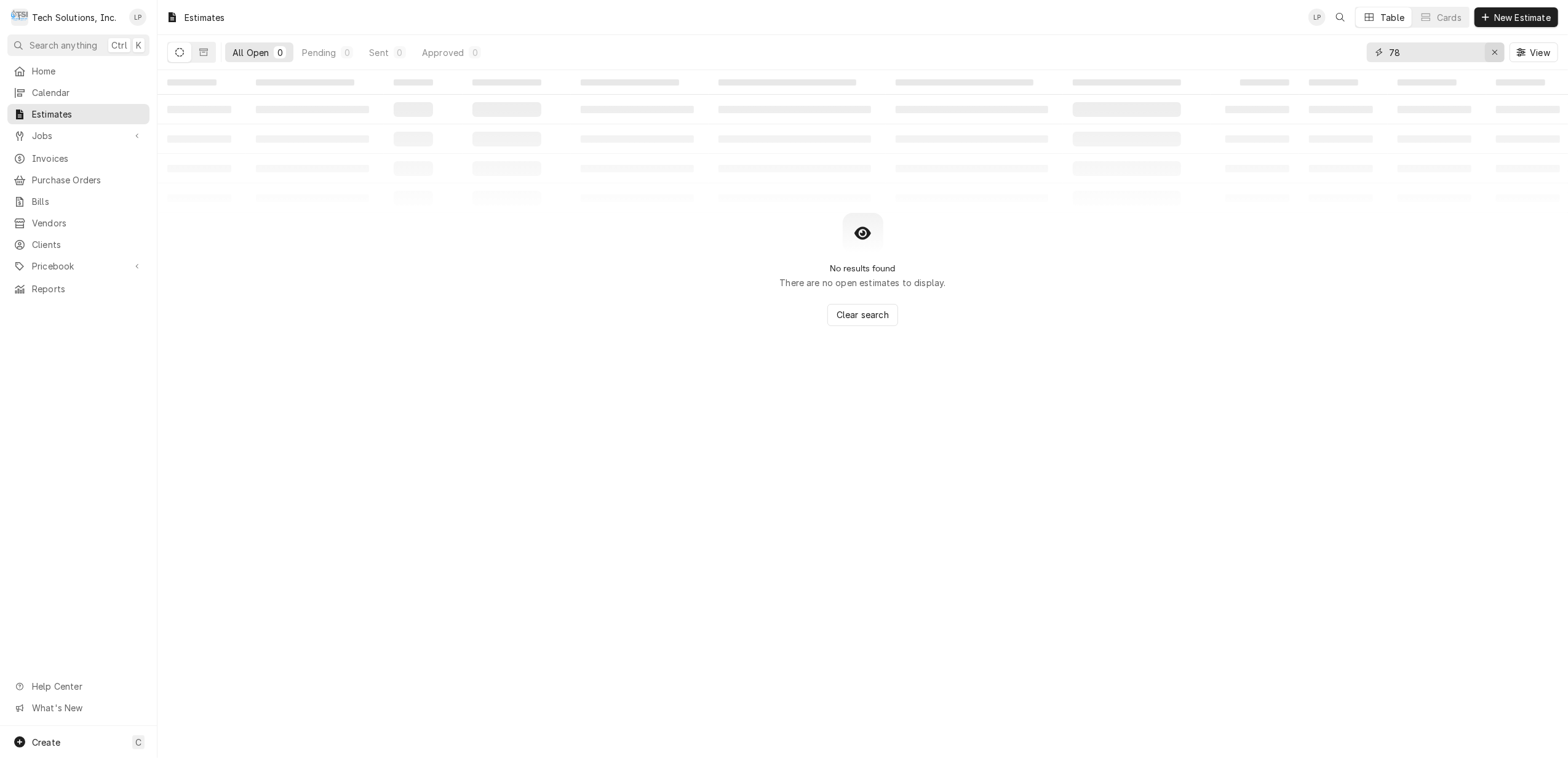
click at [1492, 50] on icon "Erase input" at bounding box center [1494, 52] width 5 height 5
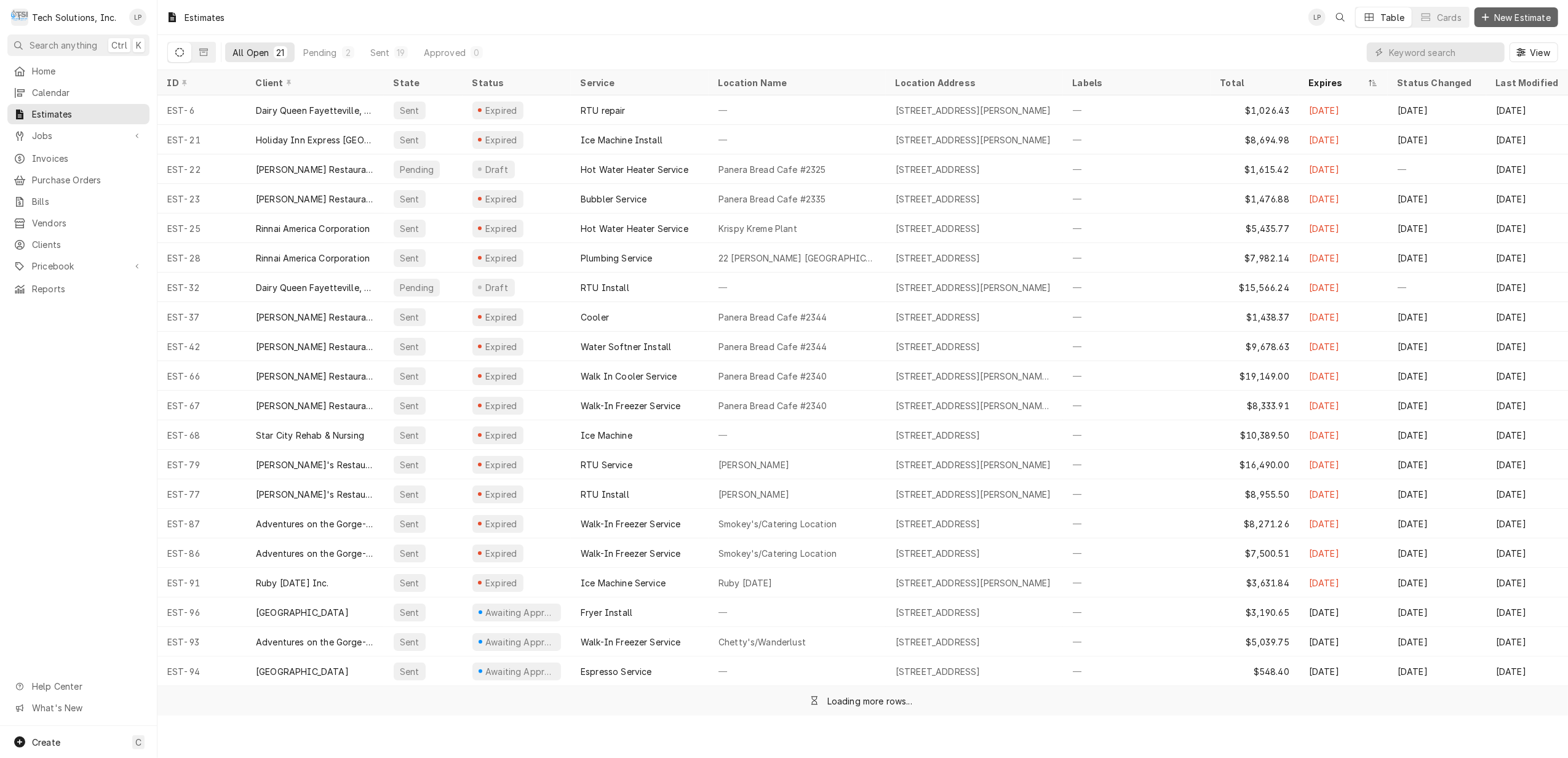
click at [1512, 16] on span "New Estimate" at bounding box center [1522, 18] width 62 height 13
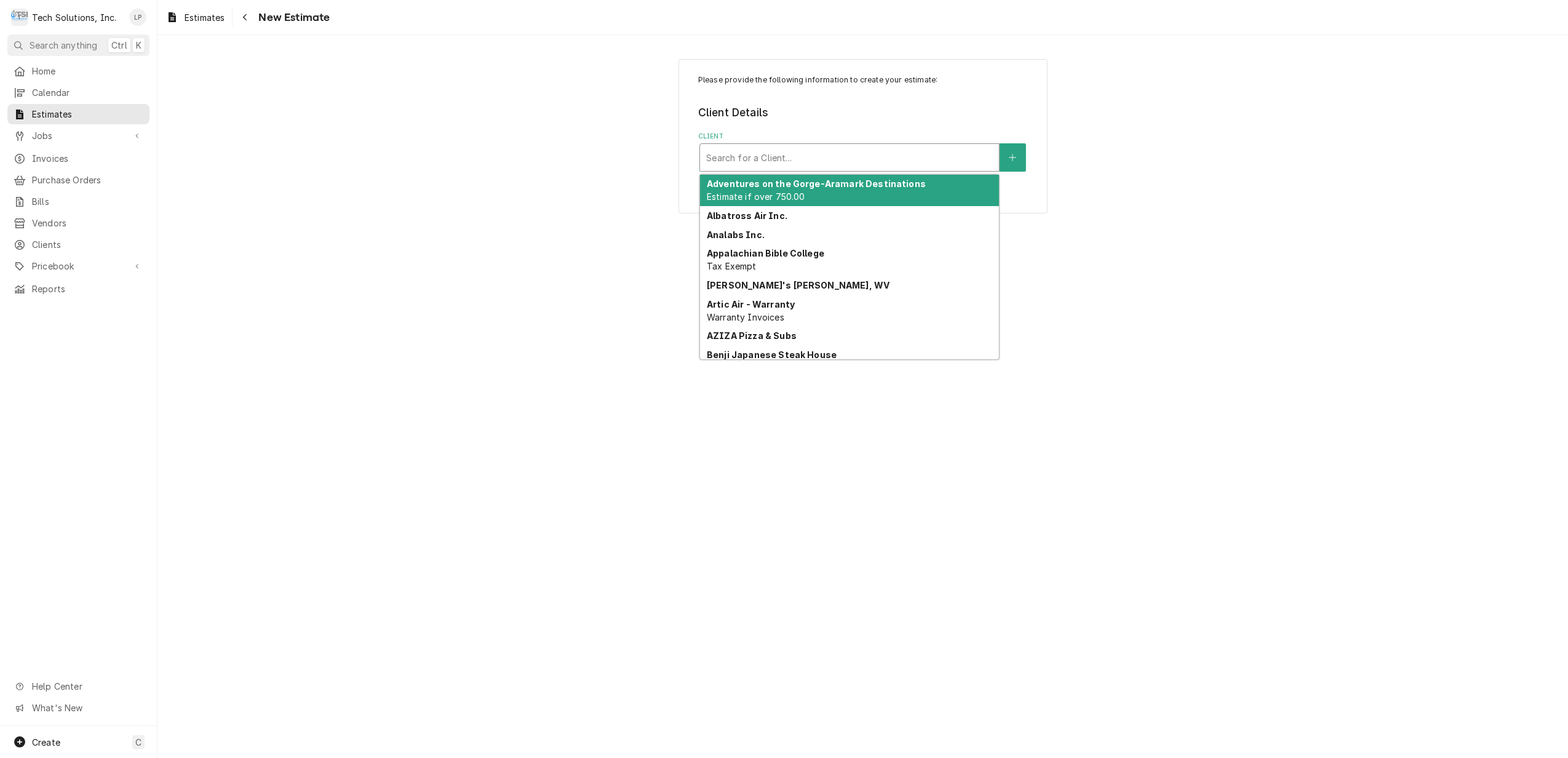
click at [965, 161] on div "Client" at bounding box center [850, 157] width 287 height 22
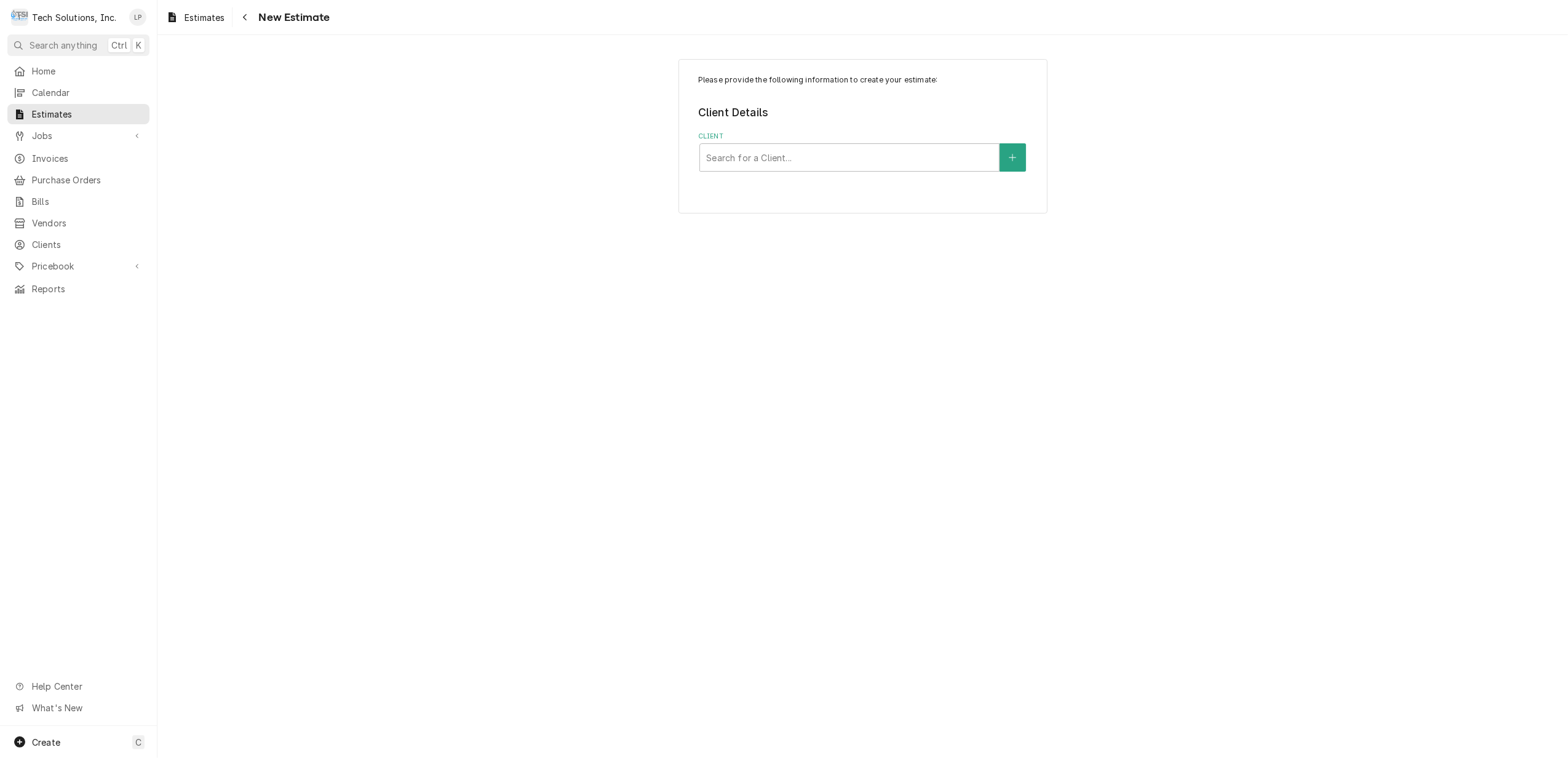
click at [1275, 345] on div "Please provide the following information to create your estimate: Client Detail…" at bounding box center [862, 396] width 1411 height 723
